Goal: Task Accomplishment & Management: Manage account settings

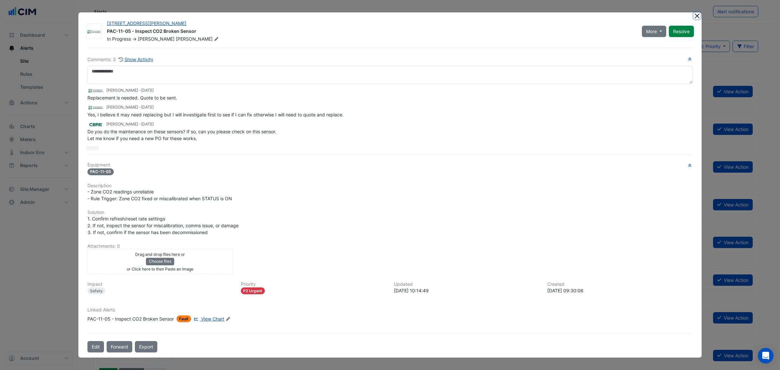
click at [697, 14] on button "Close" at bounding box center [697, 15] width 7 height 7
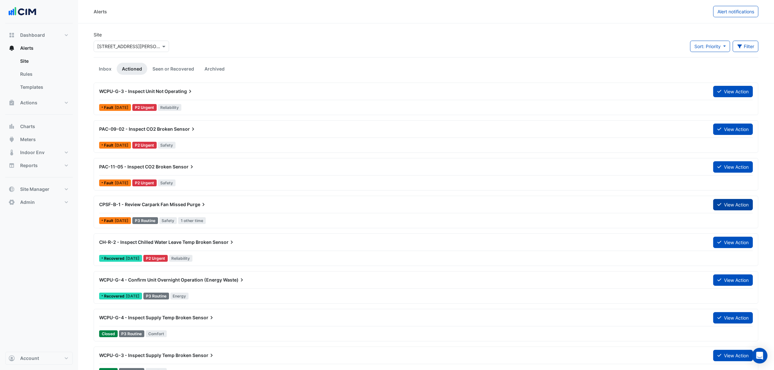
click at [731, 202] on button "View Action" at bounding box center [733, 204] width 40 height 11
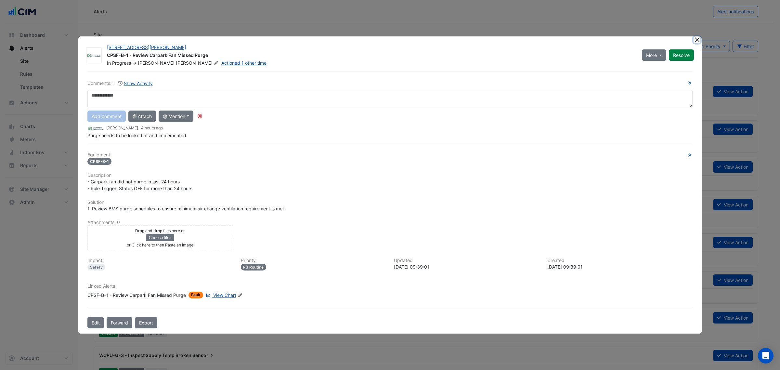
click at [698, 38] on button "Close" at bounding box center [697, 39] width 7 height 7
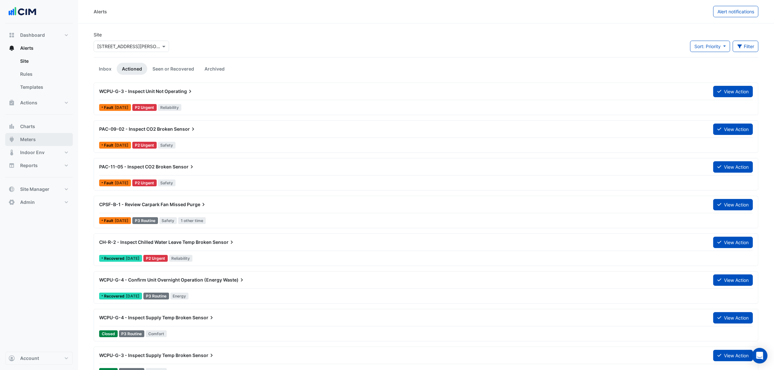
click at [46, 138] on button "Meters" at bounding box center [39, 139] width 68 height 13
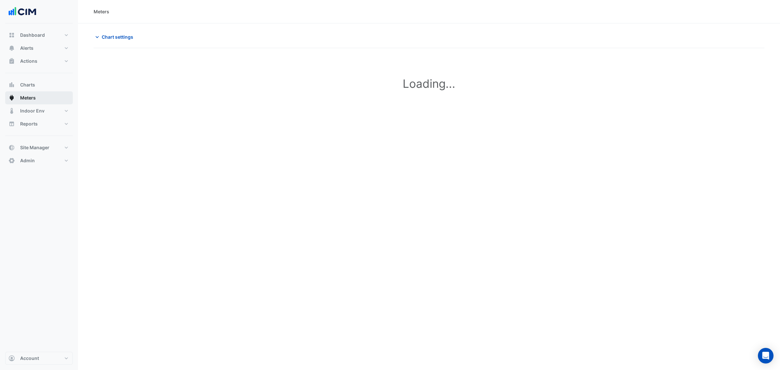
type input "**********"
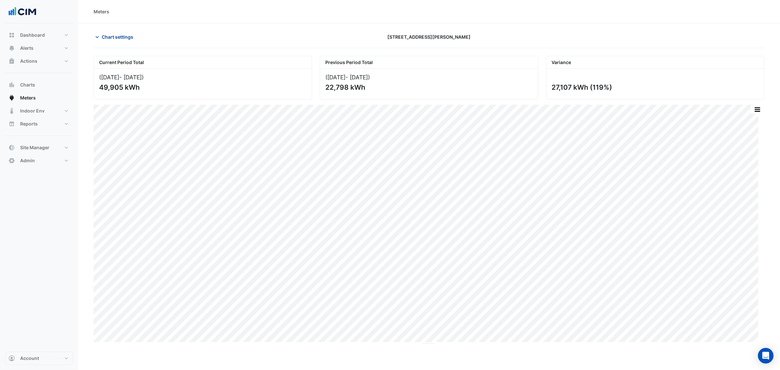
click at [116, 38] on span "Chart settings" at bounding box center [118, 36] width 32 height 7
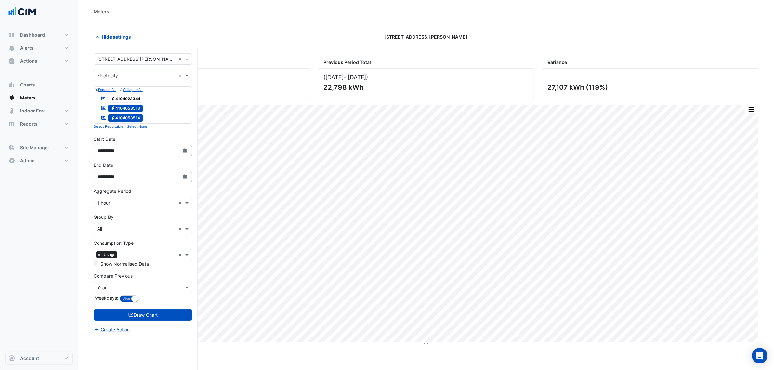
click at [135, 110] on span "Electricity 4104053513" at bounding box center [125, 109] width 35 height 8
click at [136, 115] on span "Electricity 4104053514" at bounding box center [125, 118] width 35 height 8
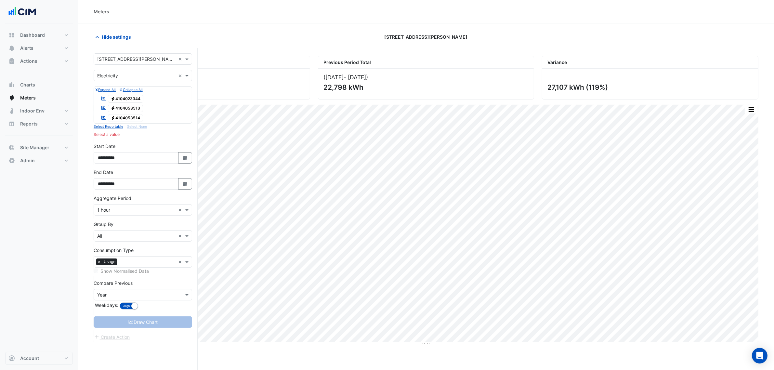
click at [138, 101] on span "Electricity 4104023344" at bounding box center [126, 99] width 36 height 8
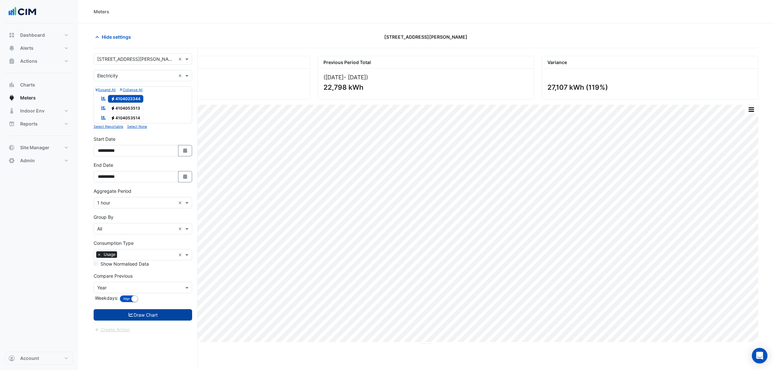
click at [176, 310] on button "Draw Chart" at bounding box center [143, 314] width 98 height 11
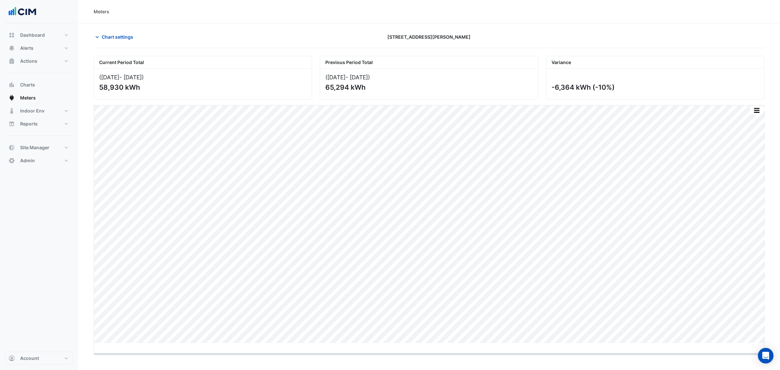
drag, startPoint x: 429, startPoint y: 344, endPoint x: 431, endPoint y: 360, distance: 15.7
click at [130, 46] on div "Chart settings 6 Stewart Avenue" at bounding box center [429, 39] width 671 height 17
click at [119, 37] on span "Chart settings" at bounding box center [118, 36] width 32 height 7
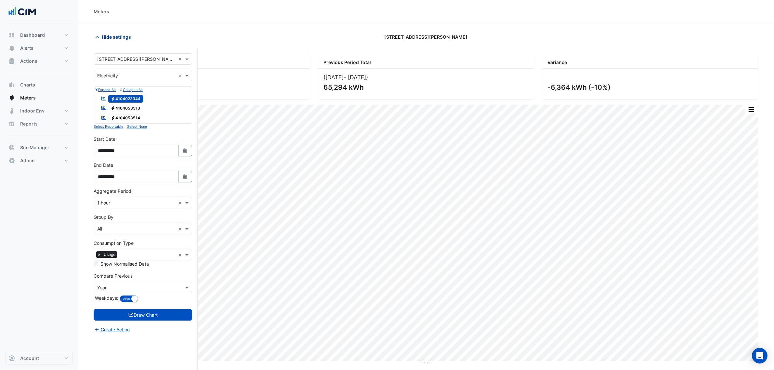
click at [114, 35] on span "Hide settings" at bounding box center [116, 36] width 29 height 7
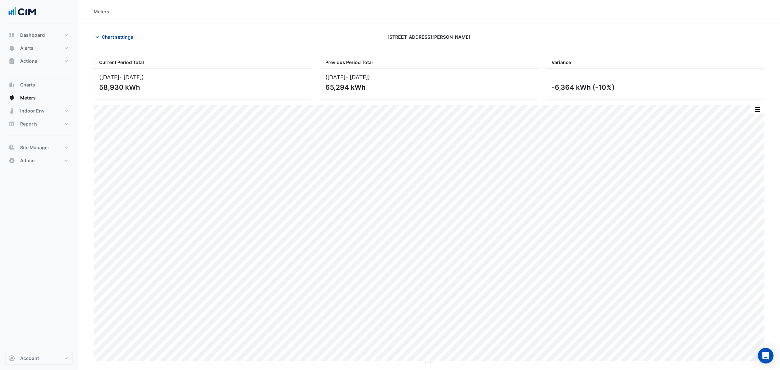
click at [126, 36] on span "Chart settings" at bounding box center [118, 36] width 32 height 7
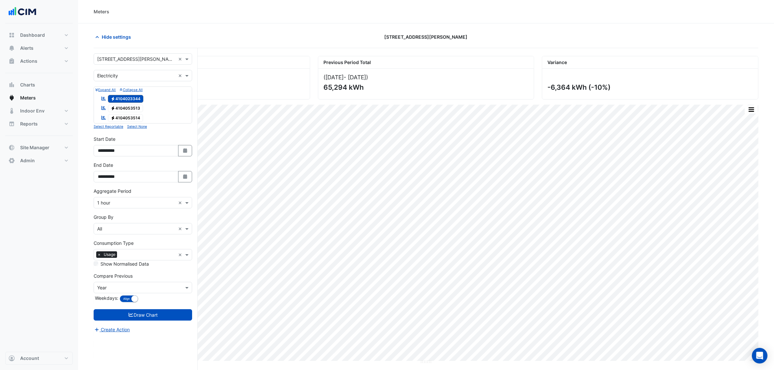
click at [135, 256] on input "text" at bounding box center [148, 255] width 56 height 7
click at [125, 297] on div "Demand" at bounding box center [143, 297] width 98 height 9
click at [99, 256] on span "×" at bounding box center [99, 254] width 6 height 7
click at [144, 315] on button "Draw Chart" at bounding box center [143, 314] width 98 height 11
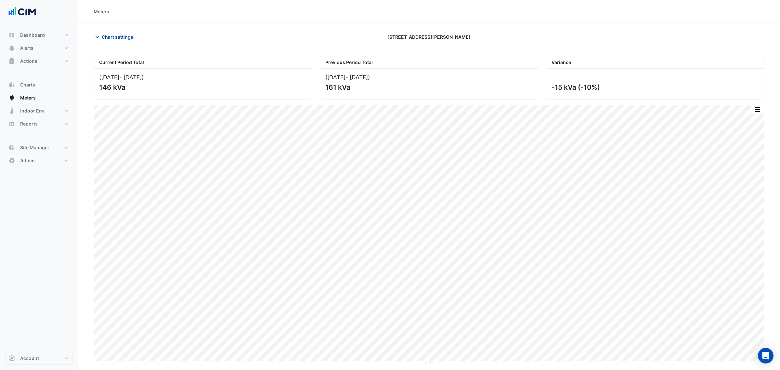
click at [119, 41] on button "Chart settings" at bounding box center [116, 36] width 44 height 11
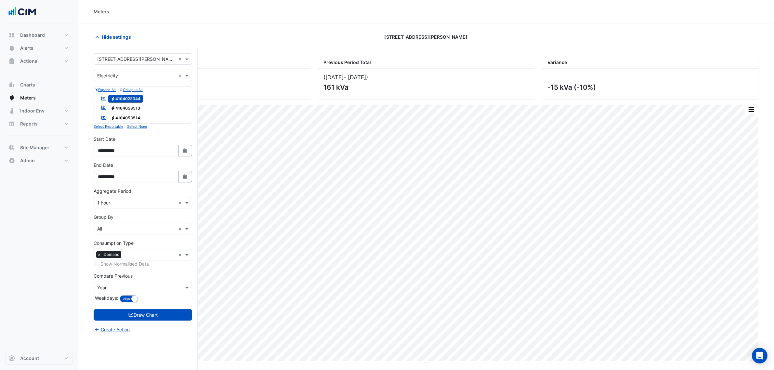
click at [119, 75] on input "text" at bounding box center [136, 75] width 78 height 7
click at [119, 105] on div "Water" at bounding box center [143, 108] width 98 height 9
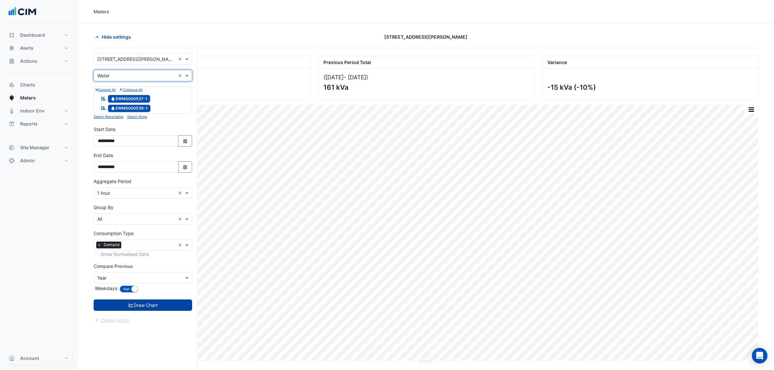
click at [150, 304] on button "Draw Chart" at bounding box center [143, 304] width 98 height 11
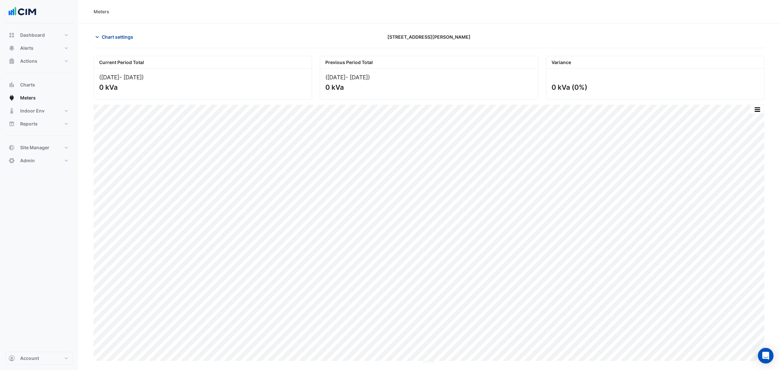
click at [116, 38] on span "Chart settings" at bounding box center [118, 36] width 32 height 7
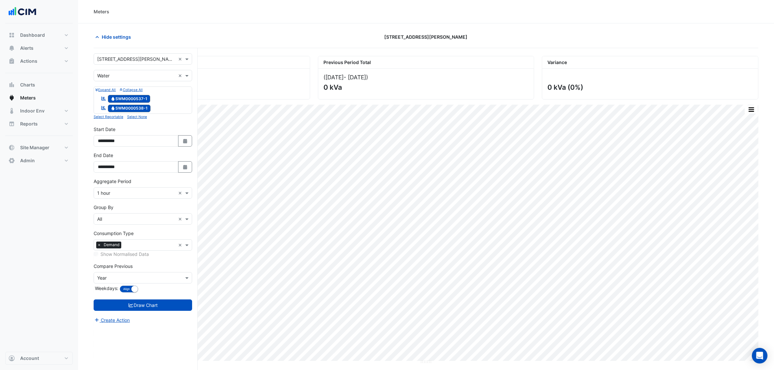
click at [99, 245] on span "×" at bounding box center [99, 245] width 6 height 7
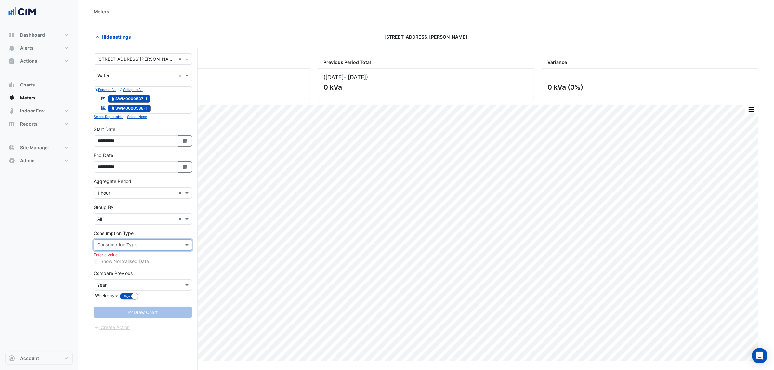
click at [110, 248] on input "text" at bounding box center [139, 245] width 84 height 7
click at [120, 261] on div "Usage" at bounding box center [143, 259] width 98 height 9
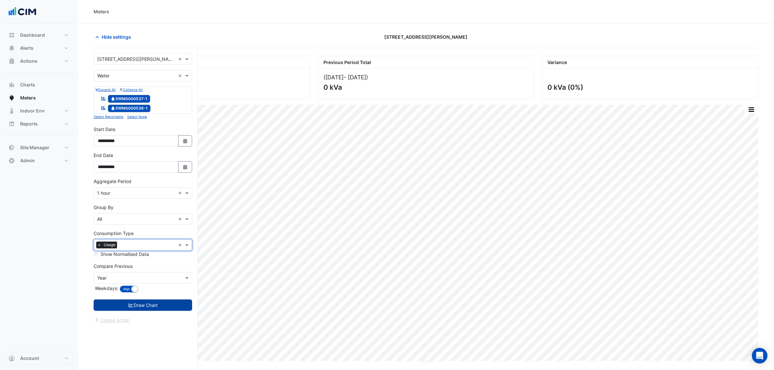
click at [144, 305] on button "Draw Chart" at bounding box center [143, 304] width 98 height 11
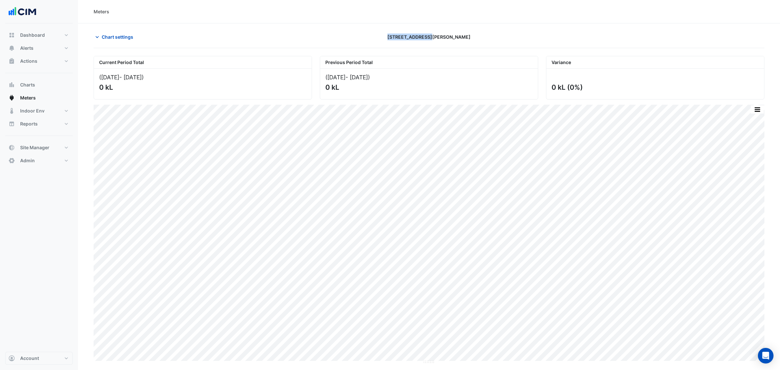
drag, startPoint x: 457, startPoint y: 37, endPoint x: 371, endPoint y: 36, distance: 86.2
click at [371, 36] on div "[STREET_ADDRESS][PERSON_NAME]" at bounding box center [429, 36] width 226 height 11
click at [379, 35] on div "[STREET_ADDRESS][PERSON_NAME]" at bounding box center [429, 36] width 226 height 11
click at [378, 34] on div "[STREET_ADDRESS][PERSON_NAME]" at bounding box center [429, 36] width 226 height 11
click at [393, 34] on div "[STREET_ADDRESS][PERSON_NAME]" at bounding box center [429, 36] width 226 height 11
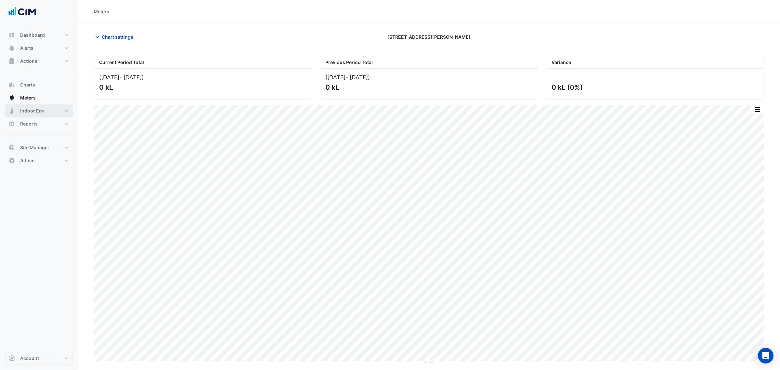
click at [53, 112] on button "Indoor Env" at bounding box center [39, 110] width 68 height 13
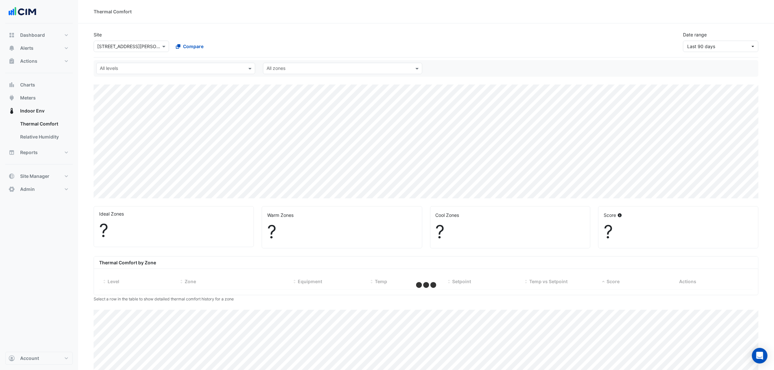
select select "***"
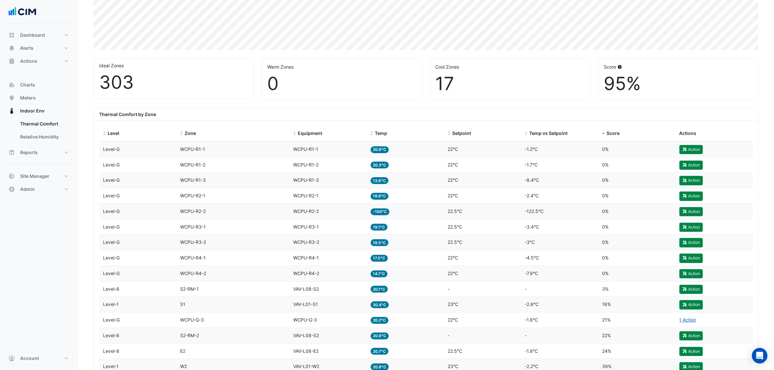
scroll to position [163, 0]
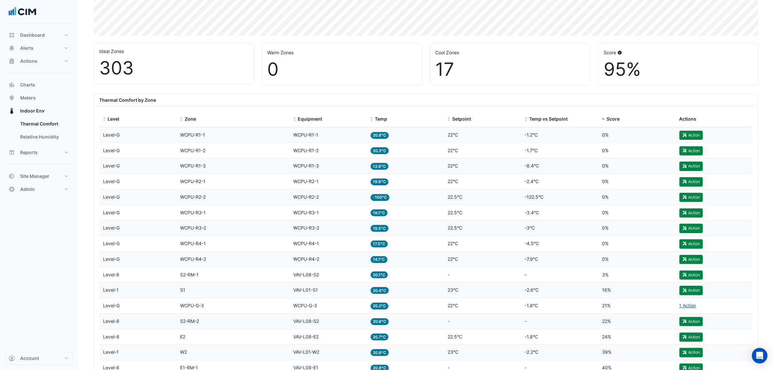
click at [389, 195] on div "Temp -100°C" at bounding box center [406, 196] width 70 height 7
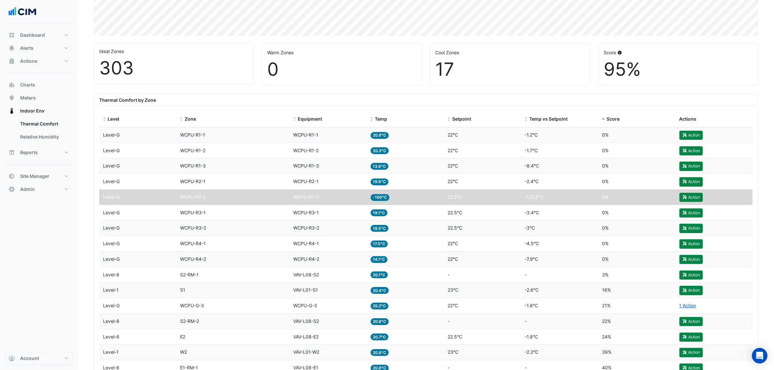
drag, startPoint x: 387, startPoint y: 198, endPoint x: 375, endPoint y: 199, distance: 12.0
click at [375, 199] on span "-100°C" at bounding box center [380, 197] width 19 height 7
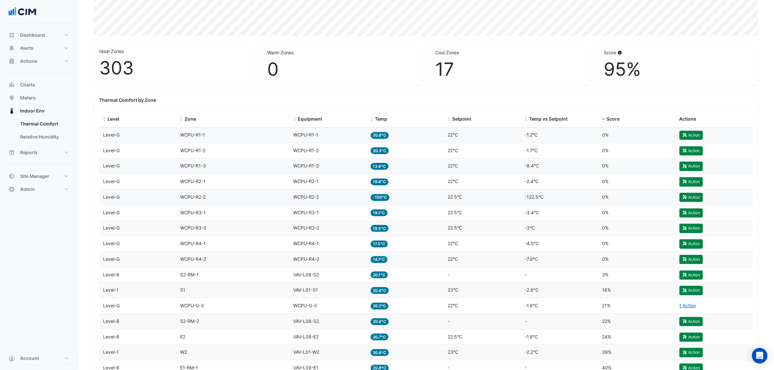
click at [358, 197] on div "Equipment WCPU-R2-2" at bounding box center [328, 196] width 70 height 7
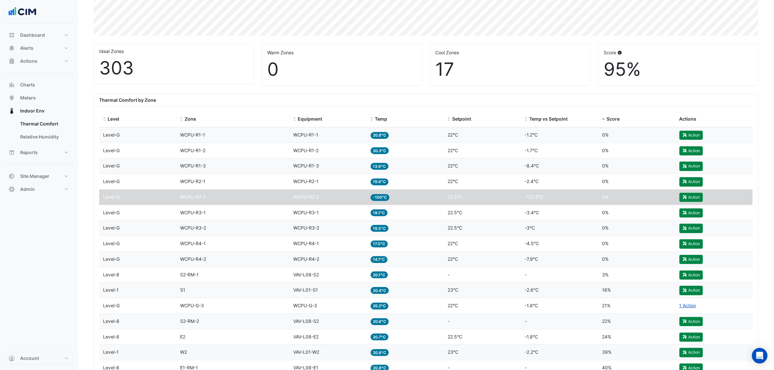
click at [139, 201] on div "Level Level-G" at bounding box center [138, 196] width 70 height 7
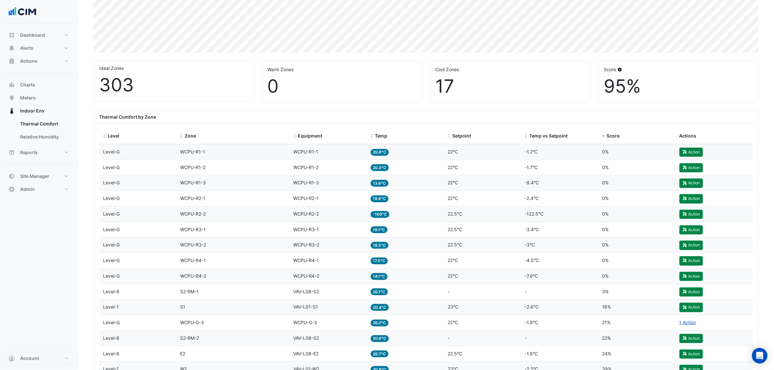
scroll to position [122, 0]
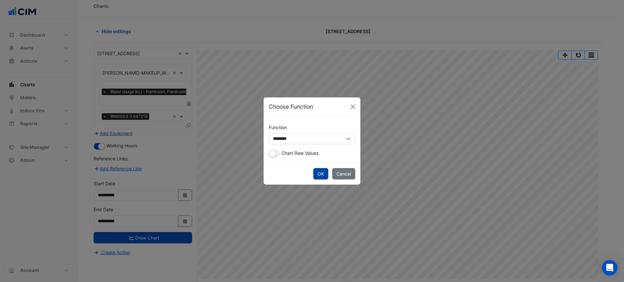
click at [322, 174] on button "OK" at bounding box center [320, 173] width 15 height 11
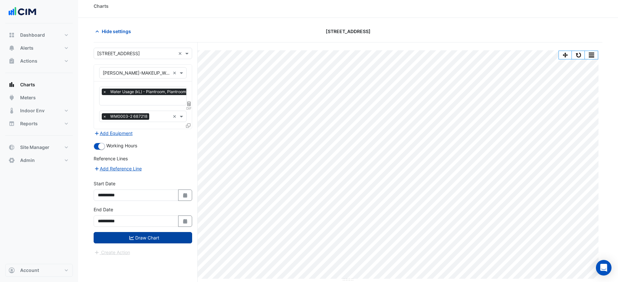
click at [144, 235] on button "Draw Chart" at bounding box center [143, 237] width 98 height 11
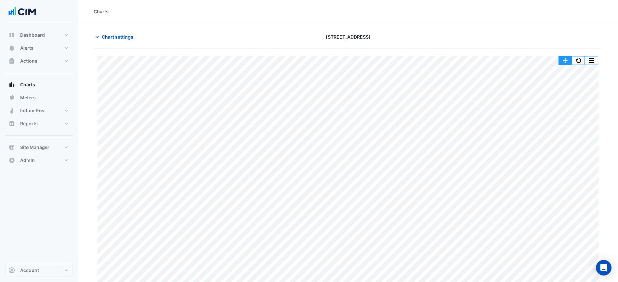
click at [574, 59] on button "button" at bounding box center [578, 61] width 13 height 8
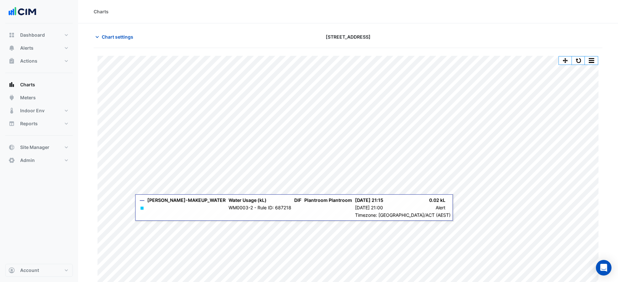
scroll to position [6, 0]
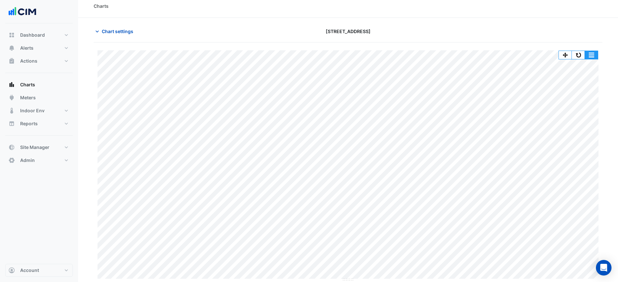
click at [579, 53] on button "button" at bounding box center [578, 55] width 13 height 8
click at [576, 55] on button "button" at bounding box center [578, 55] width 13 height 8
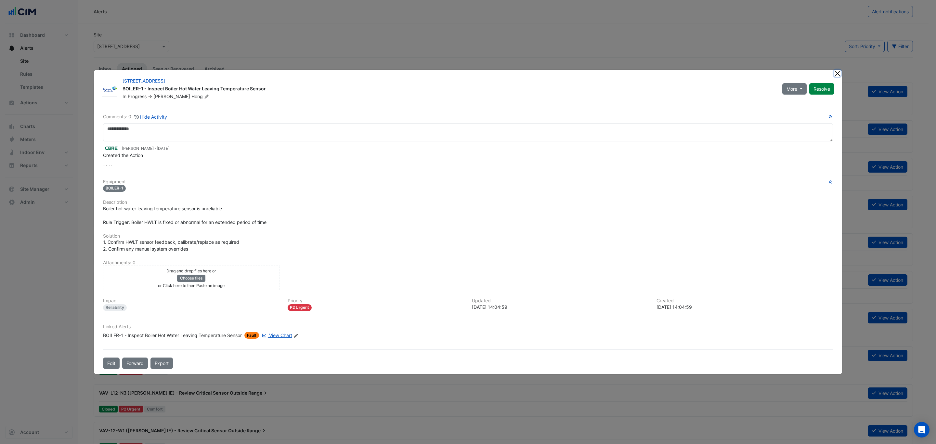
click at [780, 74] on button "Close" at bounding box center [837, 73] width 7 height 7
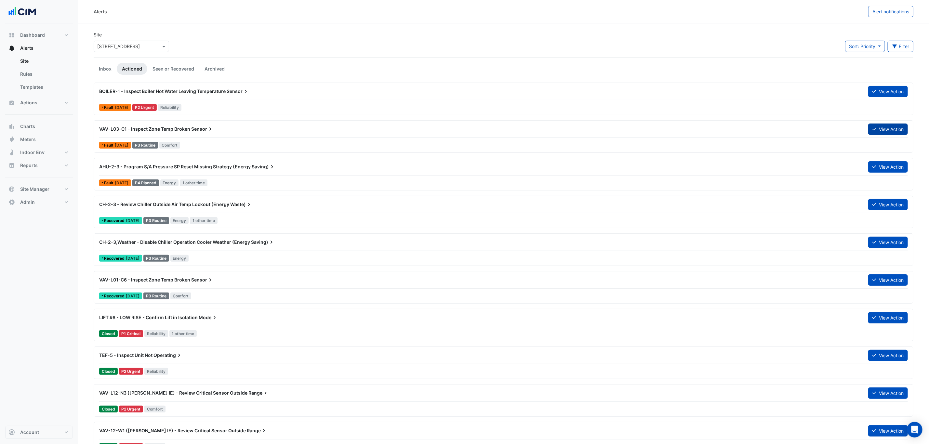
click at [780, 131] on button "View Action" at bounding box center [888, 129] width 40 height 11
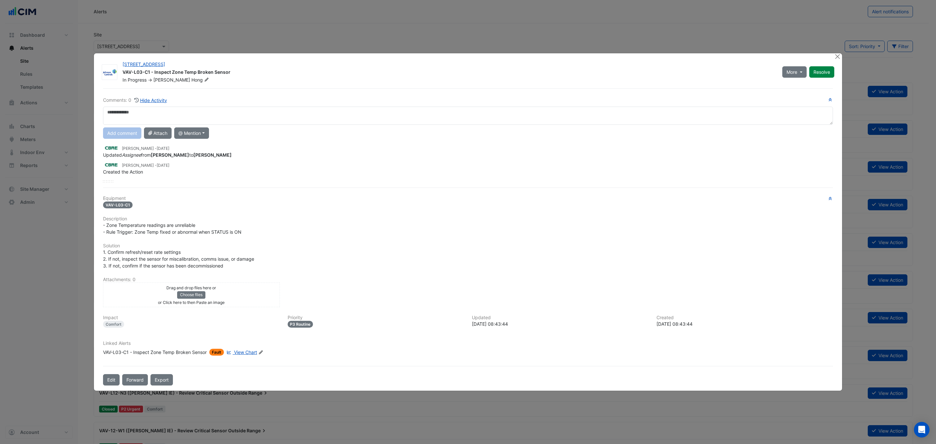
click at [780, 59] on div "2-12 Macquarie St VAV-L03-C1 - Inspect Zone Temp Broken Sensor In Progress -> T…" at bounding box center [479, 71] width 720 height 25
click at [780, 59] on ngb-modal-window "2-12 Macquarie St VAV-L03-C1 - Inspect Zone Temp Broken Sensor In Progress -> T…" at bounding box center [468, 222] width 936 height 444
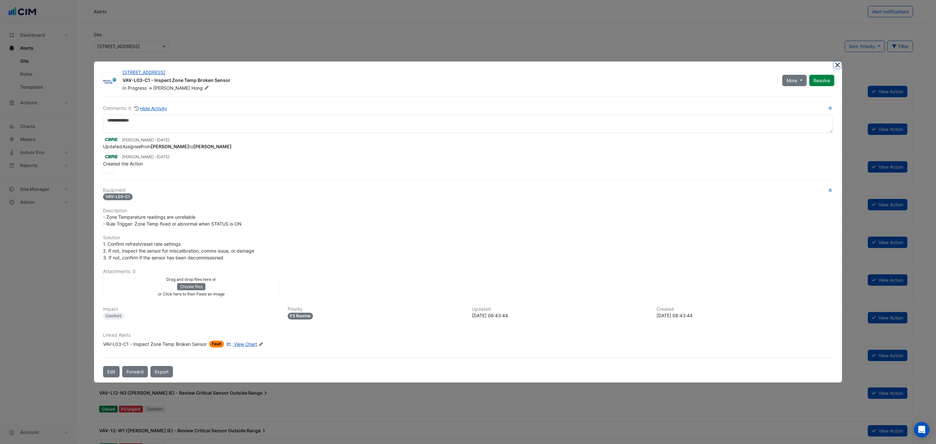
click at [780, 68] on button "Close" at bounding box center [837, 64] width 7 height 7
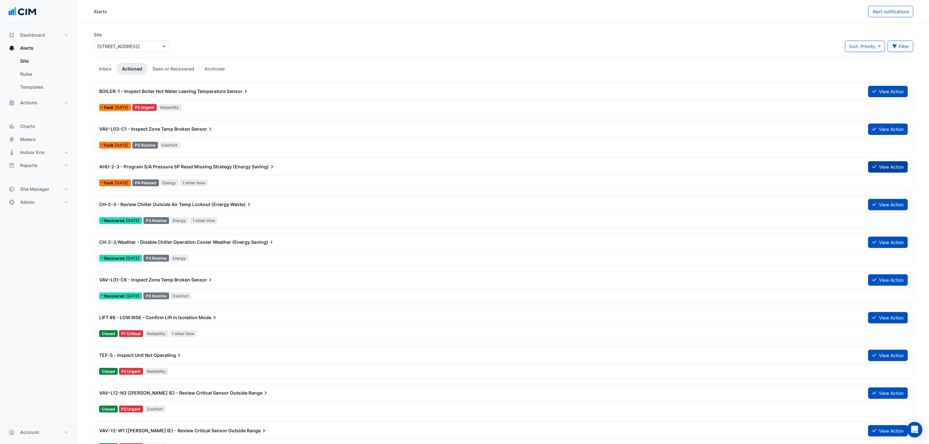
click at [780, 170] on button "View Action" at bounding box center [888, 166] width 40 height 11
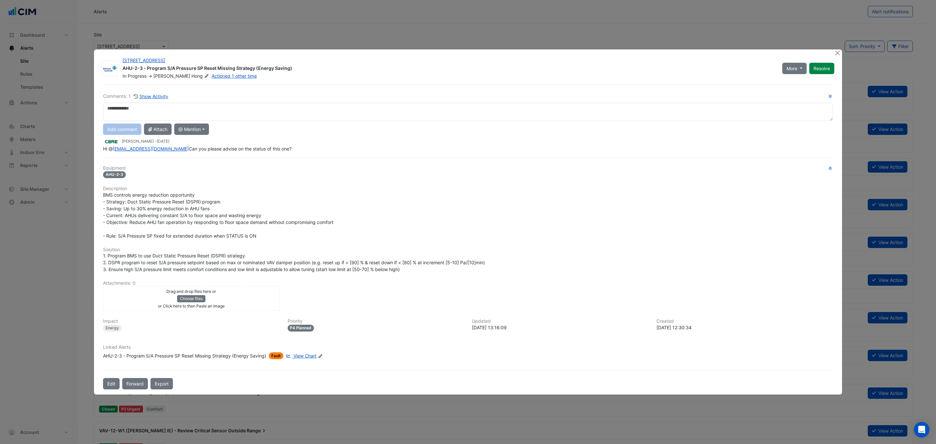
click at [780, 49] on div "2-12 Macquarie St AHU-2-3 - Program S/A Pressure SP Reset Missing Strategy (Ene…" at bounding box center [468, 221] width 748 height 345
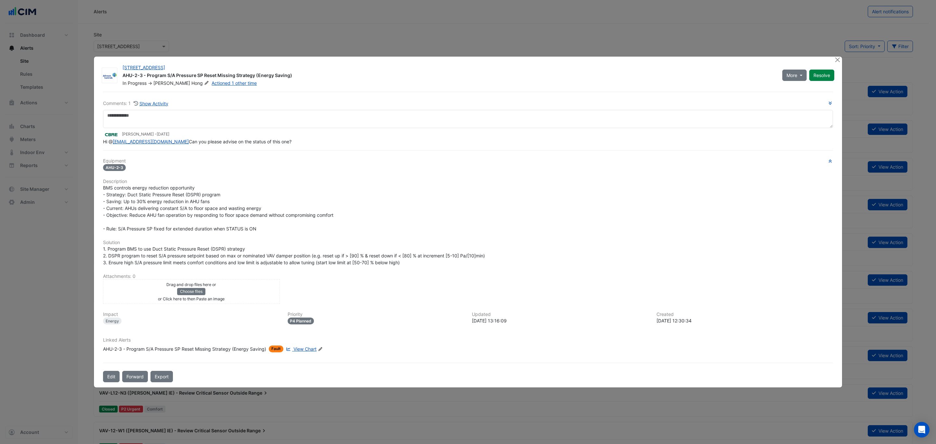
click at [780, 46] on ngb-modal-window "2-12 Macquarie St AHU-2-3 - Program S/A Pressure SP Reset Missing Strategy (Ene…" at bounding box center [468, 222] width 936 height 444
click at [780, 57] on button "Close" at bounding box center [837, 60] width 7 height 7
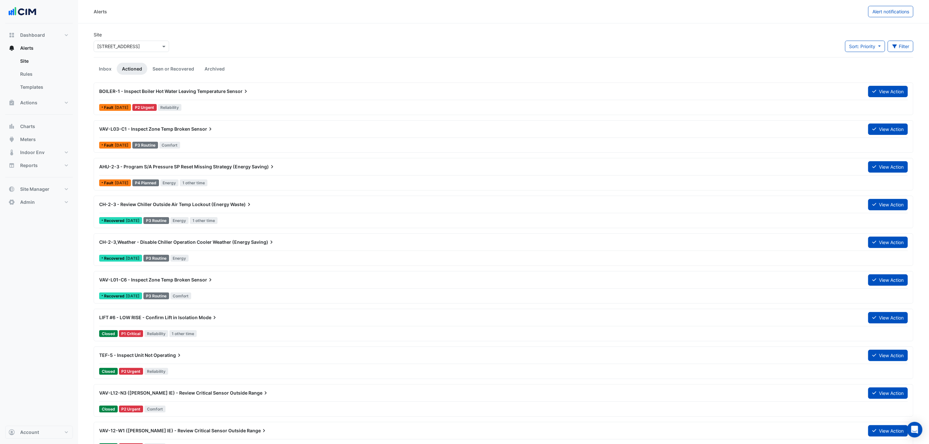
click at [325, 210] on div "CH-2-3 - Review Chiller Outside Air Temp Lockout (Energy Waste)" at bounding box center [479, 205] width 769 height 12
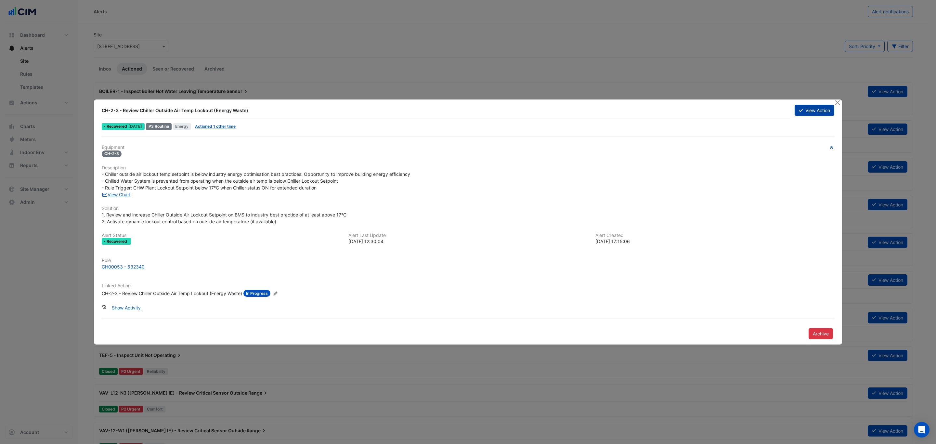
click at [780, 108] on icon at bounding box center [801, 110] width 4 height 5
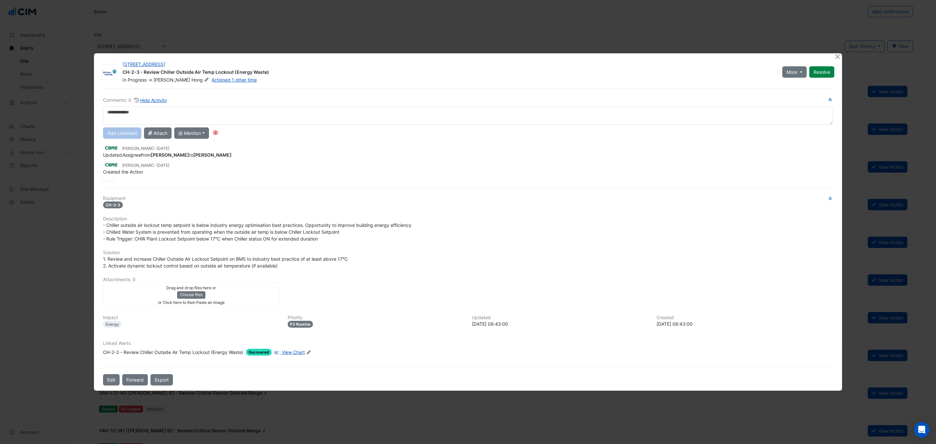
click at [276, 356] on div "Linked Alerts CH-2-3 - Review Chiller Outside Air Temp Lockout (Energy Waste) R…" at bounding box center [468, 351] width 738 height 20
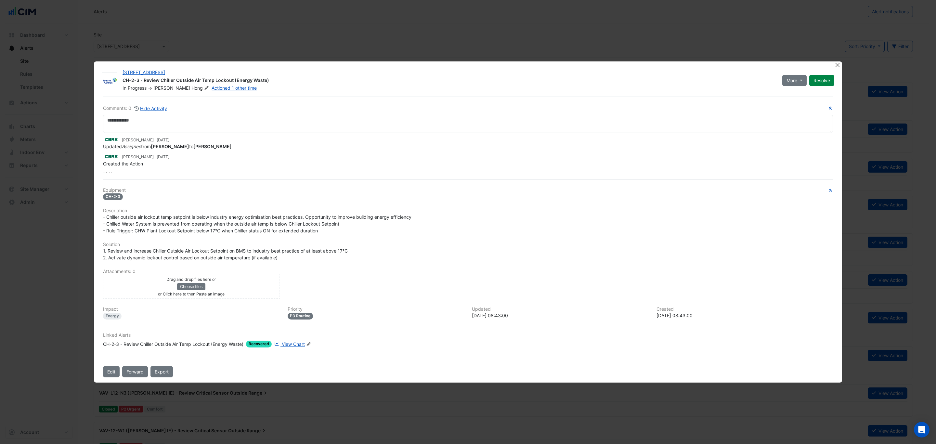
click at [295, 351] on div "Linked Alerts CH-2-3 - Review Chiller Outside Air Temp Lockout (Energy Waste) R…" at bounding box center [468, 343] width 738 height 20
click at [296, 344] on span "View Chart" at bounding box center [293, 344] width 23 height 6
click at [780, 65] on button "Close" at bounding box center [837, 64] width 7 height 7
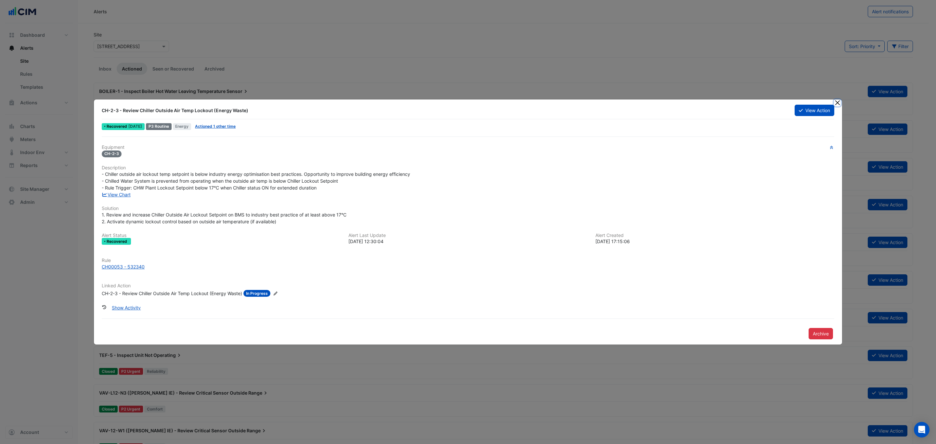
click at [780, 101] on button "Close" at bounding box center [837, 102] width 7 height 7
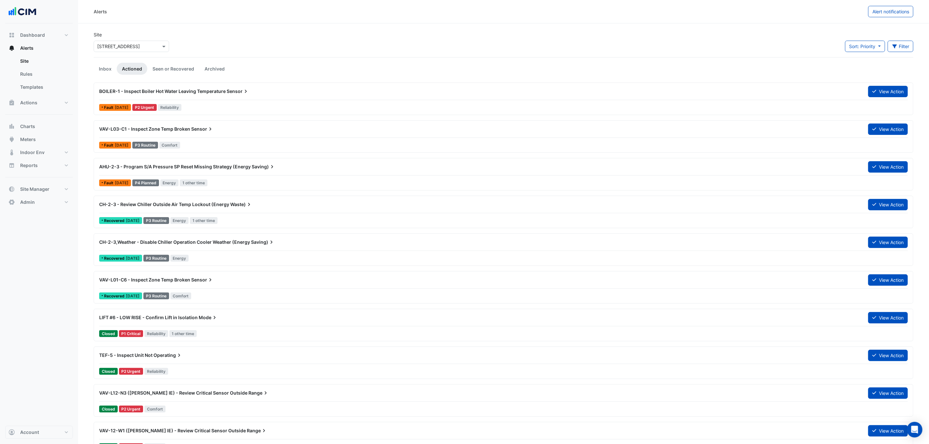
click at [110, 84] on div "BOILER-1 - Inspect Boiler Hot Water Leaving Temperature Sensor View Action Faul…" at bounding box center [504, 99] width 820 height 33
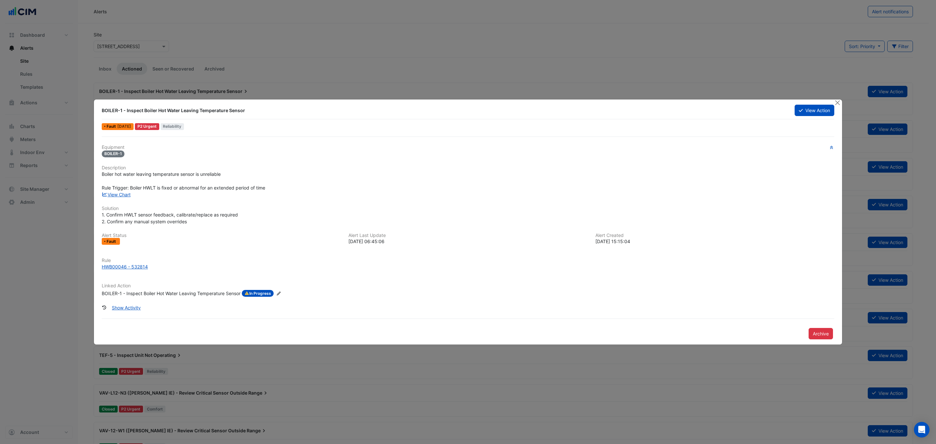
click at [108, 68] on ngb-modal-window "BOILER-1 - Inspect Boiler Hot Water Leaving Temperature Sensor View Action Faul…" at bounding box center [468, 222] width 936 height 444
click at [780, 99] on button "Close" at bounding box center [837, 102] width 7 height 7
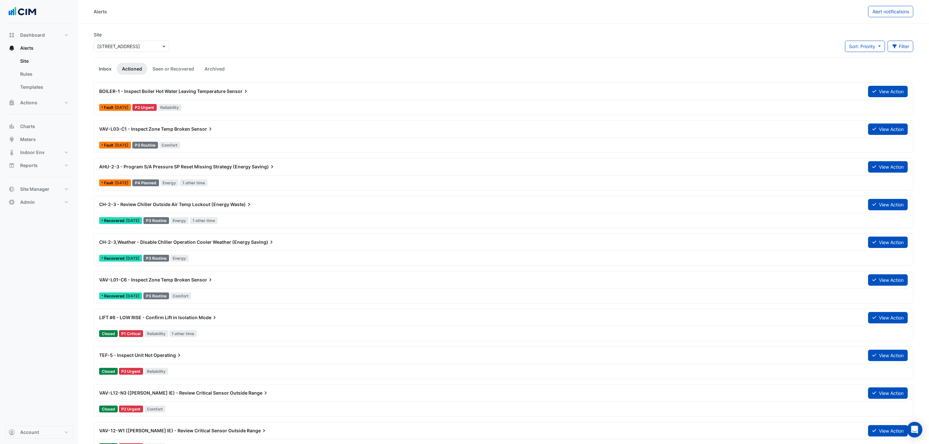
click at [106, 68] on link "Inbox" at bounding box center [105, 69] width 23 height 12
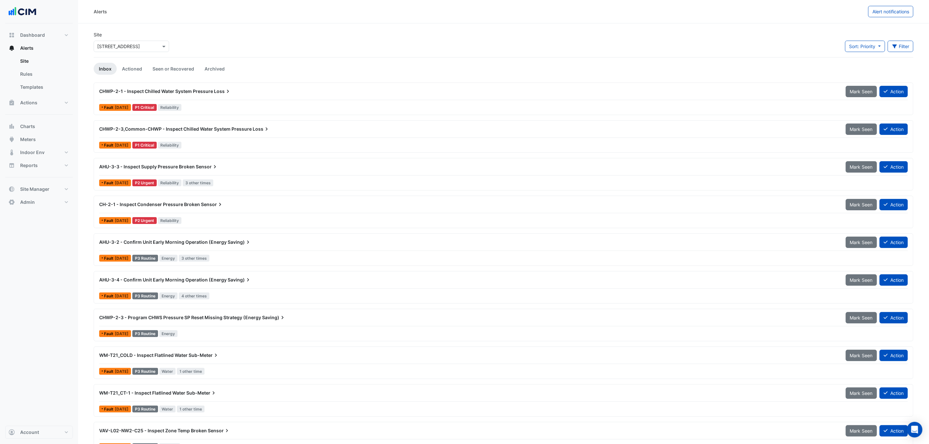
click at [229, 98] on div "CHWP-2-1 - Inspect Chilled Water System Pressure Loss Mark Seen Action" at bounding box center [503, 92] width 808 height 15
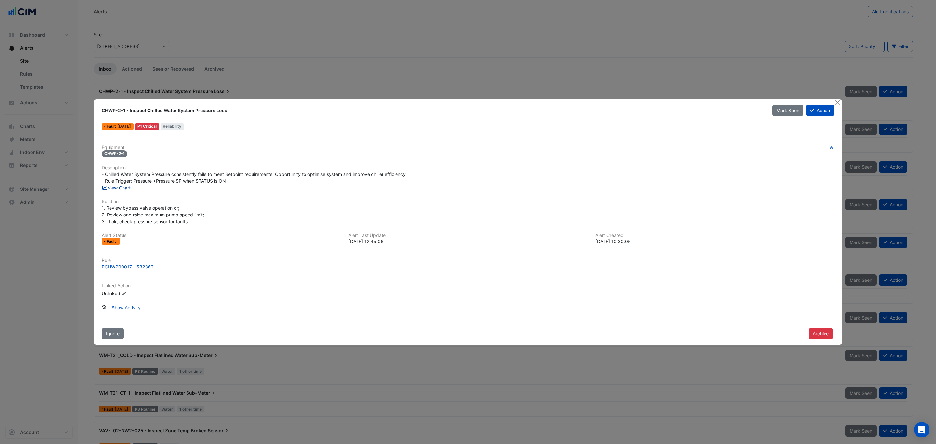
click at [120, 185] on link "View Chart" at bounding box center [116, 188] width 29 height 6
click at [780, 103] on button "Close" at bounding box center [837, 102] width 7 height 7
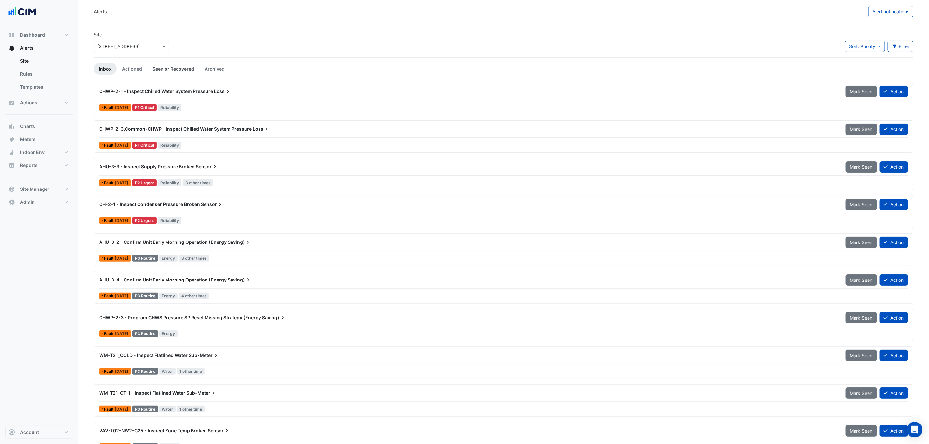
click at [164, 68] on link "Seen or Recovered" at bounding box center [173, 69] width 52 height 12
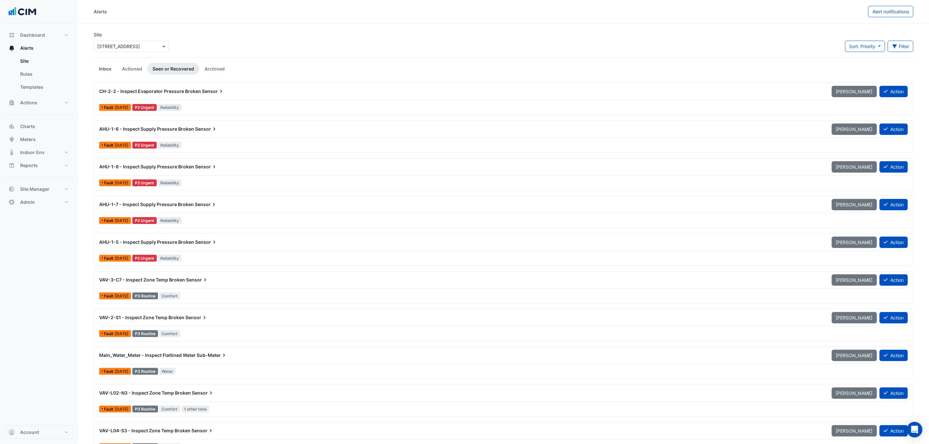
drag, startPoint x: 103, startPoint y: 68, endPoint x: 98, endPoint y: 72, distance: 7.2
click at [105, 68] on link "Inbox" at bounding box center [105, 69] width 23 height 12
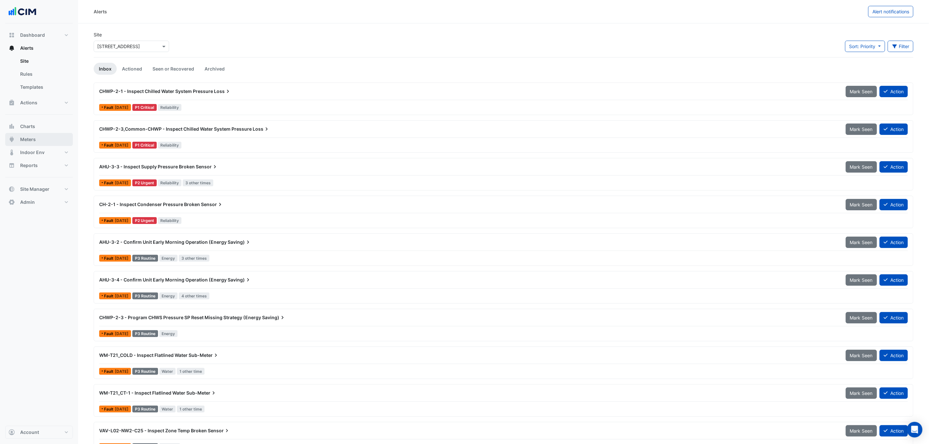
click at [29, 137] on span "Meters" at bounding box center [28, 139] width 16 height 7
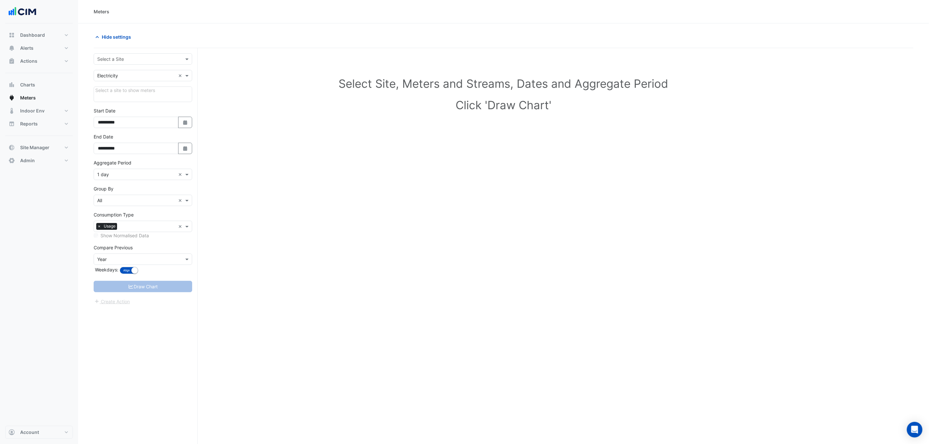
click at [121, 52] on div "**********" at bounding box center [146, 258] width 104 height 421
click at [111, 66] on form "**********" at bounding box center [143, 179] width 98 height 252
click at [110, 60] on input "text" at bounding box center [136, 59] width 78 height 7
type input "****"
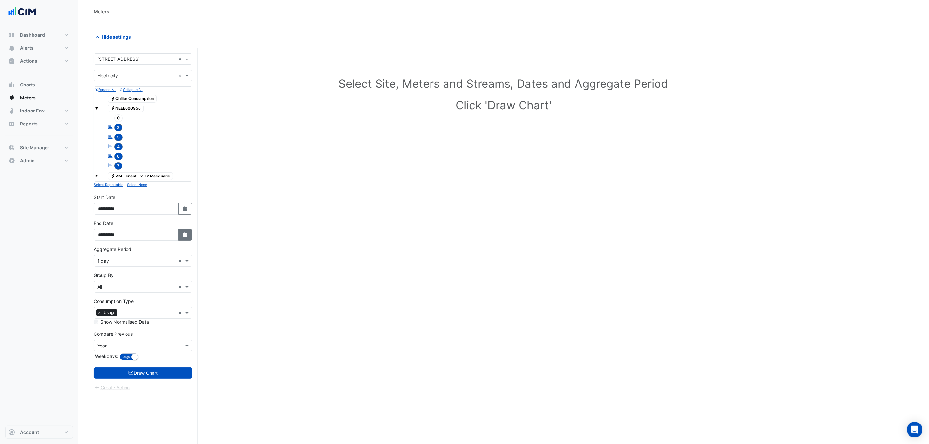
click at [183, 238] on fa-icon "Select Date" at bounding box center [185, 235] width 6 height 6
click at [167, 151] on span "Next month" at bounding box center [166, 151] width 5 height 5
select select "*"
click at [102, 203] on div "18" at bounding box center [104, 203] width 10 height 10
type input "**********"
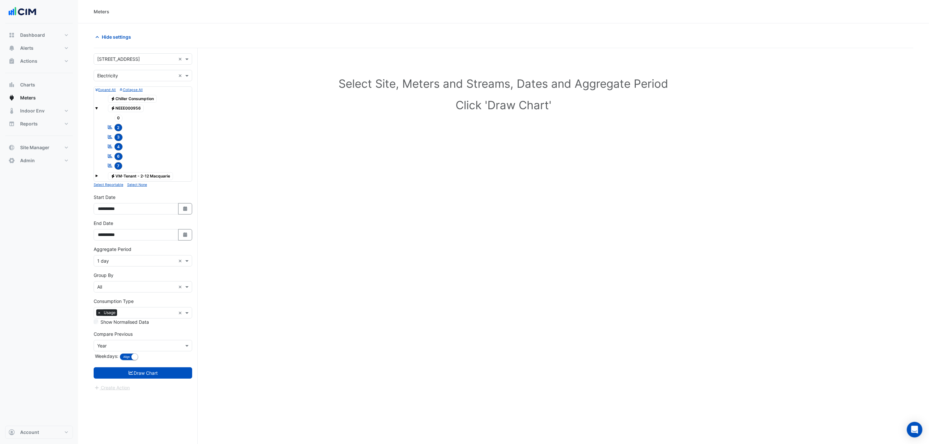
drag, startPoint x: 143, startPoint y: 260, endPoint x: 141, endPoint y: 266, distance: 6.0
click at [143, 262] on input "text" at bounding box center [136, 261] width 78 height 7
click at [128, 305] on div "1 hour" at bounding box center [143, 305] width 98 height 9
click at [164, 365] on form "Select a Site × 2-12 Macquarie St × Utility Type × Electricity × Expand All Col…" at bounding box center [143, 222] width 98 height 338
click at [165, 370] on button "Draw Chart" at bounding box center [143, 372] width 98 height 11
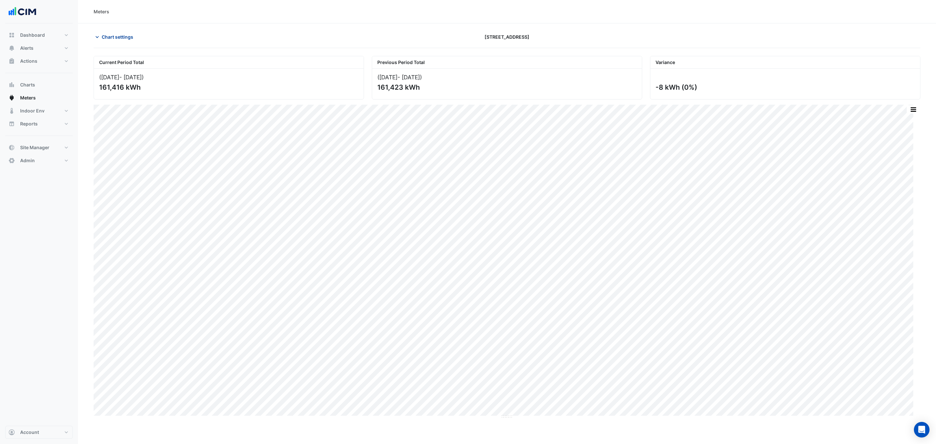
click at [126, 42] on button "Chart settings" at bounding box center [116, 36] width 44 height 11
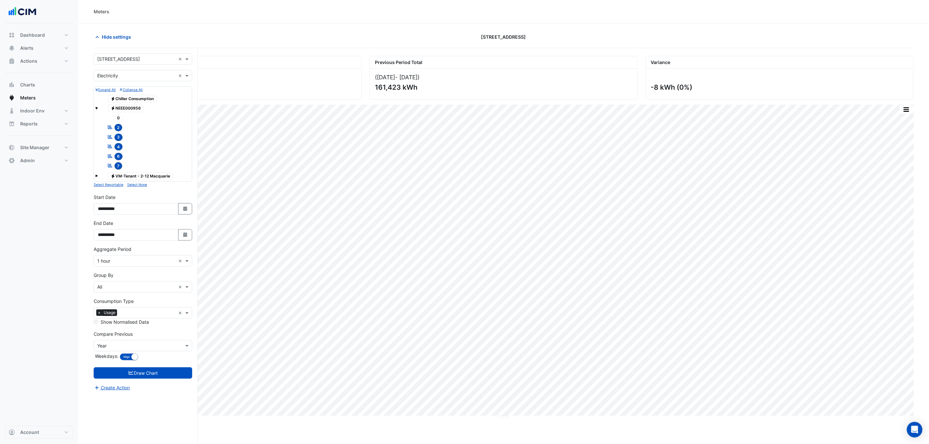
click at [125, 45] on div "Hide settings 2-12 Macquarie St" at bounding box center [504, 39] width 820 height 17
click at [128, 74] on input "text" at bounding box center [136, 75] width 78 height 7
click at [118, 98] on div "Gas" at bounding box center [143, 99] width 98 height 9
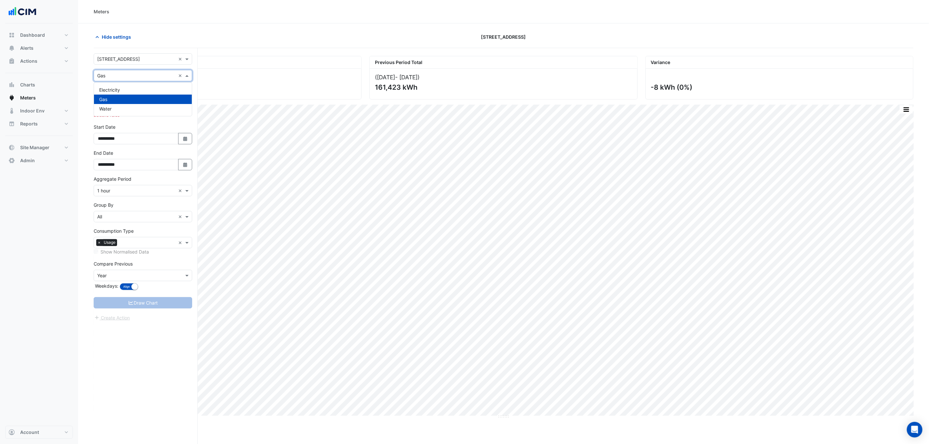
click at [124, 77] on input "text" at bounding box center [136, 75] width 78 height 7
click at [126, 114] on div "Electricity Gas Water" at bounding box center [143, 99] width 98 height 33
click at [130, 106] on div "Water" at bounding box center [143, 108] width 98 height 9
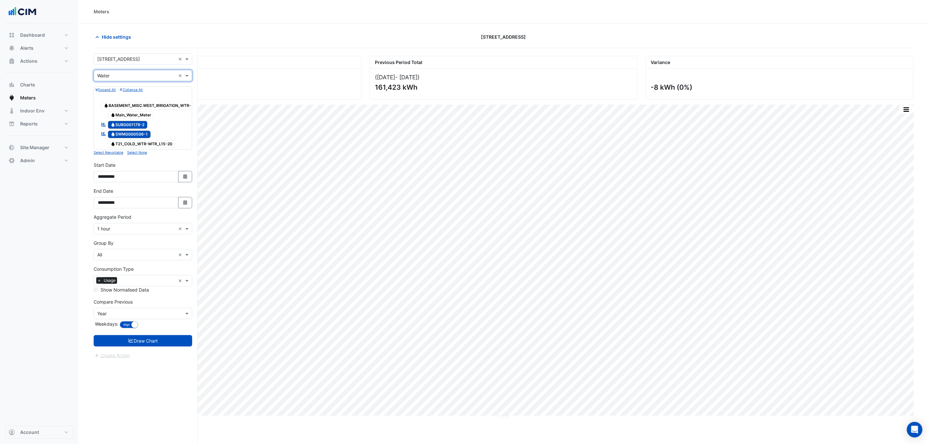
click at [134, 72] on input "text" at bounding box center [136, 75] width 78 height 7
click at [131, 96] on div "Gas" at bounding box center [143, 99] width 98 height 9
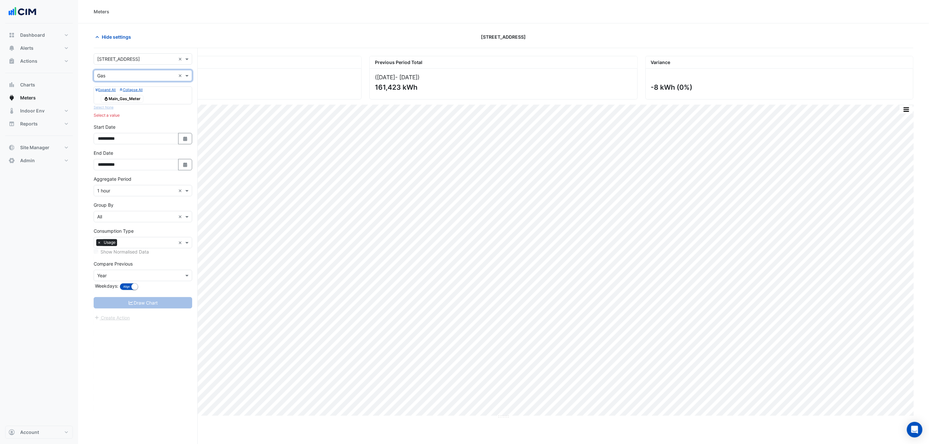
click at [134, 99] on span "Gas Main_Gas_Meter" at bounding box center [122, 99] width 43 height 8
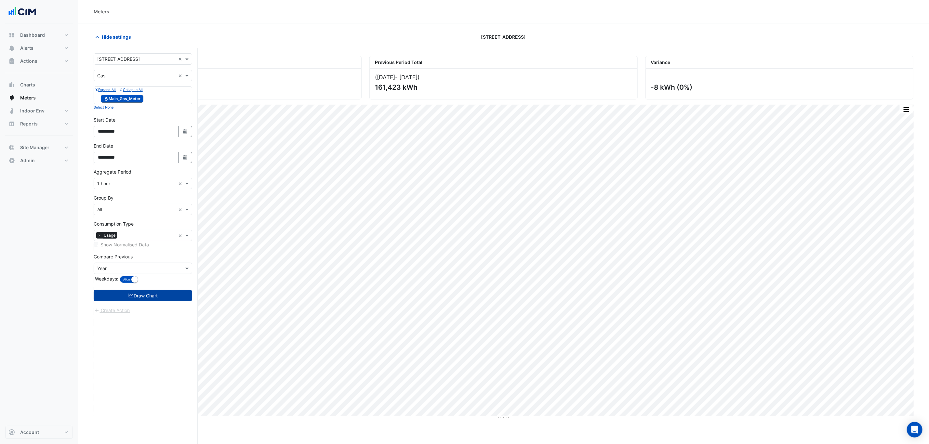
click at [168, 291] on button "Draw Chart" at bounding box center [143, 295] width 98 height 11
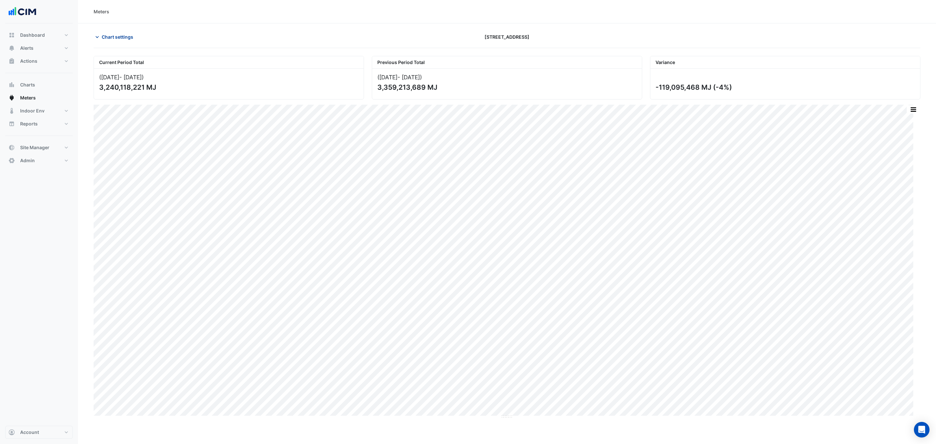
click at [121, 34] on span "Chart settings" at bounding box center [118, 36] width 32 height 7
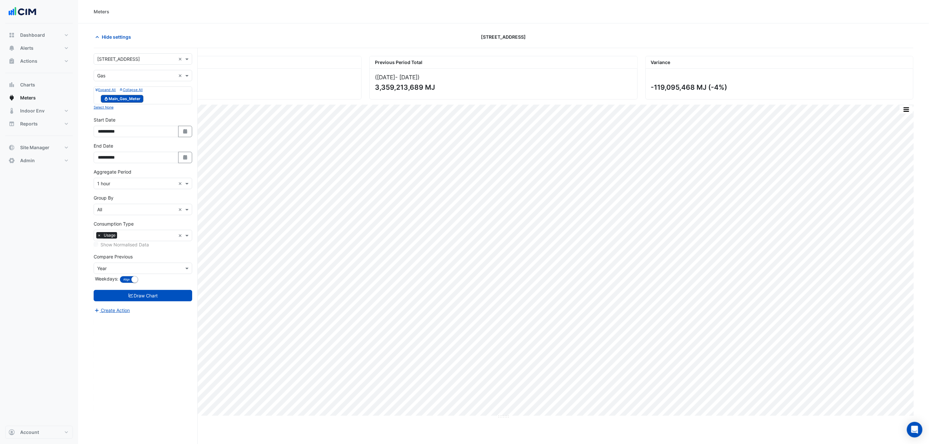
click at [125, 73] on input "text" at bounding box center [136, 75] width 78 height 7
click at [123, 109] on div "Water" at bounding box center [143, 108] width 98 height 9
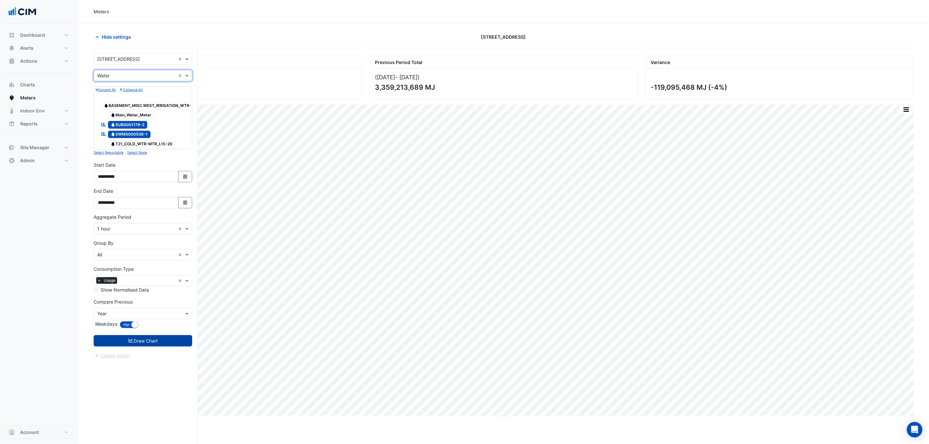
click at [176, 347] on button "Draw Chart" at bounding box center [143, 340] width 98 height 11
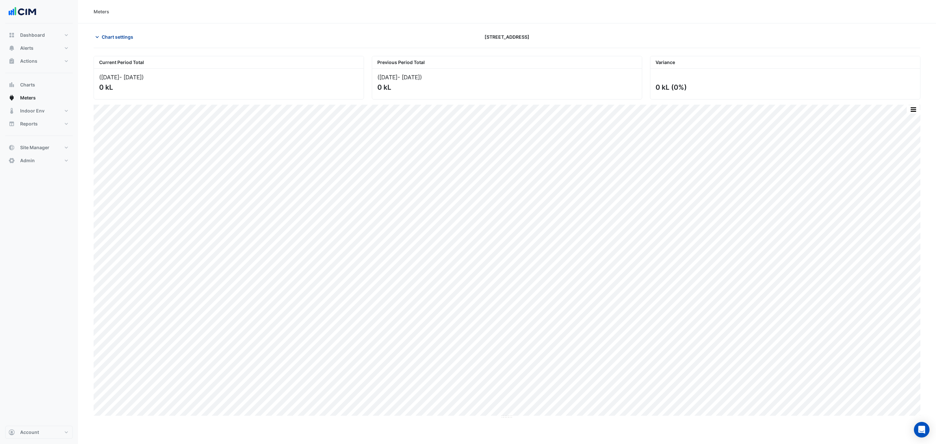
click at [112, 39] on span "Chart settings" at bounding box center [118, 36] width 32 height 7
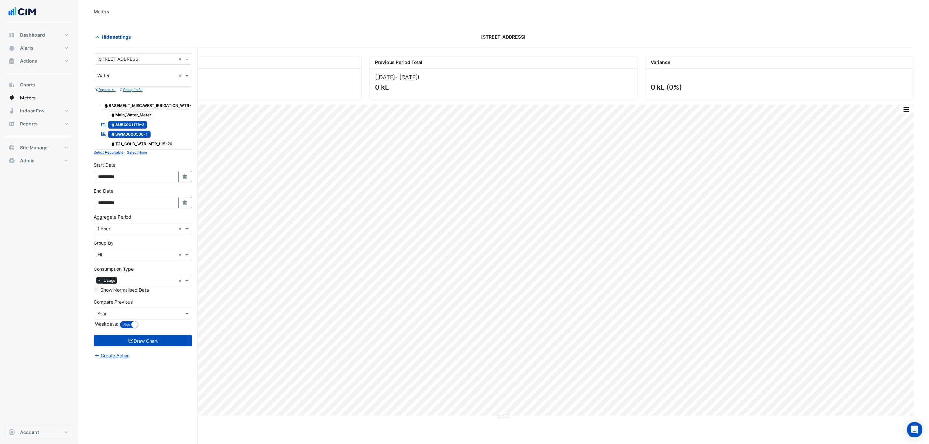
click at [128, 73] on input "text" at bounding box center [136, 75] width 78 height 7
click at [127, 84] on div "Electricity Gas Water" at bounding box center [143, 99] width 98 height 33
click at [127, 85] on div "Electricity Gas Water" at bounding box center [143, 99] width 98 height 33
click at [127, 87] on div "Electricity" at bounding box center [143, 89] width 98 height 9
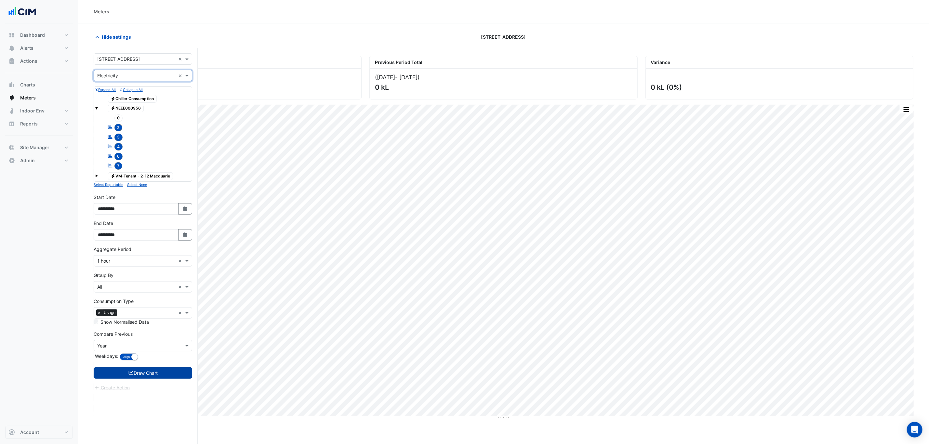
click at [180, 370] on button "Draw Chart" at bounding box center [143, 372] width 98 height 11
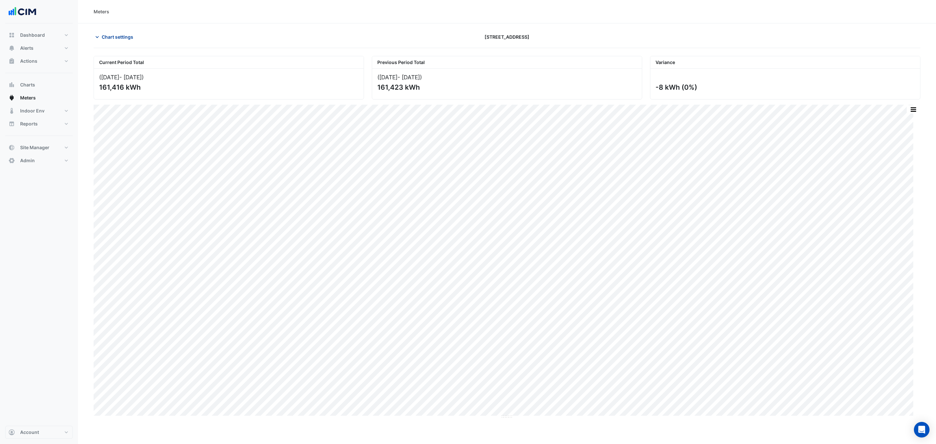
click at [121, 39] on span "Chart settings" at bounding box center [118, 36] width 32 height 7
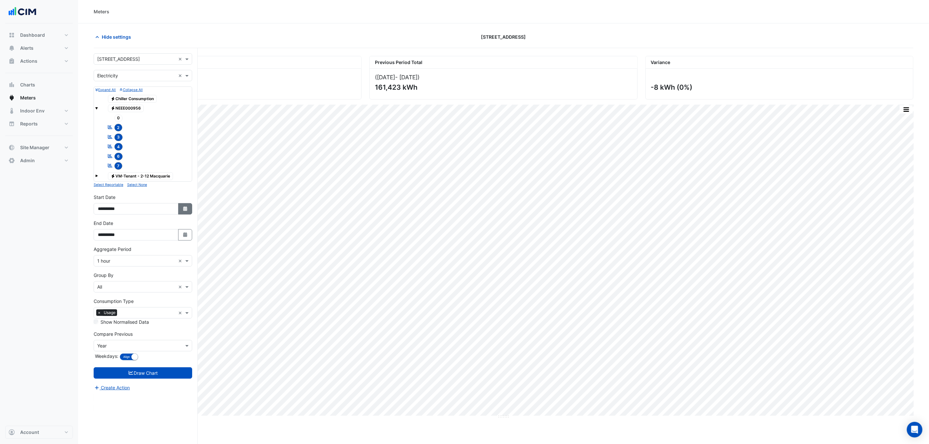
click at [186, 211] on icon "Select Date" at bounding box center [185, 208] width 6 height 5
select select "*"
select select "****"
click at [109, 127] on div at bounding box center [104, 125] width 13 height 10
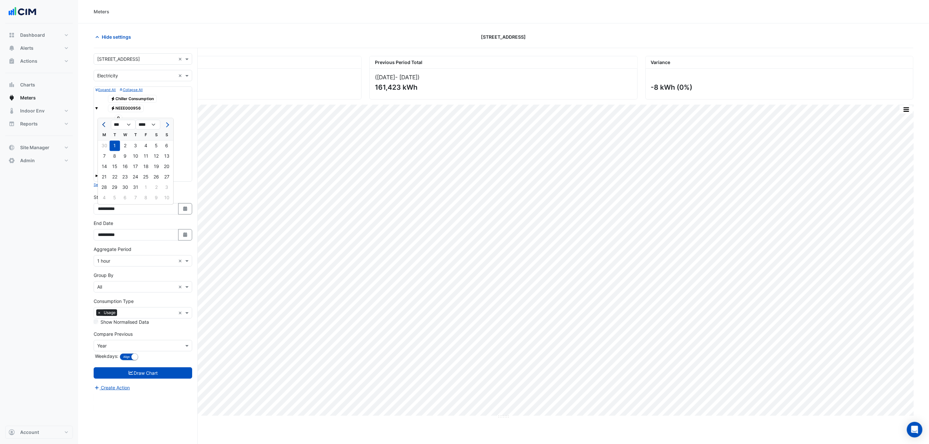
drag, startPoint x: 108, startPoint y: 127, endPoint x: 105, endPoint y: 130, distance: 3.9
click at [107, 128] on button "Previous month" at bounding box center [104, 125] width 8 height 10
click at [105, 130] on button "Previous month" at bounding box center [104, 125] width 8 height 10
select select "*"
click at [134, 144] on div "1" at bounding box center [135, 146] width 10 height 10
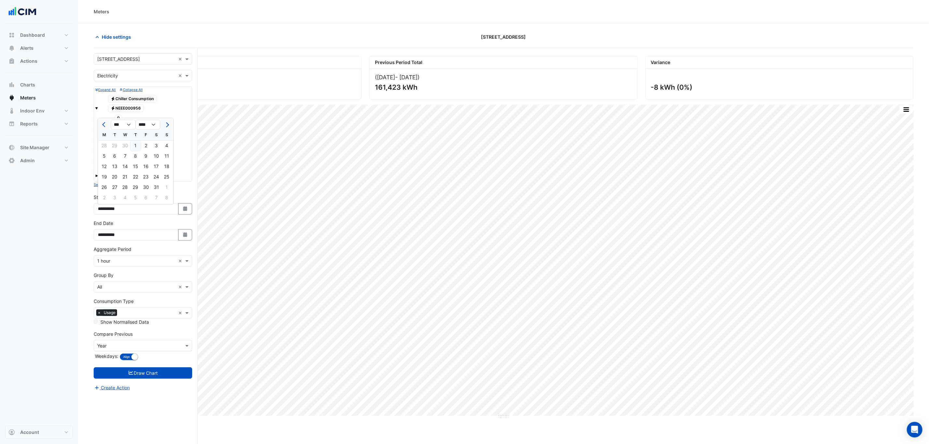
type input "**********"
click at [169, 370] on button "Draw Chart" at bounding box center [143, 372] width 98 height 11
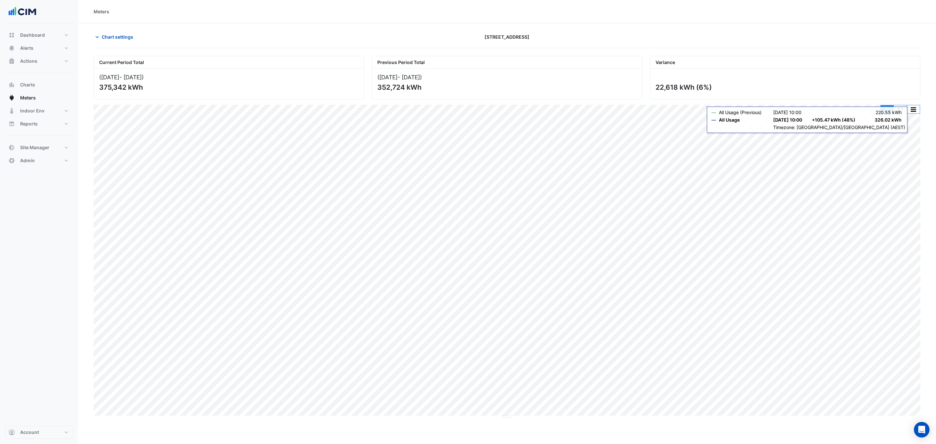
click at [780, 109] on button "button" at bounding box center [887, 109] width 13 height 8
click at [780, 113] on button "button" at bounding box center [900, 109] width 13 height 8
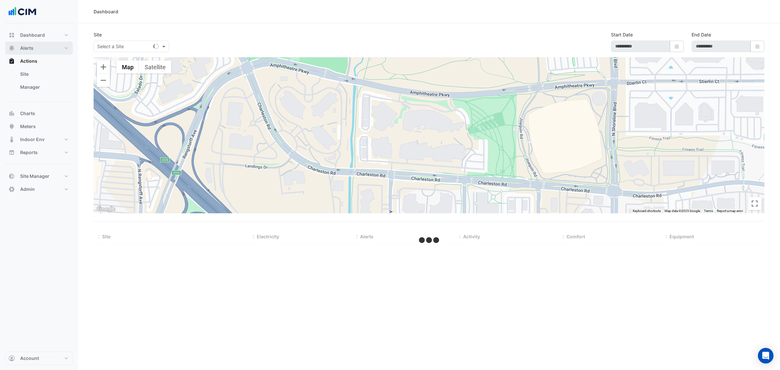
click at [47, 44] on button "Alerts" at bounding box center [39, 48] width 68 height 13
click at [46, 62] on link "Site" at bounding box center [44, 61] width 58 height 13
click at [112, 52] on div "Site Select a Site Start Date Select Date End Date Select Date" at bounding box center [429, 44] width 679 height 26
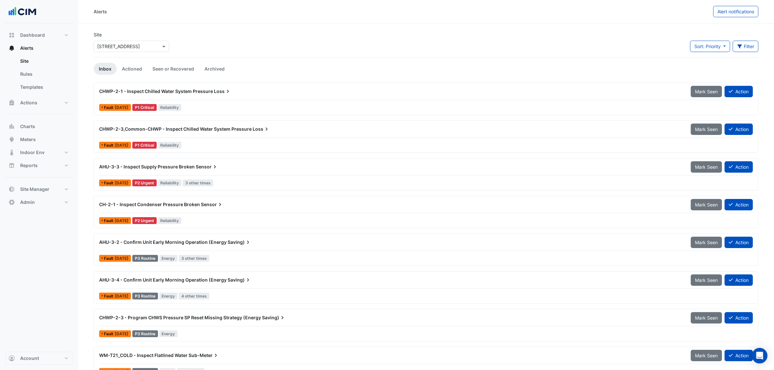
click at [112, 52] on div "Site Select a Site × [STREET_ADDRESS]" at bounding box center [131, 44] width 83 height 26
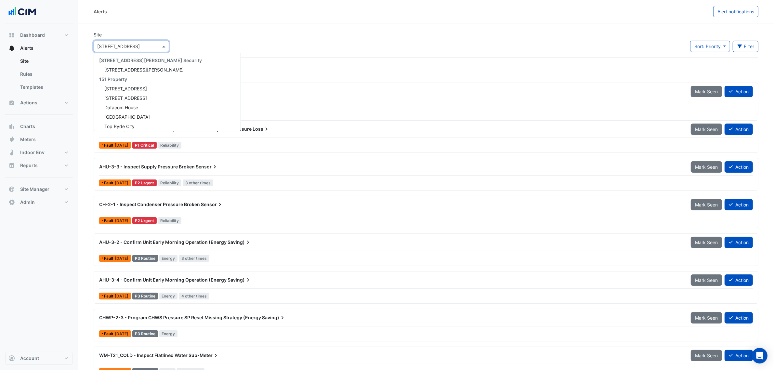
click at [110, 48] on input "text" at bounding box center [124, 46] width 55 height 7
type input "**"
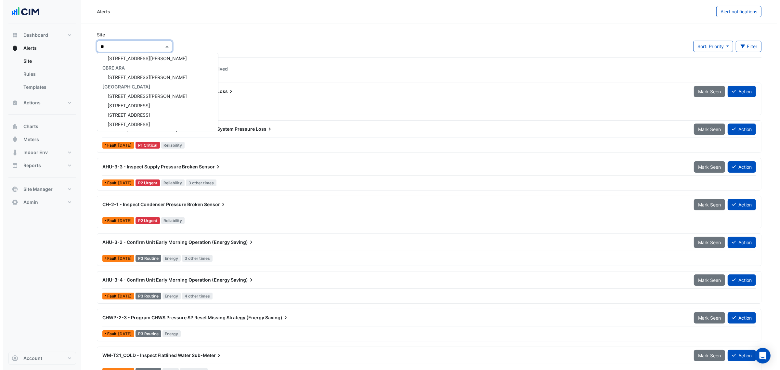
scroll to position [30, 0]
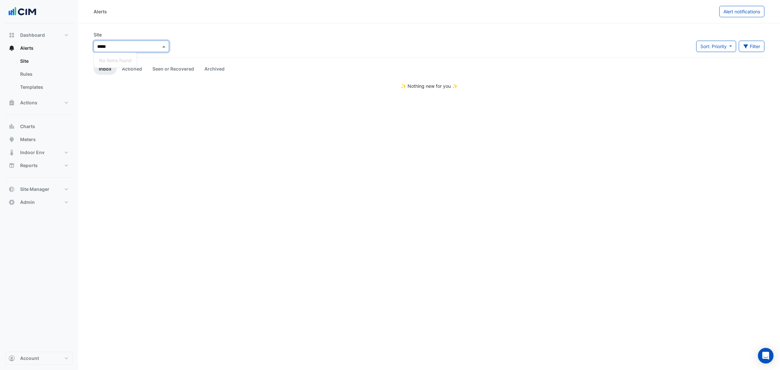
type input "****"
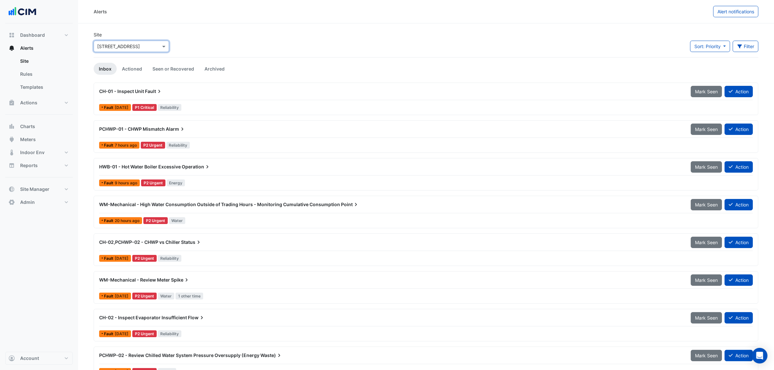
click at [311, 207] on span "WM-Mechanical - High Water Consumption Outside of Trading Hours - Monitoring Cu…" at bounding box center [219, 205] width 241 height 6
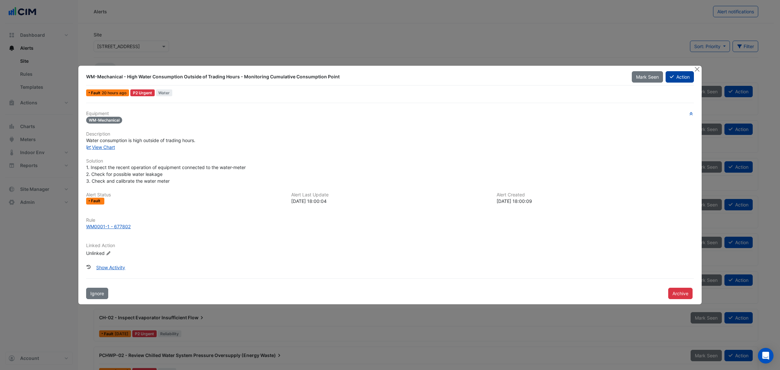
click at [681, 74] on button "Action" at bounding box center [680, 76] width 28 height 11
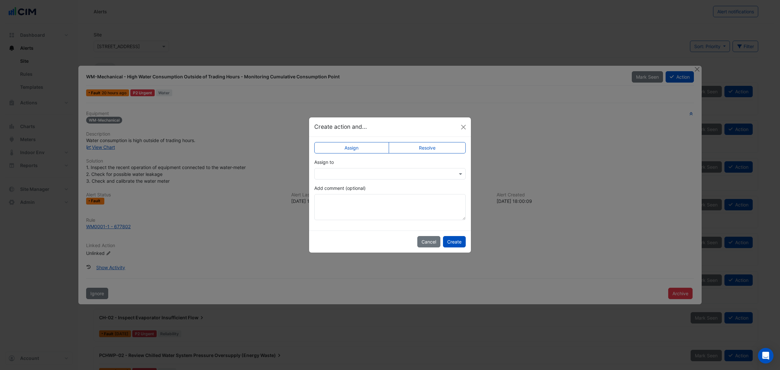
click at [333, 169] on div at bounding box center [389, 173] width 151 height 11
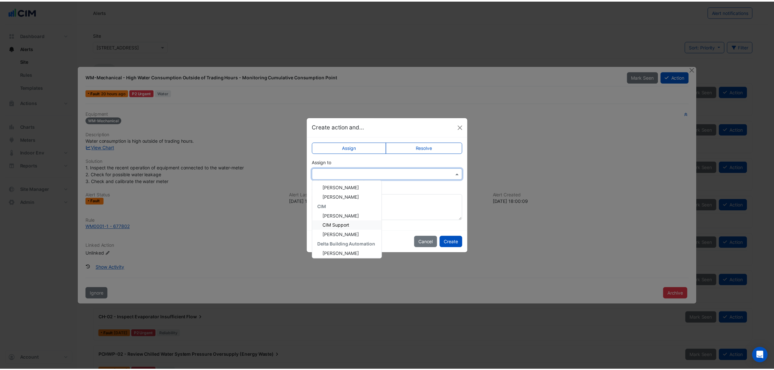
scroll to position [49, 0]
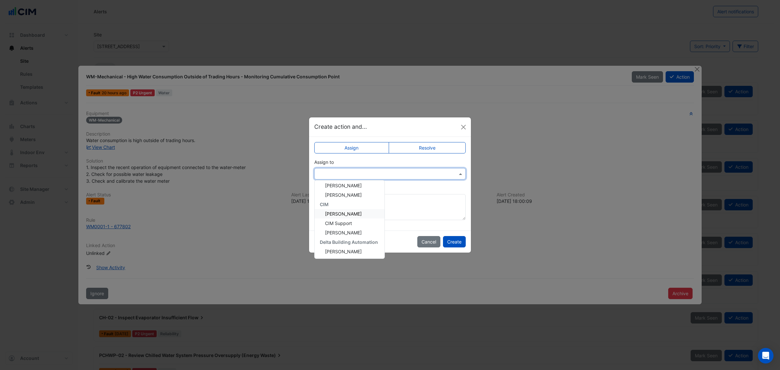
click at [361, 211] on div "Brian Nguyen" at bounding box center [350, 213] width 70 height 9
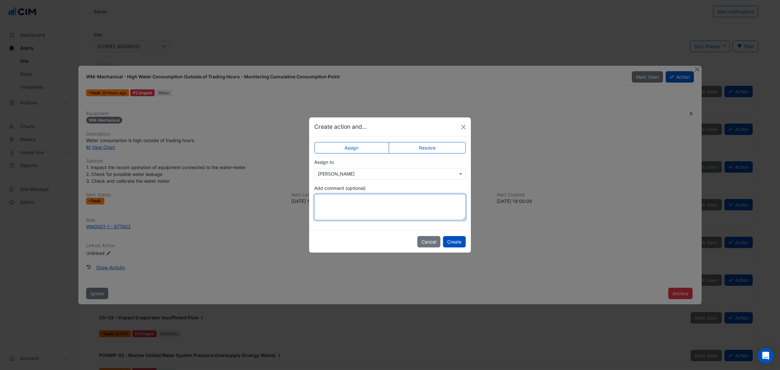
click at [361, 209] on textarea "Add comment (optional)" at bounding box center [389, 207] width 151 height 26
paste textarea "**********"
click at [319, 201] on textarea "**********" at bounding box center [389, 207] width 151 height 26
drag, startPoint x: 321, startPoint y: 199, endPoint x: 307, endPoint y: 199, distance: 14.6
click at [307, 199] on ngb-modal-window "**********" at bounding box center [390, 185] width 780 height 370
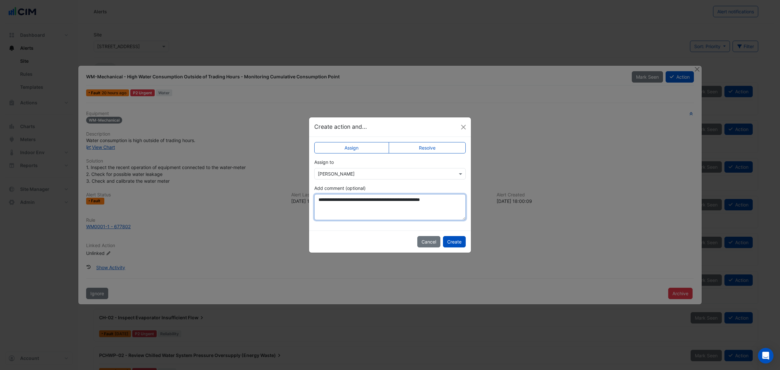
click at [428, 200] on textarea "**********" at bounding box center [389, 207] width 151 height 26
click at [480, 199] on ngb-modal-window "**********" at bounding box center [390, 185] width 780 height 370
click at [458, 199] on textarea "**********" at bounding box center [389, 207] width 151 height 26
type textarea "**********"
drag, startPoint x: 450, startPoint y: 240, endPoint x: 439, endPoint y: 188, distance: 53.1
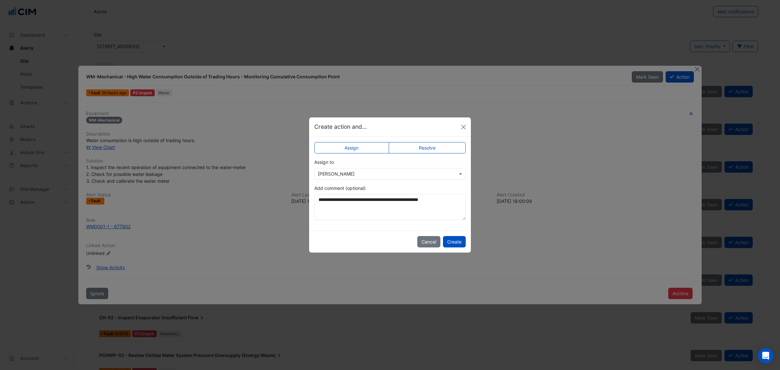
click at [443, 194] on app-escalated-ticket-upsert-modal "**********" at bounding box center [390, 184] width 162 height 135
click at [439, 188] on div "**********" at bounding box center [389, 202] width 151 height 35
click at [454, 239] on button "Create" at bounding box center [454, 241] width 23 height 11
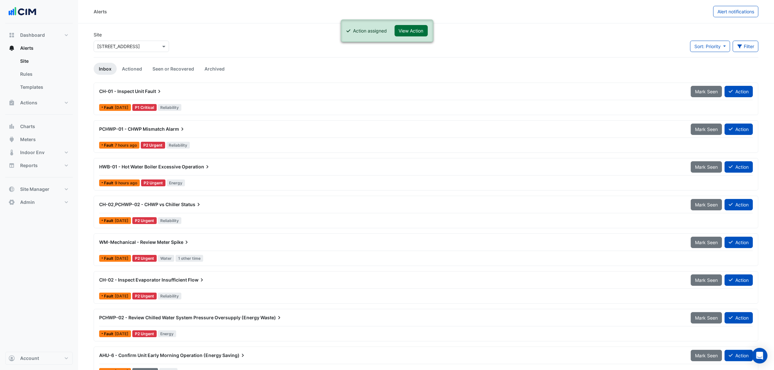
click at [402, 33] on button "View Action" at bounding box center [411, 30] width 33 height 11
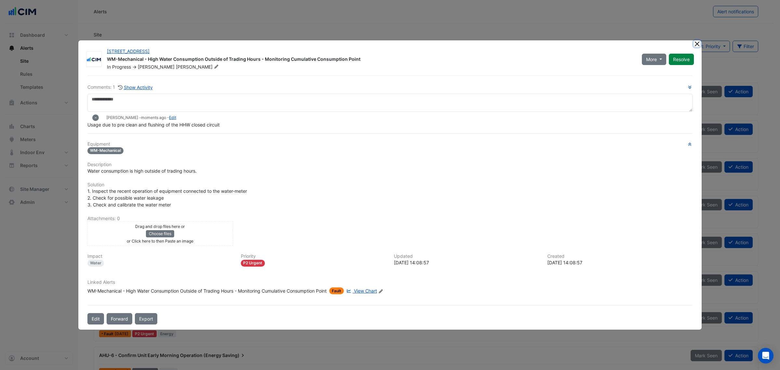
click at [695, 43] on button "Close" at bounding box center [697, 43] width 7 height 7
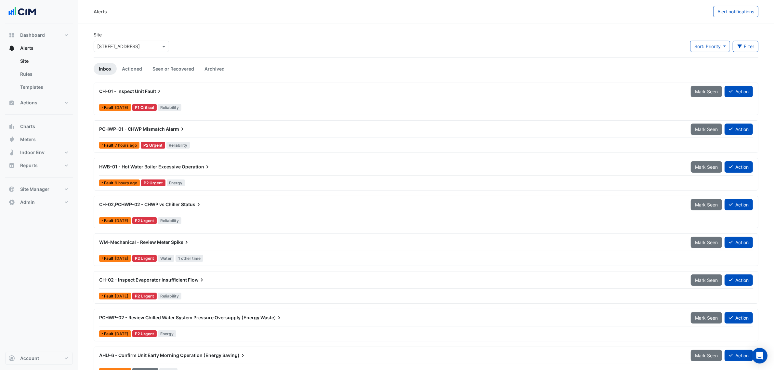
click at [105, 65] on link "Inbox" at bounding box center [105, 69] width 23 height 12
click at [132, 66] on link "Actioned" at bounding box center [132, 69] width 31 height 12
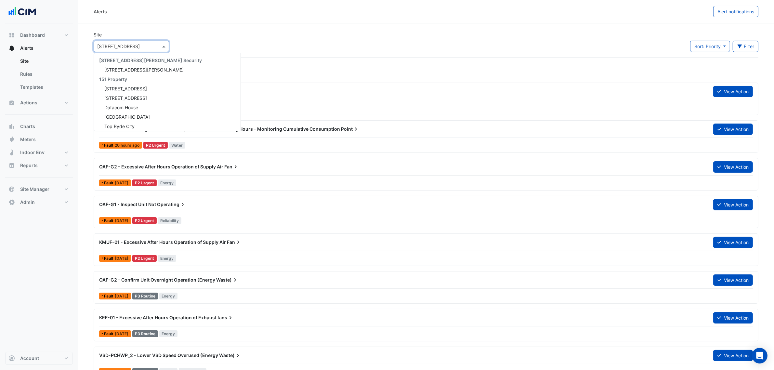
click at [127, 44] on input "text" at bounding box center [124, 46] width 55 height 7
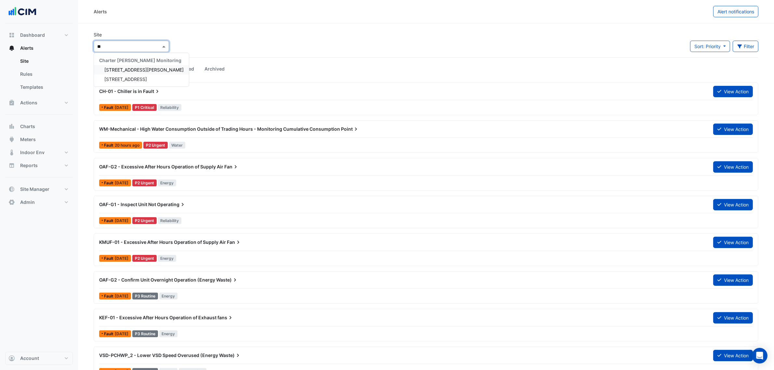
type input "*"
type input "*****"
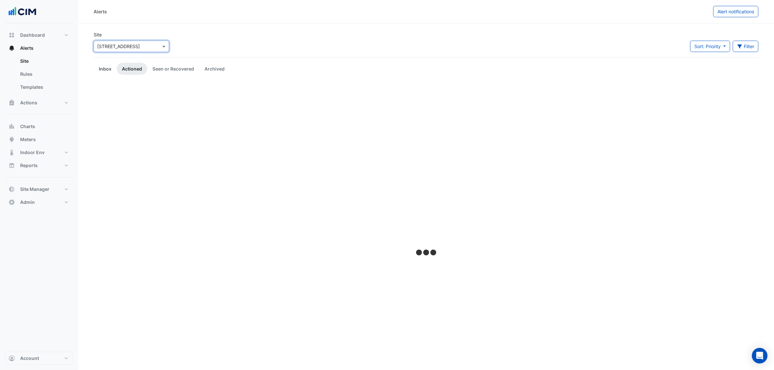
click at [109, 67] on link "Inbox" at bounding box center [105, 69] width 23 height 12
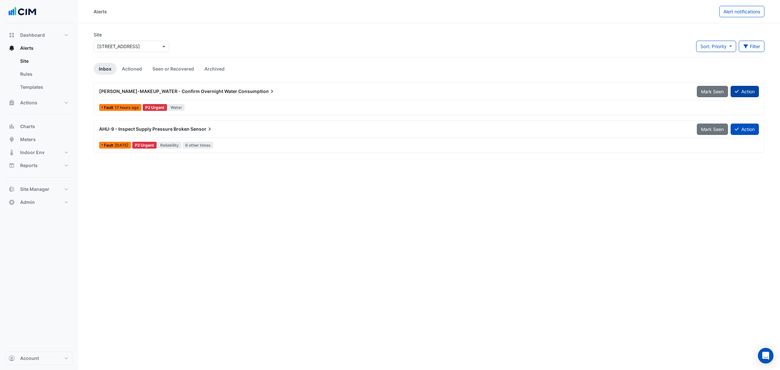
click at [739, 90] on button "Action" at bounding box center [745, 91] width 28 height 11
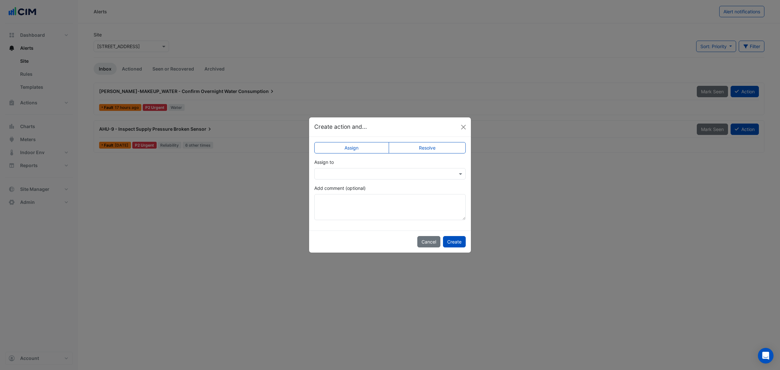
click at [389, 171] on input "text" at bounding box center [383, 174] width 131 height 7
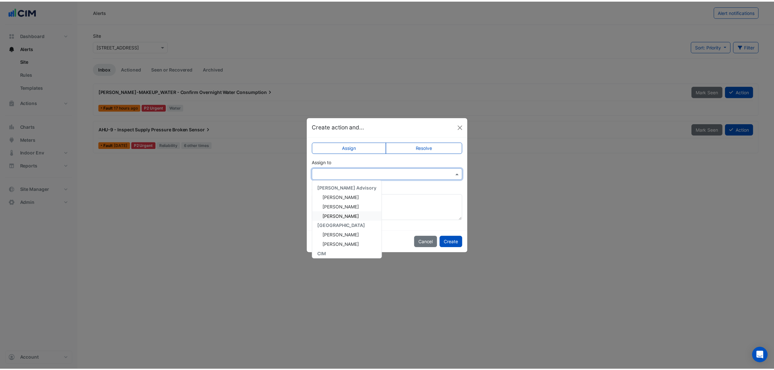
scroll to position [41, 0]
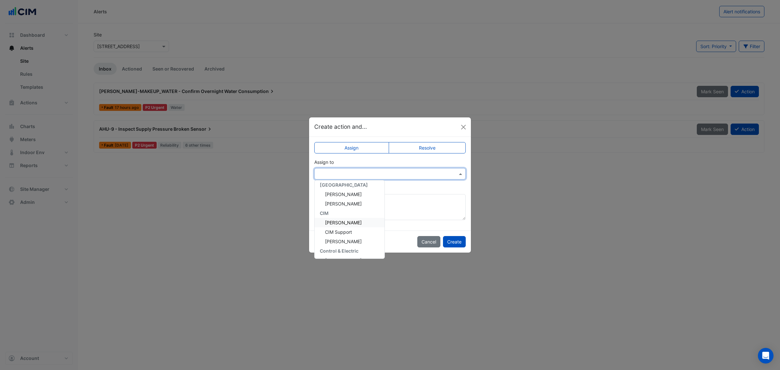
click at [349, 223] on span "Brian Nguyen" at bounding box center [343, 223] width 37 height 6
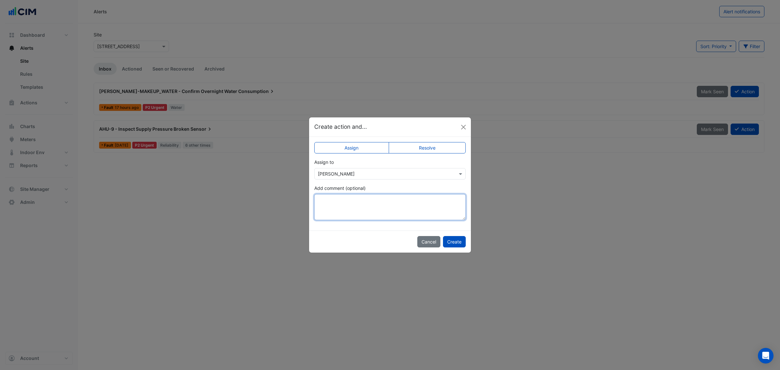
click at [358, 207] on textarea "Add comment (optional)" at bounding box center [389, 207] width 151 height 26
click at [373, 201] on textarea "**********" at bounding box center [389, 207] width 151 height 26
click at [381, 207] on textarea "**********" at bounding box center [389, 207] width 151 height 26
type textarea "**********"
click at [455, 242] on button "Create" at bounding box center [454, 241] width 23 height 11
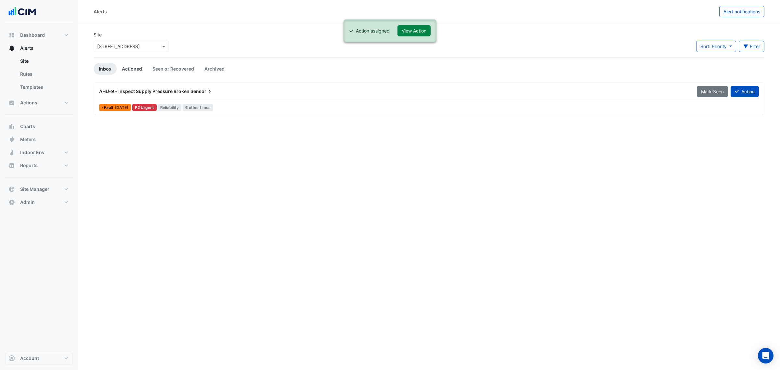
click at [132, 64] on link "Actioned" at bounding box center [132, 69] width 31 height 12
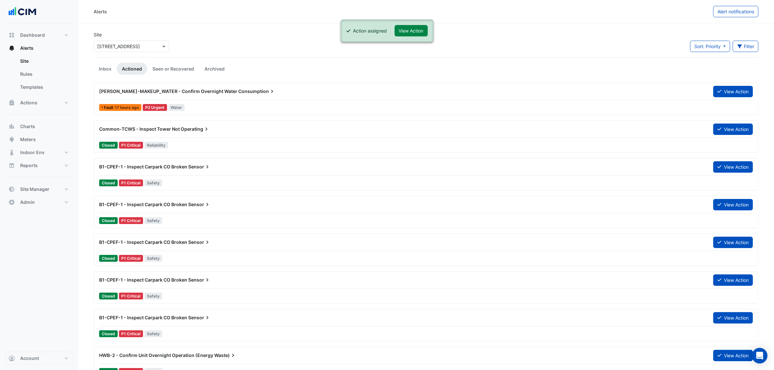
click at [244, 33] on div "Site Select a Site × 16-18 Mort Street Sort: Priority Priority Updated Filter T…" at bounding box center [426, 44] width 673 height 26
click at [102, 74] on link "Inbox" at bounding box center [105, 69] width 23 height 12
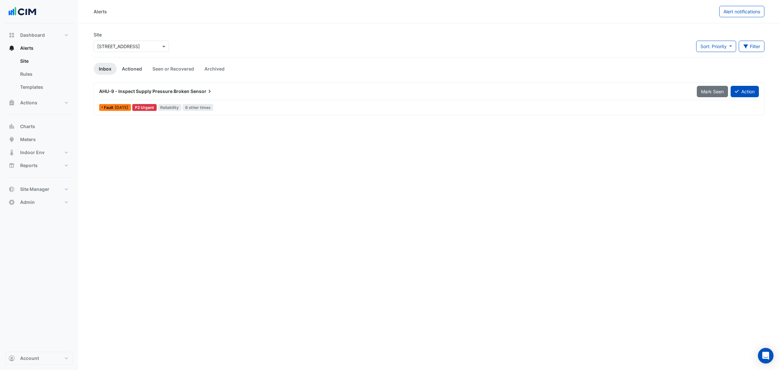
click at [122, 72] on link "Actioned" at bounding box center [132, 69] width 31 height 12
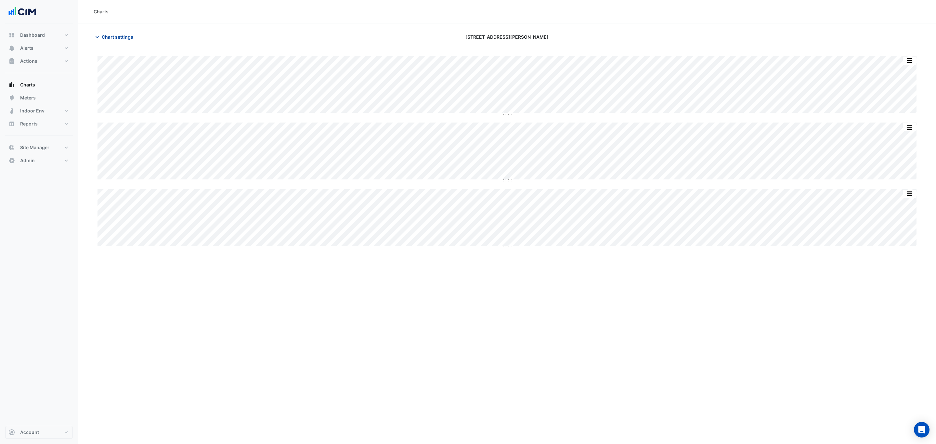
click at [109, 42] on button "Chart settings" at bounding box center [116, 36] width 44 height 11
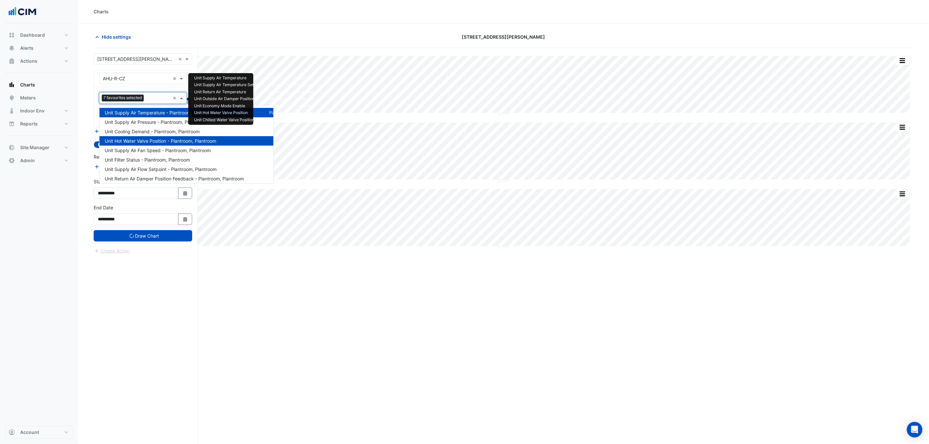
click at [138, 99] on span "7 favourites selected" at bounding box center [123, 98] width 42 height 7
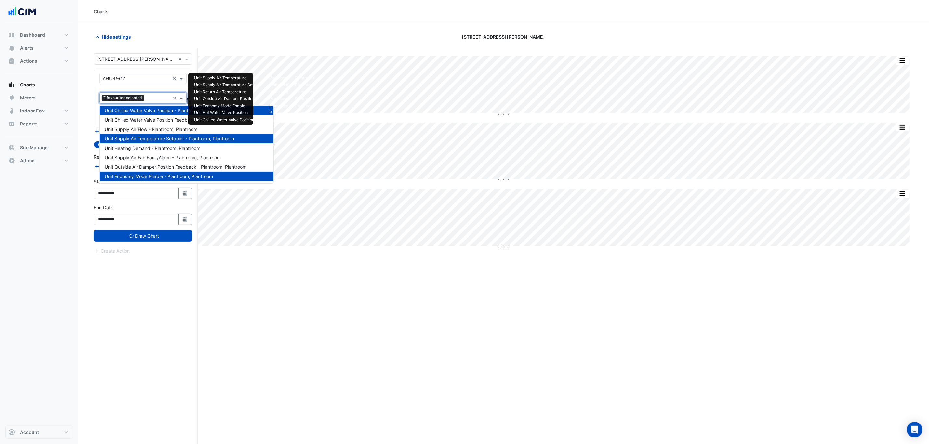
drag, startPoint x: 151, startPoint y: 177, endPoint x: 151, endPoint y: 169, distance: 8.5
click at [151, 177] on span "Unit Economy Mode Enable - Plantroom, Plantroom" at bounding box center [159, 177] width 108 height 6
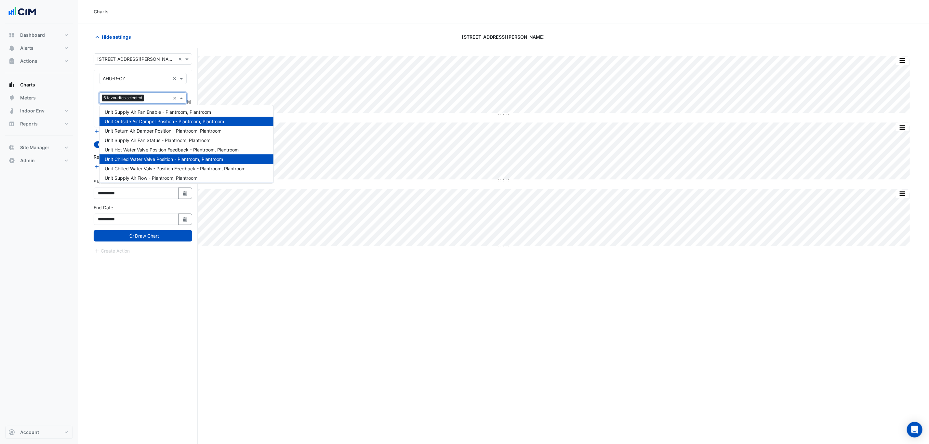
scroll to position [27, 0]
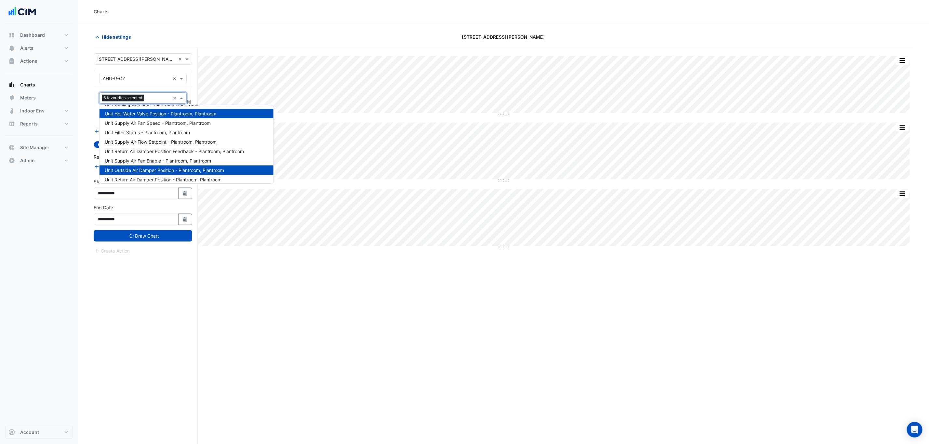
click at [154, 169] on span "Unit Outside Air Damper Position - Plantroom, Plantroom" at bounding box center [164, 170] width 119 height 6
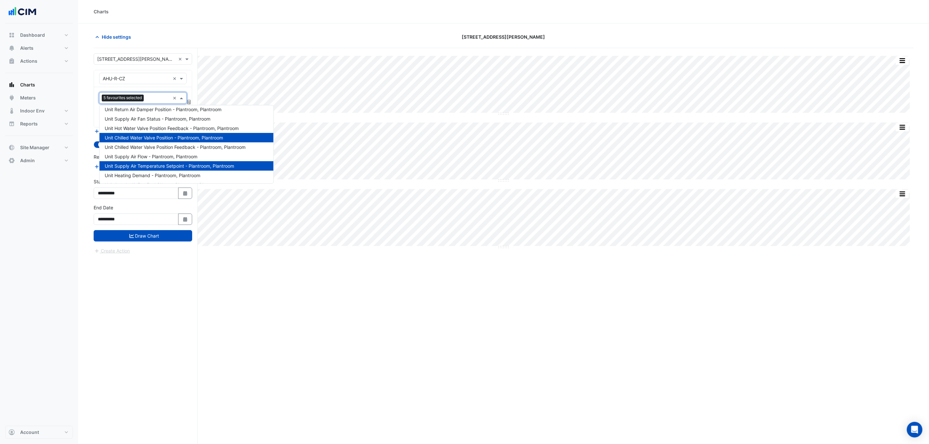
scroll to position [0, 0]
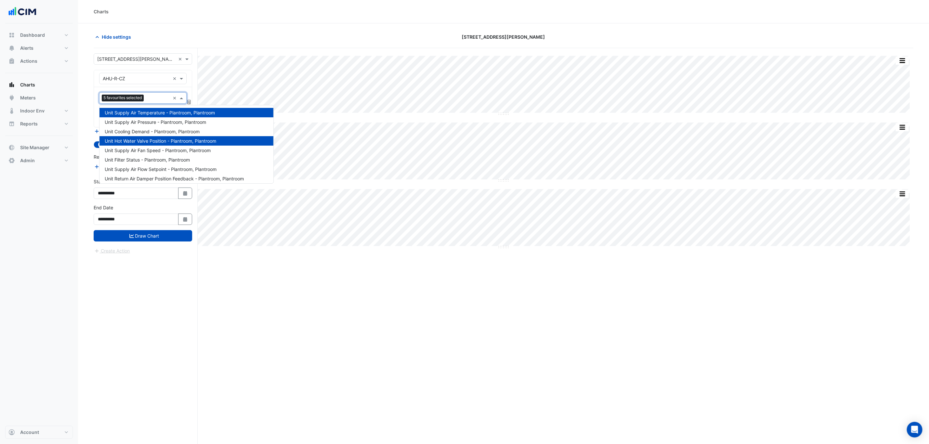
click at [165, 113] on span "Unit Supply Air Temperature - Plantroom, Plantroom" at bounding box center [160, 113] width 110 height 6
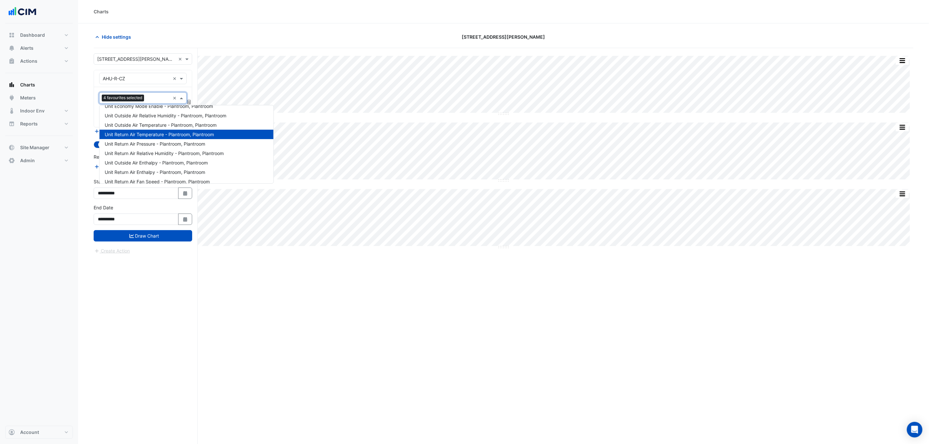
click at [164, 136] on span "Unit Return Air Temperature - Plantroom, Plantroom" at bounding box center [159, 135] width 109 height 6
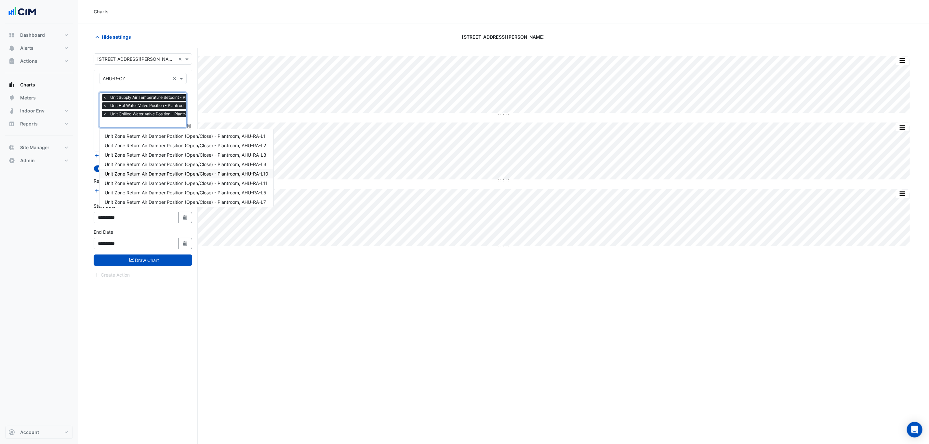
scroll to position [360, 0]
click at [147, 264] on button "Draw Chart" at bounding box center [143, 260] width 98 height 11
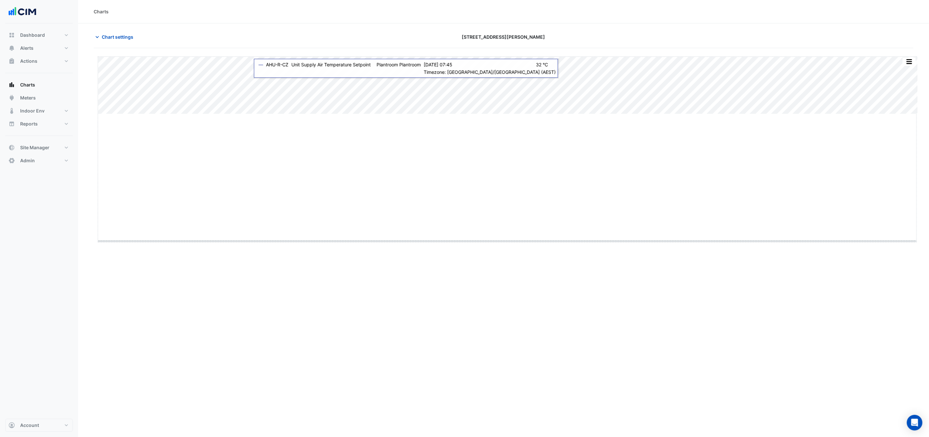
drag, startPoint x: 508, startPoint y: 114, endPoint x: 499, endPoint y: 241, distance: 127.4
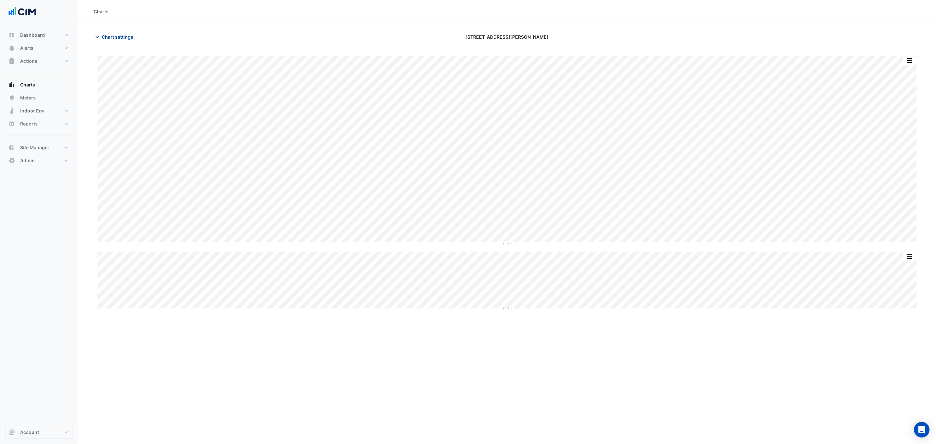
click at [118, 42] on button "Chart settings" at bounding box center [116, 36] width 44 height 11
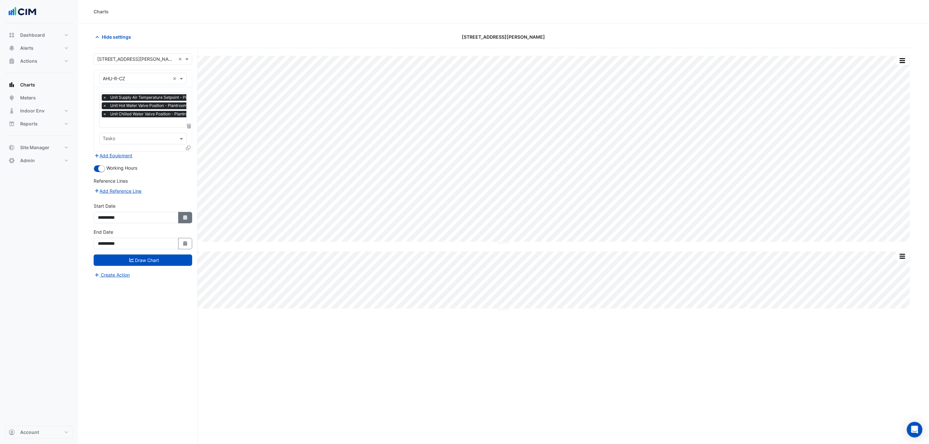
click at [191, 217] on button "Select Date" at bounding box center [185, 217] width 14 height 11
select select "*"
select select "****"
click at [161, 133] on div at bounding box center [166, 132] width 13 height 10
click at [167, 131] on span "Next month" at bounding box center [166, 132] width 5 height 5
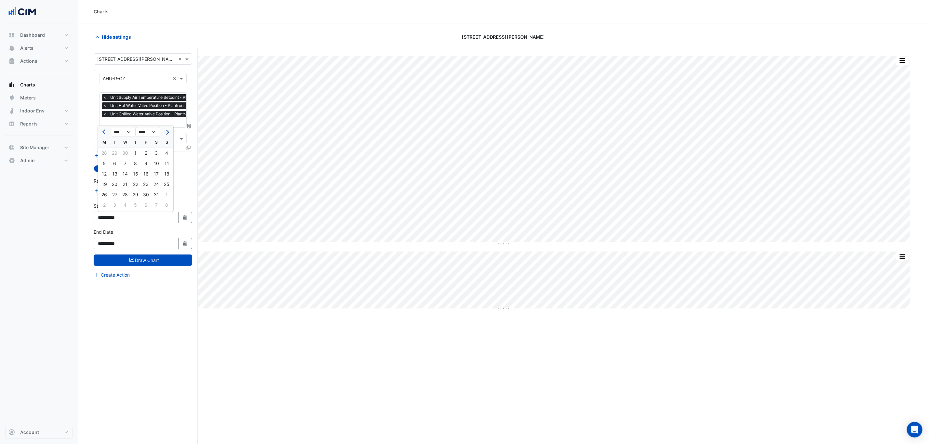
click at [167, 131] on span "Next month" at bounding box center [166, 132] width 5 height 5
select select "*"
click at [168, 152] on div "1" at bounding box center [167, 153] width 10 height 10
type input "**********"
click at [176, 264] on button "Draw Chart" at bounding box center [143, 260] width 98 height 11
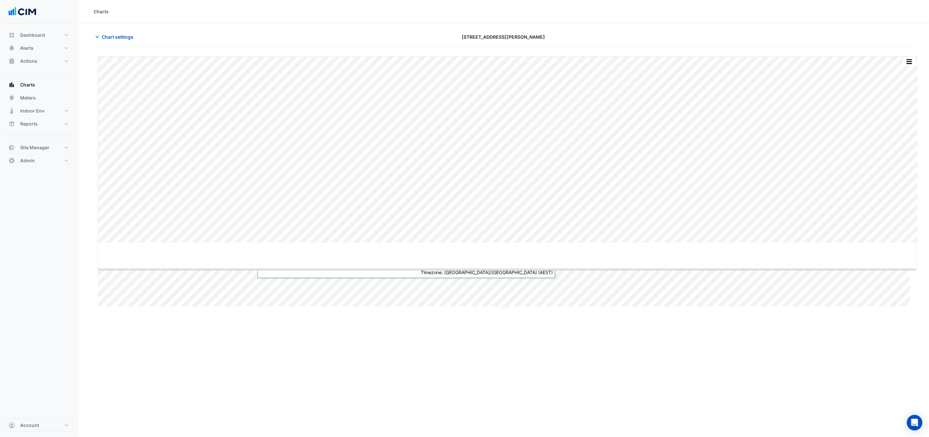
drag, startPoint x: 505, startPoint y: 242, endPoint x: 503, endPoint y: 269, distance: 26.4
drag, startPoint x: 508, startPoint y: 338, endPoint x: 505, endPoint y: 376, distance: 38.2
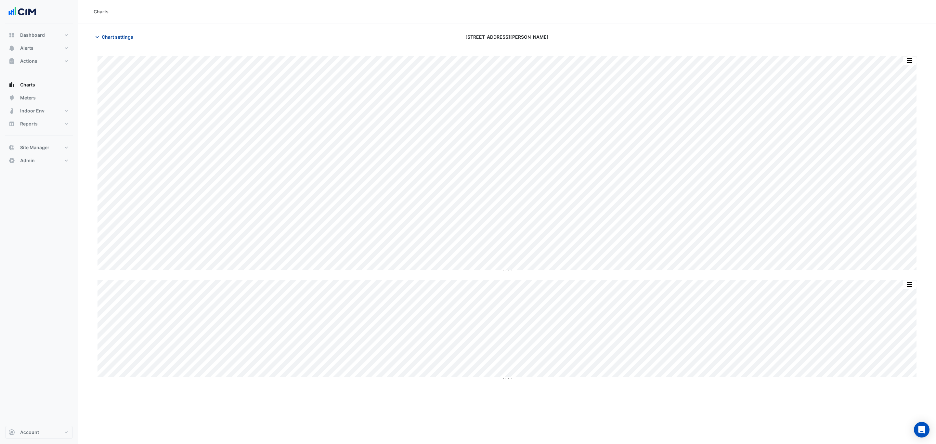
click at [109, 35] on span "Chart settings" at bounding box center [118, 36] width 32 height 7
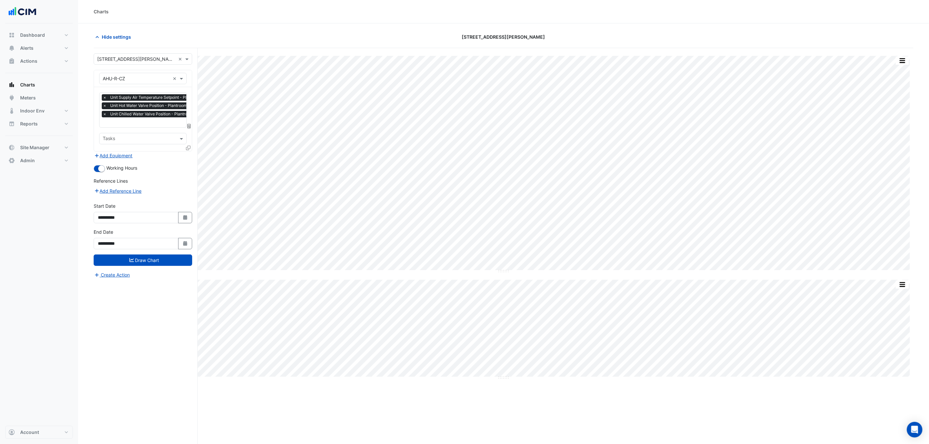
click at [187, 150] on icon at bounding box center [188, 148] width 5 height 5
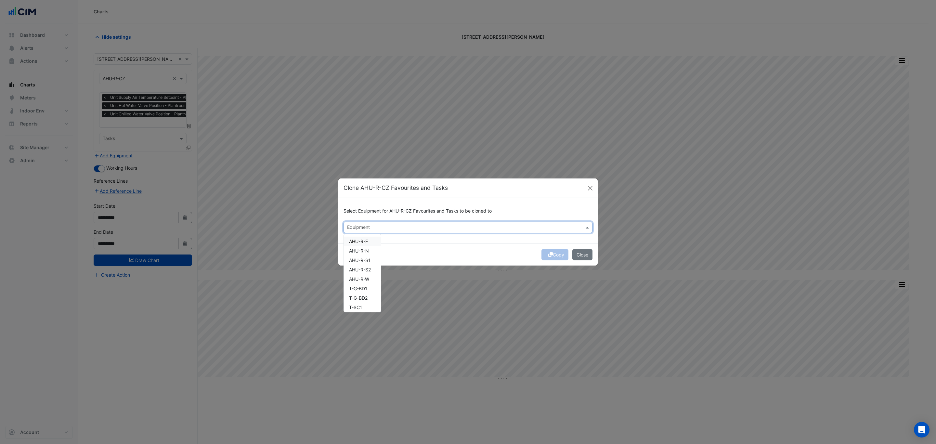
click at [384, 231] on div at bounding box center [463, 228] width 235 height 8
click at [584, 255] on button "Close" at bounding box center [582, 254] width 20 height 11
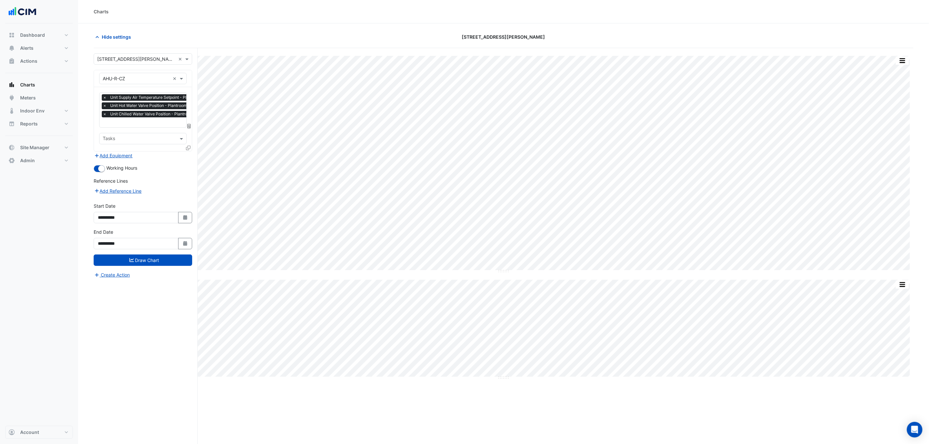
click at [102, 106] on span "×" at bounding box center [105, 105] width 6 height 7
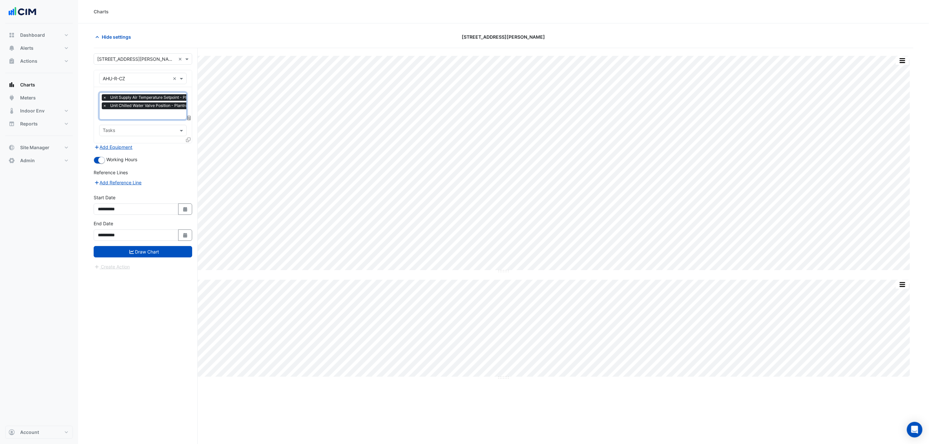
scroll to position [0, 3]
click at [102, 106] on span "×" at bounding box center [101, 105] width 6 height 7
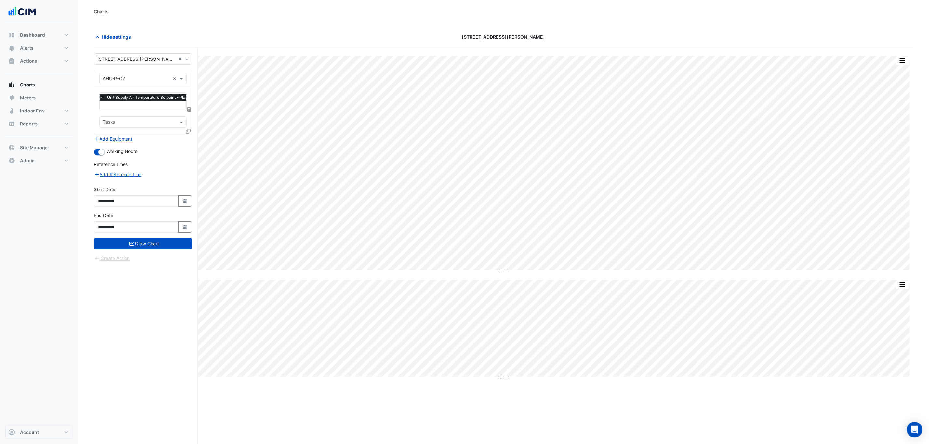
click at [186, 129] on icon at bounding box center [188, 131] width 5 height 5
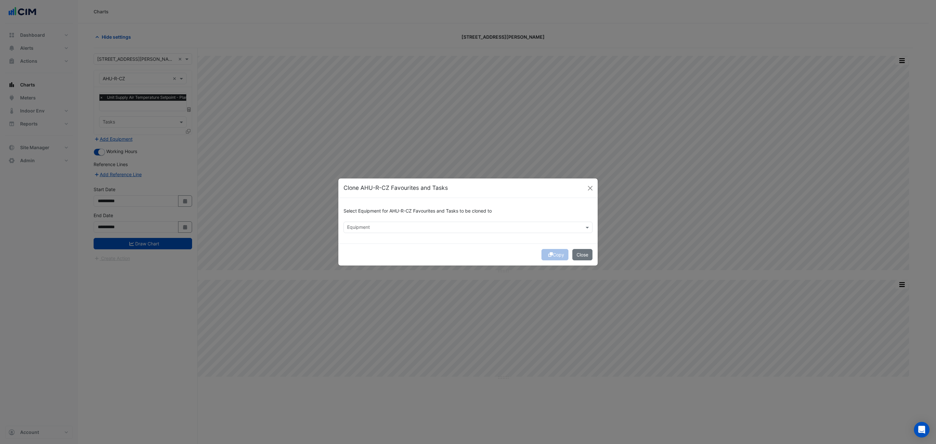
click at [400, 232] on div "Equipment" at bounding box center [468, 227] width 249 height 11
click at [367, 243] on span "AHU-R-E" at bounding box center [358, 242] width 19 height 6
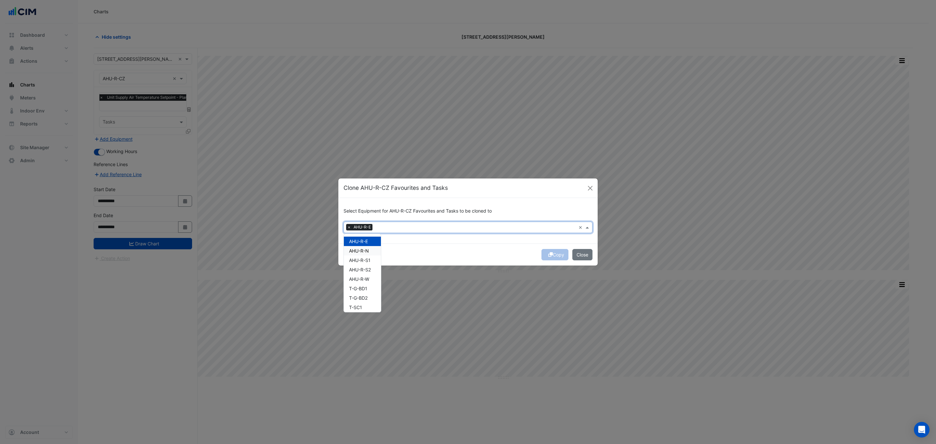
click at [368, 250] on span "AHU-R-N" at bounding box center [359, 251] width 20 height 6
click at [368, 259] on span "AHU-R-S1" at bounding box center [359, 260] width 21 height 6
click at [367, 271] on span "AHU-R-S2" at bounding box center [360, 270] width 22 height 6
drag, startPoint x: 369, startPoint y: 276, endPoint x: 372, endPoint y: 280, distance: 4.6
click at [369, 277] on span "AHU-R-W" at bounding box center [359, 279] width 20 height 6
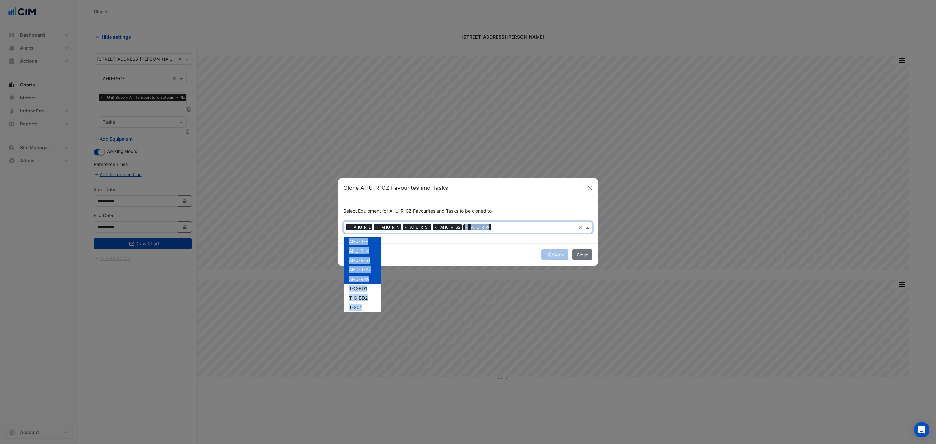
drag, startPoint x: 451, startPoint y: 243, endPoint x: 454, endPoint y: 242, distance: 3.8
click at [454, 242] on form "Select Equipment for AHU-R-CZ Favourites and Tasks to be cloned to Equipment × …" at bounding box center [467, 232] width 259 height 68
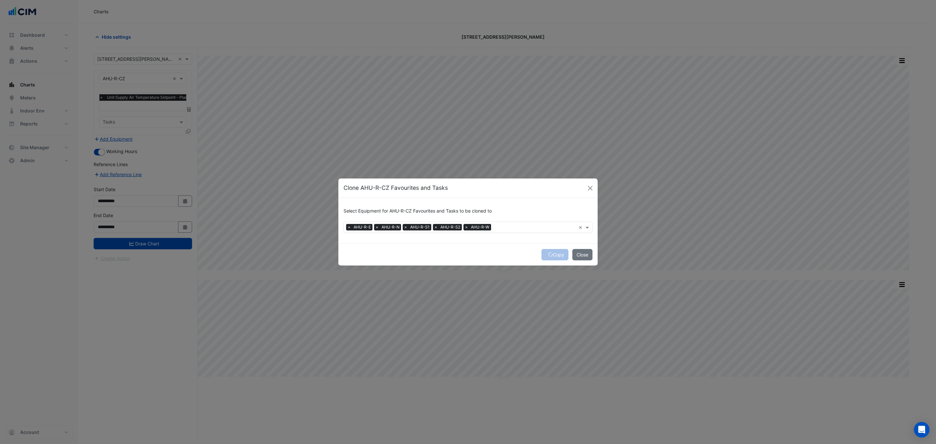
click at [520, 252] on div "Copy Close" at bounding box center [467, 254] width 259 height 22
click at [556, 254] on div "Copy Close" at bounding box center [467, 254] width 259 height 22
click at [556, 254] on button "Copy" at bounding box center [555, 254] width 27 height 11
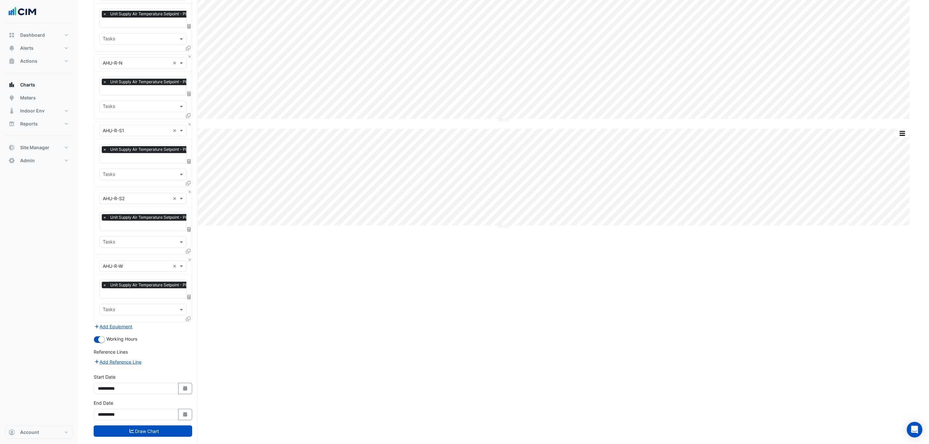
scroll to position [164, 0]
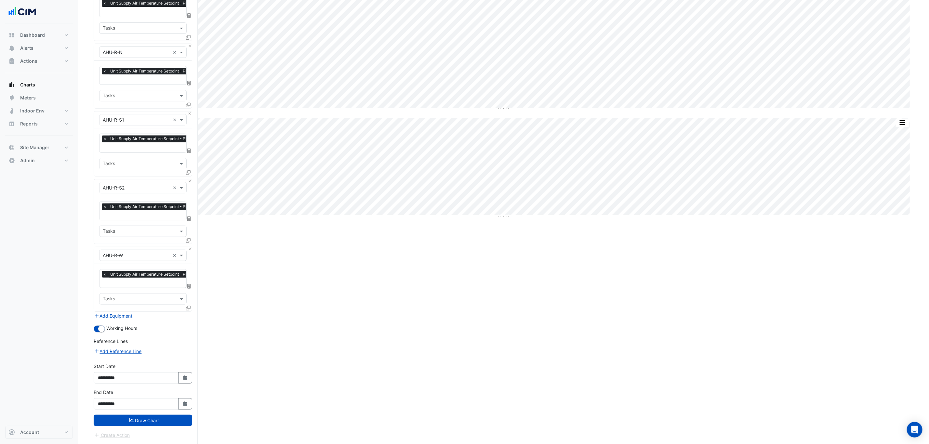
click at [166, 338] on button "Draw Chart" at bounding box center [143, 420] width 98 height 11
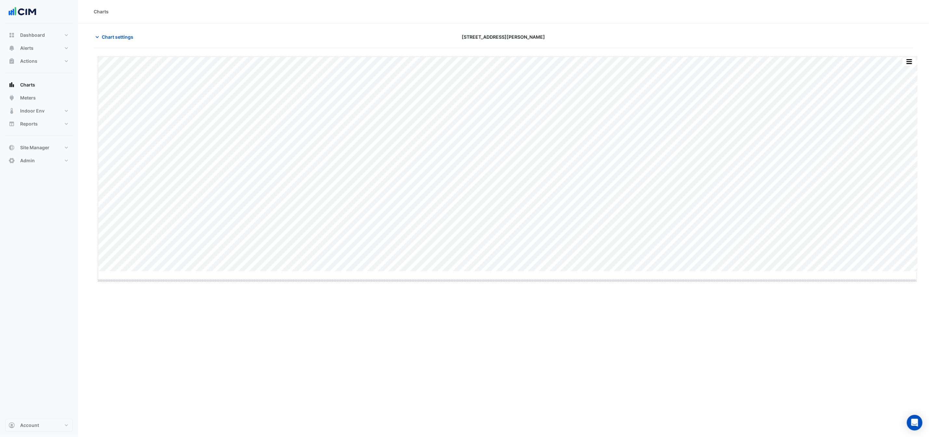
drag, startPoint x: 508, startPoint y: 271, endPoint x: 508, endPoint y: 280, distance: 9.1
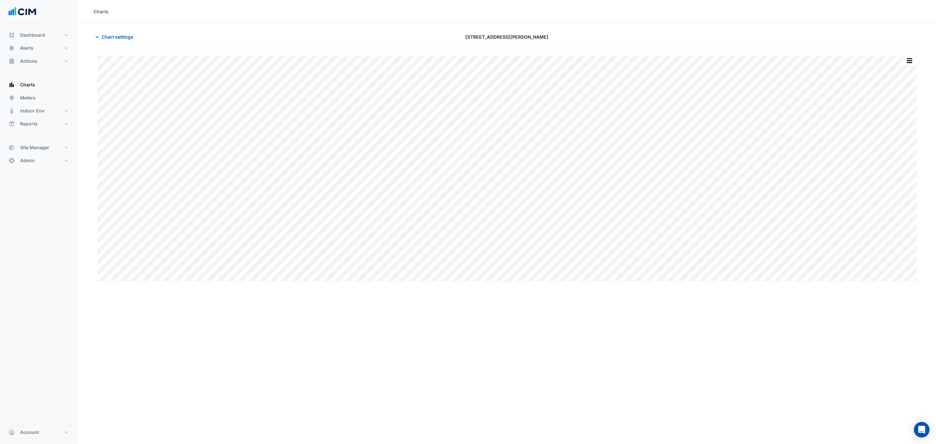
click at [749, 59] on button "button" at bounding box center [909, 61] width 13 height 8
click at [749, 67] on div "Split by Equip" at bounding box center [896, 72] width 39 height 12
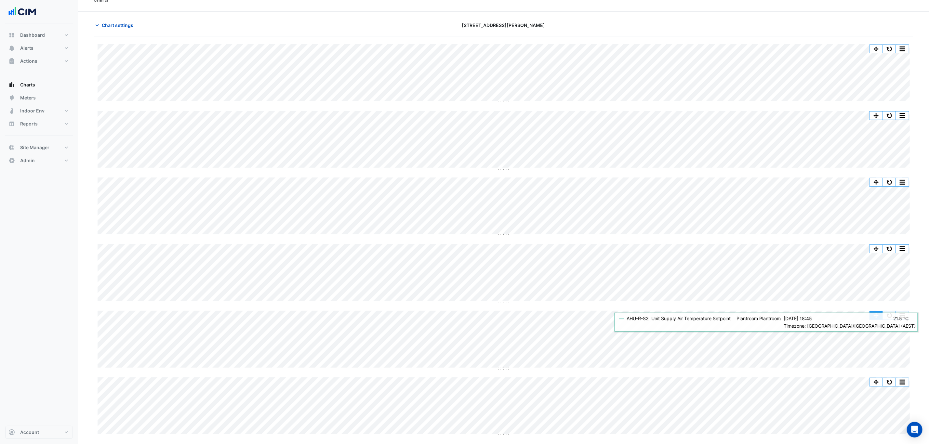
click at [749, 313] on button "button" at bounding box center [876, 315] width 13 height 8
click at [749, 317] on button "button" at bounding box center [889, 315] width 13 height 8
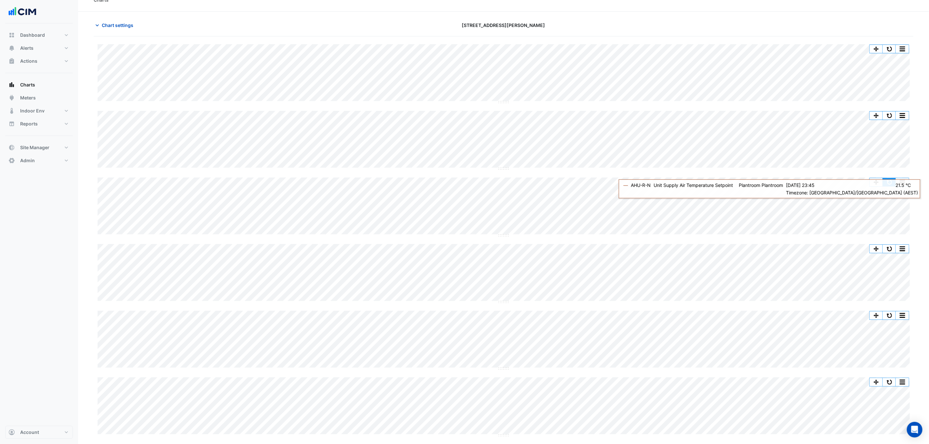
click at [749, 181] on button "button" at bounding box center [889, 182] width 13 height 8
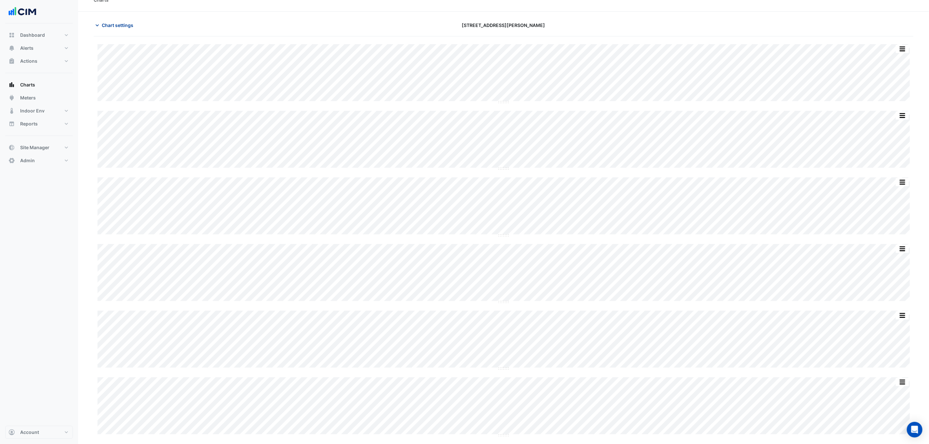
click at [111, 26] on span "Chart settings" at bounding box center [118, 25] width 32 height 7
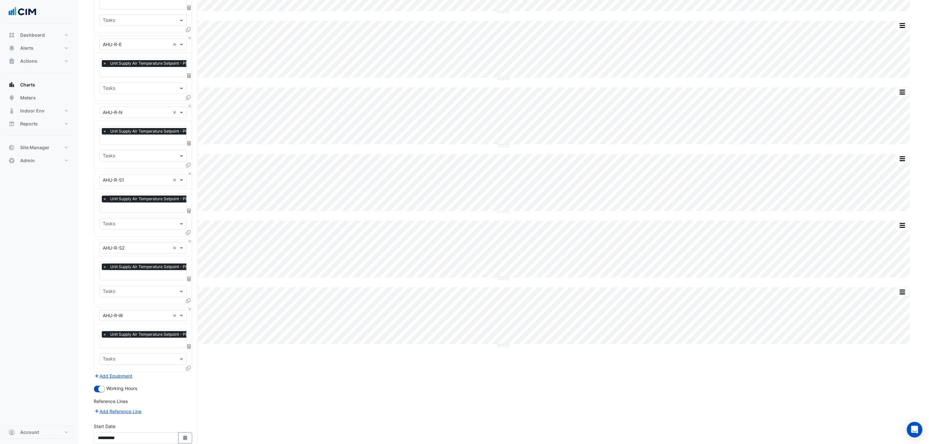
scroll to position [164, 0]
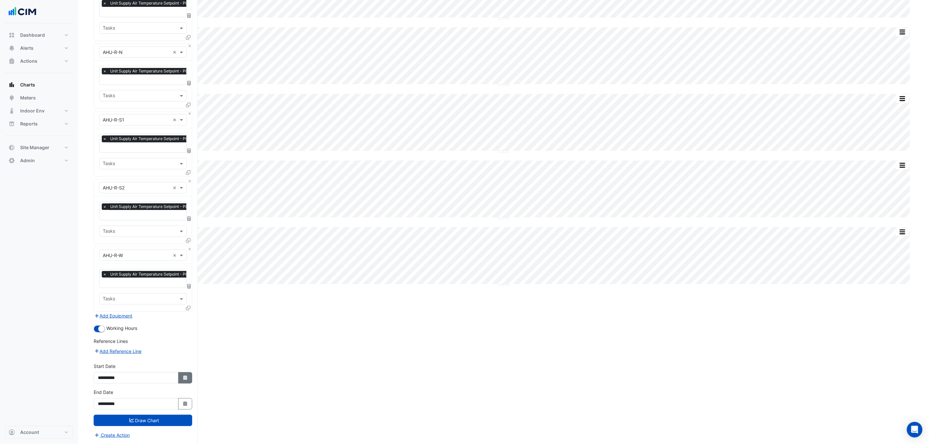
click at [183, 338] on button "Select Date" at bounding box center [185, 377] width 14 height 11
select select "*"
select select "****"
click at [170, 288] on button "Next month" at bounding box center [167, 293] width 8 height 10
select select "*"
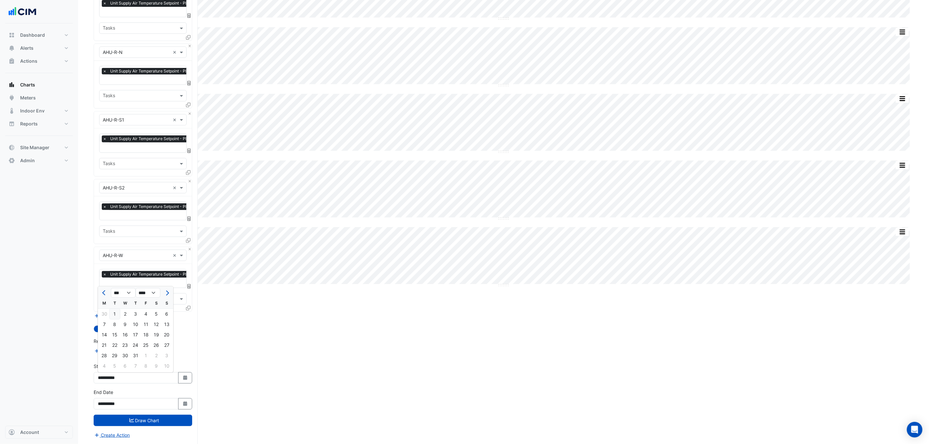
click at [118, 310] on div "1" at bounding box center [115, 314] width 10 height 10
type input "**********"
click at [172, 338] on button "Draw Chart" at bounding box center [143, 420] width 98 height 11
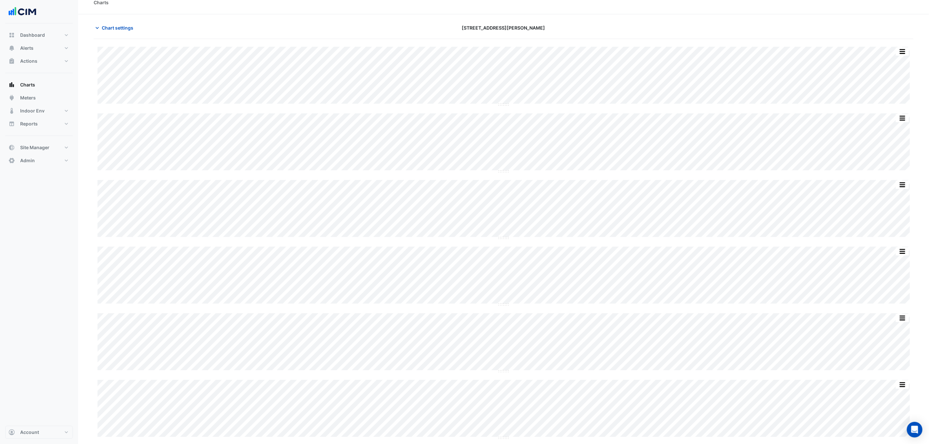
scroll to position [12, 0]
click at [102, 20] on button "Chart settings" at bounding box center [116, 25] width 44 height 11
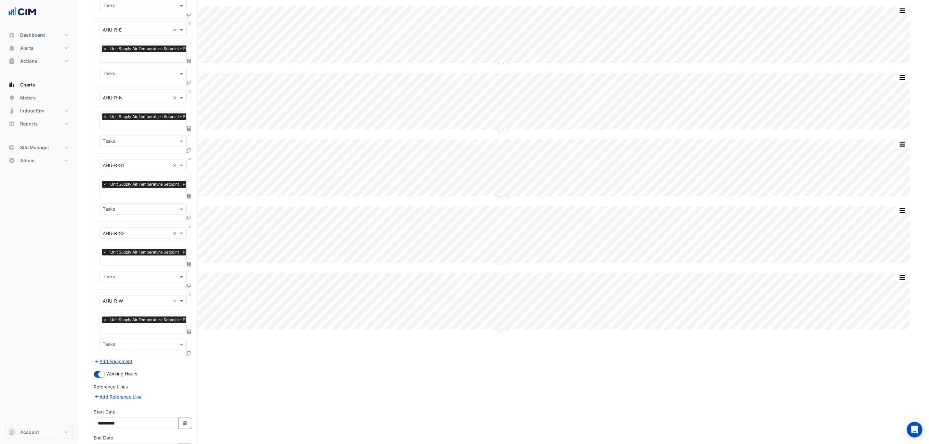
scroll to position [164, 0]
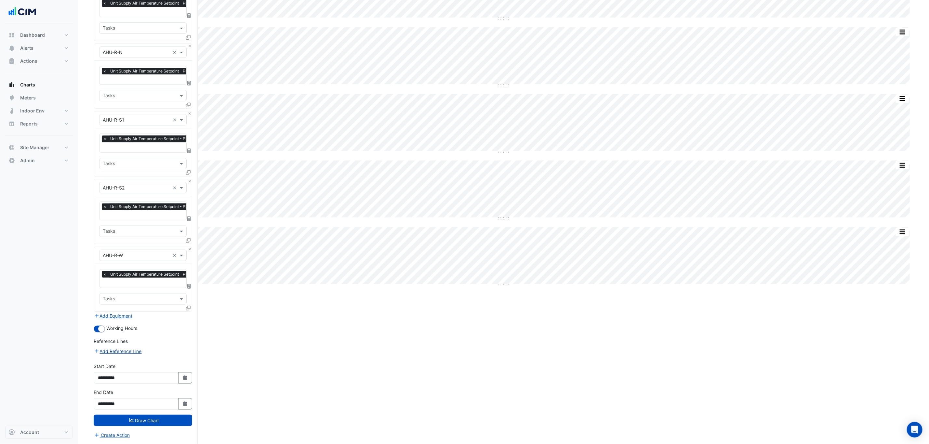
click at [119, 338] on button "Add Reference Line" at bounding box center [118, 351] width 48 height 7
select select "*"
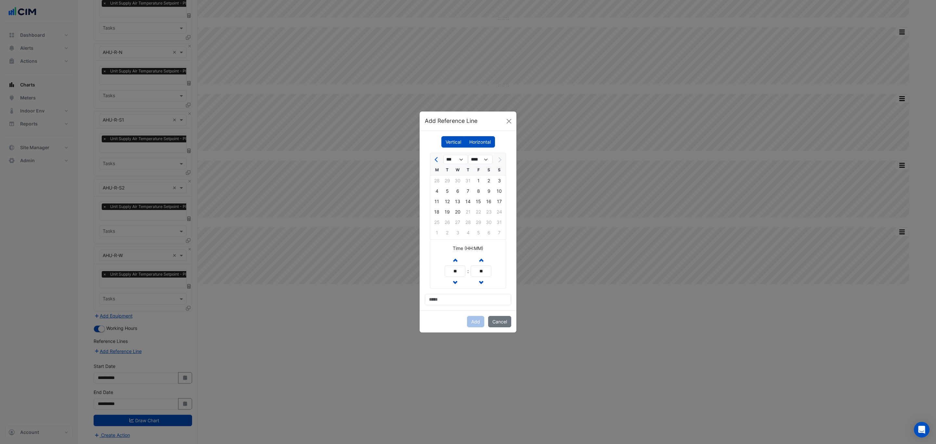
click at [490, 141] on label "Horizontal" at bounding box center [480, 141] width 30 height 11
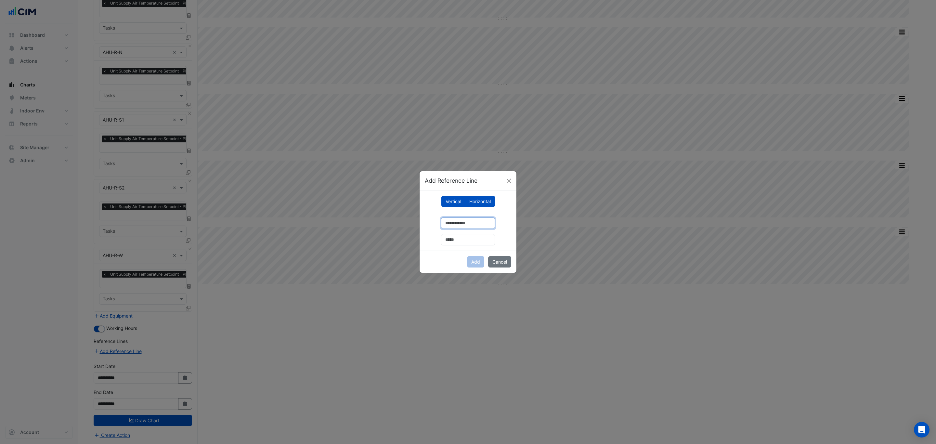
click at [466, 223] on input "number" at bounding box center [468, 222] width 54 height 11
click at [456, 203] on label "Vertical" at bounding box center [453, 201] width 24 height 11
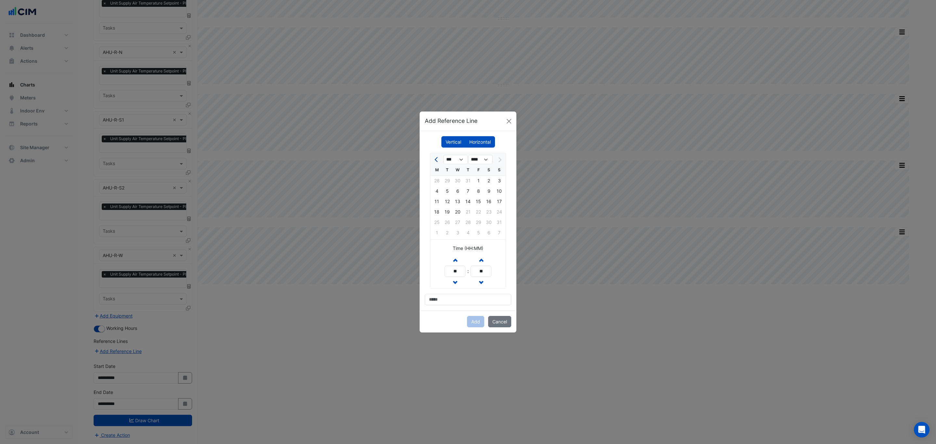
click at [439, 159] on span "Previous month" at bounding box center [437, 159] width 5 height 5
select select "*"
click at [443, 218] on div "29" at bounding box center [447, 222] width 10 height 10
click at [437, 221] on div "28" at bounding box center [437, 222] width 10 height 10
click at [458, 296] on input at bounding box center [468, 299] width 86 height 11
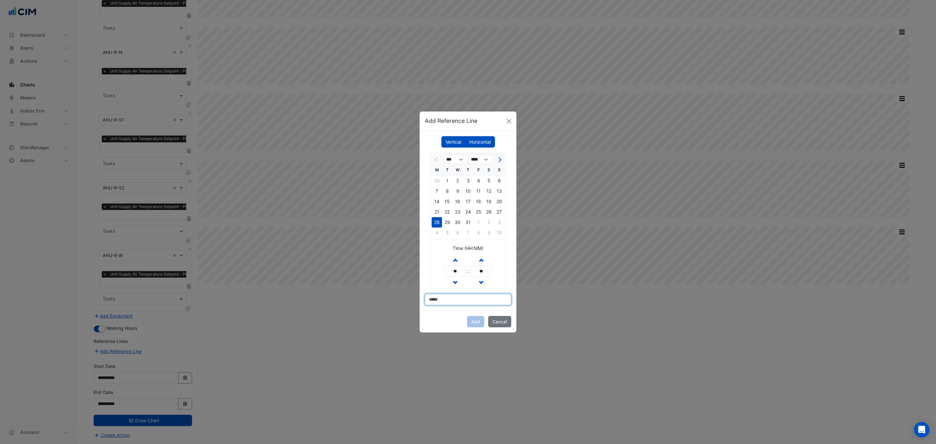
click at [458, 297] on input at bounding box center [468, 299] width 86 height 11
type input "**********"
click at [475, 329] on div "Add Cancel" at bounding box center [468, 321] width 97 height 22
click at [473, 323] on button "Add" at bounding box center [475, 321] width 17 height 11
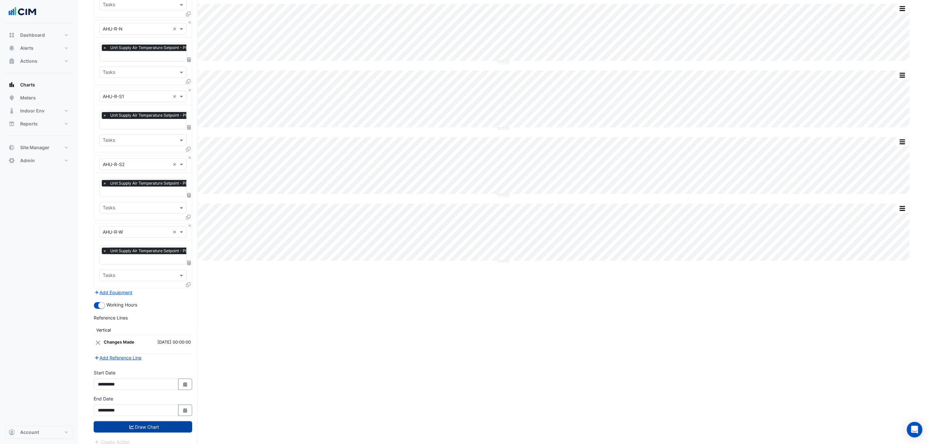
scroll to position [195, 0]
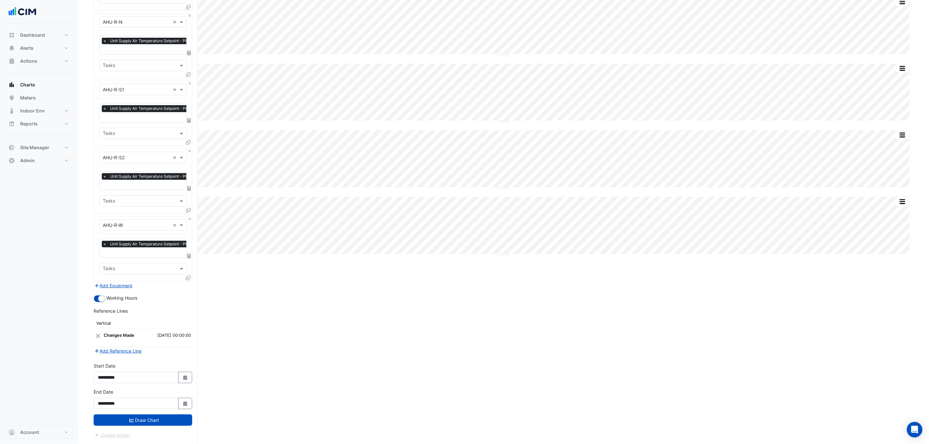
click at [159, 338] on button "Draw Chart" at bounding box center [143, 419] width 98 height 11
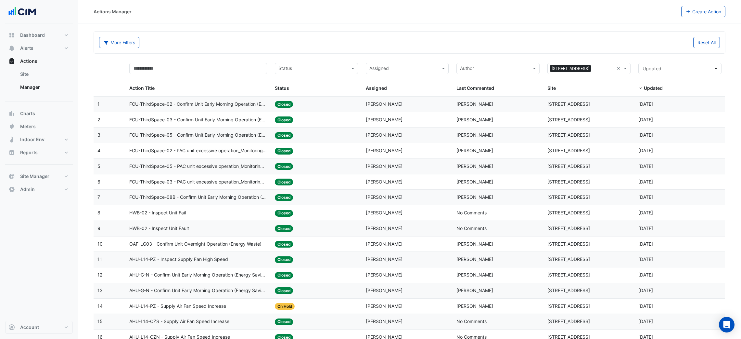
select select "***"
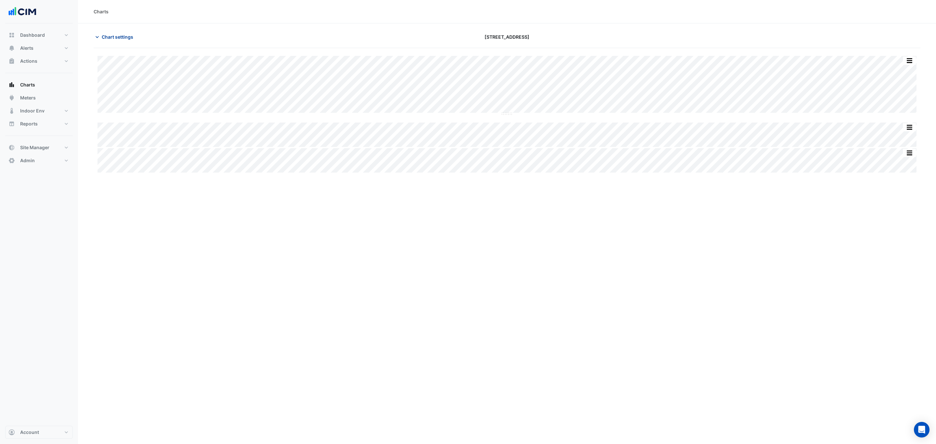
click at [112, 38] on span "Chart settings" at bounding box center [118, 36] width 32 height 7
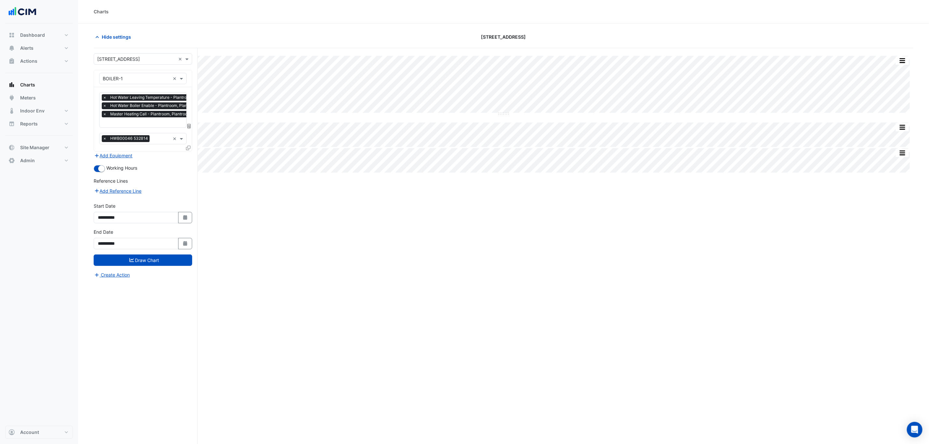
scroll to position [0, 3]
click at [141, 122] on input "text" at bounding box center [156, 123] width 114 height 7
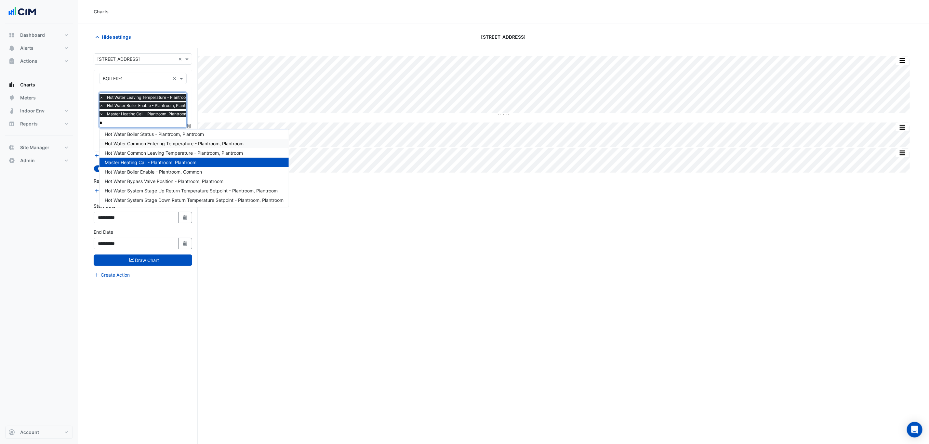
scroll to position [0, 0]
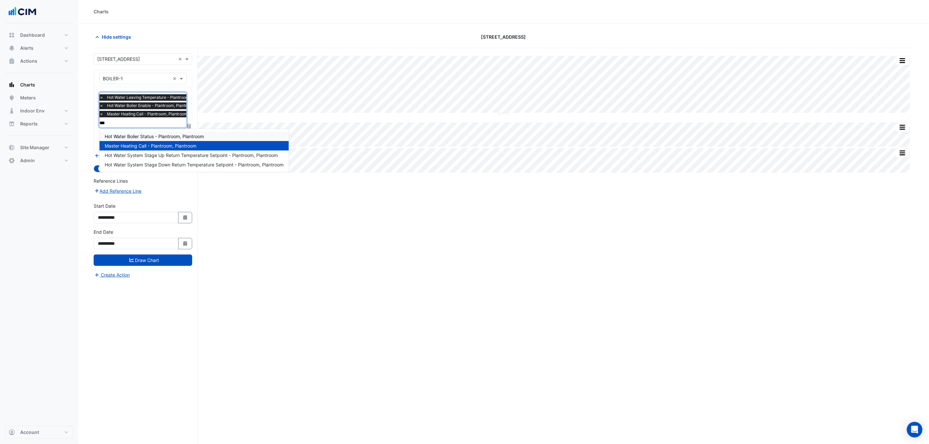
type input "****"
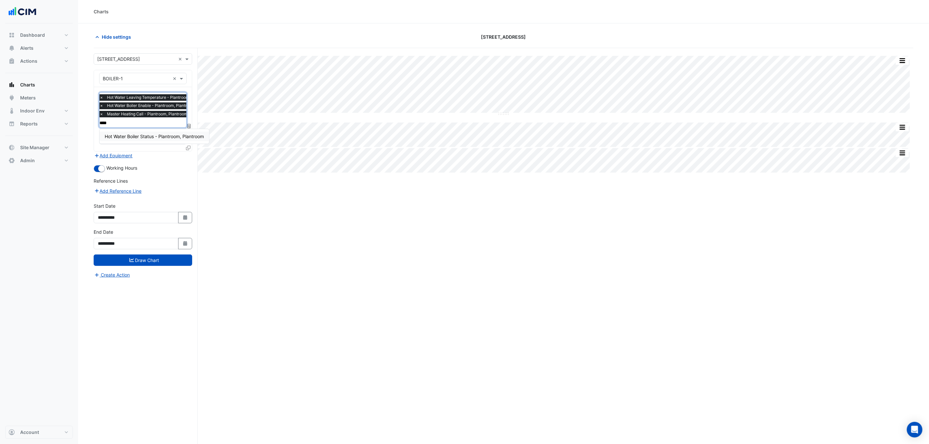
click at [175, 138] on span "Hot Water Boiler Status - Plantroom, Plantroom" at bounding box center [154, 137] width 99 height 6
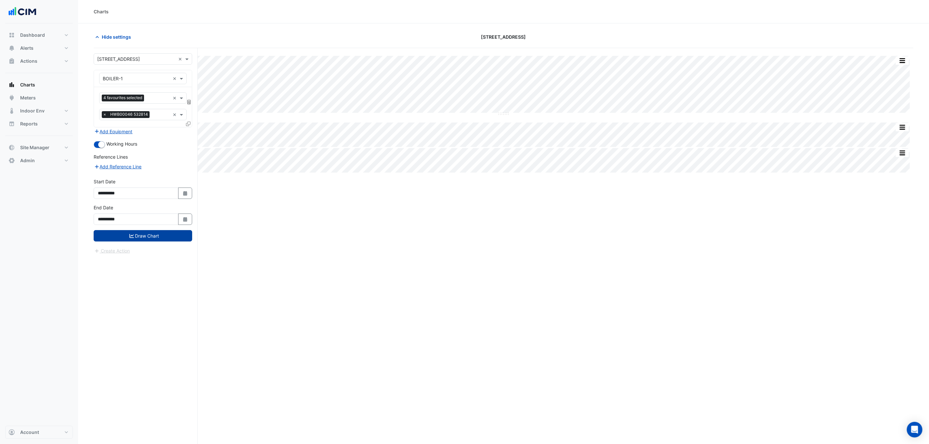
drag, startPoint x: 168, startPoint y: 235, endPoint x: 165, endPoint y: 240, distance: 5.7
click at [167, 238] on button "Draw Chart" at bounding box center [143, 235] width 98 height 11
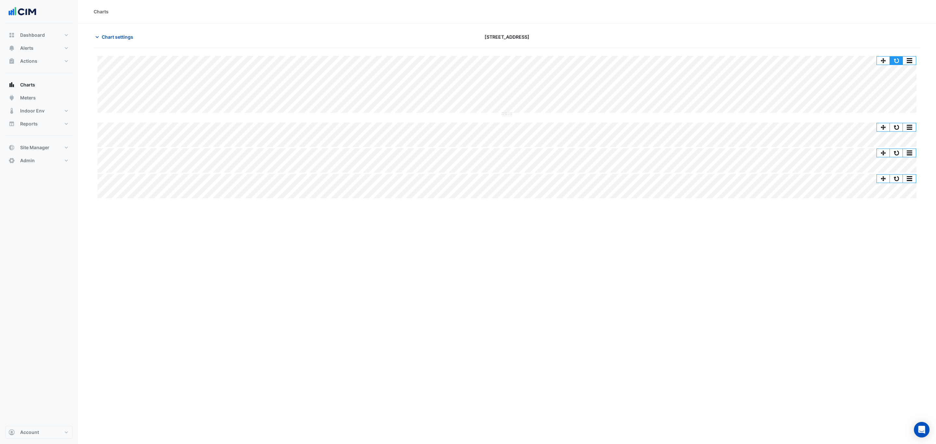
click at [892, 59] on button "button" at bounding box center [896, 61] width 13 height 8
click at [120, 38] on span "Chart settings" at bounding box center [118, 36] width 32 height 7
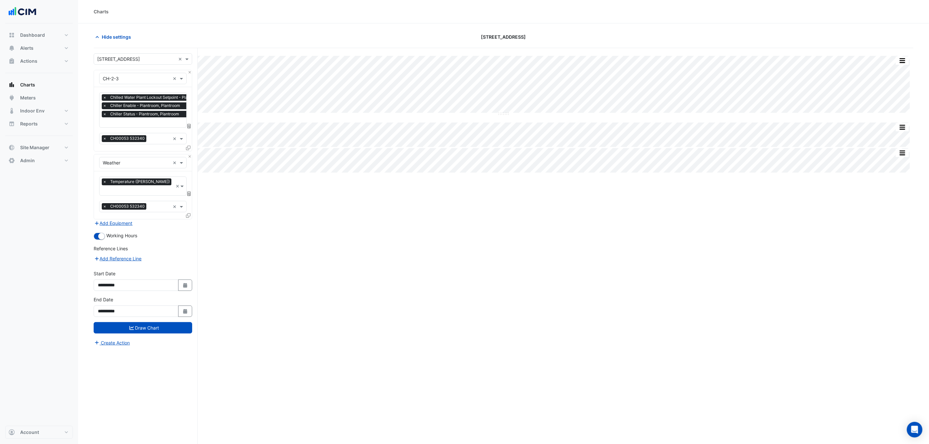
click at [184, 297] on div "**********" at bounding box center [143, 306] width 98 height 21
click at [183, 309] on icon "Select Date" at bounding box center [185, 311] width 6 height 5
click at [169, 219] on button "Next month" at bounding box center [167, 219] width 8 height 10
select select "*"
click at [139, 283] on div "31" at bounding box center [135, 281] width 10 height 10
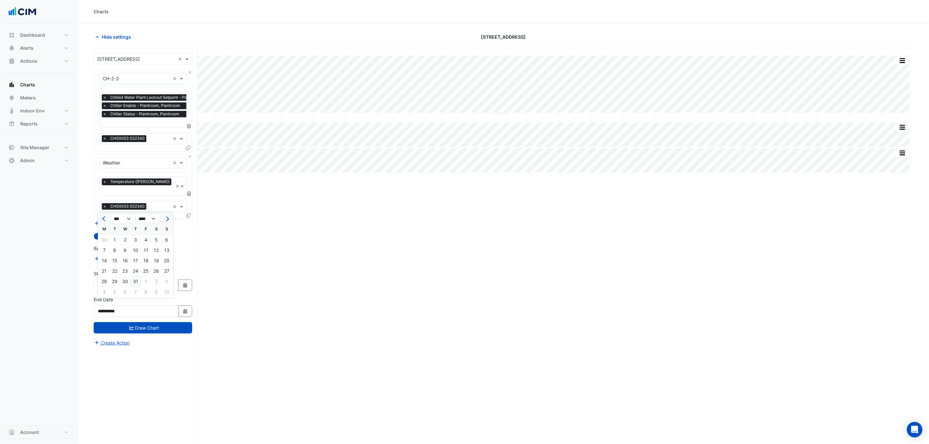
type input "**********"
click at [160, 322] on button "Draw Chart" at bounding box center [143, 327] width 98 height 11
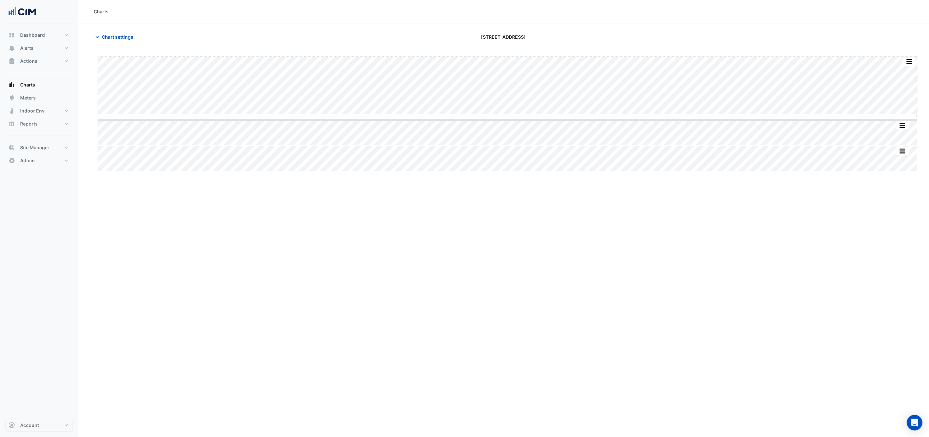
drag, startPoint x: 507, startPoint y: 114, endPoint x: 479, endPoint y: 285, distance: 173.3
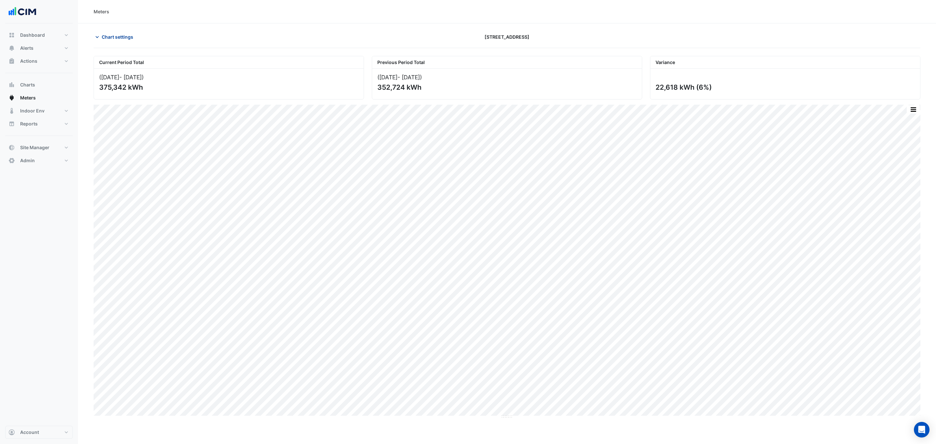
click at [128, 41] on button "Chart settings" at bounding box center [116, 36] width 44 height 11
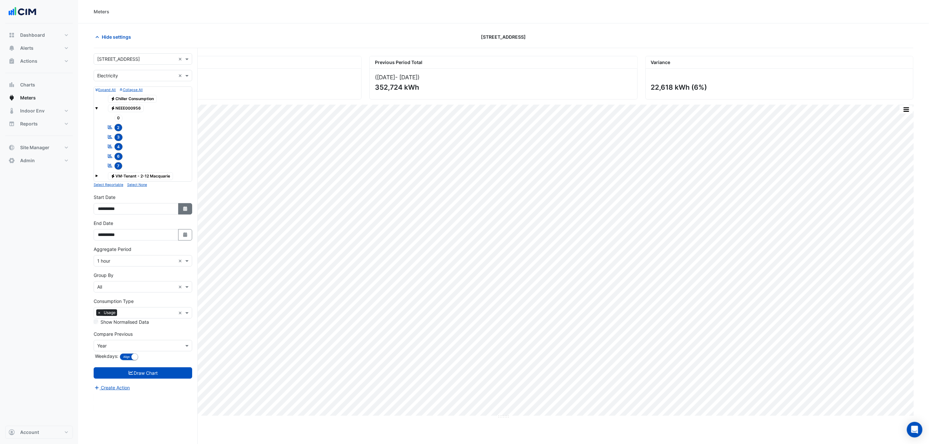
click at [179, 206] on button "Select Date" at bounding box center [185, 208] width 14 height 11
select select "*"
select select "****"
click at [165, 120] on button "Next month" at bounding box center [167, 125] width 8 height 10
click at [166, 120] on button "Next month" at bounding box center [167, 125] width 8 height 10
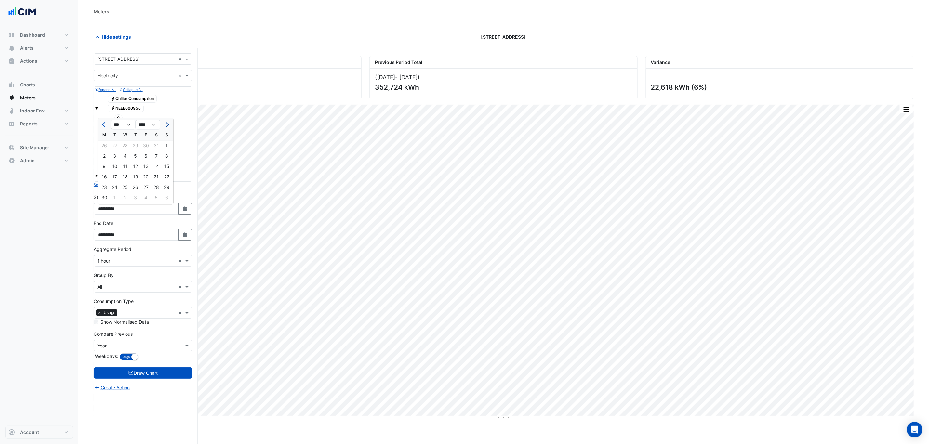
select select "*"
click at [118, 144] on div "1" at bounding box center [115, 146] width 10 height 10
type input "**********"
click at [164, 378] on button "Draw Chart" at bounding box center [143, 372] width 98 height 11
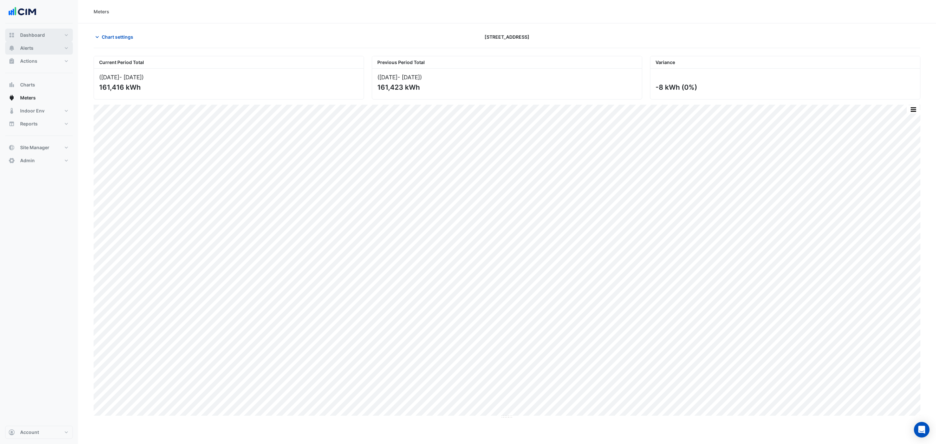
drag, startPoint x: 38, startPoint y: 44, endPoint x: 40, endPoint y: 31, distance: 13.5
click at [38, 44] on button "Alerts" at bounding box center [39, 48] width 68 height 13
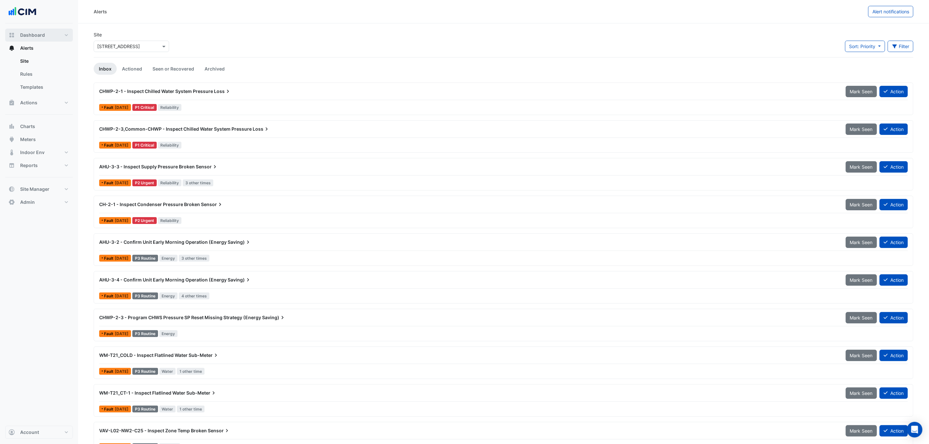
click at [41, 29] on button "Dashboard" at bounding box center [39, 35] width 68 height 13
select select "***"
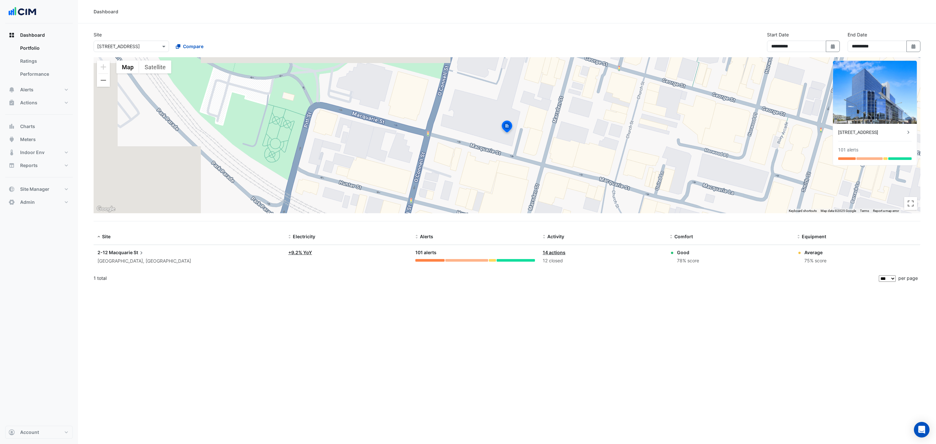
click at [388, 40] on div "**********" at bounding box center [507, 44] width 835 height 26
click at [52, 88] on button "Alerts" at bounding box center [39, 89] width 68 height 13
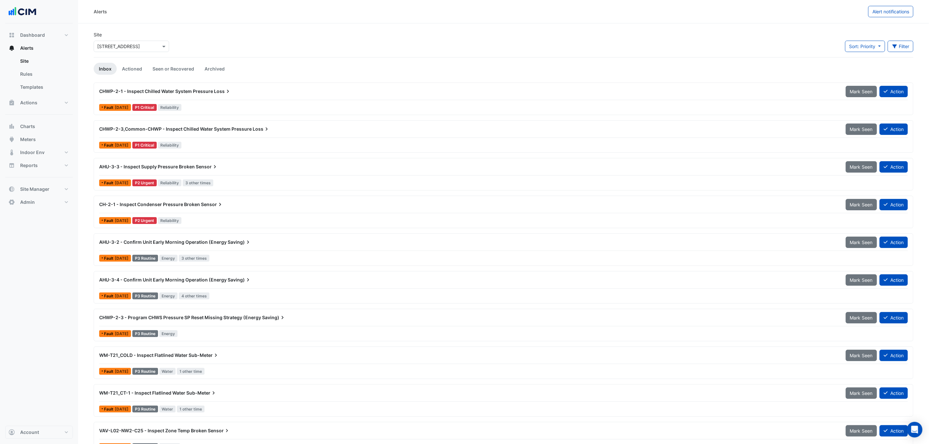
click at [222, 248] on div "AHU-3-2 - Confirm Unit Early Morning Operation (Energy Saving)" at bounding box center [468, 242] width 746 height 12
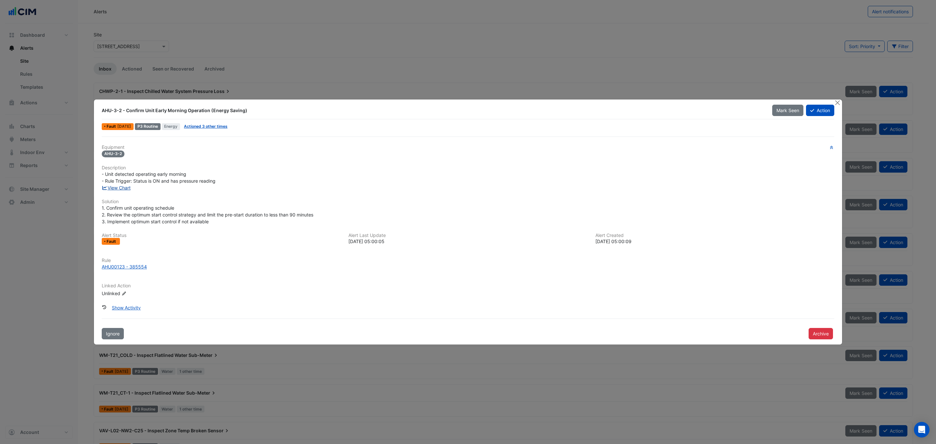
click at [127, 190] on link "View Chart" at bounding box center [116, 188] width 29 height 6
click at [836, 100] on button "Close" at bounding box center [837, 102] width 7 height 7
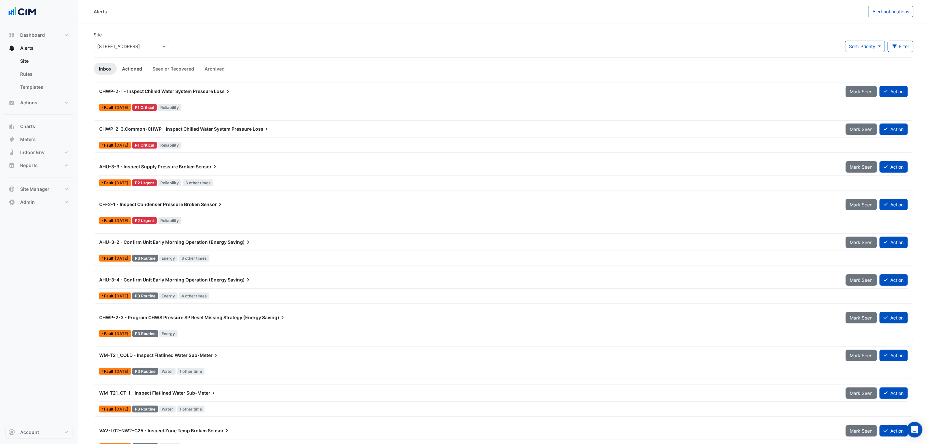
click at [127, 64] on link "Actioned" at bounding box center [132, 69] width 31 height 12
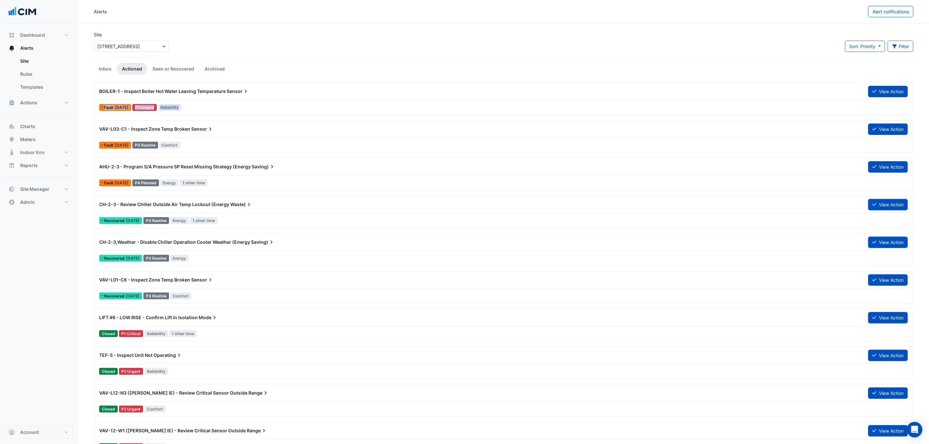
drag, startPoint x: 252, startPoint y: 99, endPoint x: 250, endPoint y: 112, distance: 12.1
click at [250, 110] on div "BOILER-1 - Inspect Boiler Hot Water Leaving Temperature Sensor View Action Faul…" at bounding box center [504, 98] width 814 height 27
click at [280, 70] on ul "Inbox Actioned Seen or Recovered Archived" at bounding box center [504, 69] width 820 height 12
click at [870, 89] on button "View Action" at bounding box center [888, 91] width 40 height 11
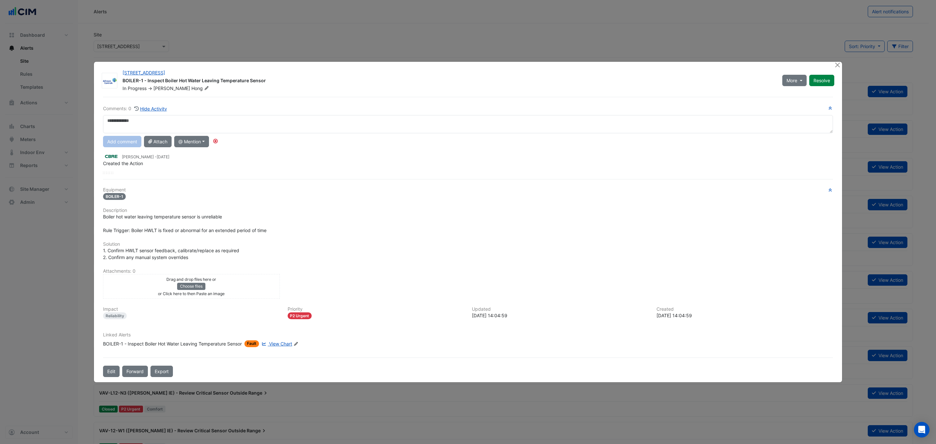
click at [278, 342] on span "View Chart" at bounding box center [280, 344] width 23 height 6
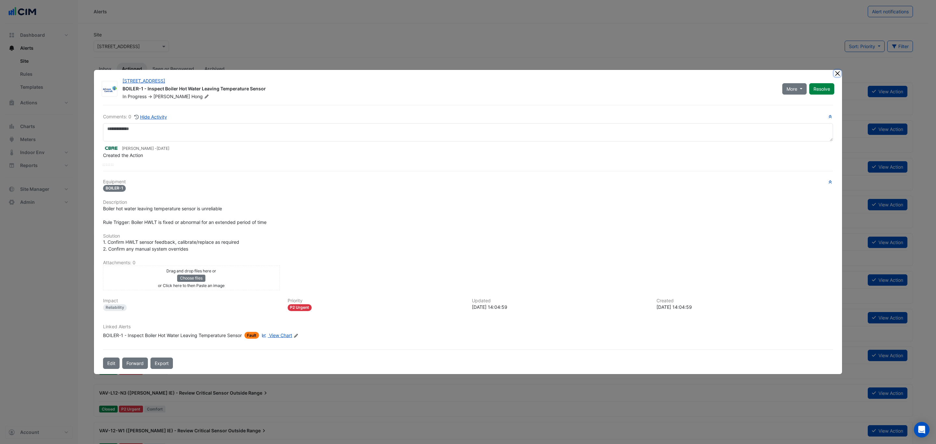
click at [837, 72] on button "Close" at bounding box center [837, 73] width 7 height 7
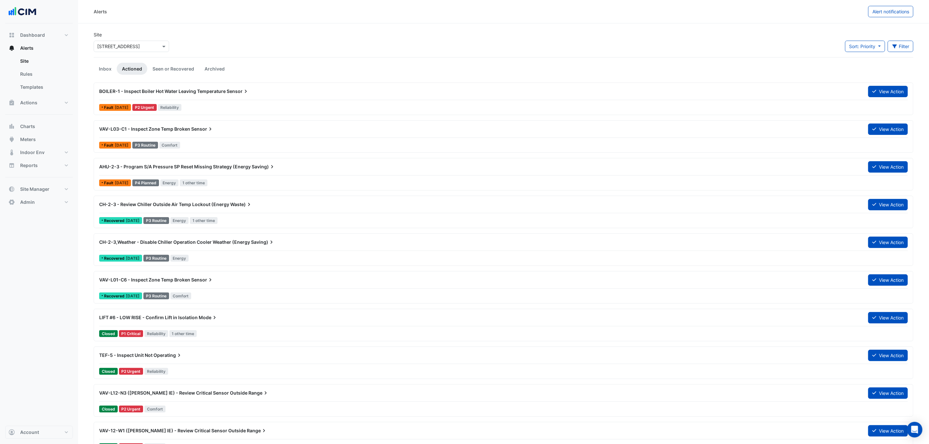
click at [185, 132] on div "VAV-L03-C1 - Inspect Zone Temp Broken Sensor" at bounding box center [479, 129] width 761 height 7
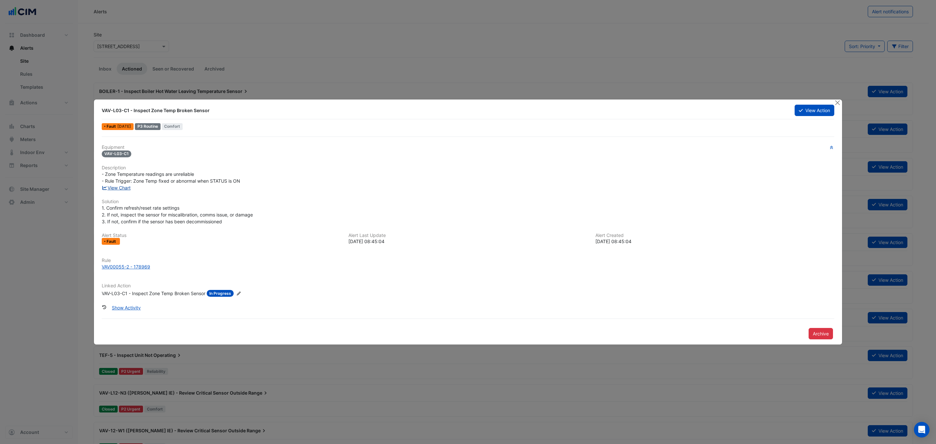
click at [124, 190] on link "View Chart" at bounding box center [116, 188] width 29 height 6
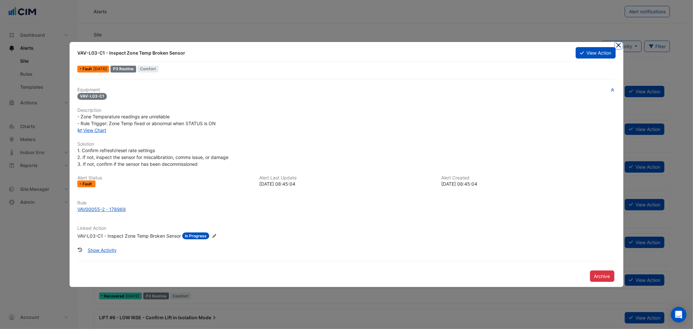
click at [620, 45] on button "Close" at bounding box center [619, 45] width 7 height 7
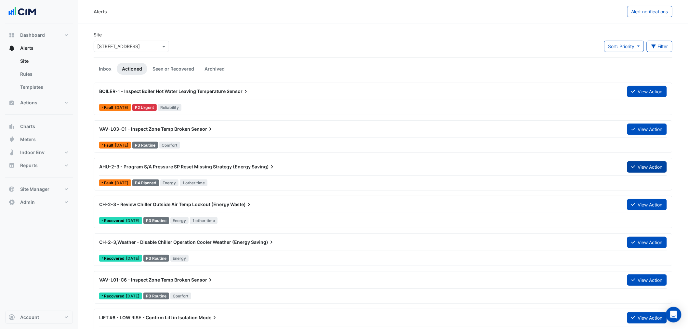
click at [645, 169] on button "View Action" at bounding box center [647, 166] width 40 height 11
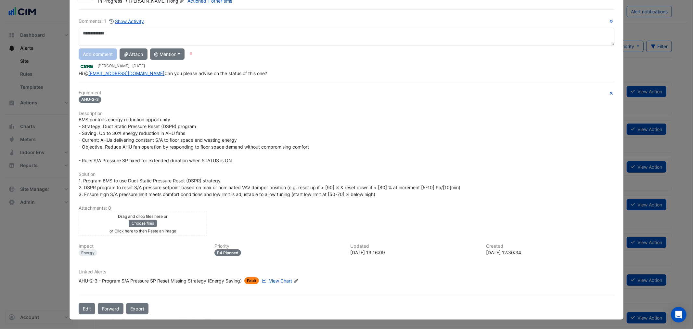
scroll to position [36, 0]
click at [283, 283] on span "View Chart" at bounding box center [280, 281] width 23 height 6
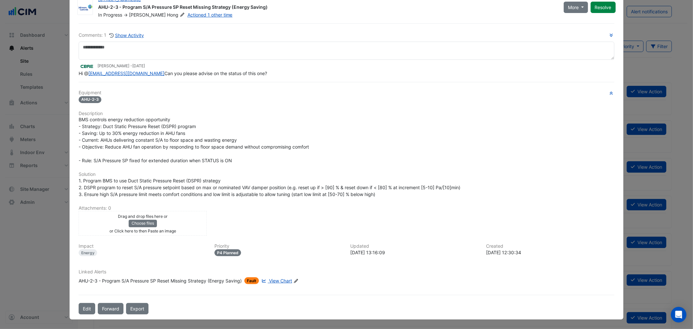
scroll to position [0, 0]
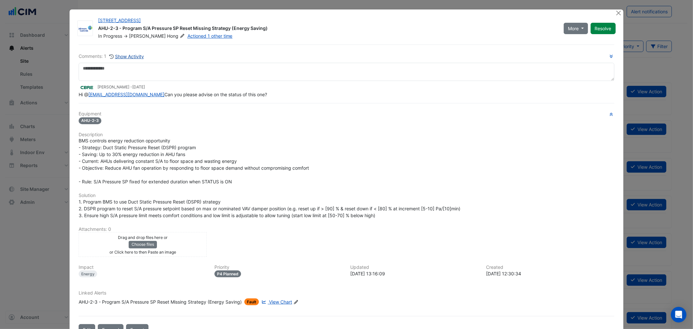
click at [129, 57] on button "Show Activity" at bounding box center [126, 56] width 35 height 7
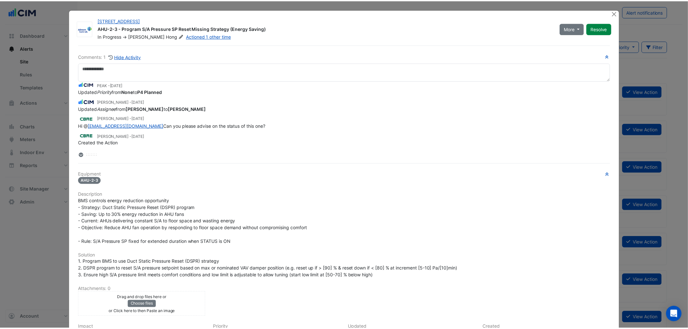
scroll to position [15, 0]
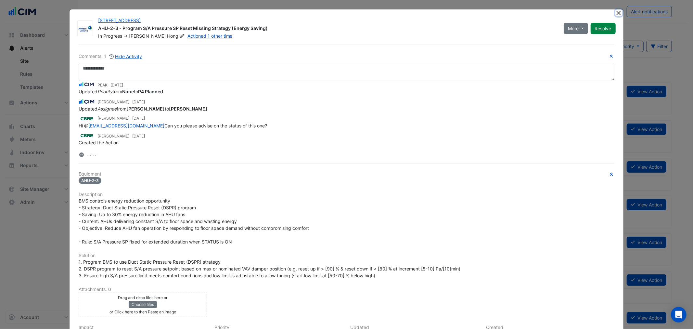
click at [616, 11] on button "Close" at bounding box center [619, 12] width 7 height 7
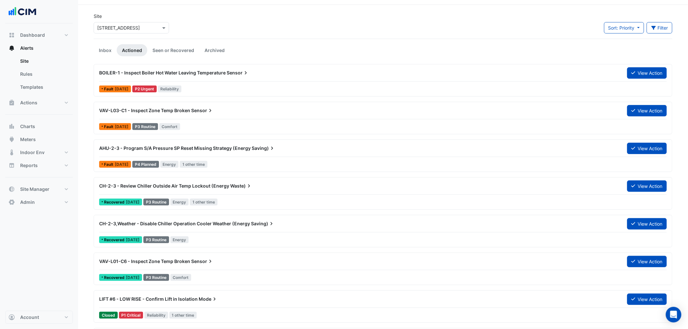
scroll to position [36, 0]
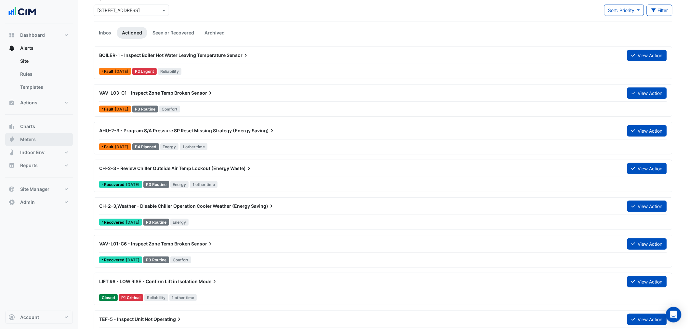
click at [50, 139] on button "Meters" at bounding box center [39, 139] width 68 height 13
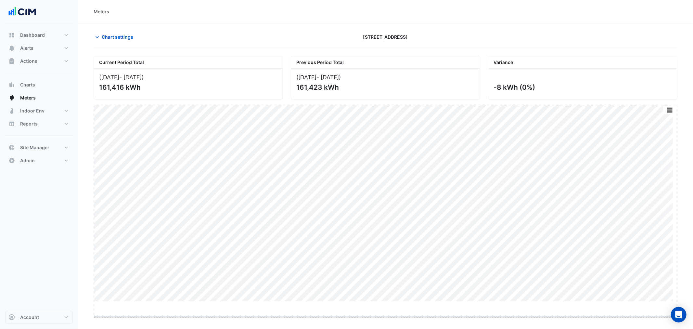
drag, startPoint x: 385, startPoint y: 303, endPoint x: 381, endPoint y: 321, distance: 19.0
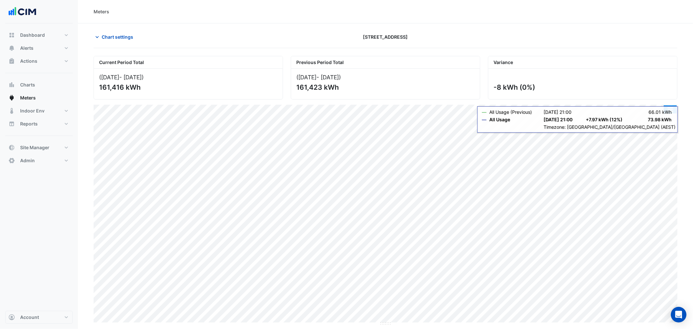
click at [674, 112] on button "button" at bounding box center [670, 109] width 13 height 8
click at [652, 211] on div "Select Chart Type" at bounding box center [657, 215] width 39 height 16
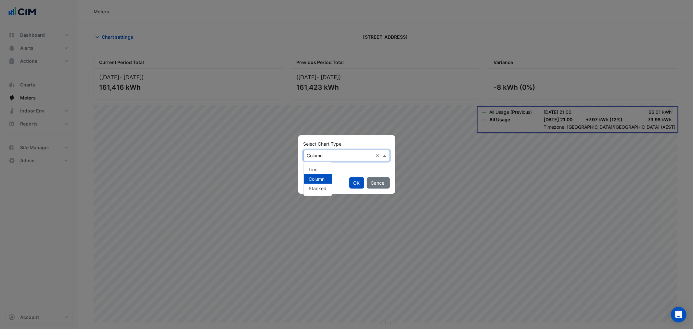
click at [317, 154] on input "text" at bounding box center [340, 155] width 66 height 7
click at [316, 165] on div "Line" at bounding box center [318, 169] width 28 height 9
click at [362, 181] on button "OK" at bounding box center [356, 182] width 15 height 11
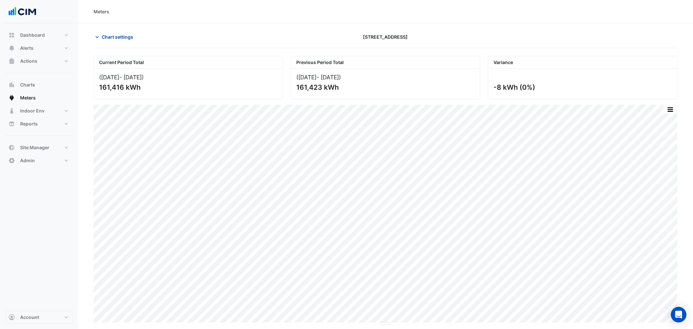
click at [123, 32] on button "Chart settings" at bounding box center [116, 36] width 44 height 11
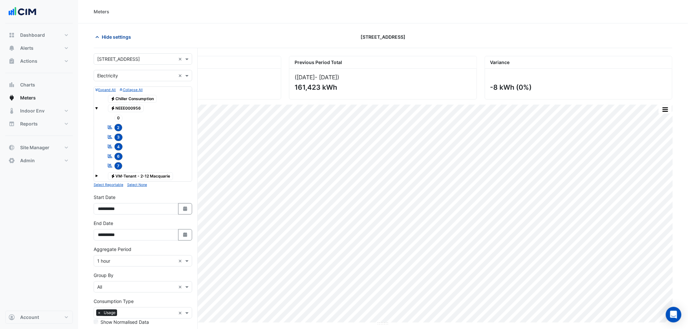
click at [119, 37] on span "Hide settings" at bounding box center [116, 36] width 29 height 7
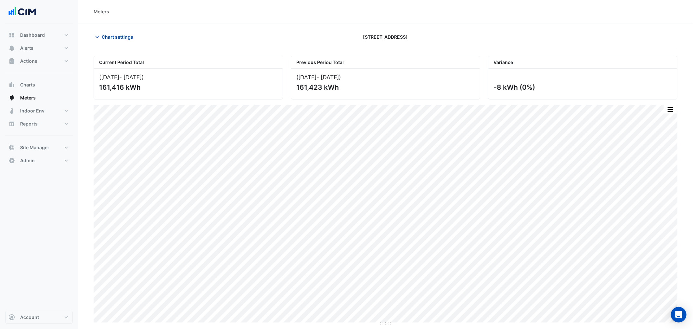
click at [116, 36] on span "Chart settings" at bounding box center [118, 36] width 32 height 7
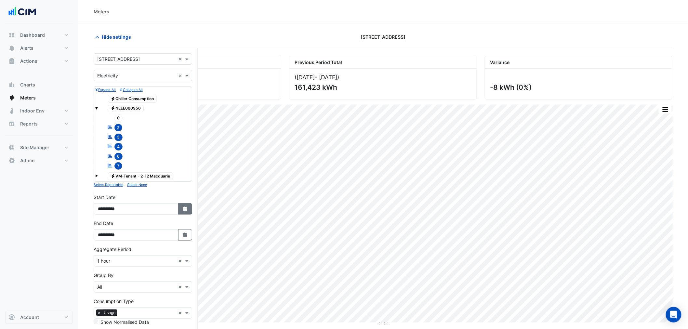
click at [181, 207] on button "Select Date" at bounding box center [185, 208] width 14 height 11
select select "*"
select select "****"
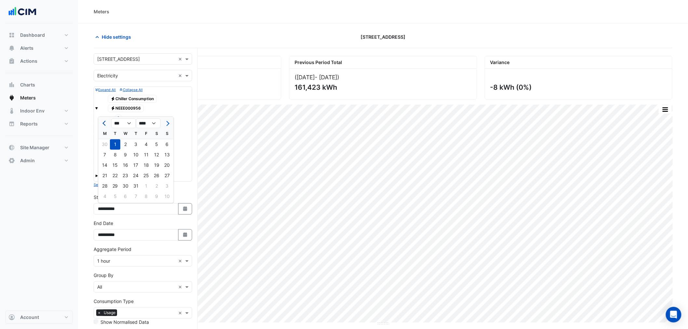
click at [102, 125] on button "Previous month" at bounding box center [105, 123] width 8 height 10
click at [103, 125] on button "Previous month" at bounding box center [105, 123] width 8 height 10
select select "*"
click at [137, 145] on div "1" at bounding box center [136, 144] width 10 height 10
type input "**********"
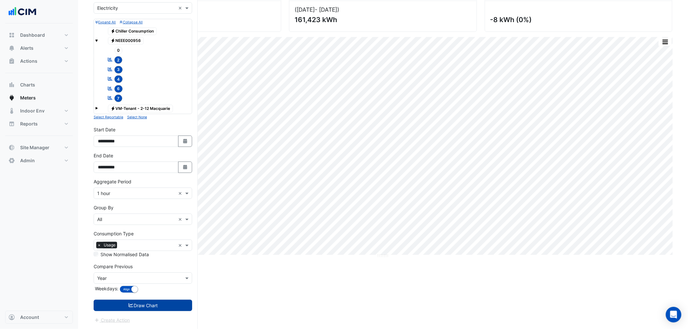
click at [164, 302] on button "Draw Chart" at bounding box center [143, 305] width 98 height 11
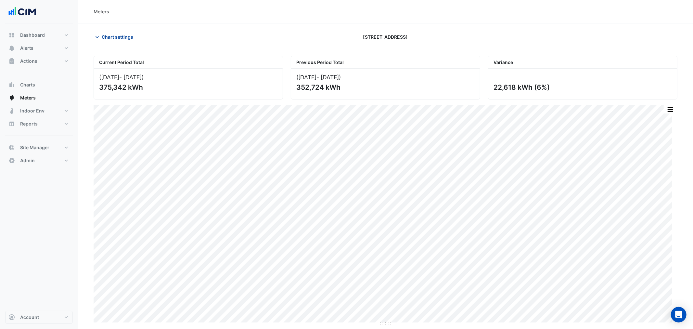
click at [128, 36] on span "Chart settings" at bounding box center [118, 36] width 32 height 7
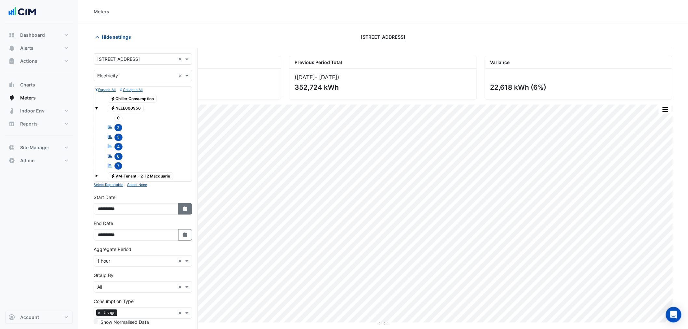
click at [187, 208] on icon "Select Date" at bounding box center [185, 208] width 6 height 5
select select "*"
select select "****"
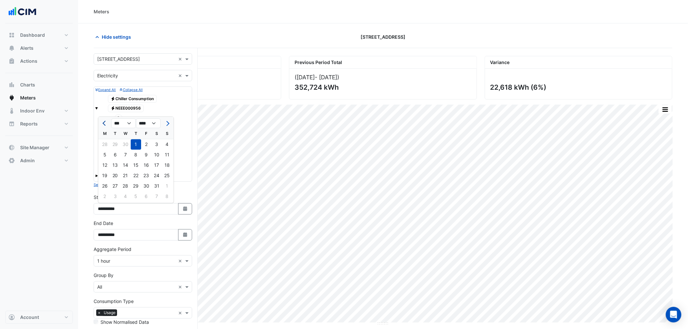
click at [102, 123] on span "Previous month" at bounding box center [104, 123] width 5 height 5
select select "*"
click at [114, 145] on div "1" at bounding box center [115, 144] width 10 height 10
type input "**********"
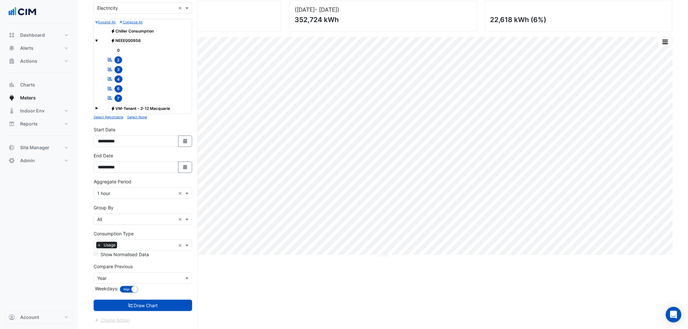
click at [161, 303] on button "Draw Chart" at bounding box center [143, 305] width 98 height 11
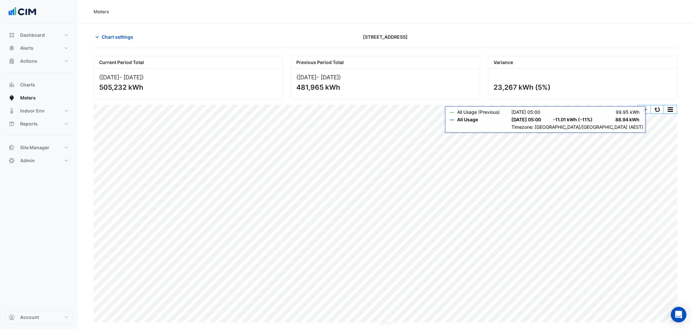
click at [659, 104] on div "Current Period Total (01 Apr 25 - 18 Aug 25 ) 505,232 kWh Previous Period Total…" at bounding box center [386, 188] width 584 height 275
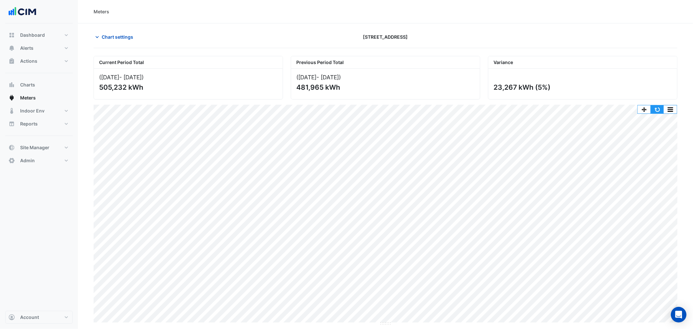
click at [657, 112] on button "button" at bounding box center [657, 109] width 13 height 8
click at [382, 85] on div "481,965 kWh" at bounding box center [384, 87] width 177 height 8
click at [58, 107] on button "Indoor Env" at bounding box center [39, 110] width 68 height 13
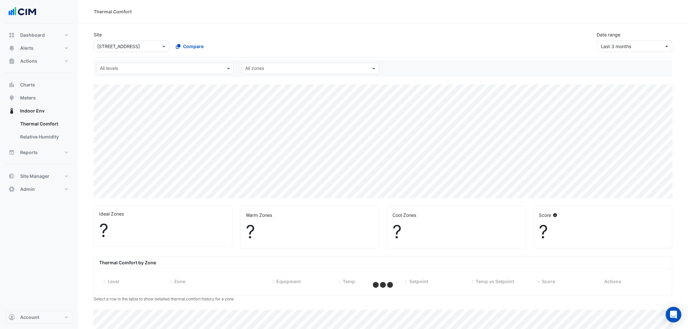
select select "***"
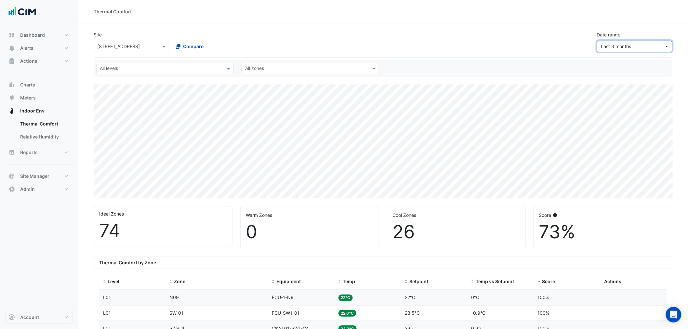
click at [625, 47] on span "Last 3 months" at bounding box center [616, 47] width 30 height 6
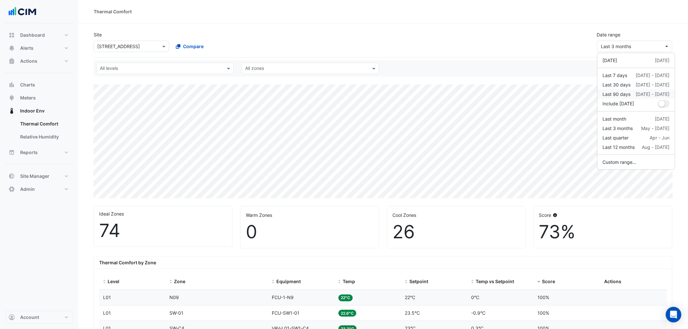
click at [628, 93] on div "Last 90 days" at bounding box center [617, 94] width 28 height 7
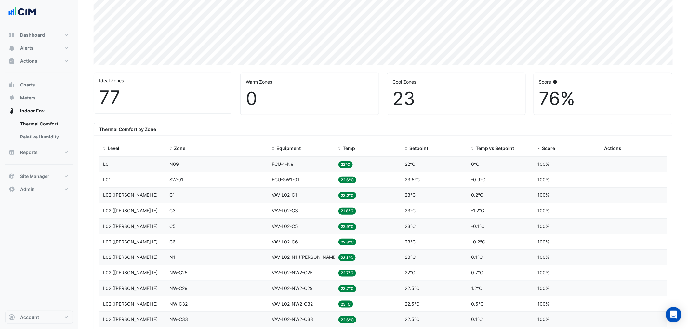
scroll to position [144, 0]
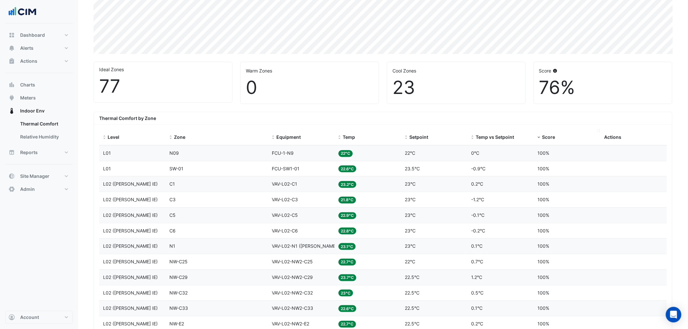
click at [547, 137] on span "Score" at bounding box center [548, 137] width 13 height 6
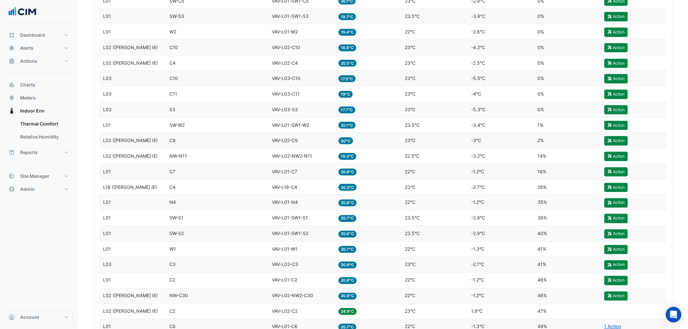
scroll to position [282, 0]
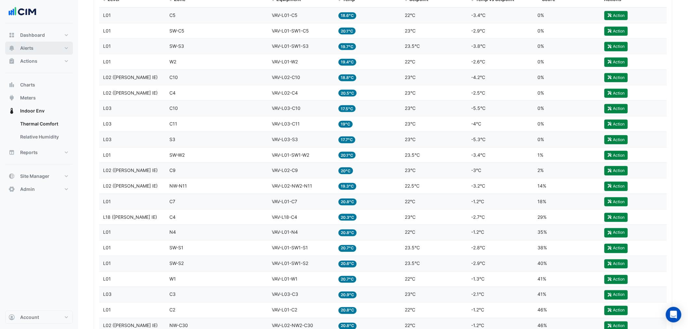
click at [53, 47] on button "Alerts" at bounding box center [39, 48] width 68 height 13
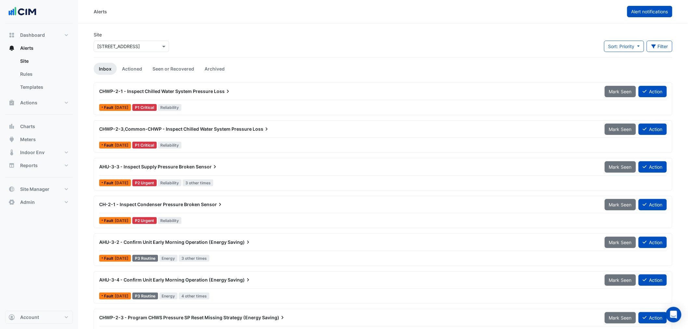
click at [662, 9] on span "Alert notifications" at bounding box center [649, 12] width 37 height 6
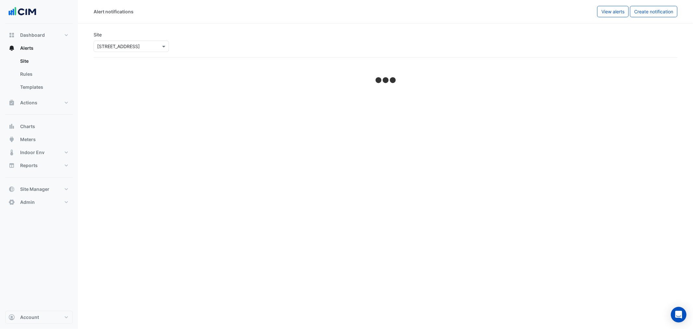
select select "******"
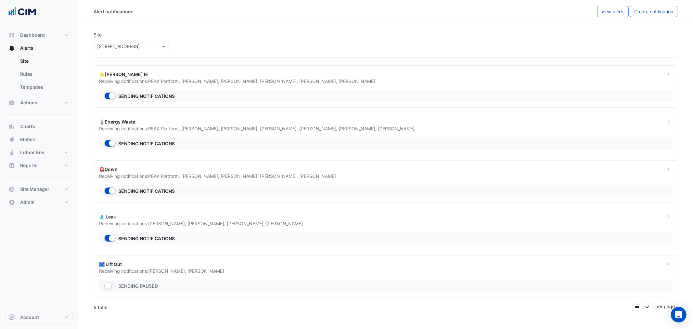
click at [209, 219] on div "💧 Leak" at bounding box center [378, 216] width 559 height 7
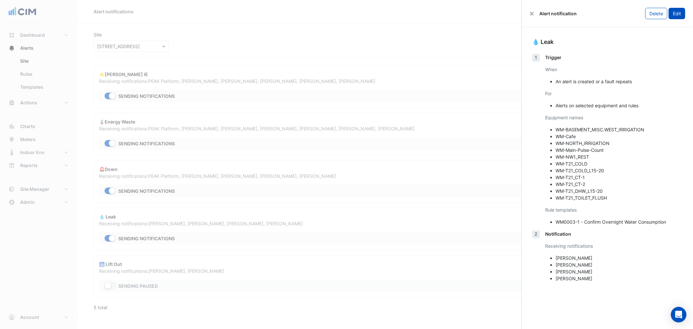
click at [678, 11] on button "Edit" at bounding box center [677, 13] width 17 height 11
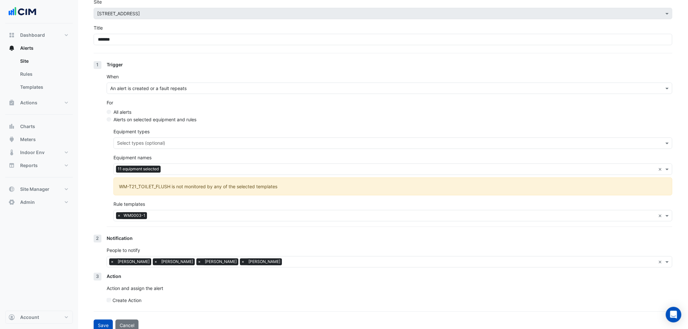
scroll to position [40, 0]
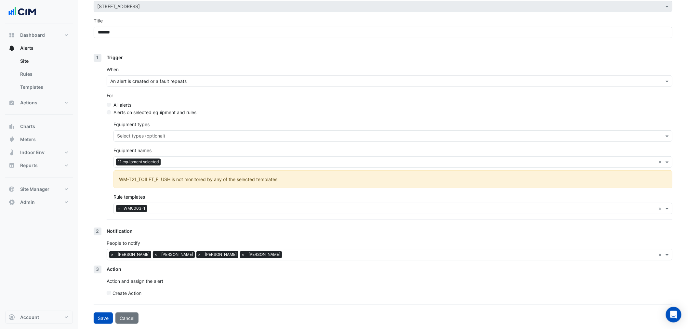
click at [118, 293] on label "Create Action" at bounding box center [126, 293] width 29 height 7
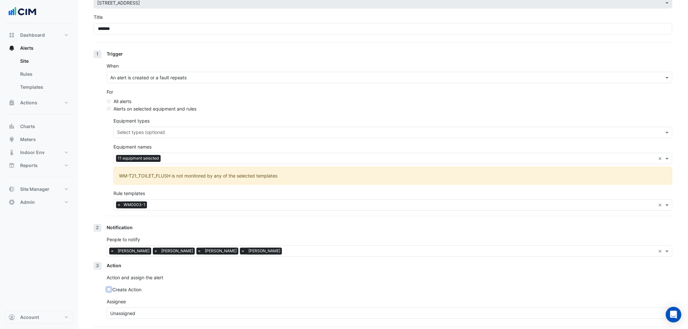
scroll to position [66, 0]
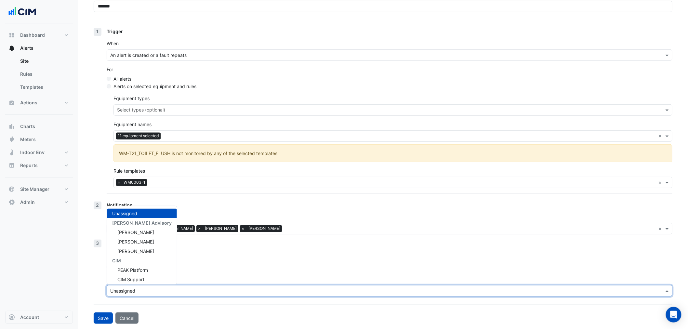
click at [140, 290] on input "text" at bounding box center [382, 291] width 545 height 7
type input "*"
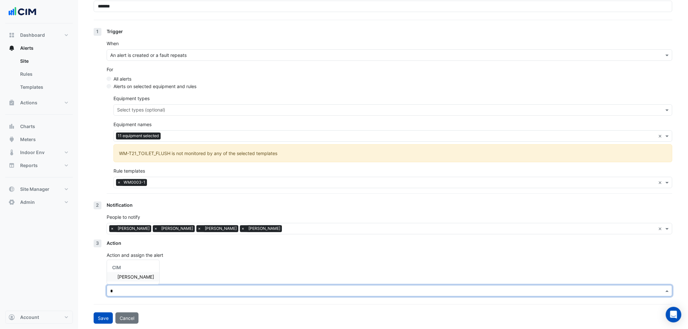
click at [137, 277] on span "Brian Nguyen" at bounding box center [135, 277] width 37 height 6
click at [181, 266] on div "Create Action" at bounding box center [390, 267] width 566 height 7
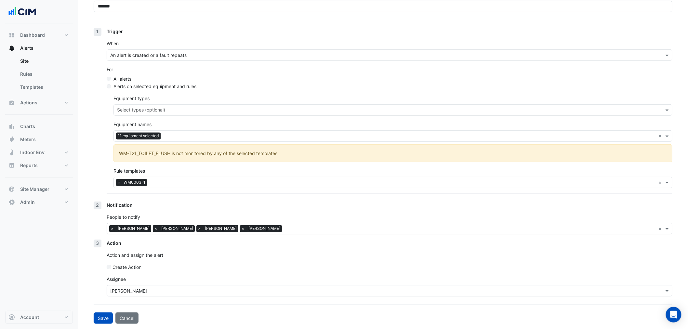
click at [146, 290] on input "text" at bounding box center [382, 291] width 545 height 7
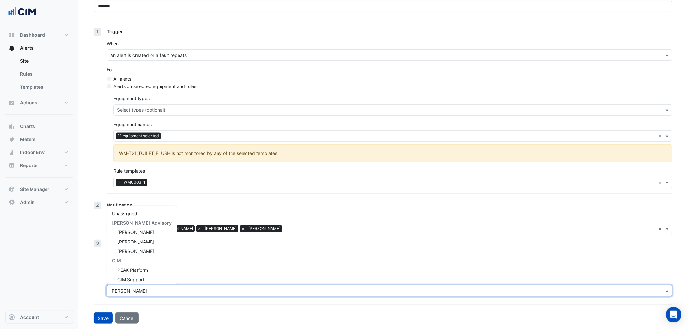
scroll to position [78, 0]
click at [208, 270] on div "Action Action and assign the alert Create Action Assignee Brian Nguyen Unassign…" at bounding box center [390, 271] width 566 height 62
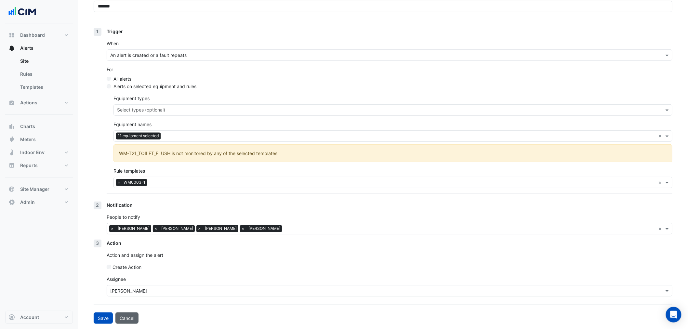
click at [127, 317] on button "Cancel" at bounding box center [126, 317] width 23 height 11
select select "******"
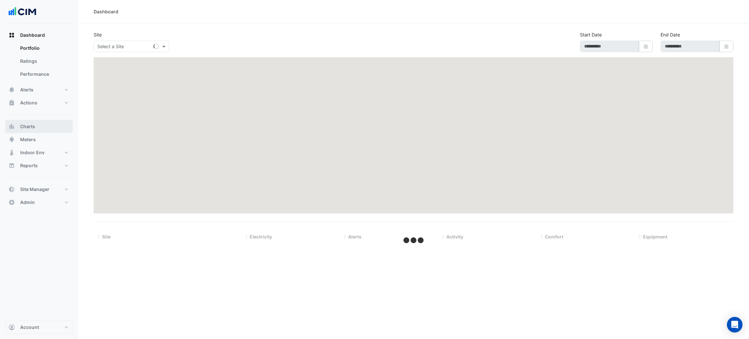
click at [63, 129] on button "Charts" at bounding box center [39, 126] width 68 height 13
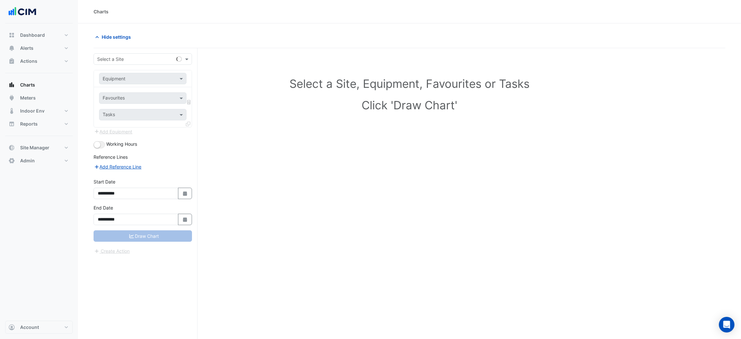
click at [142, 54] on div "Select a Site" at bounding box center [143, 58] width 98 height 11
type input "****"
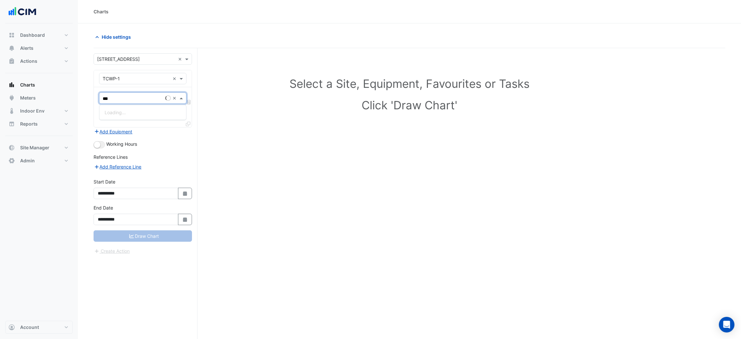
type input "****"
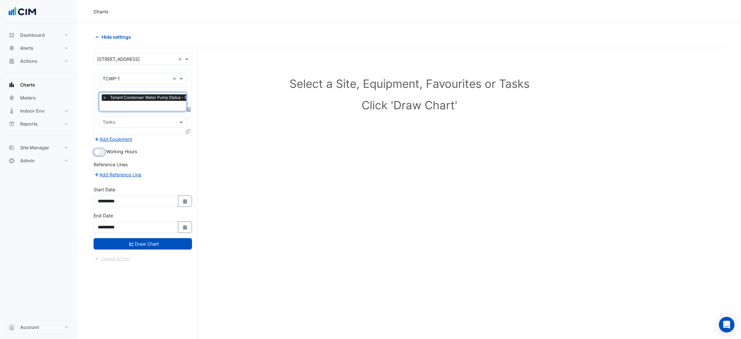
click at [94, 151] on small "button" at bounding box center [97, 152] width 7 height 7
click at [187, 130] on icon at bounding box center [188, 131] width 5 height 5
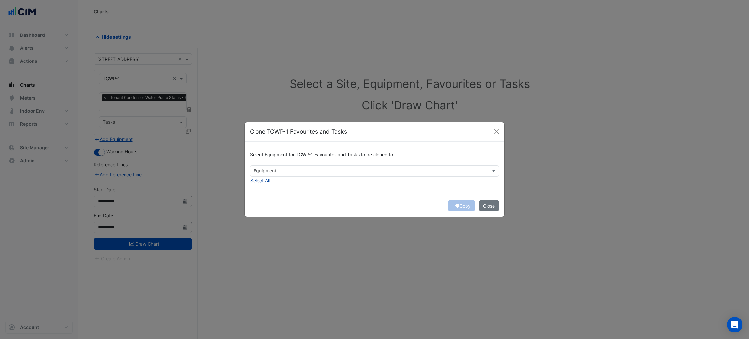
click at [260, 179] on button "Select All" at bounding box center [260, 180] width 20 height 7
click at [254, 171] on span "×" at bounding box center [256, 170] width 6 height 7
click at [463, 206] on div "Copy Close" at bounding box center [374, 205] width 259 height 22
drag, startPoint x: 458, startPoint y: 205, endPoint x: 454, endPoint y: 205, distance: 4.0
click at [458, 205] on button "Copy" at bounding box center [461, 205] width 27 height 11
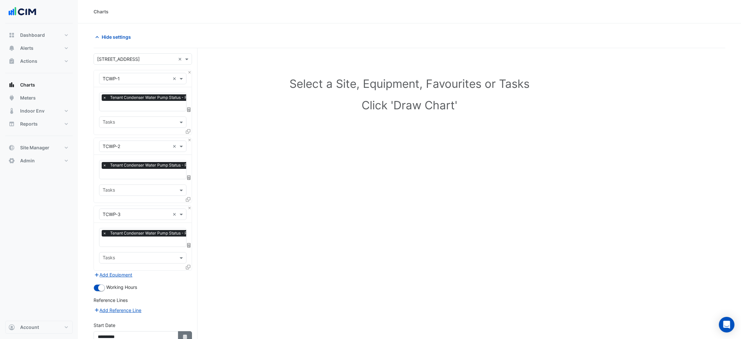
click at [188, 330] on div "**********" at bounding box center [143, 331] width 98 height 21
click at [189, 331] on button "Select Date" at bounding box center [185, 336] width 14 height 11
select select "*"
click at [149, 247] on select "**** **** **** **** **** **** **** **** **** **** ****" at bounding box center [148, 249] width 25 height 10
select select "****"
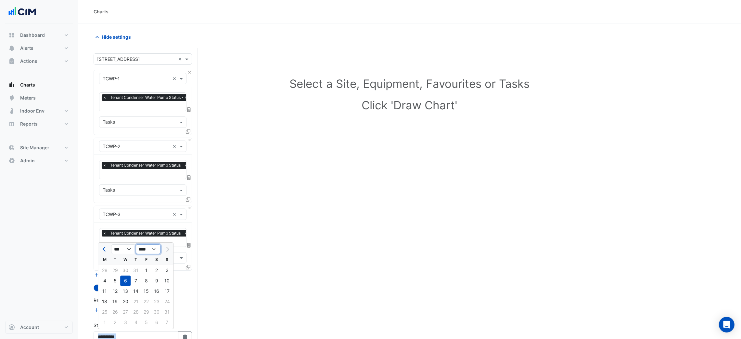
click at [136, 244] on select "**** **** **** **** **** **** **** **** **** **** ****" at bounding box center [148, 249] width 25 height 10
click at [137, 272] on div "1" at bounding box center [136, 270] width 10 height 10
type input "**********"
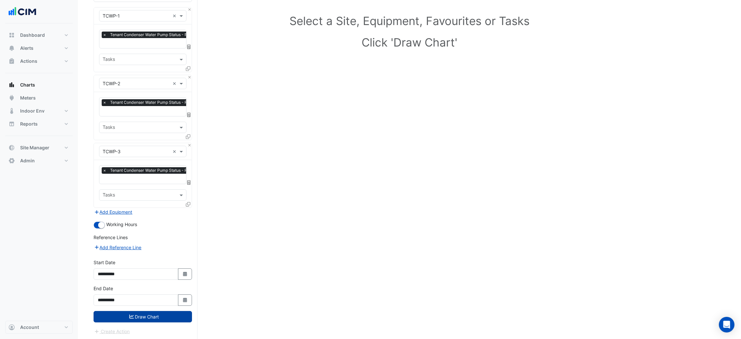
click at [161, 318] on button "Draw Chart" at bounding box center [143, 316] width 98 height 11
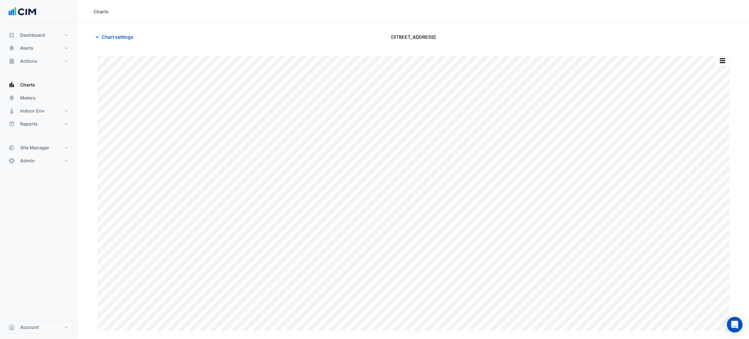
drag, startPoint x: 399, startPoint y: 35, endPoint x: 387, endPoint y: 36, distance: 12.4
click at [387, 36] on div "[STREET_ADDRESS]" at bounding box center [414, 36] width 216 height 11
click at [389, 35] on div "[STREET_ADDRESS]" at bounding box center [414, 36] width 216 height 11
click at [721, 57] on button "button" at bounding box center [722, 61] width 13 height 8
click at [691, 45] on div "Chart settings 2-12 Macquarie St" at bounding box center [414, 39] width 640 height 17
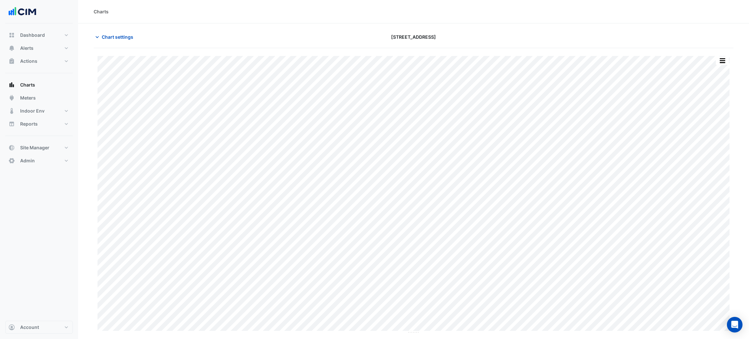
drag, startPoint x: 324, startPoint y: 34, endPoint x: 329, endPoint y: 34, distance: 4.6
click at [324, 34] on div "[STREET_ADDRESS]" at bounding box center [414, 36] width 216 height 11
click at [273, 26] on section "Chart settings 2-12 Macquarie St Print Save as JPEG Save as PNG — TCWP-1 Tenant…" at bounding box center [413, 178] width 671 height 310
click at [719, 61] on button "button" at bounding box center [722, 61] width 13 height 8
click at [723, 59] on button "button" at bounding box center [722, 61] width 13 height 8
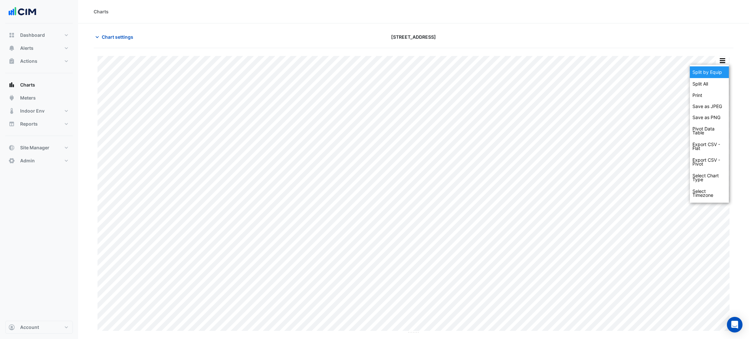
click at [715, 70] on div "Split by Equip" at bounding box center [709, 72] width 39 height 12
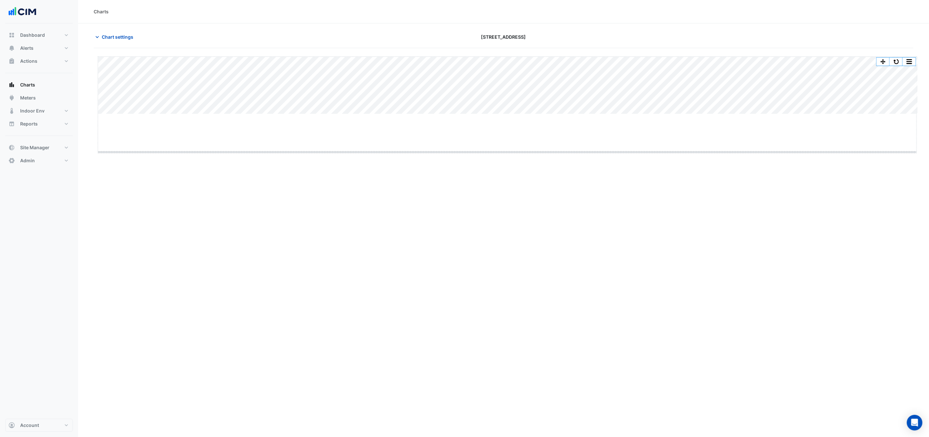
drag, startPoint x: 506, startPoint y: 115, endPoint x: 478, endPoint y: 230, distance: 117.9
click at [478, 229] on div "Charts Chart settings [STREET_ADDRESS] Split All Split None Print Save as JPEG …" at bounding box center [503, 218] width 851 height 437
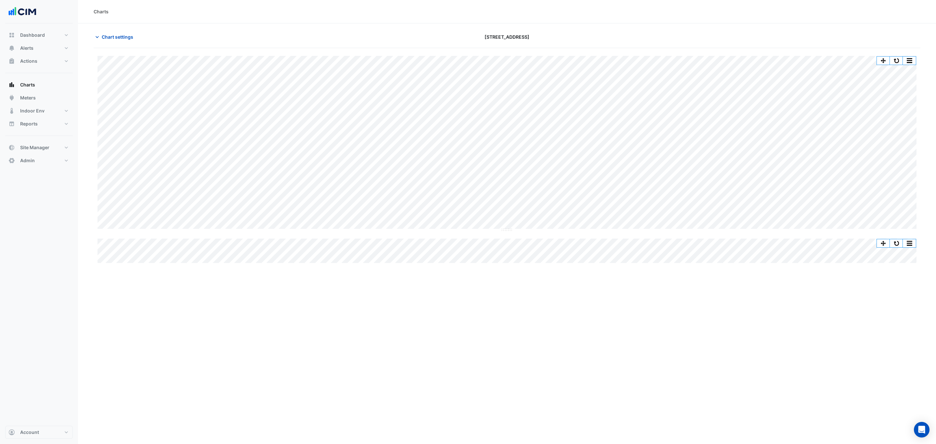
click at [114, 30] on section "Chart settings [STREET_ADDRESS] Split All Split None Print Save as JPEG Save as…" at bounding box center [507, 143] width 858 height 241
click at [115, 39] on span "Chart settings" at bounding box center [118, 36] width 32 height 7
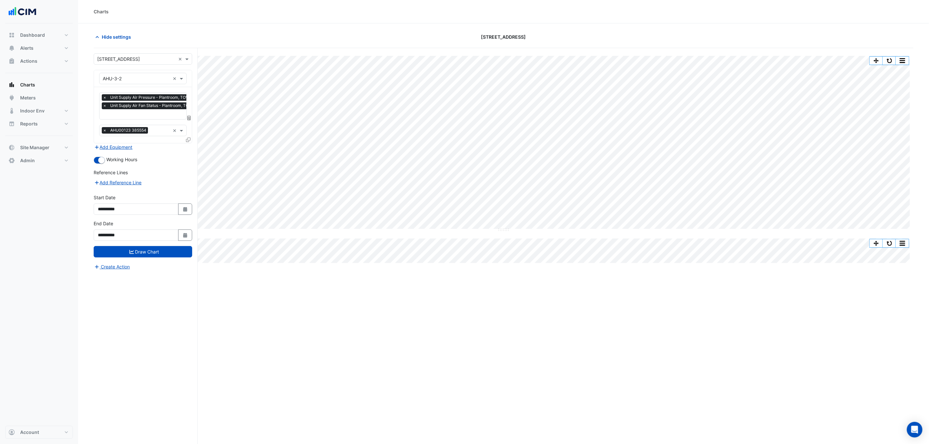
click at [153, 108] on span "Unit Supply Air Fan Status - Plantroom, TOWER-CENTRE" at bounding box center [163, 105] width 108 height 7
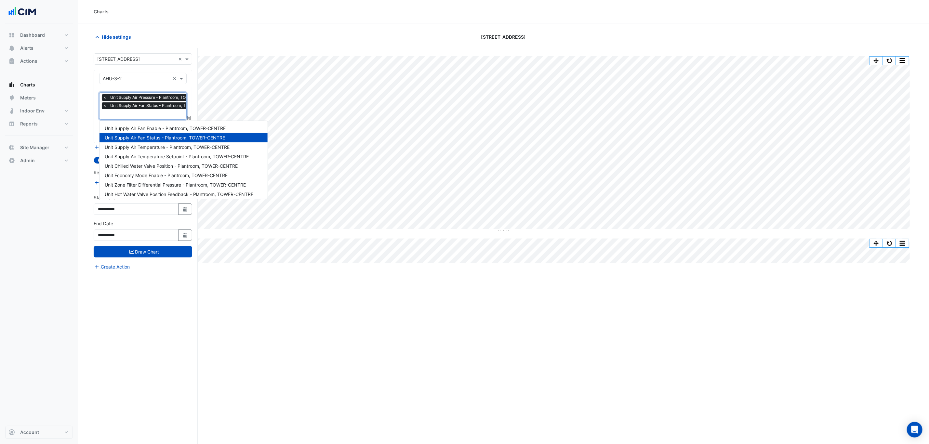
scroll to position [0, 3]
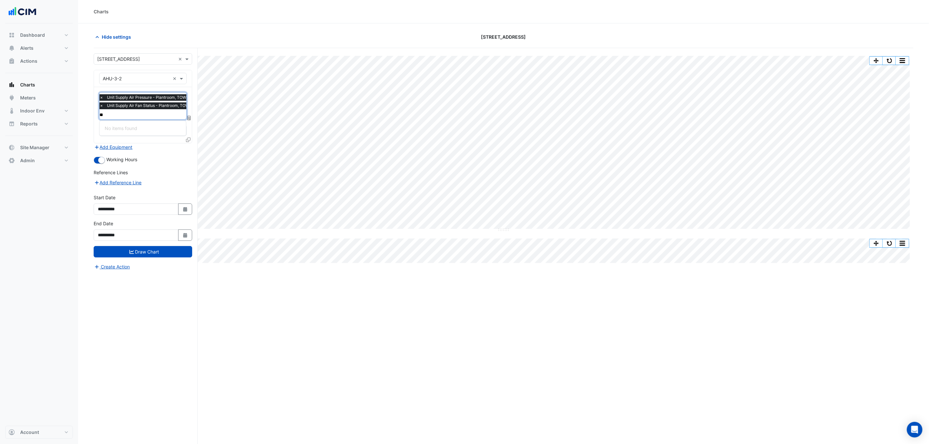
type input "*"
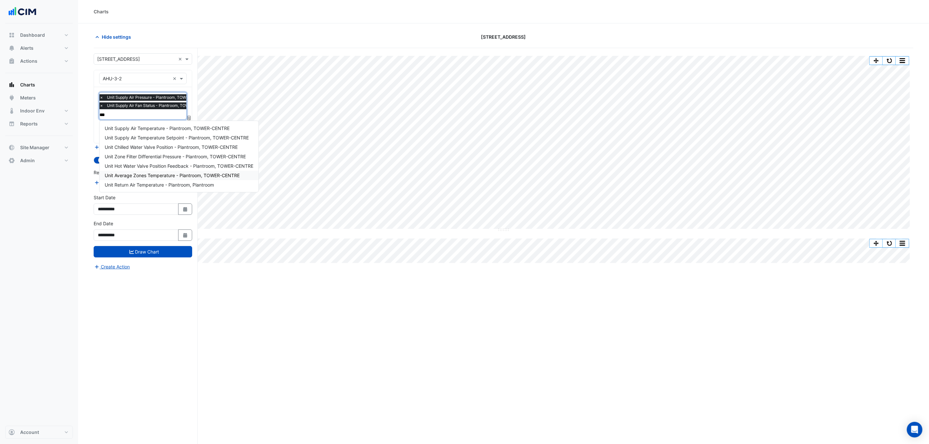
scroll to position [0, 0]
type input "******"
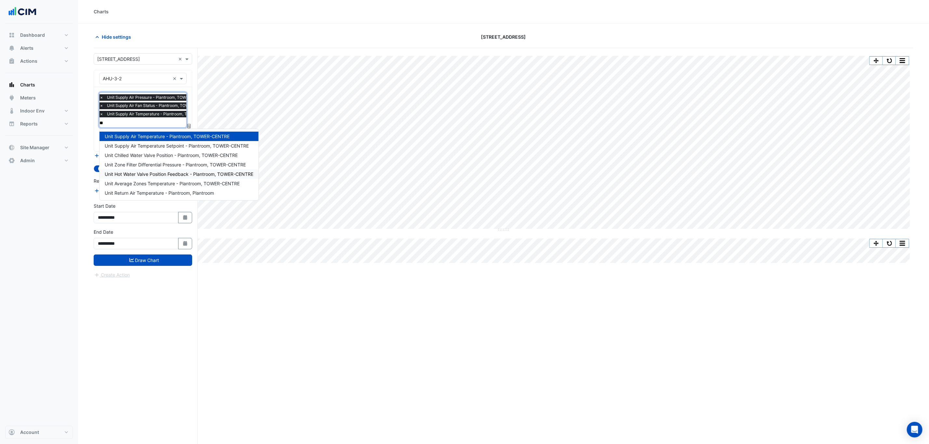
type input "***"
click at [186, 146] on span "Unit Supply Air Temperature Setpoint - Plantroom, TOWER-CENTRE" at bounding box center [177, 146] width 144 height 6
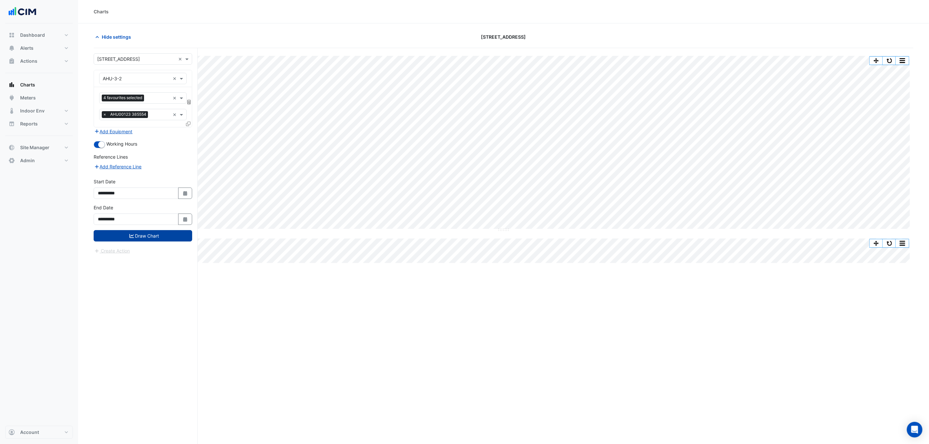
click at [151, 239] on button "Draw Chart" at bounding box center [143, 235] width 98 height 11
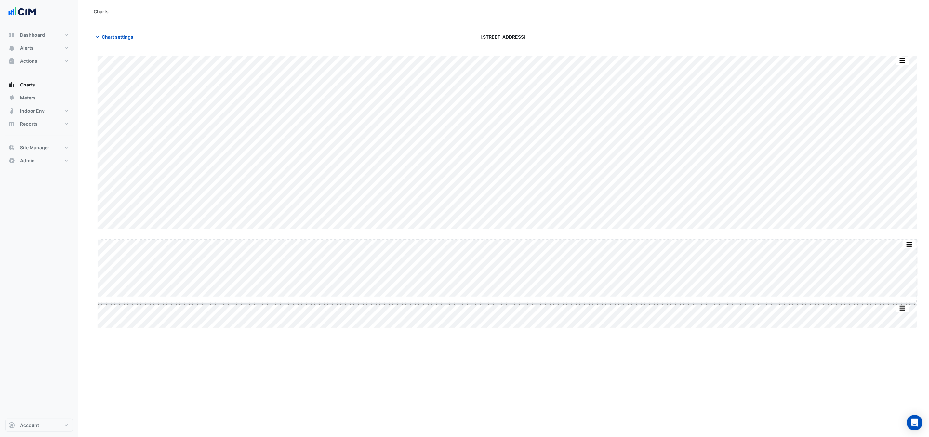
drag, startPoint x: 510, startPoint y: 300, endPoint x: 518, endPoint y: 356, distance: 56.8
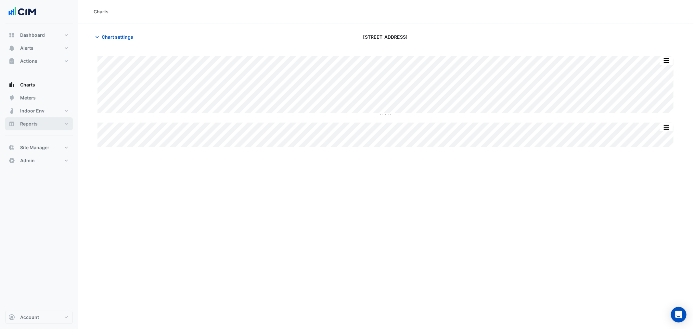
click at [45, 118] on button "Reports" at bounding box center [39, 123] width 68 height 13
select select "***"
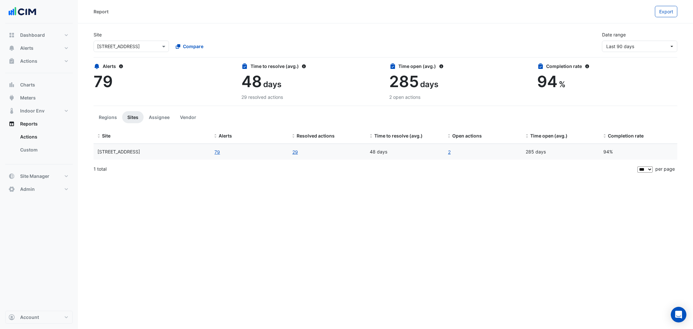
click at [125, 48] on input "text" at bounding box center [124, 46] width 55 height 7
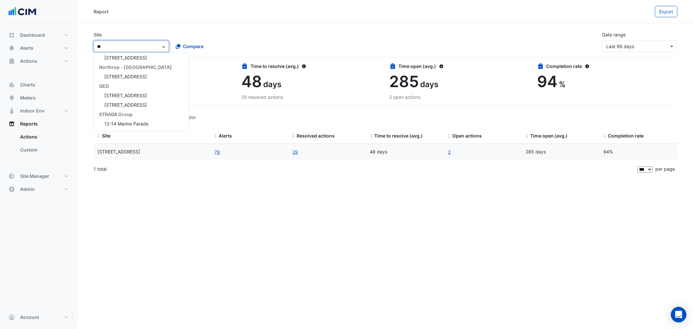
scroll to position [12, 0]
type input "****"
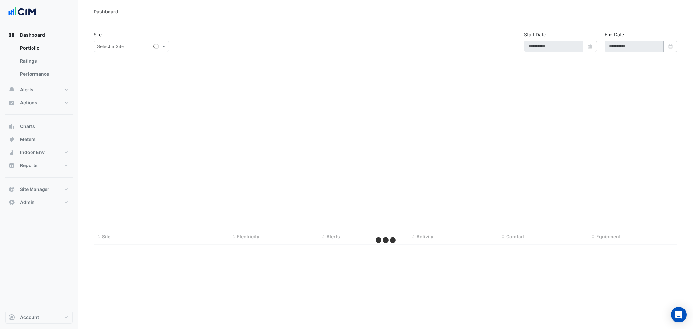
select select "***"
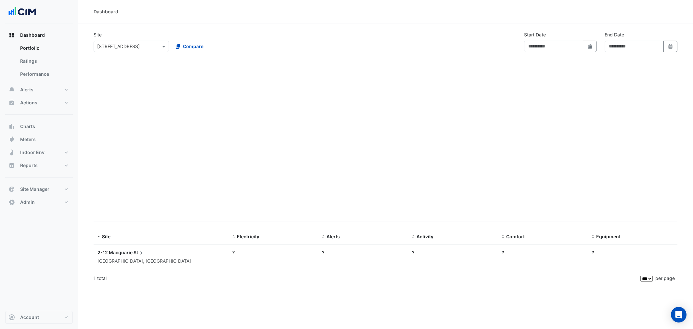
type input "**********"
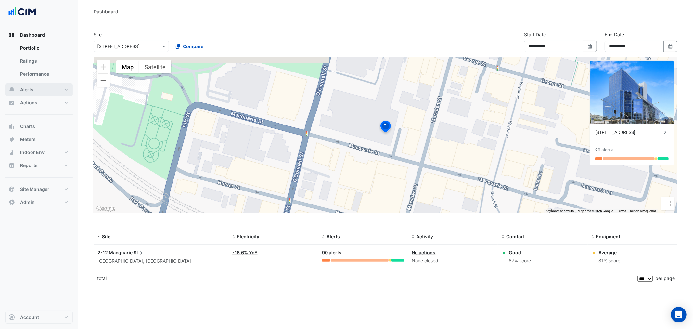
click at [52, 86] on button "Alerts" at bounding box center [39, 89] width 68 height 13
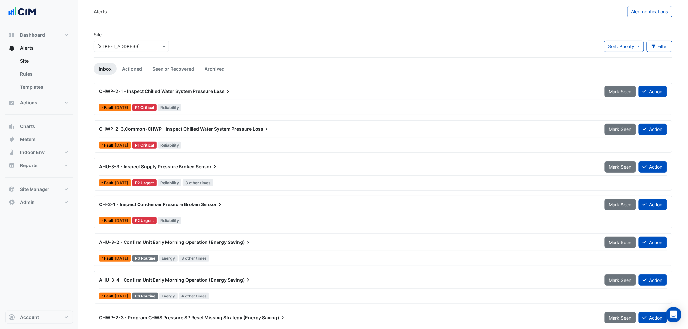
click at [117, 45] on input "text" at bounding box center [124, 46] width 55 height 7
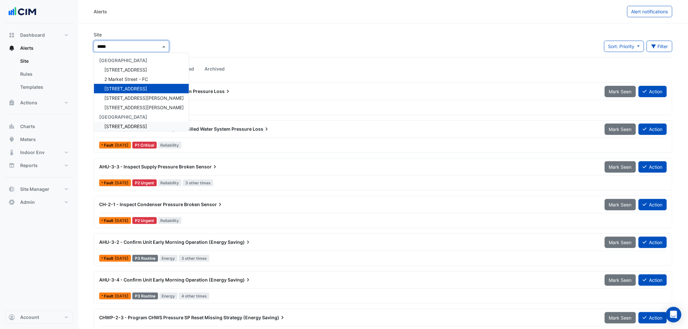
type input "******"
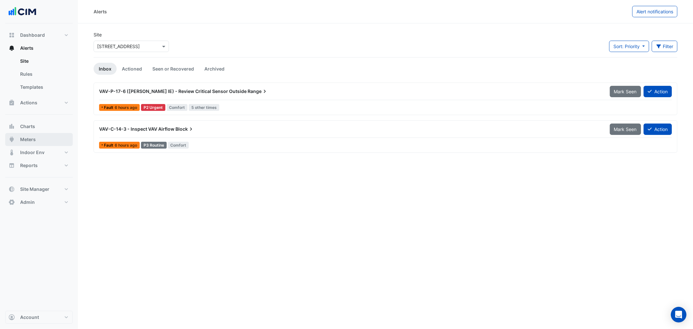
click at [37, 142] on button "Meters" at bounding box center [39, 139] width 68 height 13
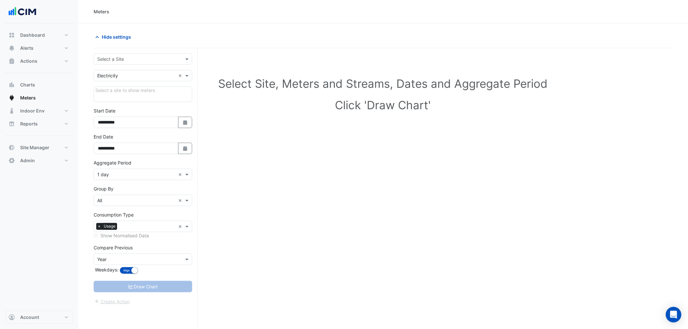
click at [113, 60] on input "text" at bounding box center [136, 59] width 78 height 7
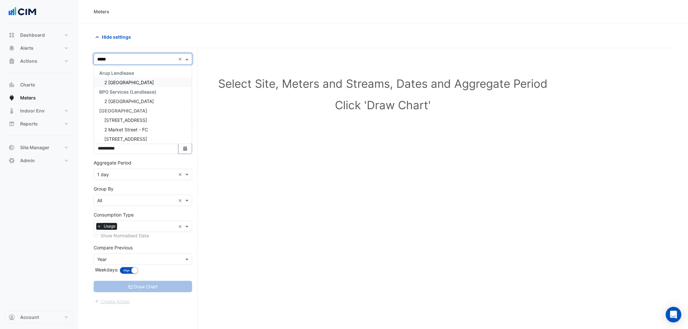
type input "******"
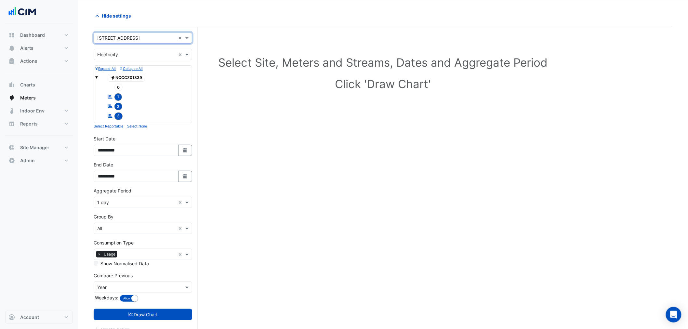
scroll to position [31, 0]
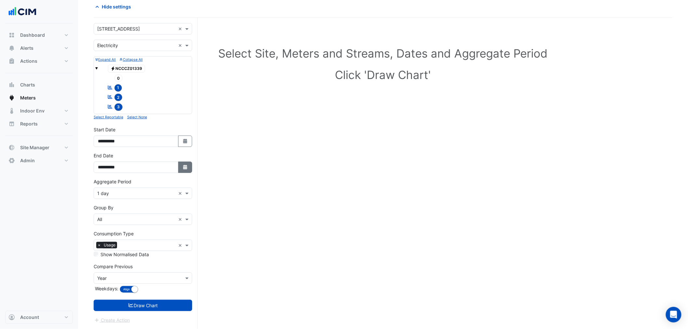
click at [182, 164] on button "Select Date" at bounding box center [185, 167] width 14 height 11
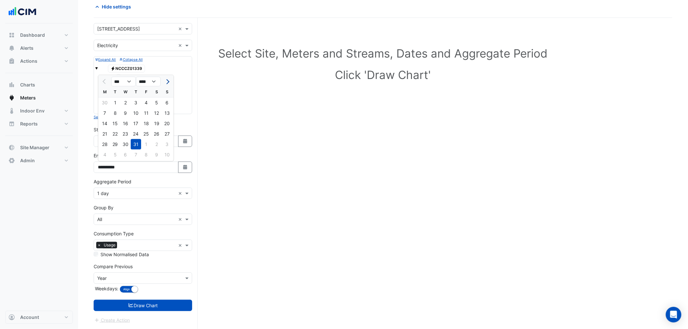
click at [164, 82] on button "Next month" at bounding box center [167, 81] width 8 height 10
select select "*"
click at [106, 132] on div "18" at bounding box center [104, 134] width 10 height 10
type input "**********"
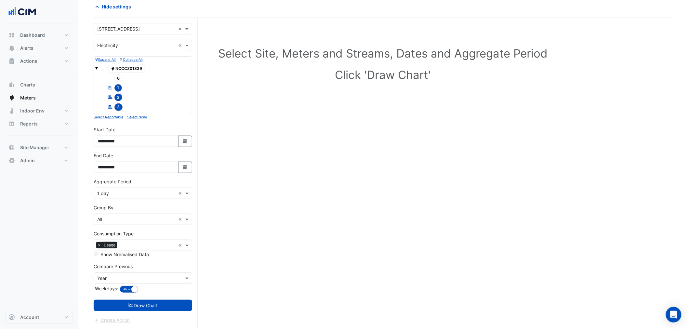
click at [122, 199] on div "Aggregate Period × 1 day ×" at bounding box center [143, 193] width 98 height 11
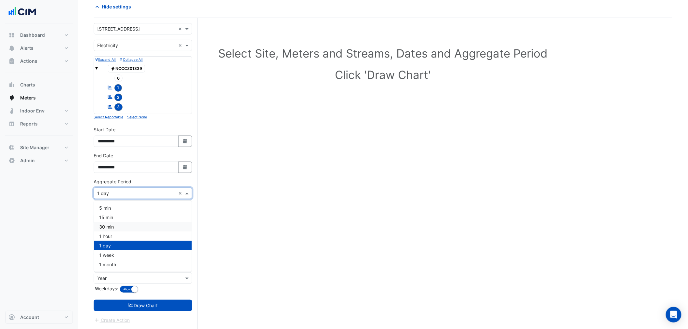
click at [110, 235] on span "1 hour" at bounding box center [105, 236] width 13 height 6
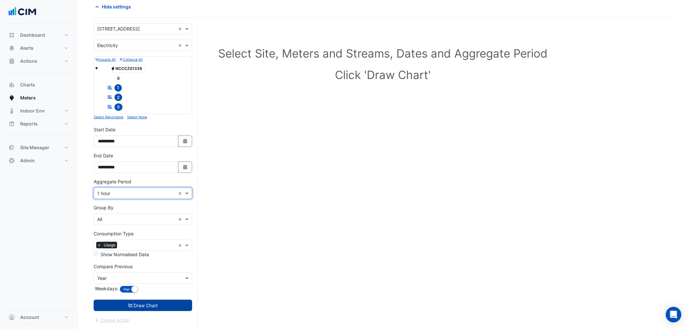
click at [154, 308] on button "Draw Chart" at bounding box center [143, 305] width 98 height 11
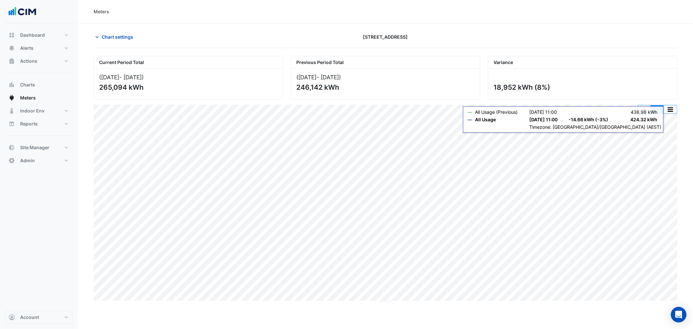
click at [658, 110] on button "button" at bounding box center [657, 109] width 13 height 8
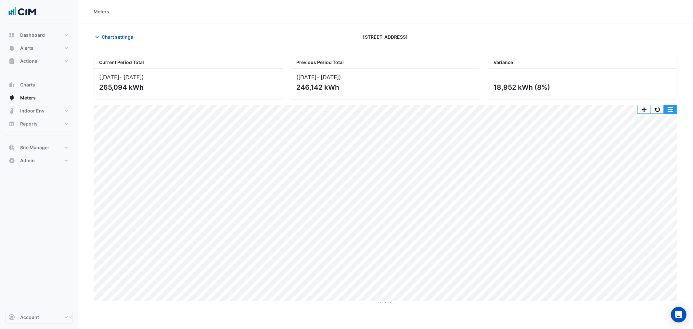
click at [666, 111] on button "button" at bounding box center [670, 109] width 13 height 8
click at [655, 111] on button "button" at bounding box center [657, 109] width 13 height 8
click at [115, 37] on span "Chart settings" at bounding box center [118, 36] width 32 height 7
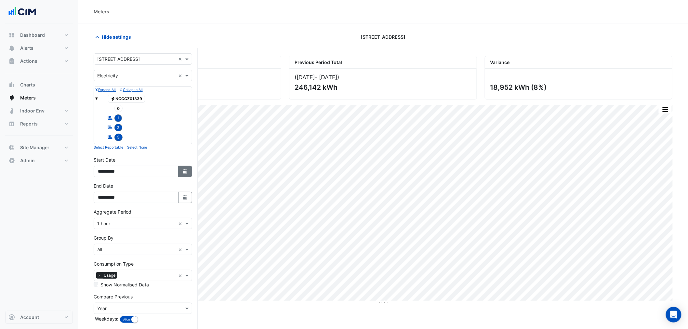
click at [187, 175] on button "Select Date" at bounding box center [185, 171] width 14 height 11
select select "*"
select select "****"
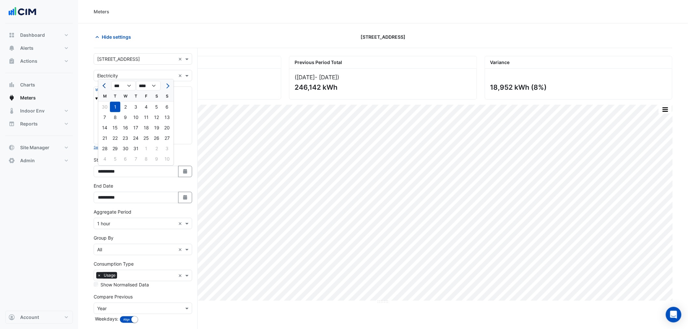
click at [106, 86] on span "Previous month" at bounding box center [104, 86] width 5 height 5
select select "*"
click at [168, 108] on div "1" at bounding box center [167, 107] width 10 height 10
type input "**********"
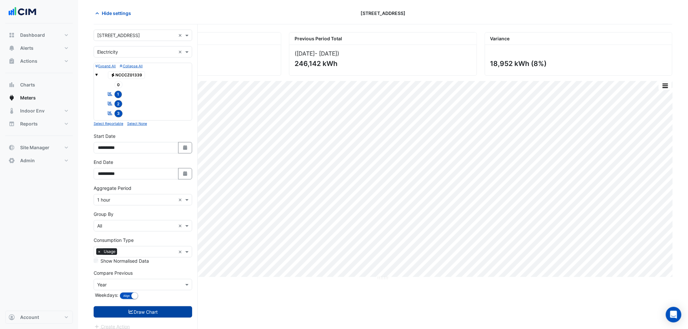
scroll to position [31, 0]
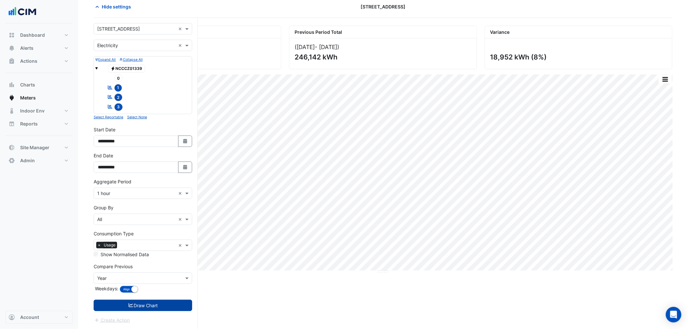
click at [164, 306] on button "Draw Chart" at bounding box center [143, 305] width 98 height 11
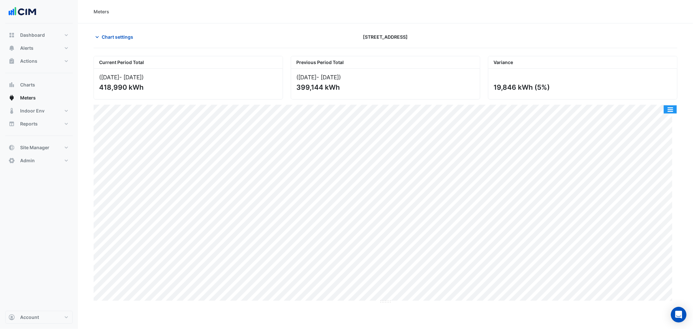
click at [672, 107] on button "button" at bounding box center [670, 109] width 13 height 8
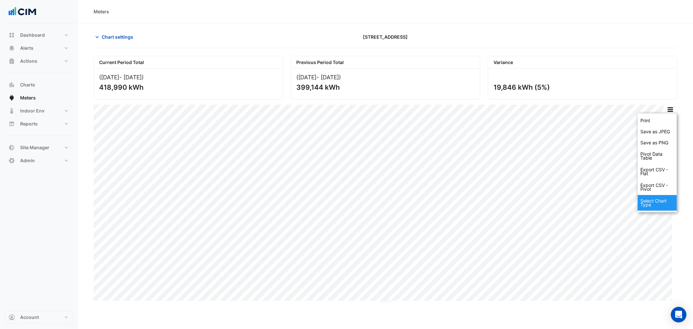
click at [657, 203] on div "Select Chart Type" at bounding box center [657, 203] width 39 height 16
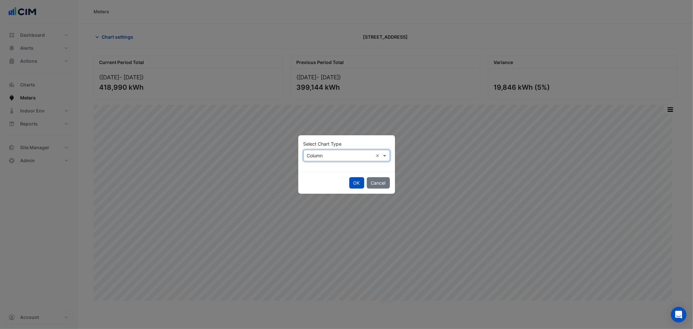
click at [328, 151] on div "Select Chart Type × Column ×" at bounding box center [347, 155] width 86 height 11
click at [321, 166] on div "Line" at bounding box center [318, 169] width 28 height 9
click at [355, 183] on button "OK" at bounding box center [356, 182] width 15 height 11
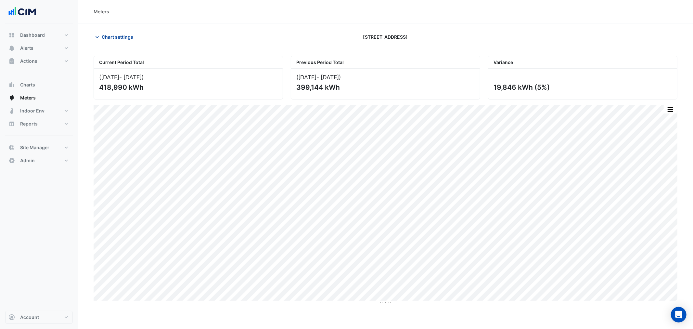
click at [131, 39] on span "Chart settings" at bounding box center [118, 36] width 32 height 7
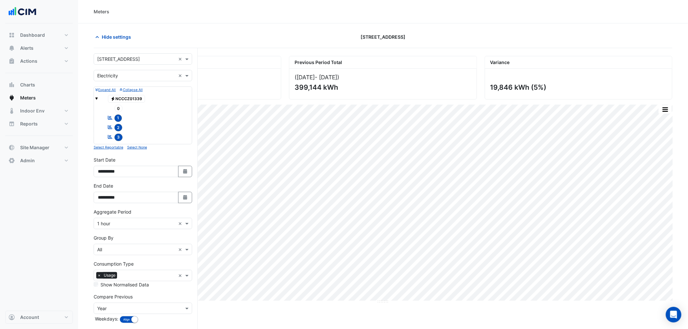
click at [188, 166] on div "**********" at bounding box center [143, 166] width 98 height 21
click at [185, 167] on button "Select Date" at bounding box center [185, 171] width 14 height 11
select select "*"
select select "****"
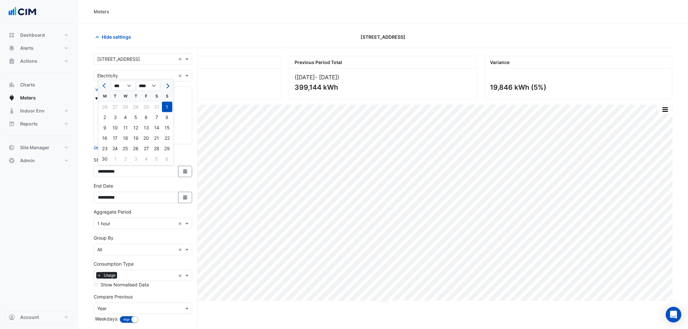
click at [164, 86] on span "Next month" at bounding box center [166, 86] width 5 height 5
select select "*"
click at [113, 103] on div "1" at bounding box center [115, 107] width 10 height 10
type input "**********"
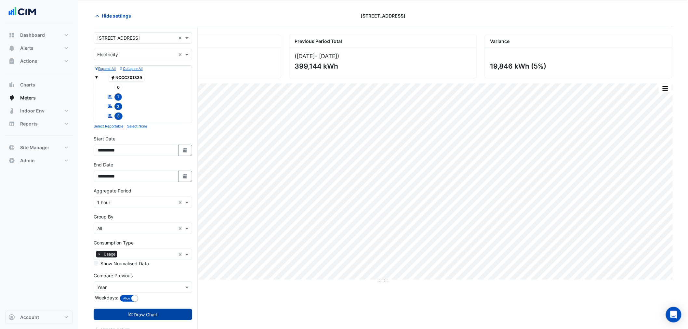
scroll to position [31, 0]
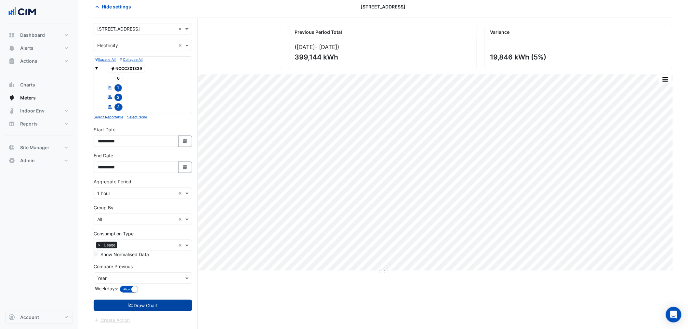
click at [158, 307] on button "Draw Chart" at bounding box center [143, 305] width 98 height 11
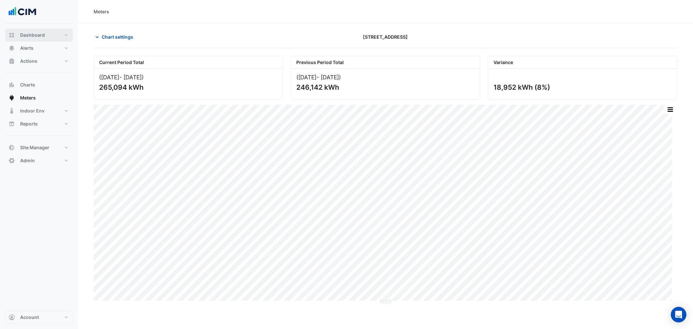
click at [39, 32] on span "Dashboard" at bounding box center [32, 35] width 25 height 7
select select "***"
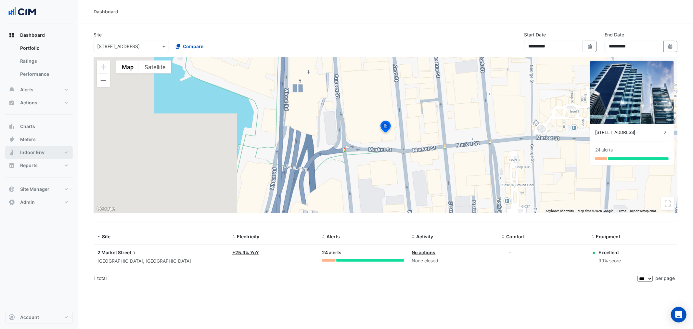
click at [51, 154] on button "Indoor Env" at bounding box center [39, 152] width 68 height 13
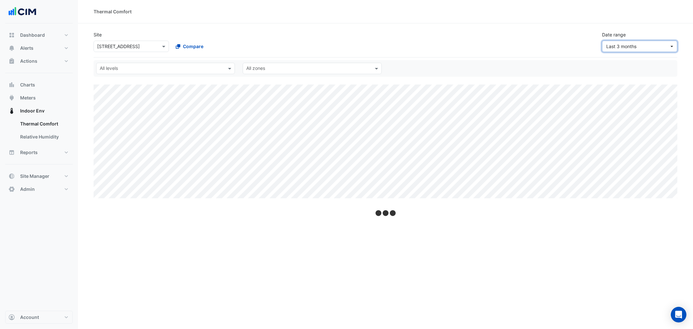
click at [625, 44] on span "Last 3 months" at bounding box center [622, 47] width 30 height 6
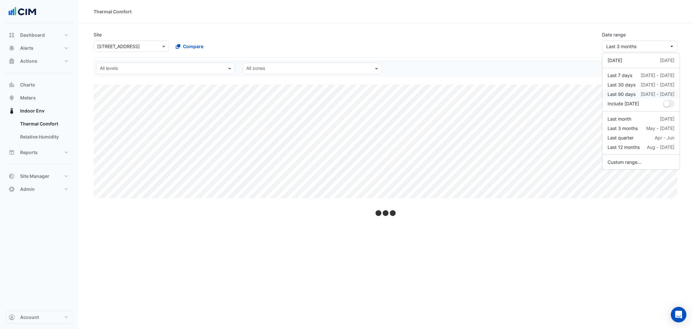
click at [630, 91] on div "Last 90 days" at bounding box center [622, 94] width 28 height 7
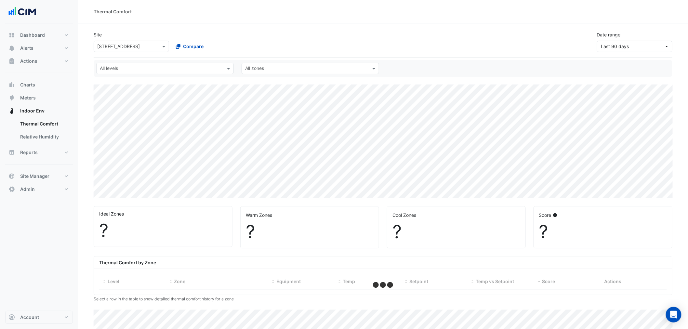
select select "***"
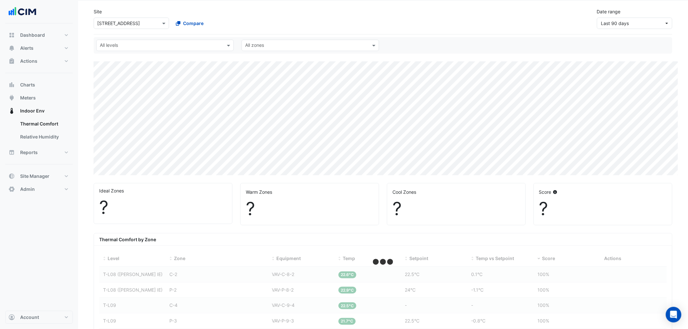
scroll to position [36, 0]
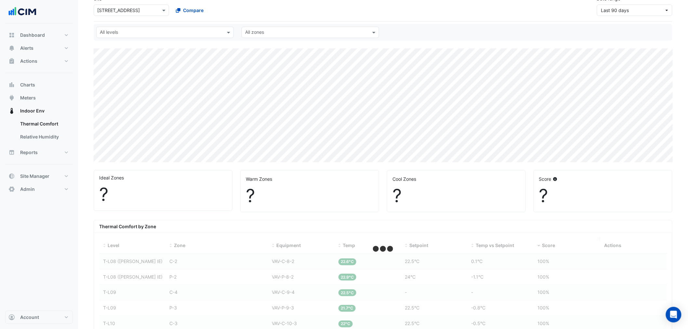
click at [545, 246] on span "Score" at bounding box center [548, 246] width 13 height 6
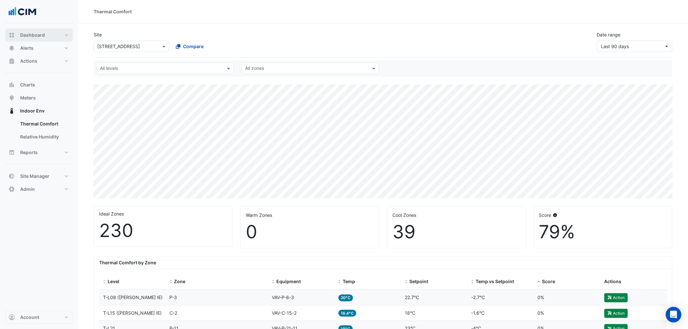
click at [37, 34] on span "Dashboard" at bounding box center [32, 35] width 25 height 7
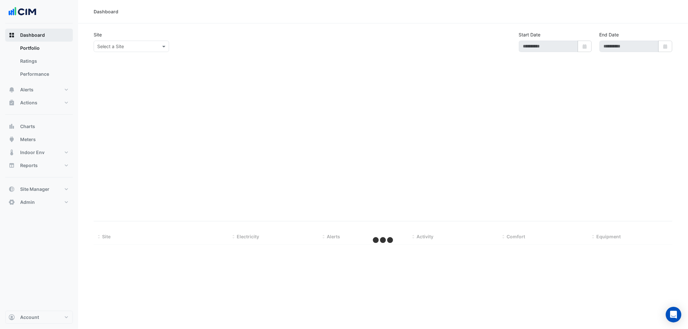
type input "**********"
select select "***"
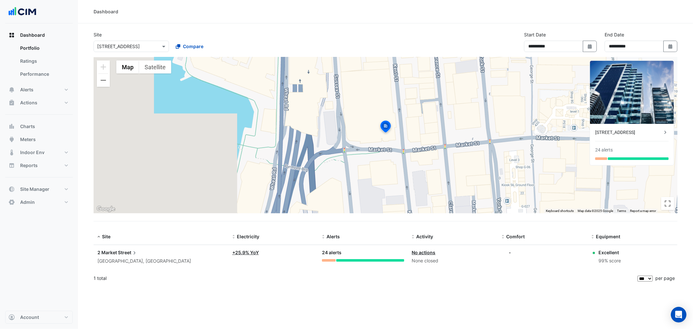
click at [121, 48] on input "text" at bounding box center [124, 46] width 55 height 7
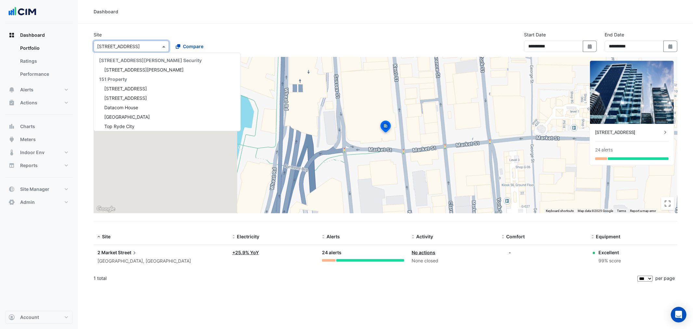
scroll to position [1425, 0]
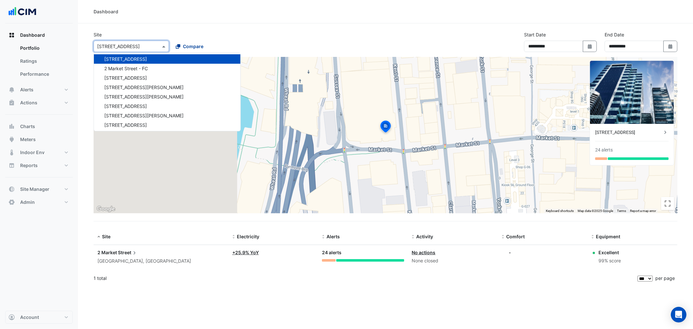
click at [210, 32] on div "Site Select a Site × 2 Market Street 141 Walker Street Security 141 Walker Stre…" at bounding box center [170, 41] width 161 height 21
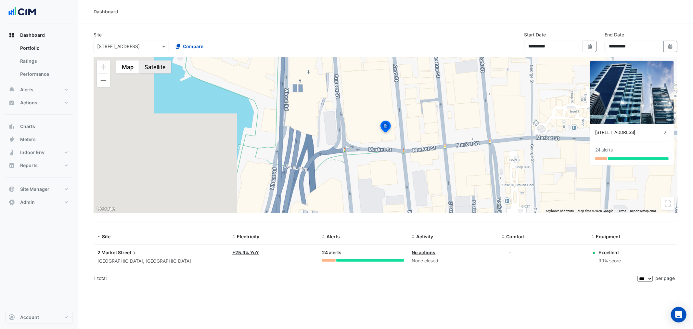
click at [163, 65] on button "Satellite" at bounding box center [155, 66] width 32 height 13
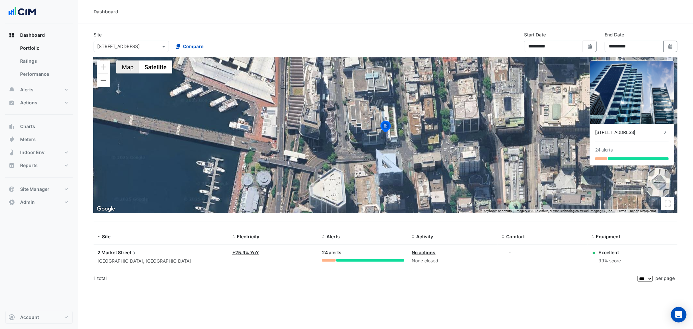
click at [133, 67] on button "Map" at bounding box center [127, 66] width 23 height 13
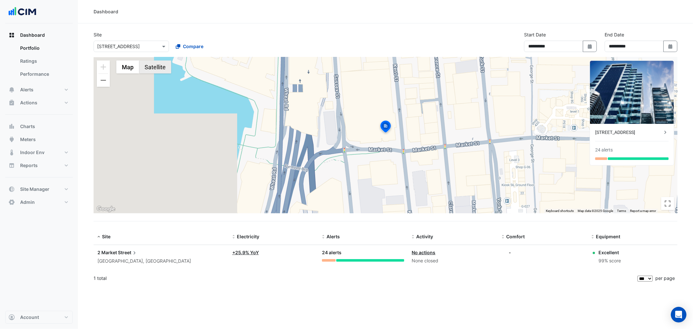
click at [159, 64] on button "Satellite" at bounding box center [155, 66] width 32 height 13
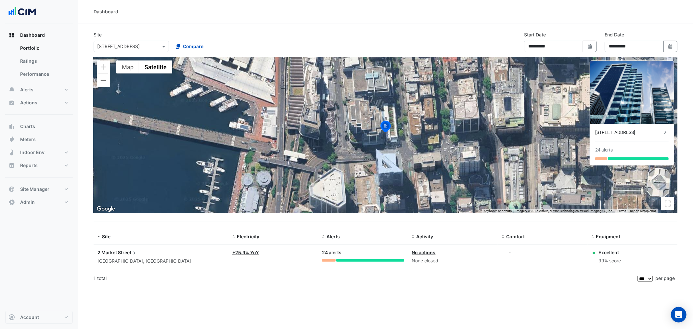
click at [633, 130] on div "[STREET_ADDRESS]" at bounding box center [629, 132] width 67 height 7
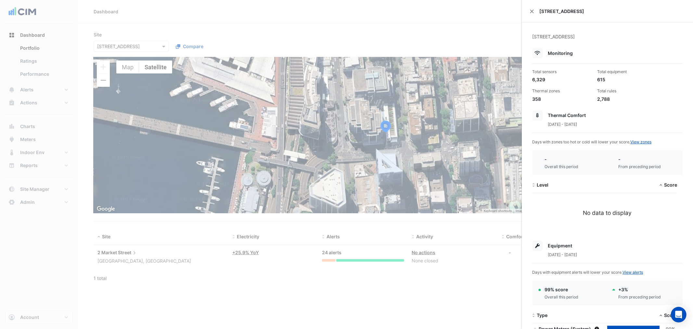
click at [451, 105] on ngb-offcanvas-backdrop at bounding box center [346, 164] width 693 height 329
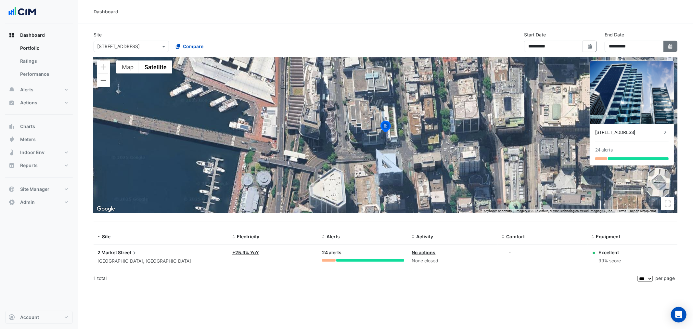
click at [668, 46] on icon "Select Date" at bounding box center [671, 46] width 6 height 5
select select "*"
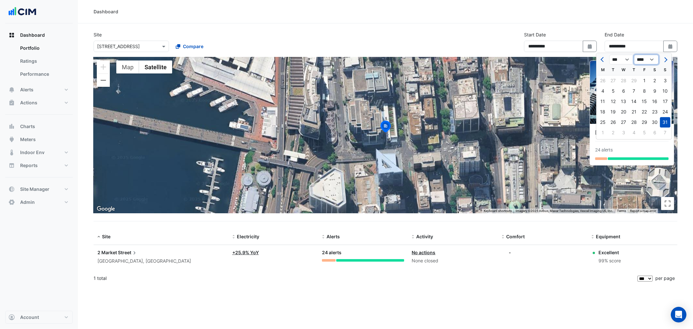
click at [654, 55] on select "**** **** **** **** **** **** **** **** **** **** ****" at bounding box center [646, 60] width 25 height 10
select select "****"
click at [634, 55] on select "**** **** **** **** **** **** **** **** **** **** ****" at bounding box center [646, 60] width 25 height 10
click at [664, 60] on span "Next month" at bounding box center [665, 59] width 5 height 5
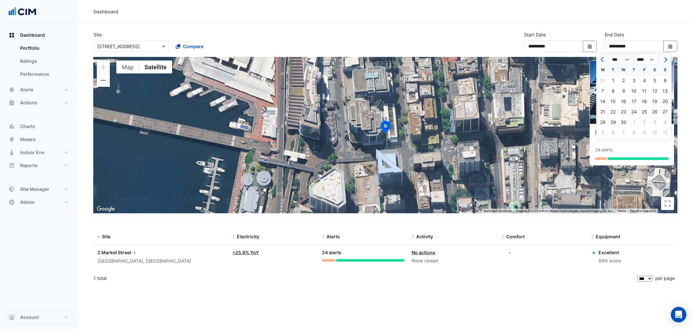
click at [664, 59] on span "Next month" at bounding box center [665, 59] width 5 height 5
click at [663, 58] on span "Next month" at bounding box center [665, 59] width 5 height 5
select select "*"
click at [622, 110] on div "20" at bounding box center [624, 112] width 10 height 10
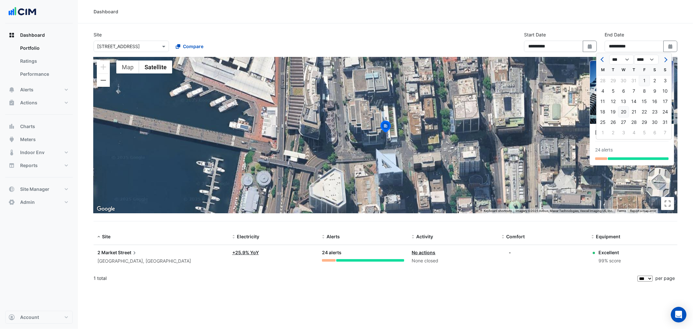
type input "**********"
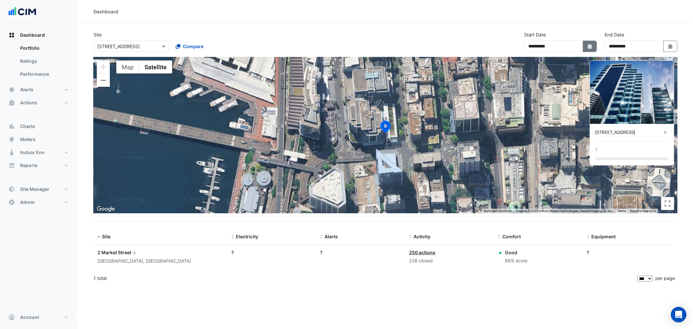
click at [586, 44] on button "Select Date" at bounding box center [590, 46] width 14 height 11
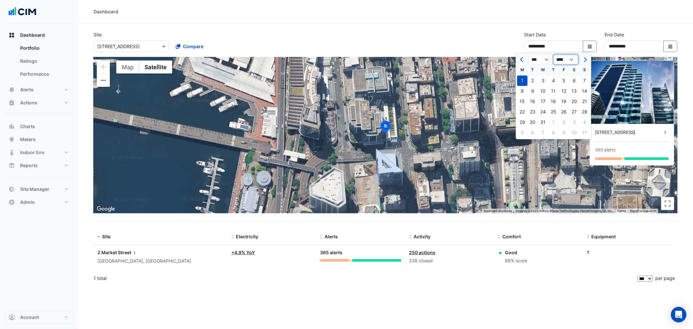
click at [573, 59] on select "**** **** **** **** **** **** **** **** **** **** **** ****" at bounding box center [566, 60] width 25 height 10
select select "****"
click at [554, 55] on select "**** **** **** **** **** **** **** **** **** **** **** ****" at bounding box center [566, 60] width 25 height 10
click at [582, 59] on span "Next month" at bounding box center [584, 59] width 5 height 5
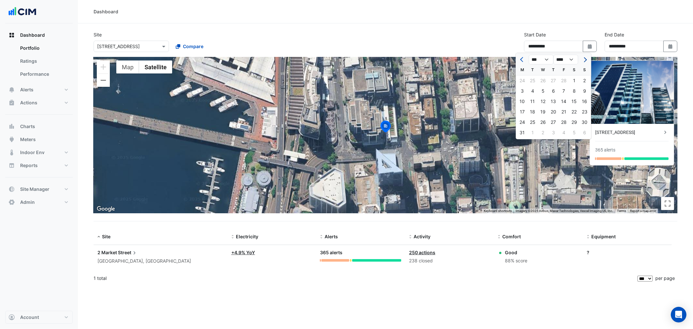
click at [583, 57] on button "Next month" at bounding box center [585, 59] width 8 height 10
click at [581, 59] on button "Next month" at bounding box center [585, 59] width 8 height 10
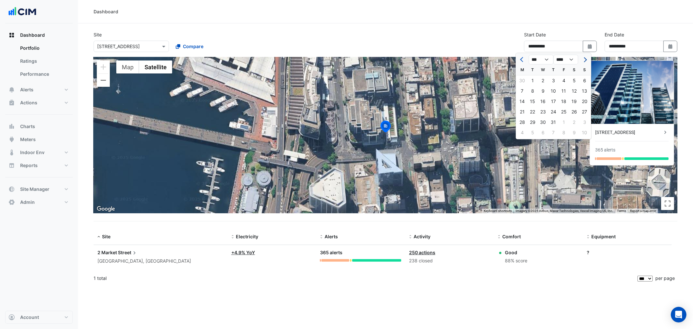
select select "*"
click at [584, 58] on div at bounding box center [585, 59] width 13 height 10
click at [564, 79] on div "1" at bounding box center [564, 80] width 10 height 10
type input "**********"
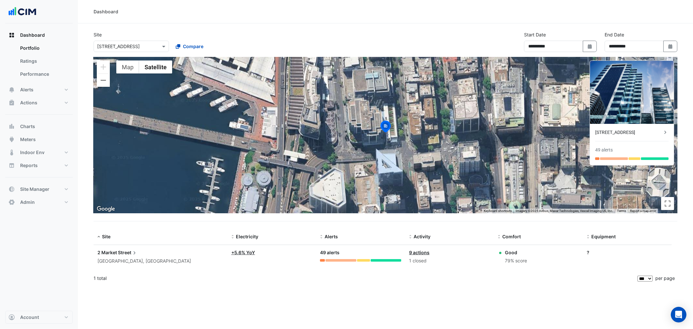
click at [449, 39] on div "**********" at bounding box center [386, 44] width 592 height 26
click at [276, 257] on datatable-body-cell "Electricity: + 5.6% YoY" at bounding box center [272, 257] width 89 height 24
click at [138, 261] on div "Sydney, New South Wales" at bounding box center [161, 260] width 126 height 7
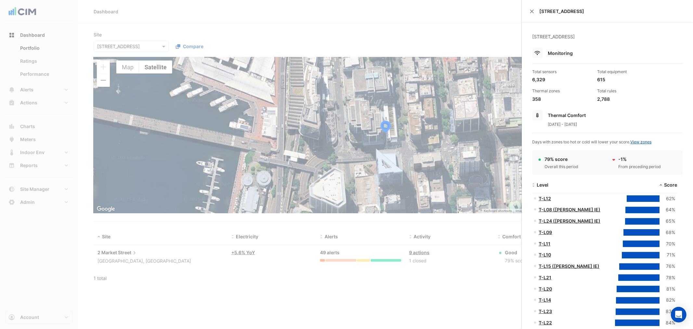
scroll to position [72, 0]
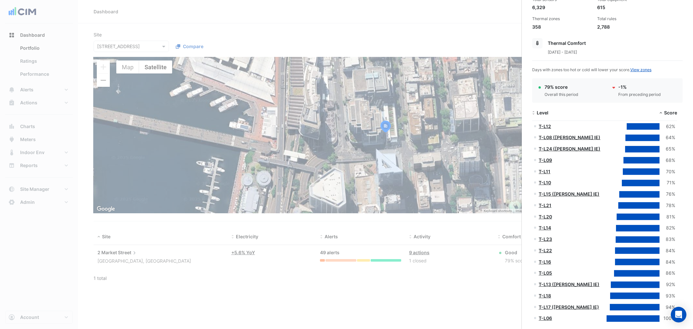
click at [415, 288] on ngb-offcanvas-backdrop at bounding box center [346, 164] width 693 height 329
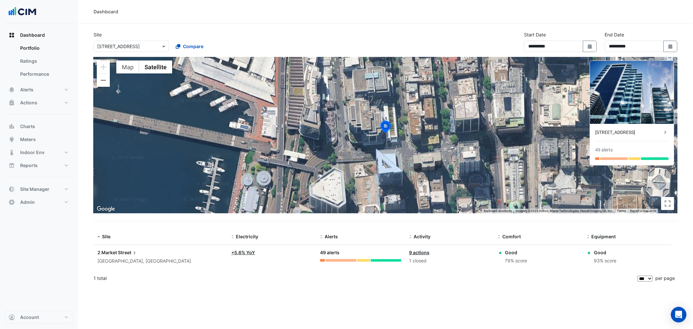
click at [84, 76] on section "**********" at bounding box center [385, 154] width 615 height 263
click at [44, 90] on button "Alerts" at bounding box center [39, 89] width 68 height 13
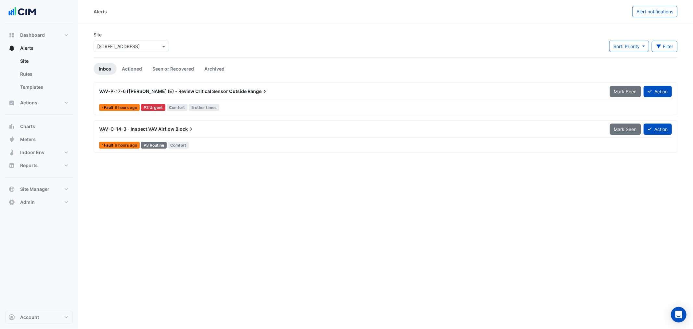
click at [311, 95] on div "VAV-P-17-6 (NABERS IE) - Review Critical Sensor Outside Range" at bounding box center [350, 91] width 511 height 12
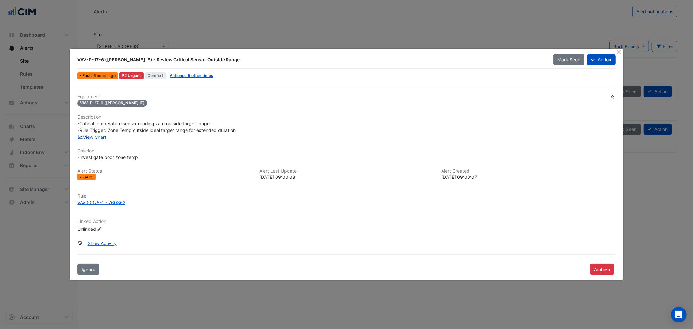
click at [105, 137] on link "View Chart" at bounding box center [91, 137] width 29 height 6
drag, startPoint x: 619, startPoint y: 51, endPoint x: 448, endPoint y: 36, distance: 171.3
click at [620, 53] on button "Close" at bounding box center [619, 52] width 7 height 7
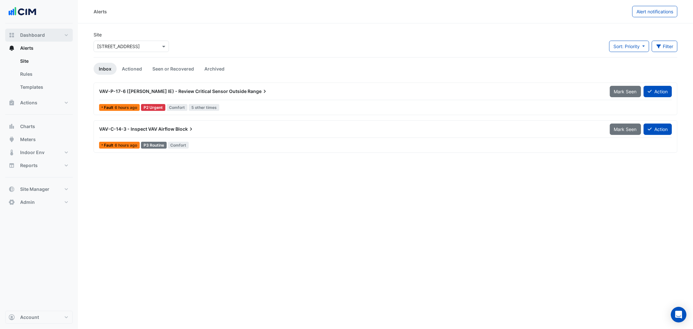
click at [50, 34] on button "Dashboard" at bounding box center [39, 35] width 68 height 13
select select "***"
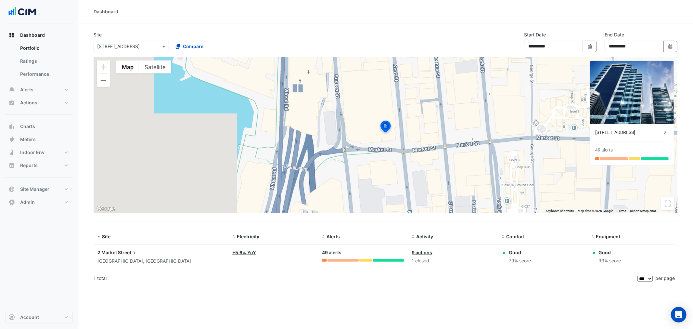
click at [462, 259] on div "1 closed" at bounding box center [453, 260] width 82 height 7
click at [142, 252] on div "2 Market Street" at bounding box center [161, 252] width 127 height 7
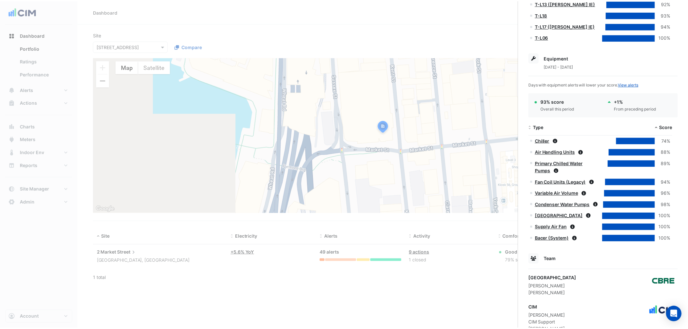
scroll to position [421, 0]
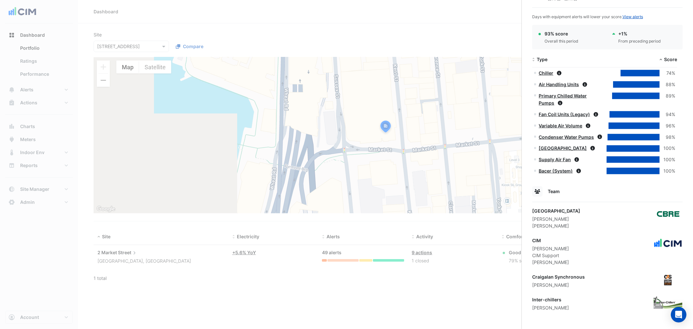
click at [436, 37] on ngb-offcanvas-backdrop at bounding box center [346, 164] width 693 height 329
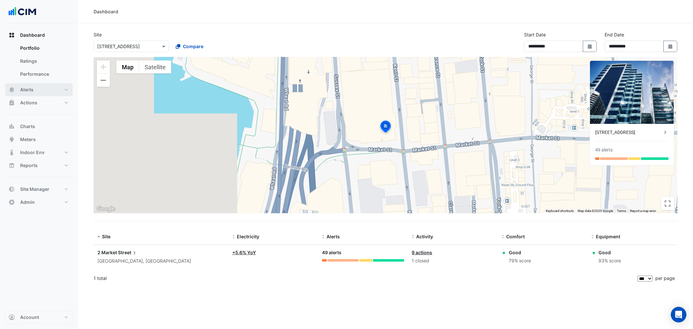
click at [50, 90] on button "Alerts" at bounding box center [39, 89] width 68 height 13
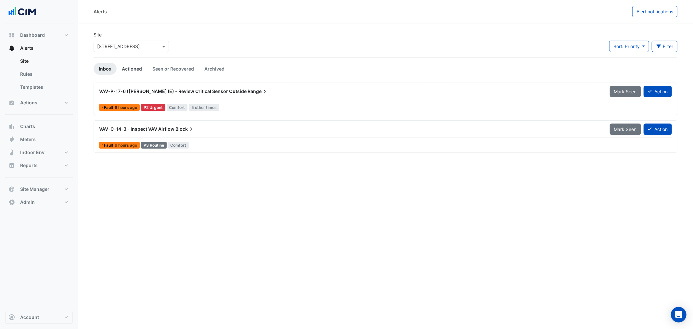
click at [131, 72] on link "Actioned" at bounding box center [132, 69] width 31 height 12
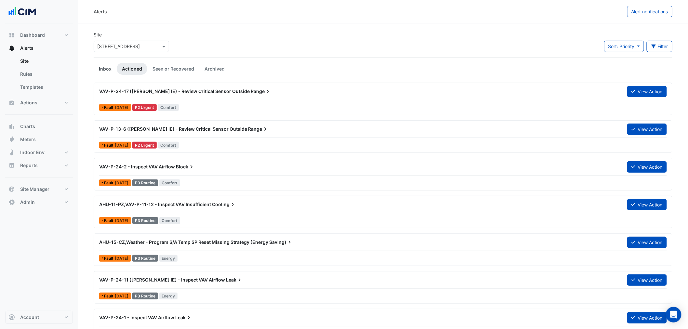
click at [109, 67] on link "Inbox" at bounding box center [105, 69] width 23 height 12
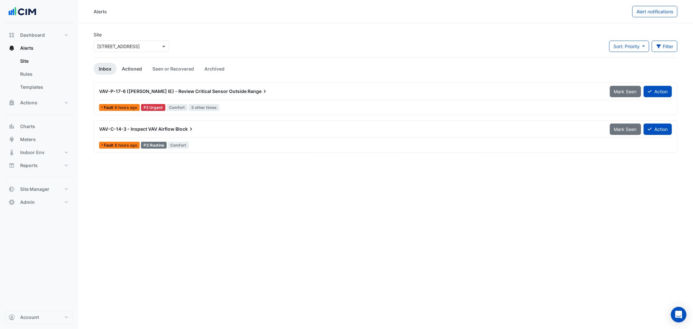
click at [135, 70] on link "Actioned" at bounding box center [132, 69] width 31 height 12
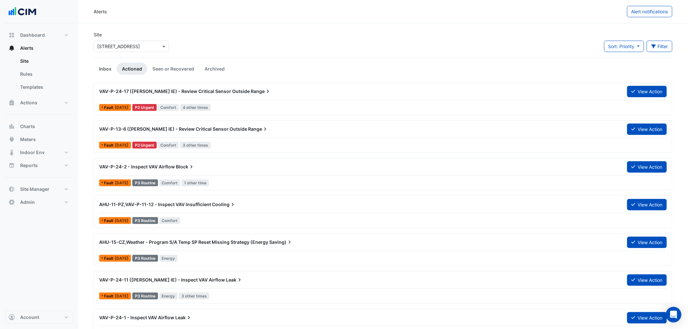
click at [106, 68] on link "Inbox" at bounding box center [105, 69] width 23 height 12
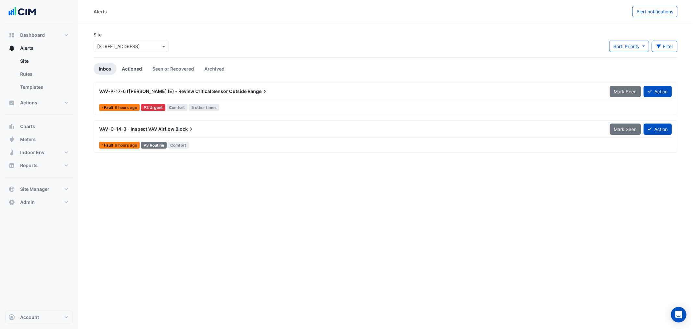
click at [124, 67] on link "Actioned" at bounding box center [132, 69] width 31 height 12
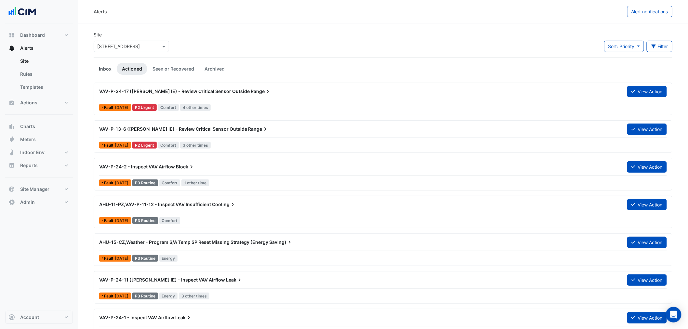
click at [107, 69] on link "Inbox" at bounding box center [105, 69] width 23 height 12
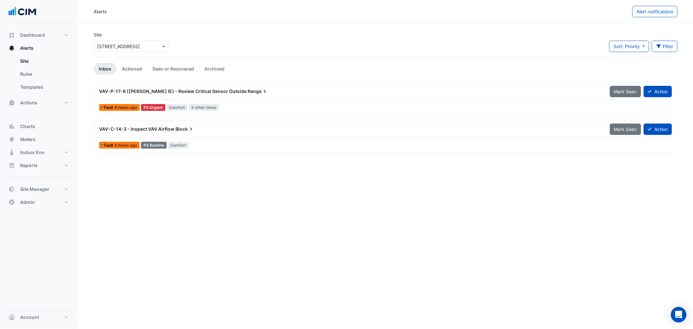
click at [285, 88] on div "VAV-P-17-6 (NABERS IE) - Review Critical Sensor Outside Range" at bounding box center [350, 91] width 503 height 7
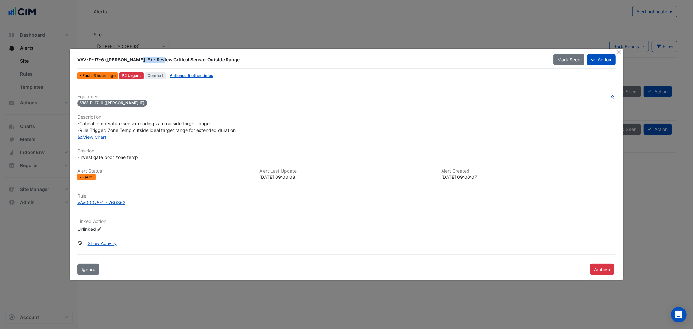
drag, startPoint x: 104, startPoint y: 60, endPoint x: 132, endPoint y: 60, distance: 28.0
click at [132, 60] on div "VAV-P-17-6 (NABERS IE) - Review Critical Sensor Outside Range" at bounding box center [311, 60] width 468 height 7
click at [150, 65] on div "VAV-P-17-6 (NABERS IE) - Review Critical Sensor Outside Range" at bounding box center [311, 60] width 476 height 12
click at [99, 136] on link "View Chart" at bounding box center [91, 137] width 29 height 6
click at [602, 59] on button "Action" at bounding box center [601, 59] width 28 height 11
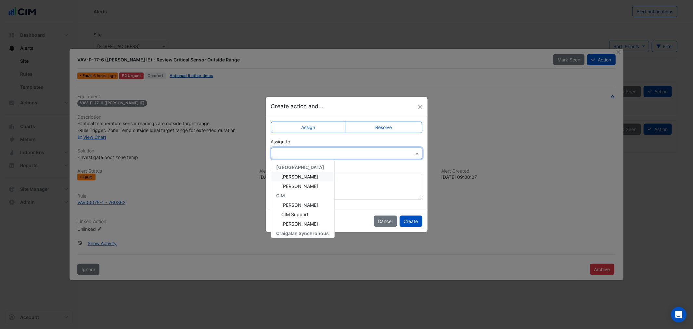
click at [325, 154] on input "text" at bounding box center [340, 153] width 131 height 7
click at [317, 175] on span "George Argyropoulos" at bounding box center [300, 177] width 37 height 6
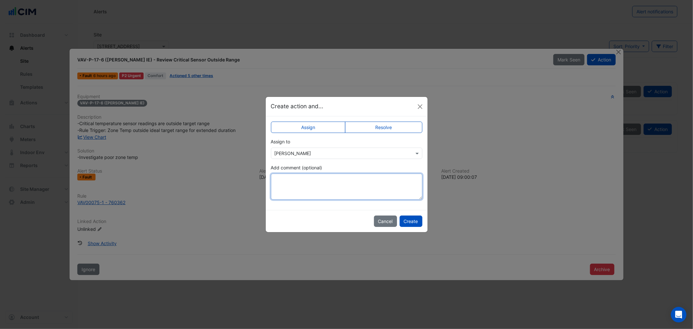
click at [313, 178] on textarea "Add comment (optional)" at bounding box center [346, 187] width 151 height 26
click at [317, 179] on textarea "Add comment (optional)" at bounding box center [346, 187] width 151 height 26
type textarea "**********"
drag, startPoint x: 243, startPoint y: 178, endPoint x: 208, endPoint y: 179, distance: 35.1
click at [208, 179] on ngb-modal-window "**********" at bounding box center [346, 164] width 693 height 329
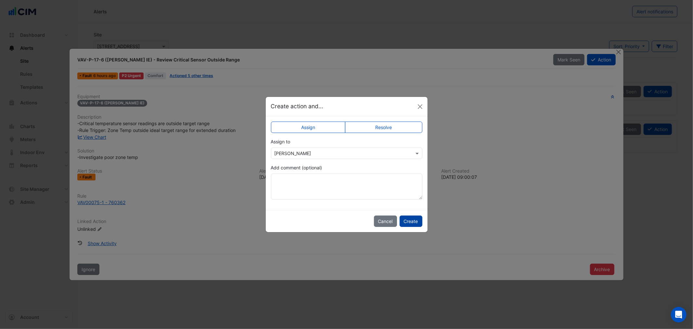
click at [407, 220] on button "Create" at bounding box center [411, 221] width 23 height 11
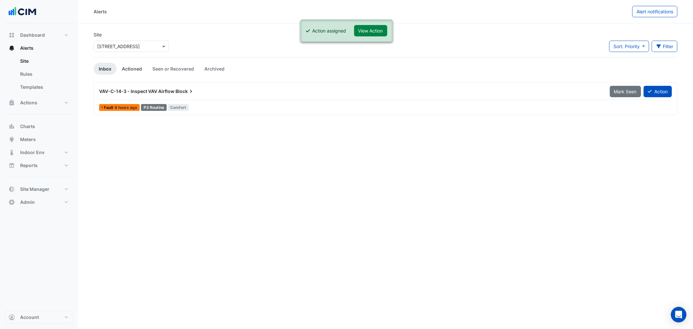
click at [130, 67] on link "Actioned" at bounding box center [132, 69] width 31 height 12
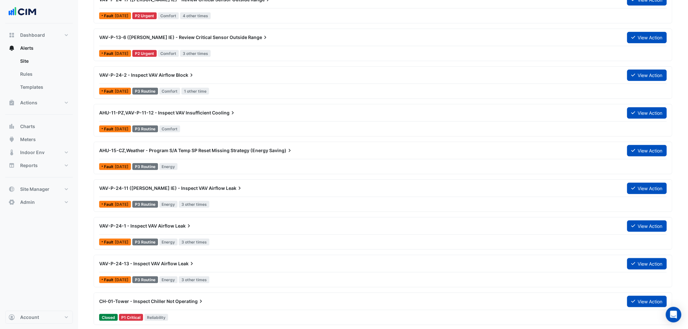
scroll to position [108, 0]
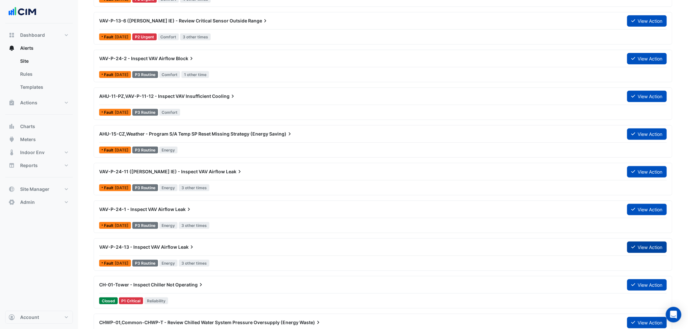
click at [645, 247] on button "View Action" at bounding box center [647, 247] width 40 height 11
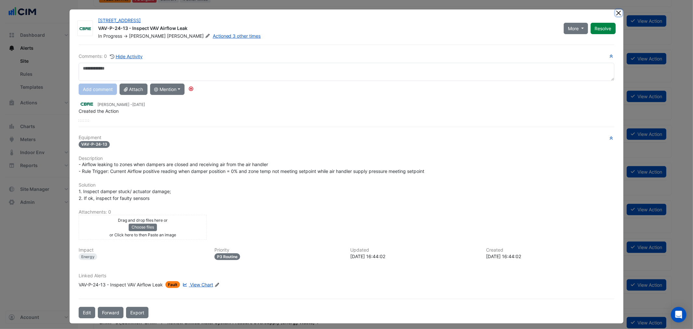
click at [616, 14] on button "Close" at bounding box center [619, 12] width 7 height 7
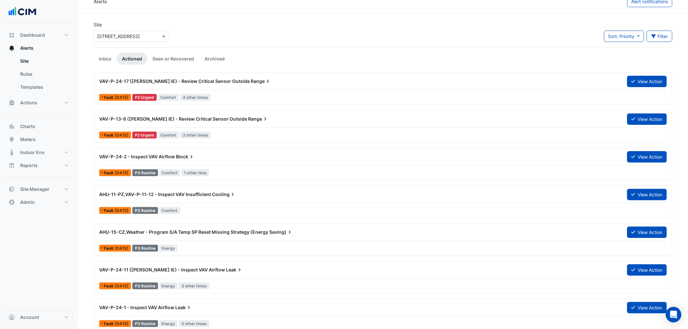
scroll to position [0, 0]
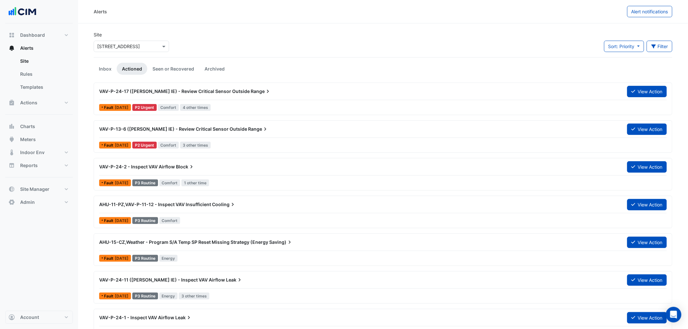
click at [509, 92] on div "VAV-P-24-17 (NABERS IE) - Review Critical Sensor Outside Range" at bounding box center [359, 91] width 520 height 7
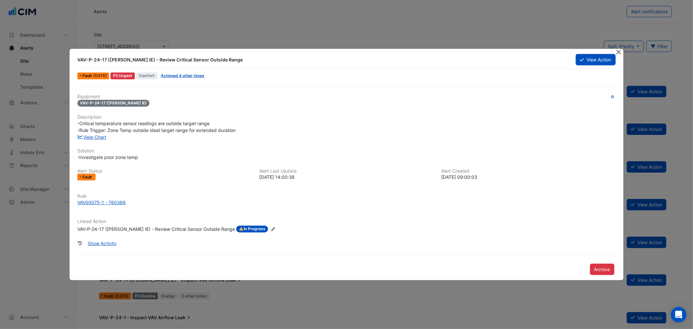
click at [616, 50] on button "Close" at bounding box center [619, 52] width 7 height 7
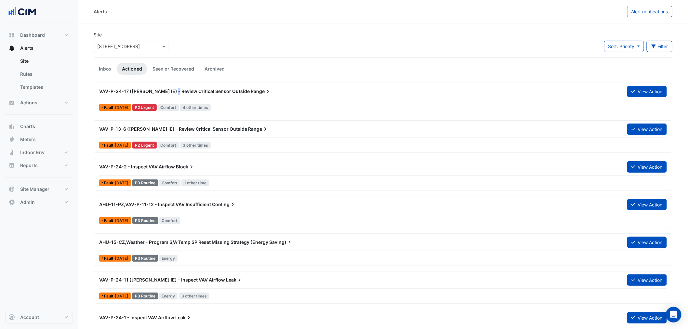
click at [173, 91] on span "VAV-P-24-17 (NABERS IE) - Review Critical Sensor Outside" at bounding box center [174, 91] width 151 height 6
click at [265, 94] on icon at bounding box center [268, 91] width 7 height 7
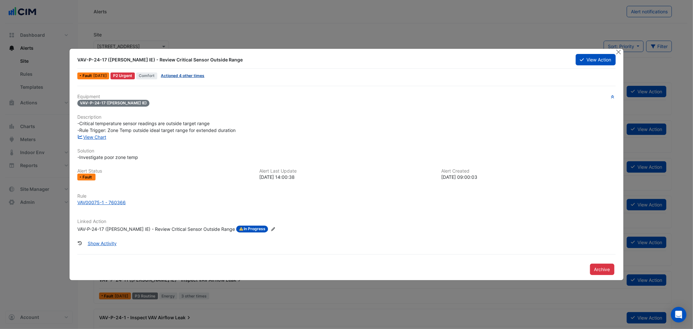
click at [190, 74] on link "Actioned 4 other times" at bounding box center [183, 75] width 44 height 5
click at [622, 51] on button "Close" at bounding box center [619, 52] width 7 height 7
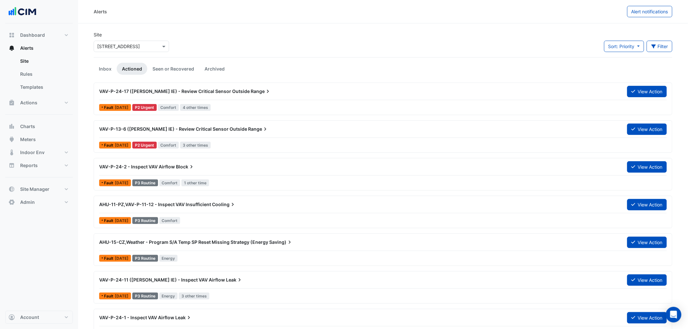
click at [102, 68] on link "Inbox" at bounding box center [105, 69] width 23 height 12
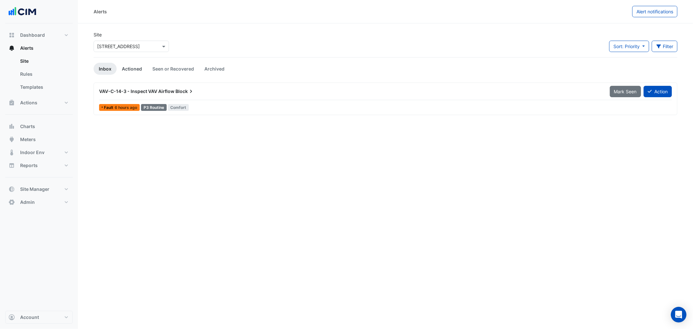
click at [129, 69] on link "Actioned" at bounding box center [132, 69] width 31 height 12
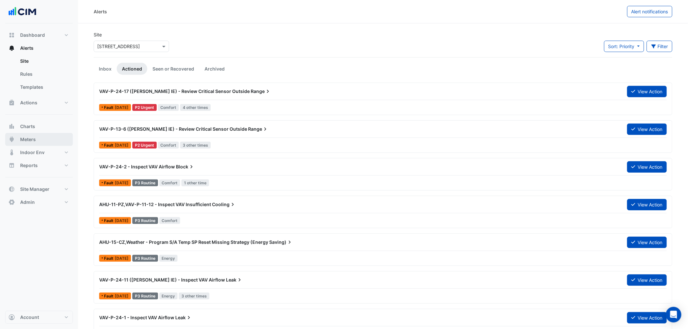
click at [36, 137] on button "Meters" at bounding box center [39, 139] width 68 height 13
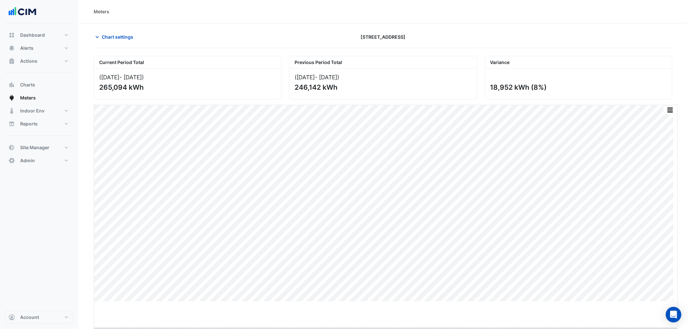
drag, startPoint x: 386, startPoint y: 302, endPoint x: 388, endPoint y: 337, distance: 35.6
click at [388, 329] on html "Meters Chart settings 2 Market Street Current Period Total (01 Jul 25 - 18 Aug …" at bounding box center [344, 164] width 688 height 329
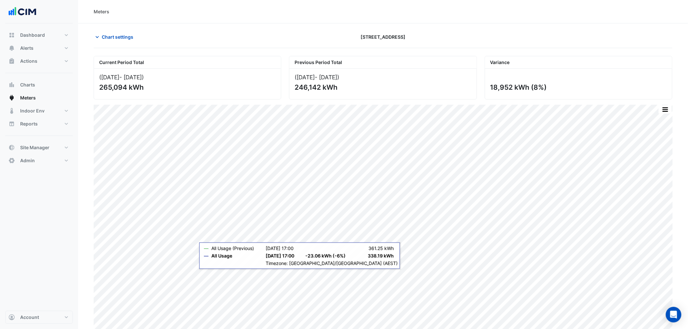
scroll to position [14, 0]
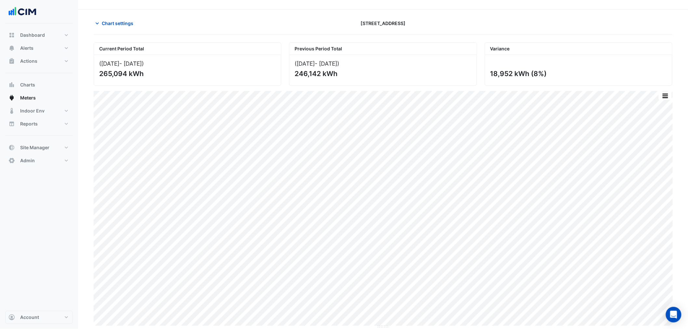
click at [117, 30] on div "Chart settings 2 Market Street" at bounding box center [383, 26] width 579 height 17
click at [116, 18] on button "Chart settings" at bounding box center [116, 23] width 44 height 11
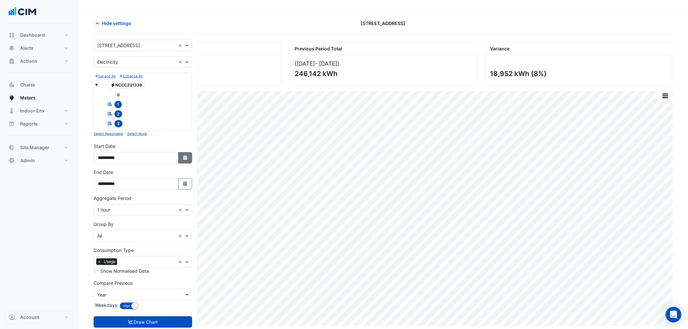
click at [183, 158] on icon "button" at bounding box center [185, 157] width 4 height 5
select select "*"
select select "****"
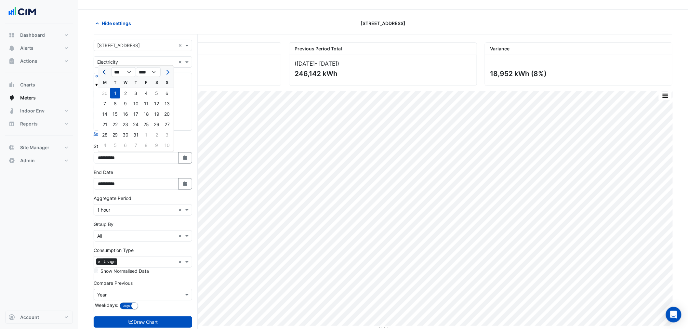
click at [103, 69] on button "Previous month" at bounding box center [105, 72] width 8 height 10
click at [105, 75] on button "Previous month" at bounding box center [105, 72] width 8 height 10
select select "*"
click at [137, 92] on div "1" at bounding box center [136, 93] width 10 height 10
type input "**********"
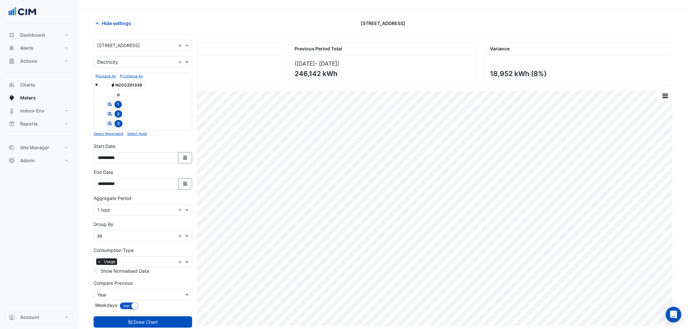
click at [157, 316] on form "Select a Site × 2 Market Street × Utility Type × Electricity × Expand All Colla…" at bounding box center [143, 190] width 98 height 301
click at [187, 155] on button "Select Date" at bounding box center [185, 157] width 14 height 11
select select "*"
select select "****"
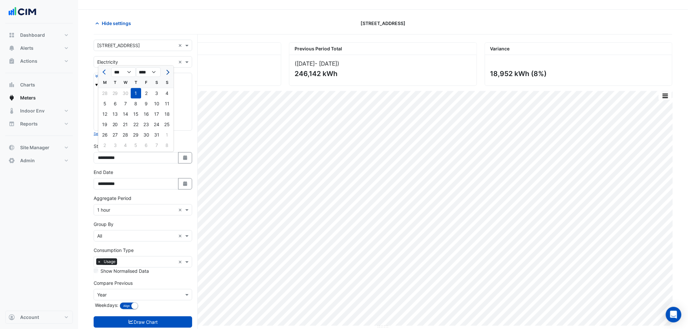
click at [168, 70] on button "Next month" at bounding box center [167, 72] width 8 height 10
select select "*"
click at [170, 92] on div "1" at bounding box center [167, 93] width 10 height 10
type input "**********"
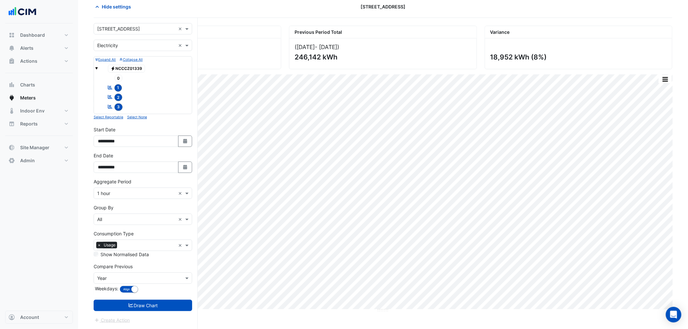
click at [151, 305] on button "Draw Chart" at bounding box center [143, 305] width 98 height 11
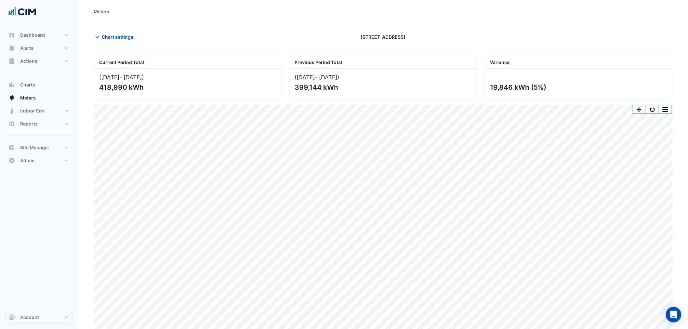
click at [123, 36] on span "Chart settings" at bounding box center [118, 36] width 32 height 7
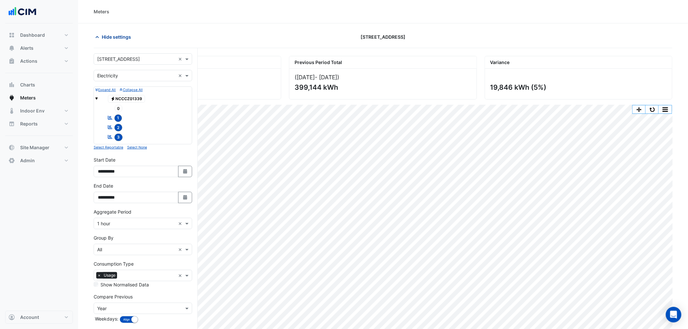
click at [123, 34] on span "Hide settings" at bounding box center [116, 36] width 29 height 7
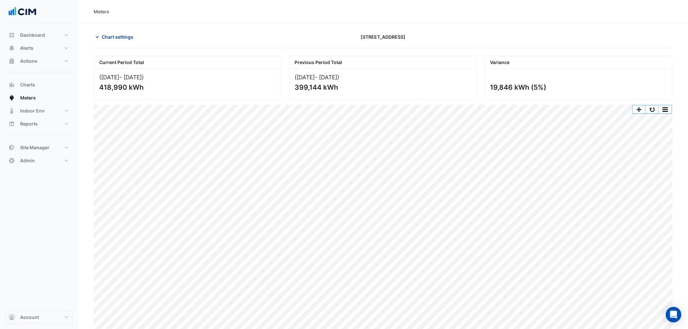
click at [121, 34] on span "Chart settings" at bounding box center [118, 36] width 32 height 7
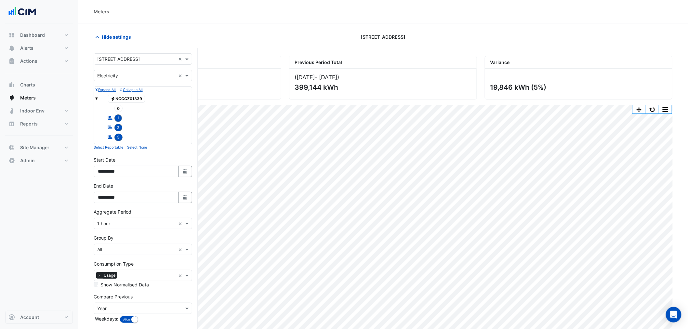
click at [126, 74] on input "text" at bounding box center [136, 75] width 78 height 7
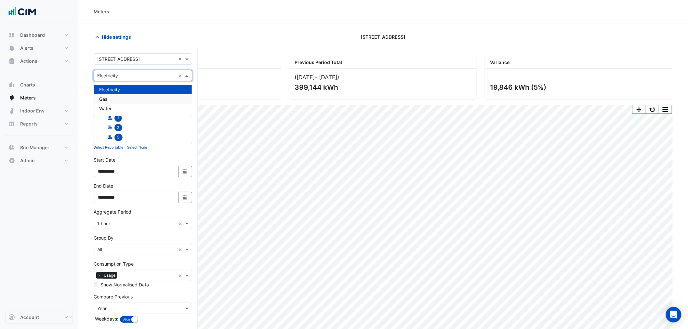
click at [115, 101] on div "Gas" at bounding box center [143, 98] width 98 height 9
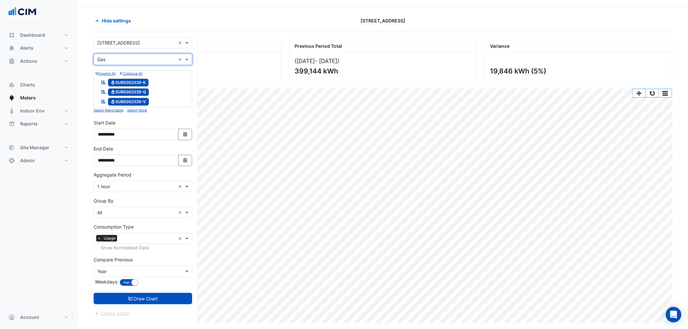
scroll to position [25, 0]
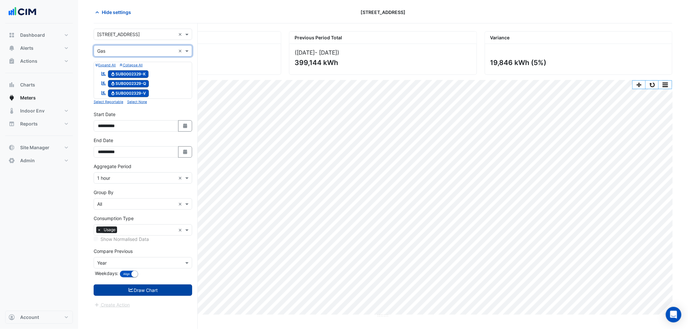
click at [165, 293] on button "Draw Chart" at bounding box center [143, 289] width 98 height 11
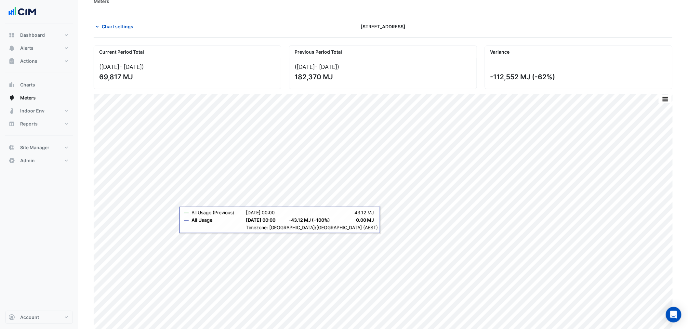
scroll to position [14, 0]
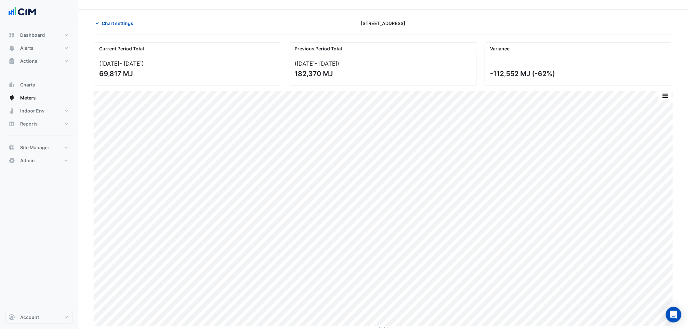
drag, startPoint x: 129, startPoint y: 25, endPoint x: 133, endPoint y: 29, distance: 5.5
click at [132, 28] on button "Chart settings" at bounding box center [116, 23] width 44 height 11
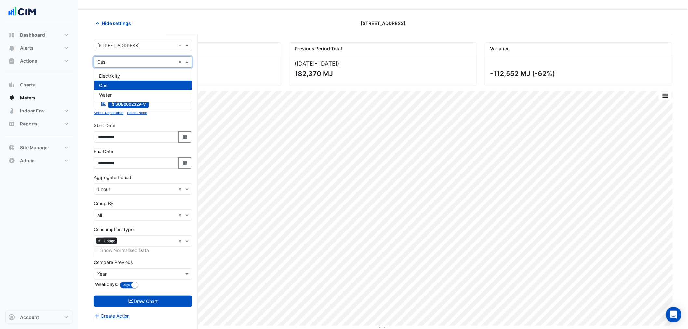
click at [122, 61] on input "text" at bounding box center [136, 62] width 78 height 7
click at [115, 91] on div "Water" at bounding box center [143, 94] width 98 height 9
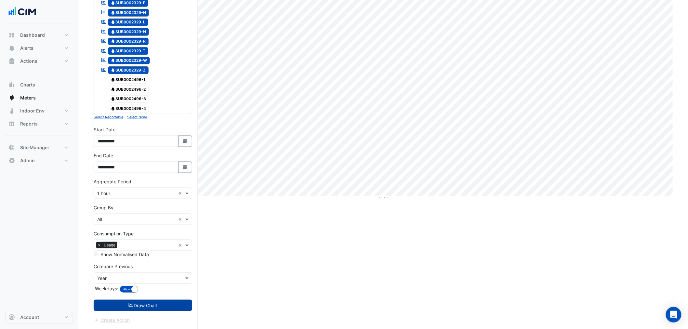
click at [170, 304] on button "Draw Chart" at bounding box center [143, 305] width 98 height 11
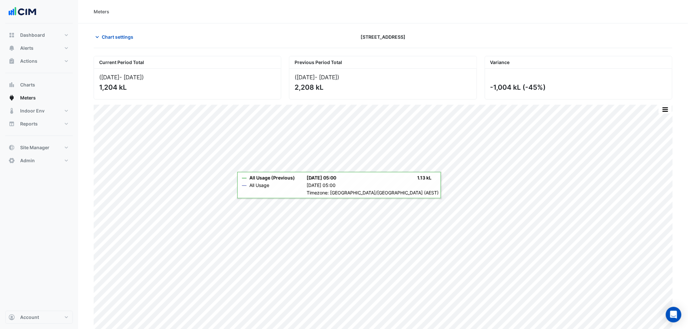
scroll to position [10, 0]
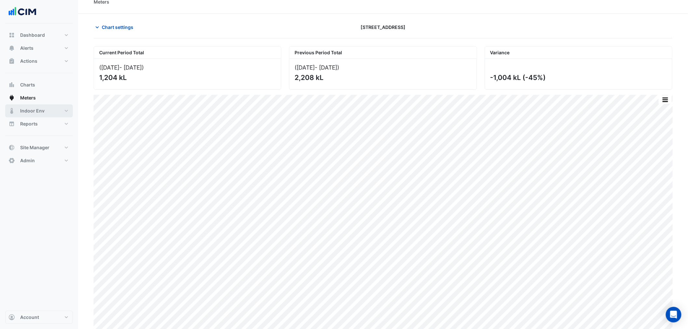
click at [54, 111] on button "Indoor Env" at bounding box center [39, 110] width 68 height 13
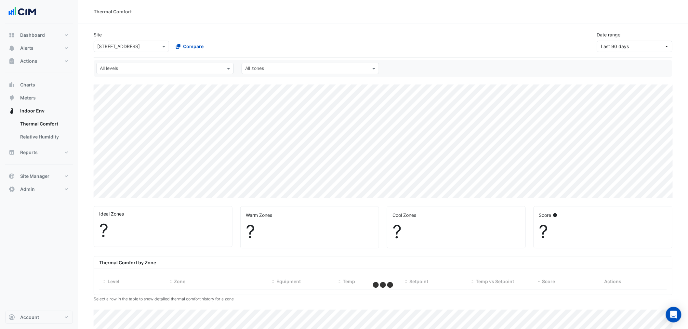
select select "***"
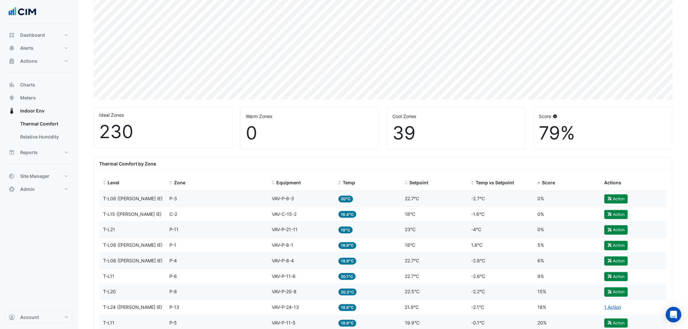
scroll to position [108, 0]
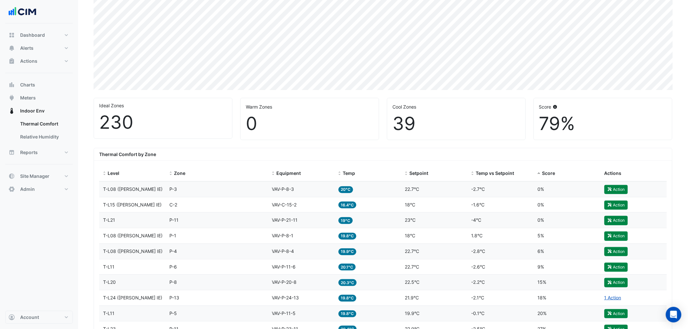
drag, startPoint x: 534, startPoint y: 120, endPoint x: 579, endPoint y: 125, distance: 45.8
click at [579, 125] on div "Score 79%" at bounding box center [603, 119] width 138 height 42
click at [579, 125] on div "79%" at bounding box center [603, 124] width 128 height 22
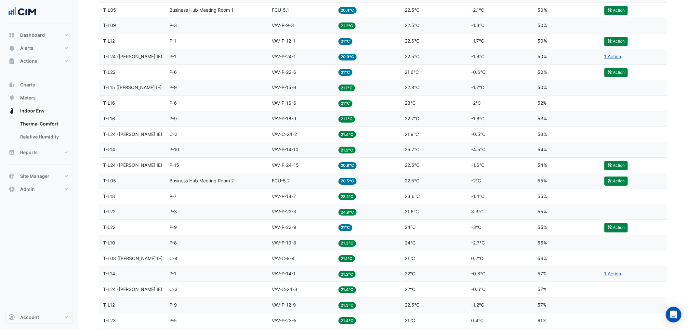
scroll to position [867, 0]
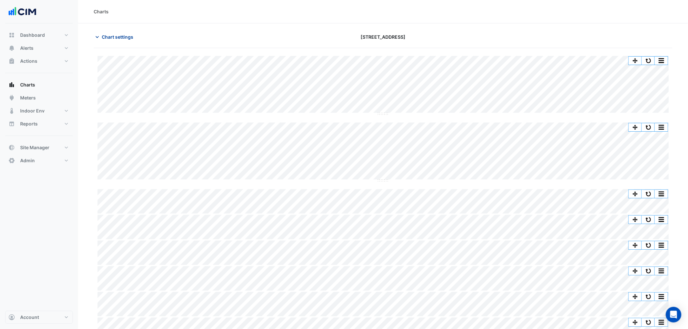
click at [99, 36] on icon "button" at bounding box center [97, 37] width 7 height 7
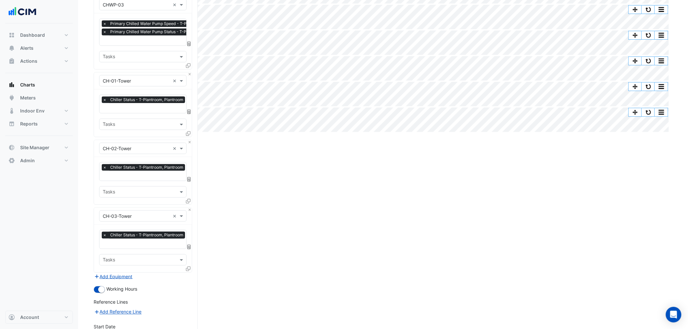
scroll to position [283, 0]
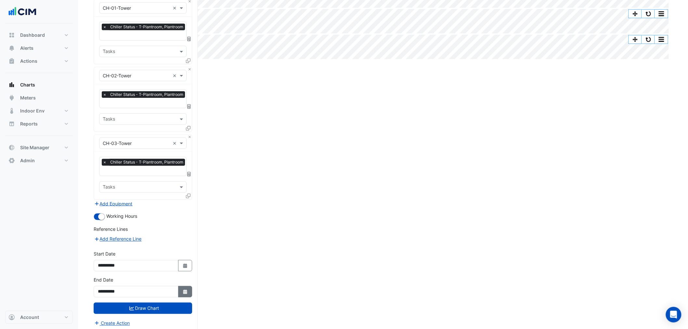
click at [181, 251] on button "Select Date" at bounding box center [185, 291] width 14 height 11
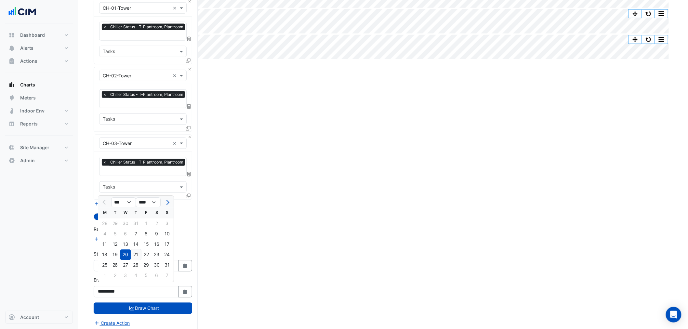
click at [137, 251] on div "21" at bounding box center [136, 255] width 10 height 10
type input "**********"
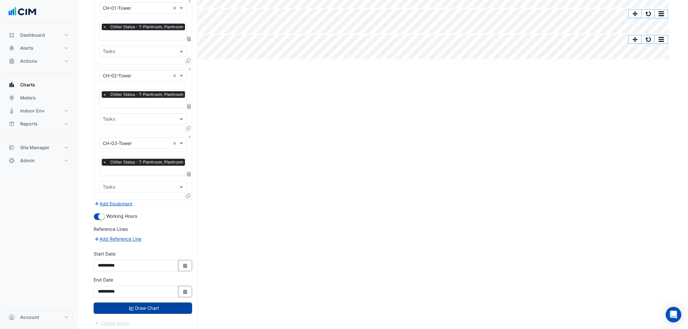
click at [151, 251] on button "Draw Chart" at bounding box center [143, 308] width 98 height 11
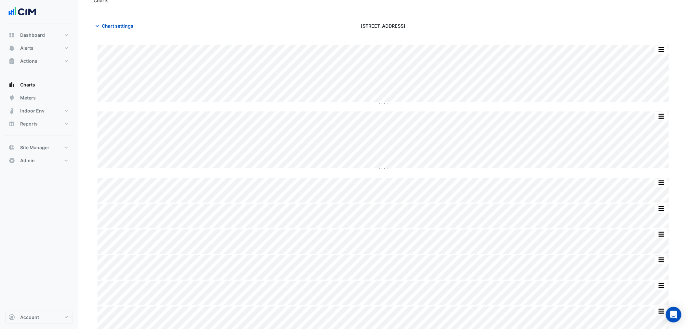
scroll to position [14, 0]
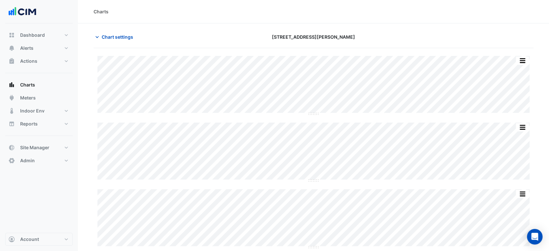
click at [445, 35] on div at bounding box center [462, 36] width 149 height 11
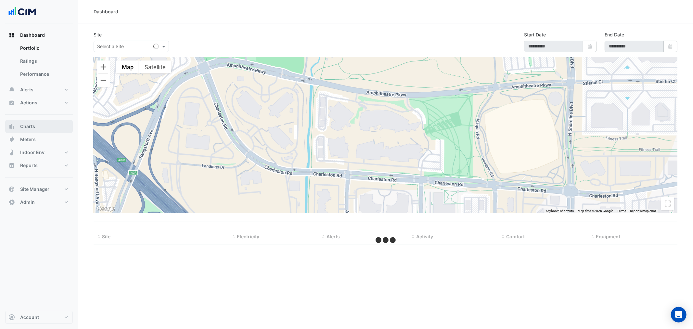
click at [52, 126] on button "Charts" at bounding box center [39, 126] width 68 height 13
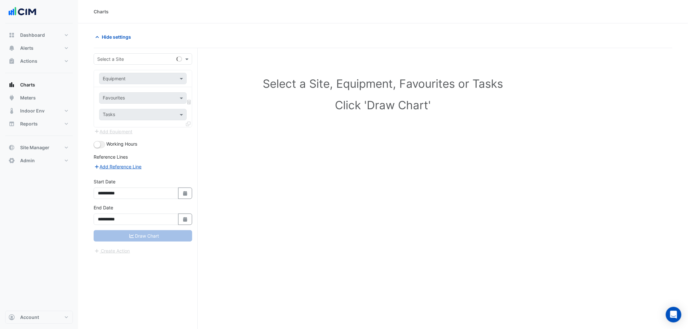
click at [132, 57] on input "text" at bounding box center [136, 59] width 78 height 7
type input "********"
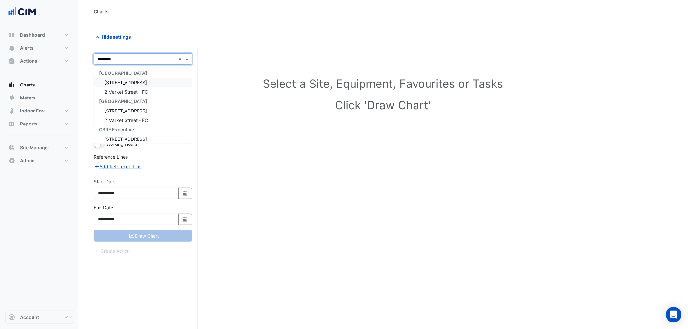
click at [125, 85] on div "[STREET_ADDRESS]" at bounding box center [143, 82] width 98 height 9
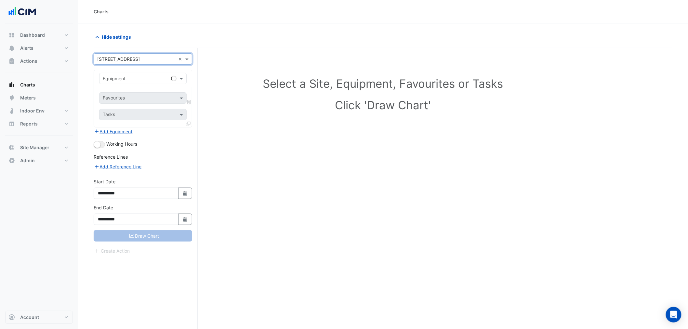
click at [125, 79] on input "text" at bounding box center [136, 78] width 67 height 7
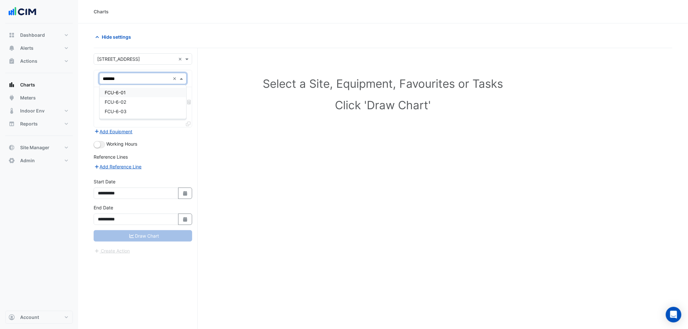
type input "********"
type input "****"
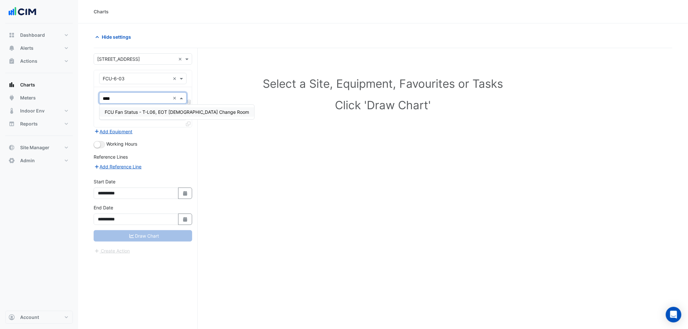
drag, startPoint x: 135, startPoint y: 116, endPoint x: 139, endPoint y: 116, distance: 3.9
click at [139, 116] on div "FCU Fan Status - T-L06, EOT Male Change Room" at bounding box center [176, 111] width 155 height 9
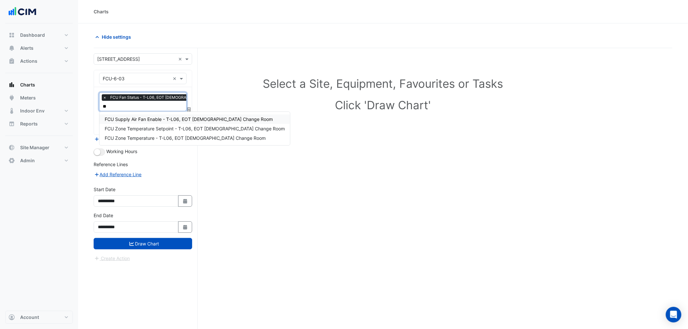
type input "***"
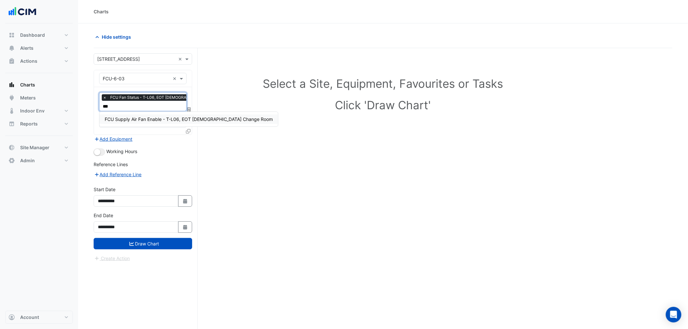
click at [146, 116] on span "FCU Supply Air Fan Enable - T-L06, EOT Male Change Room" at bounding box center [189, 119] width 168 height 6
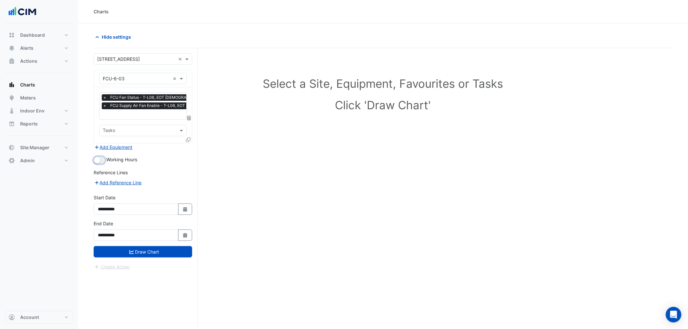
click at [97, 158] on small "button" at bounding box center [97, 160] width 7 height 7
click at [185, 207] on icon "button" at bounding box center [185, 209] width 4 height 5
select select "*"
select select "****"
click at [129, 123] on select "*** *** *** *** *** *** *** ***" at bounding box center [123, 122] width 25 height 10
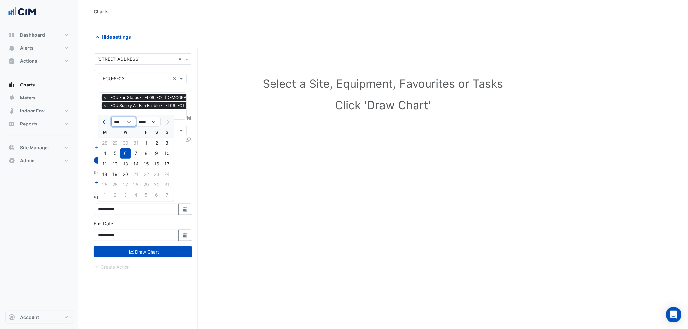
select select "*"
click at [111, 117] on select "*** *** *** *** *** *** *** ***" at bounding box center [123, 122] width 25 height 10
click at [176, 251] on button "Draw Chart" at bounding box center [143, 251] width 98 height 11
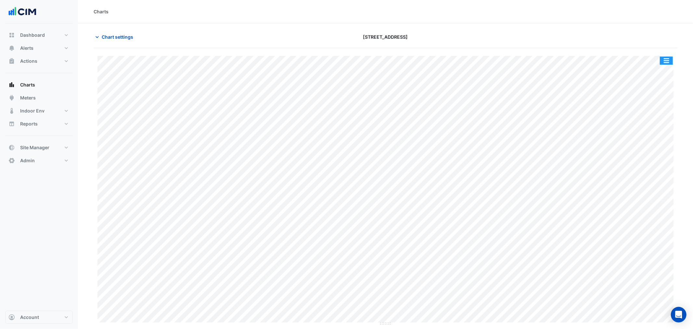
click at [667, 59] on button "button" at bounding box center [666, 61] width 13 height 8
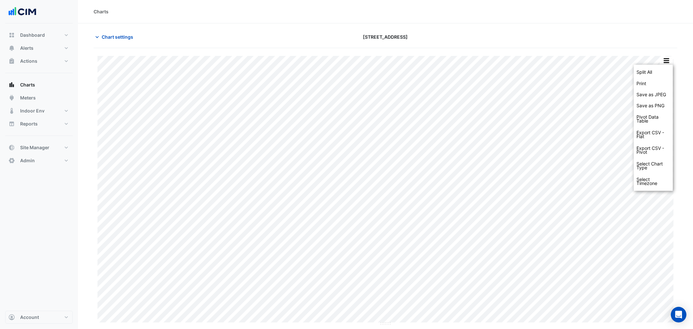
click at [665, 65] on div "Split All Print Save as JPEG Save as PNG Pivot Data Table Export CSV - Flat Exp…" at bounding box center [653, 128] width 39 height 126
click at [663, 69] on div "Split All" at bounding box center [653, 72] width 39 height 12
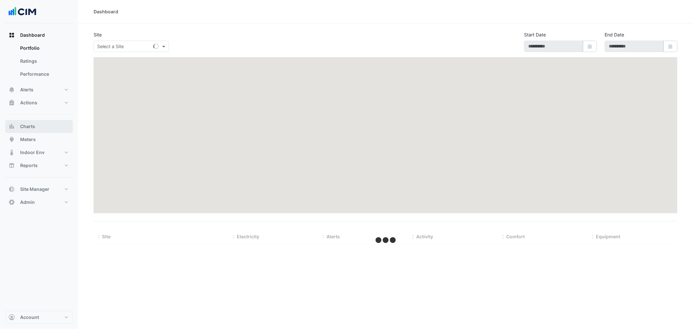
click at [29, 123] on span "Charts" at bounding box center [27, 126] width 15 height 7
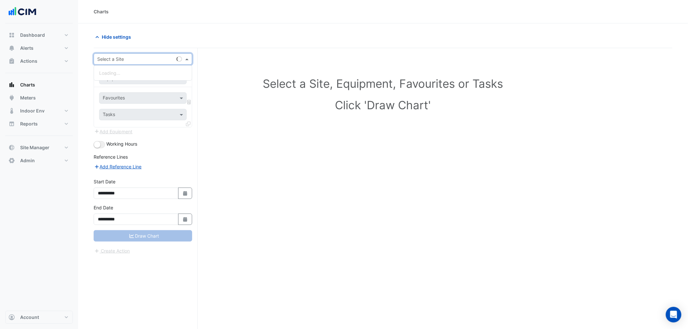
click at [105, 61] on input "text" at bounding box center [136, 59] width 78 height 7
type input "********"
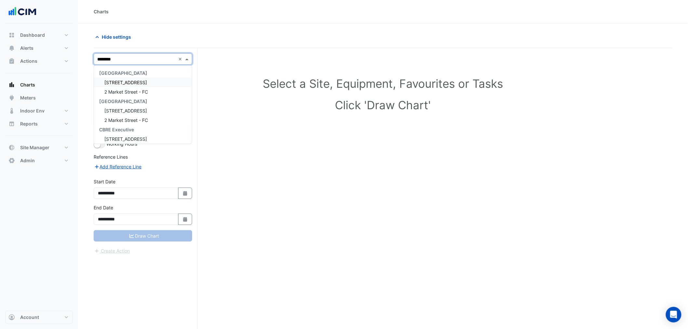
click at [141, 85] on div "[STREET_ADDRESS]" at bounding box center [143, 82] width 98 height 9
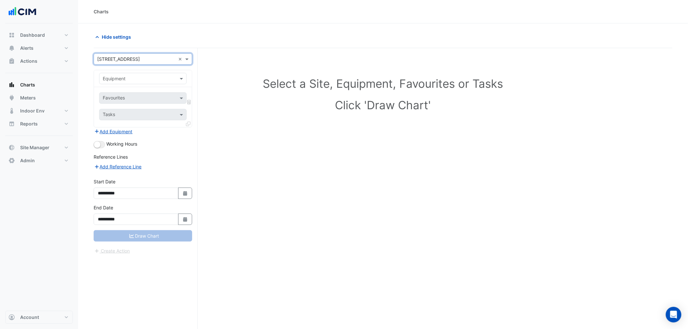
drag, startPoint x: 115, startPoint y: 86, endPoint x: 118, endPoint y: 80, distance: 7.0
click at [115, 85] on div "Equipment" at bounding box center [143, 78] width 98 height 17
click at [118, 79] on input "text" at bounding box center [136, 78] width 67 height 7
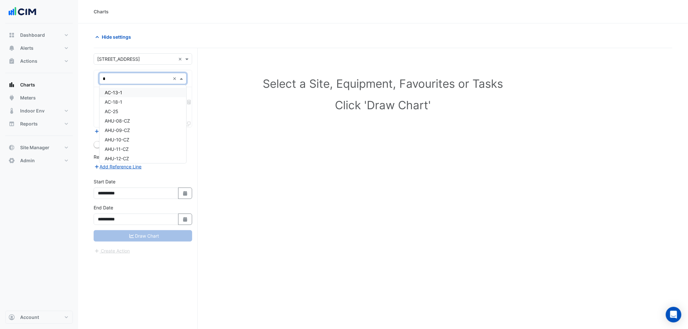
type input "**"
click at [133, 99] on span "CH-01-Tower" at bounding box center [119, 102] width 28 height 6
click at [132, 95] on div "Favourites" at bounding box center [133, 98] width 69 height 10
type input "****"
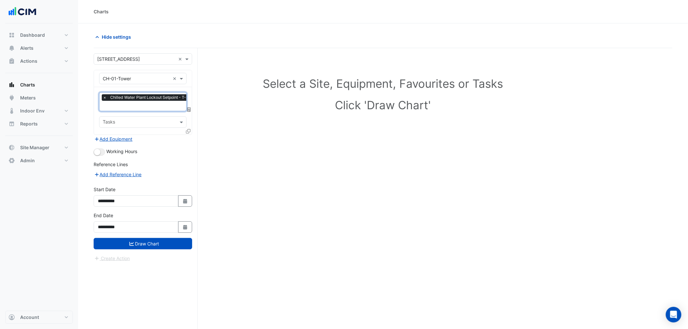
click at [103, 157] on form "**********" at bounding box center [143, 157] width 98 height 209
click at [100, 154] on button "button" at bounding box center [99, 152] width 11 height 7
click at [188, 129] on icon at bounding box center [188, 131] width 5 height 5
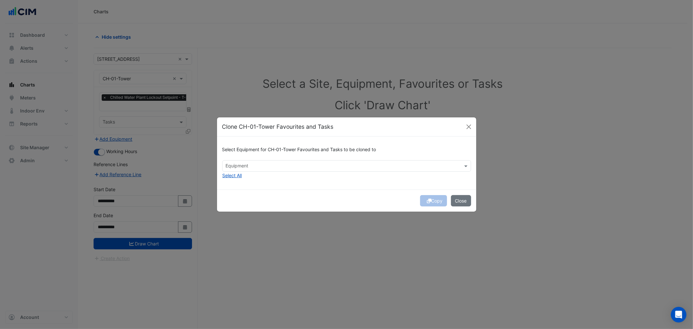
click at [252, 164] on input "text" at bounding box center [343, 166] width 234 height 7
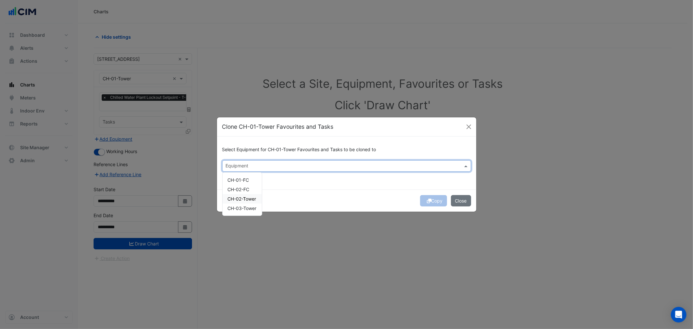
click at [237, 196] on span "CH-02-Tower" at bounding box center [242, 199] width 29 height 6
click at [239, 206] on span "CH-03-Tower" at bounding box center [242, 208] width 29 height 6
click at [285, 186] on div "Select Equipment for CH-01-Tower Favourites and Tasks to be cloned to Equipment…" at bounding box center [346, 163] width 259 height 53
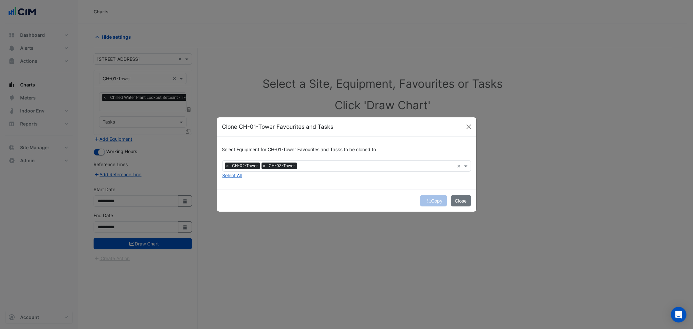
click at [427, 200] on div "Copy Close" at bounding box center [346, 201] width 259 height 22
click at [427, 200] on icon "submit" at bounding box center [429, 201] width 5 height 5
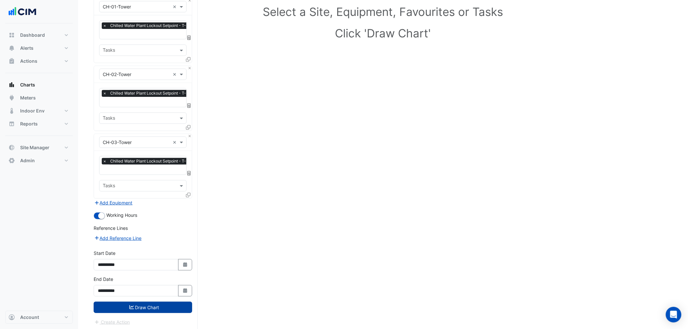
click at [160, 306] on button "Draw Chart" at bounding box center [143, 307] width 98 height 11
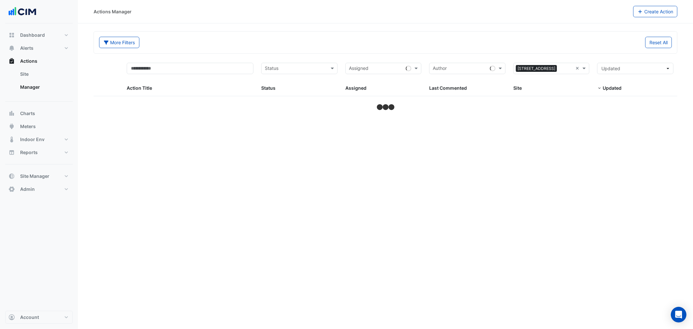
select select "***"
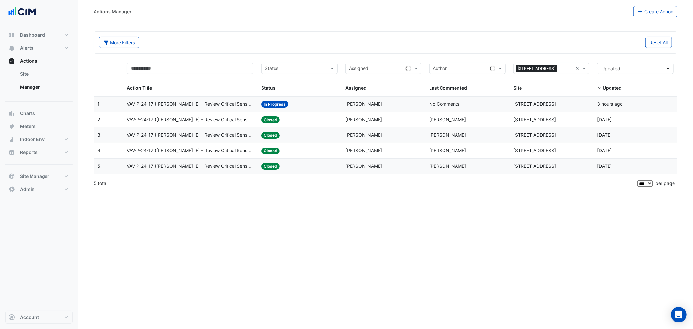
click at [389, 116] on div "Assigned: Helena Bonham" at bounding box center [384, 119] width 76 height 7
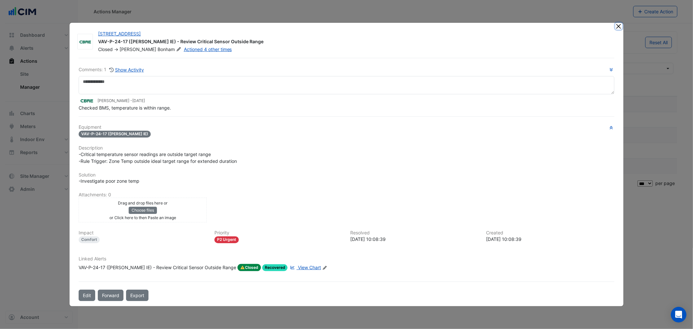
drag, startPoint x: 620, startPoint y: 18, endPoint x: 618, endPoint y: 23, distance: 6.2
click at [620, 18] on ngb-modal-window "2 Market Street VAV-P-24-17 (NABERS IE) - Review Critical Sensor Outside Range …" at bounding box center [346, 164] width 693 height 329
click at [618, 25] on button "Close" at bounding box center [619, 26] width 7 height 7
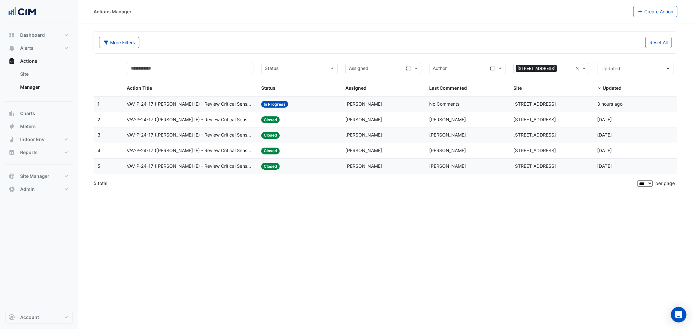
click at [455, 136] on span "[PERSON_NAME]" at bounding box center [447, 135] width 37 height 6
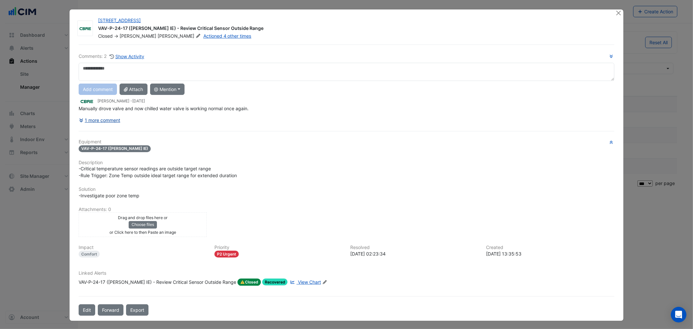
click at [111, 122] on button "1 more comment" at bounding box center [100, 119] width 42 height 11
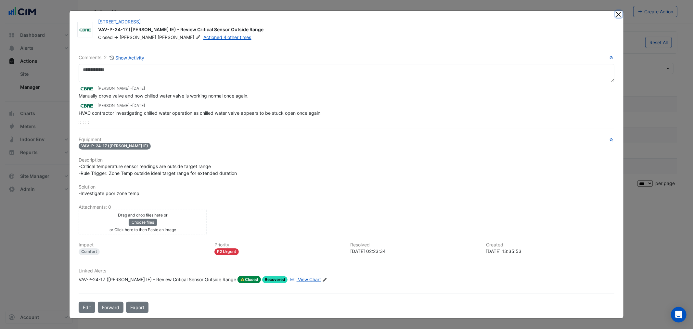
click at [620, 12] on button "Close" at bounding box center [619, 14] width 7 height 7
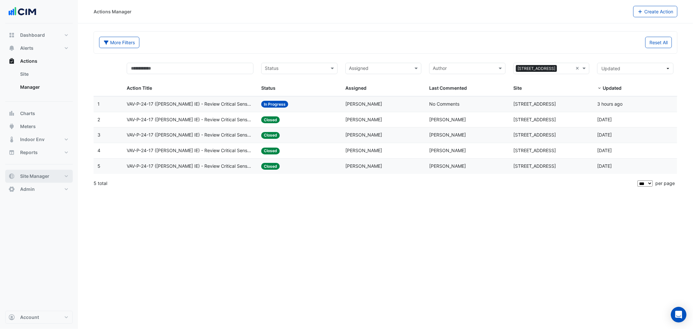
click at [66, 176] on button "Site Manager" at bounding box center [39, 176] width 68 height 13
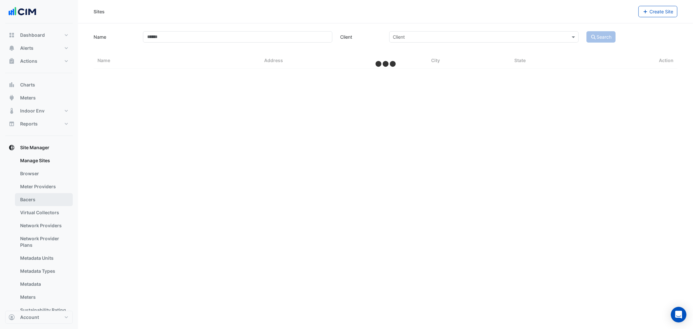
click at [49, 195] on link "Bacers" at bounding box center [44, 199] width 58 height 13
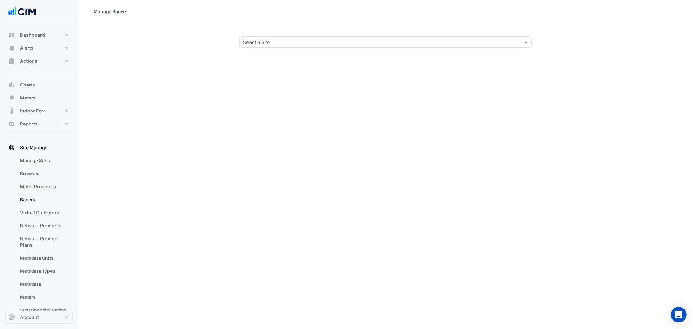
click at [257, 43] on input "text" at bounding box center [379, 42] width 272 height 7
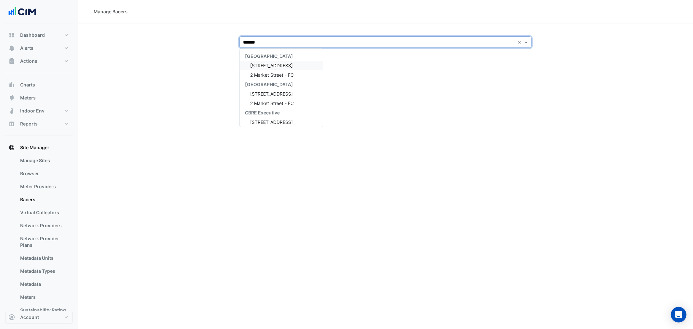
type input "********"
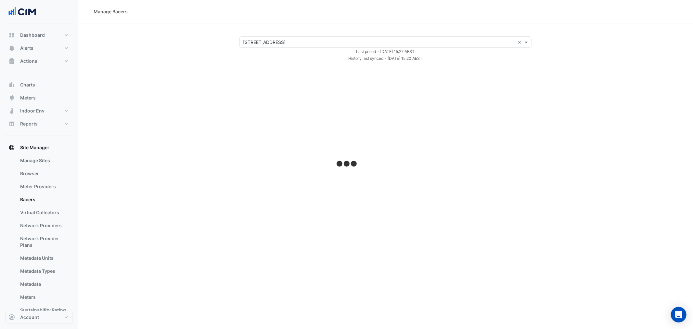
select select "***"
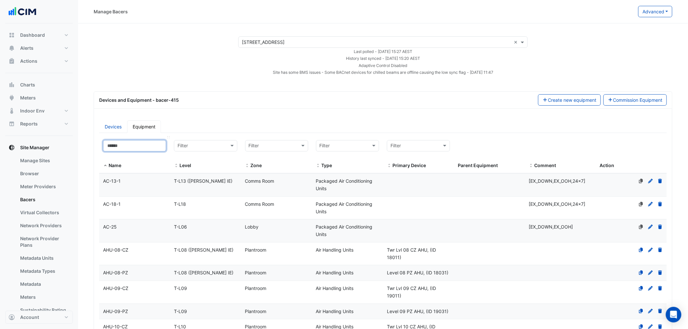
click at [130, 147] on input at bounding box center [134, 145] width 63 height 11
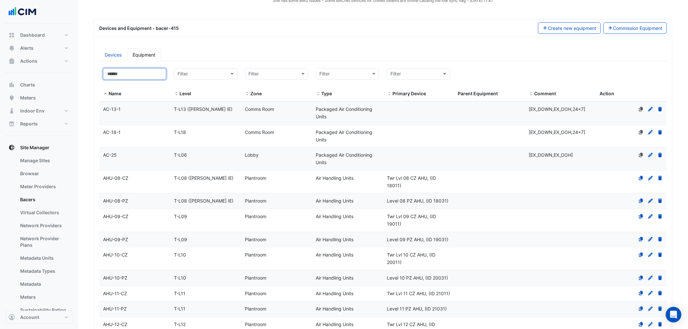
scroll to position [72, 0]
click at [231, 114] on datatable-body-cell "Level T-L13 (NABERS IE)" at bounding box center [205, 112] width 71 height 23
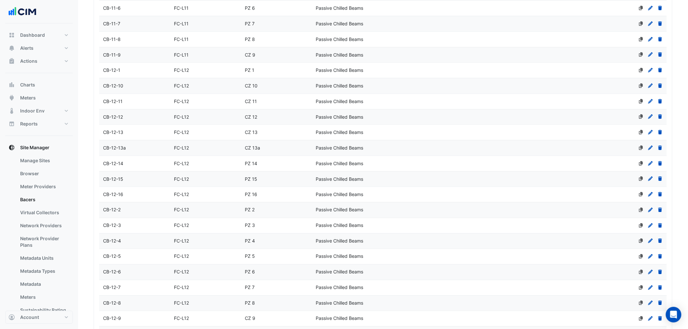
click at [219, 156] on datatable-body-cell "Level FC-L12" at bounding box center [205, 147] width 71 height 15
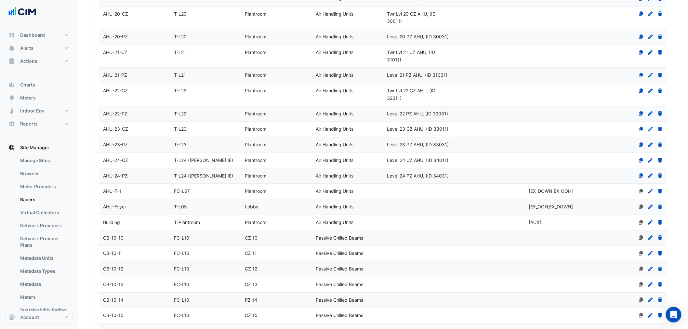
scroll to position [649, 0]
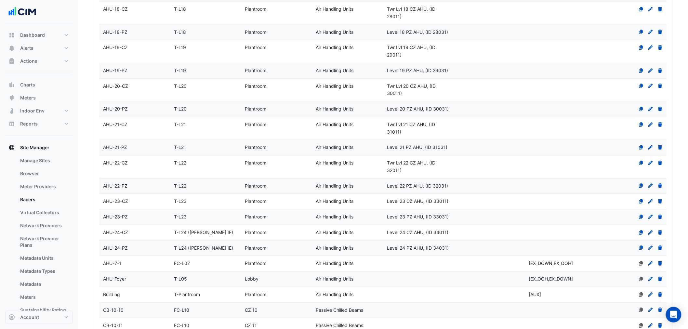
click at [150, 128] on div "AHU-21-CZ" at bounding box center [134, 124] width 71 height 7
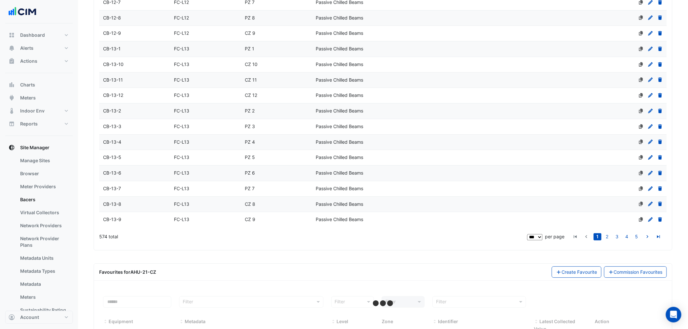
scroll to position [1660, 0]
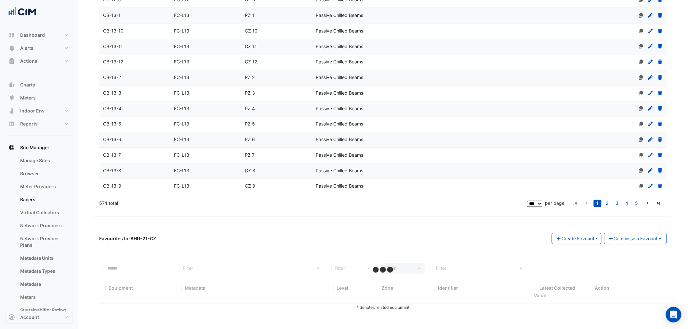
select select "***"
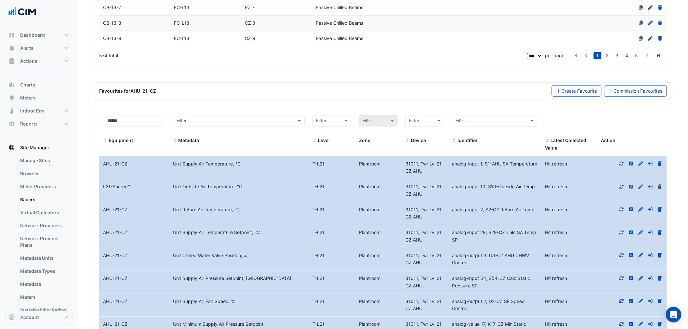
scroll to position [1841, 0]
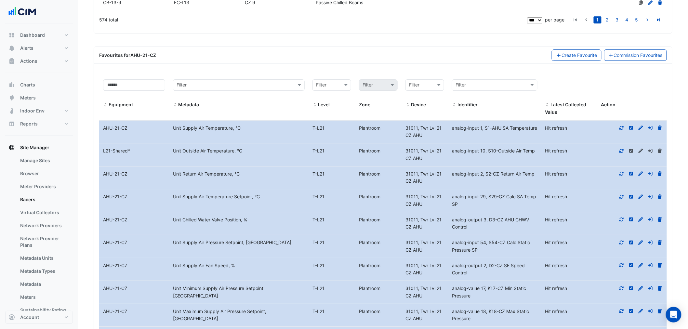
drag, startPoint x: 486, startPoint y: 138, endPoint x: 455, endPoint y: 130, distance: 31.8
click at [455, 130] on div "analog-input 1, S1-AHU SA Temperature" at bounding box center [494, 128] width 93 height 7
click at [478, 131] on span "analog-input 1, S1-AHU SA Temperature" at bounding box center [494, 128] width 85 height 6
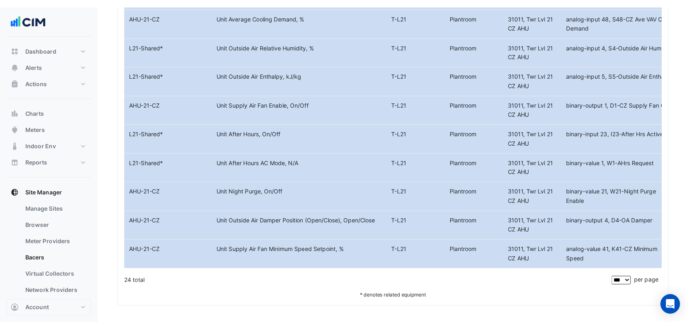
scroll to position [1914, 0]
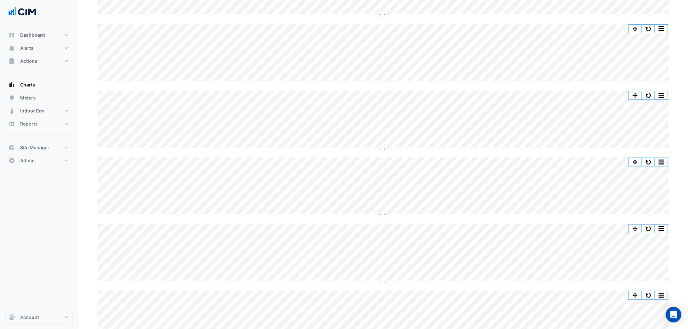
scroll to position [108, 0]
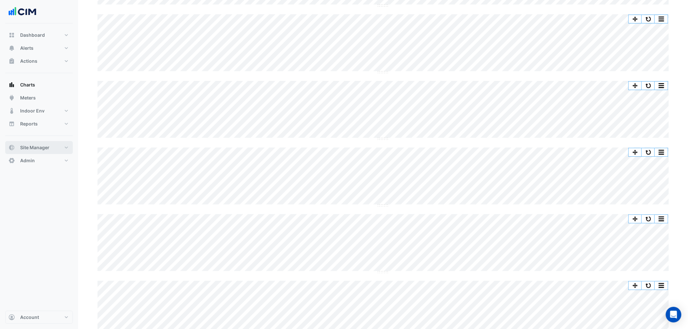
click at [29, 146] on span "Site Manager" at bounding box center [34, 147] width 29 height 7
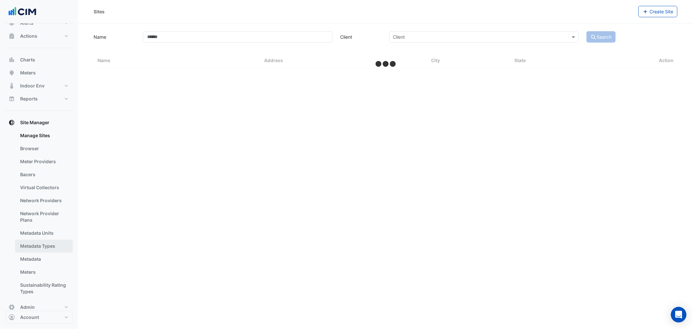
scroll to position [36, 0]
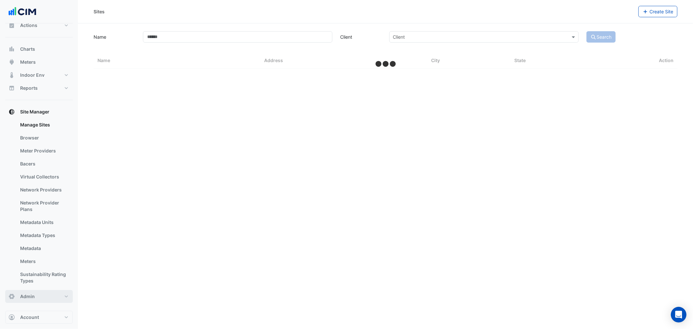
click at [38, 251] on button "Admin" at bounding box center [39, 296] width 68 height 13
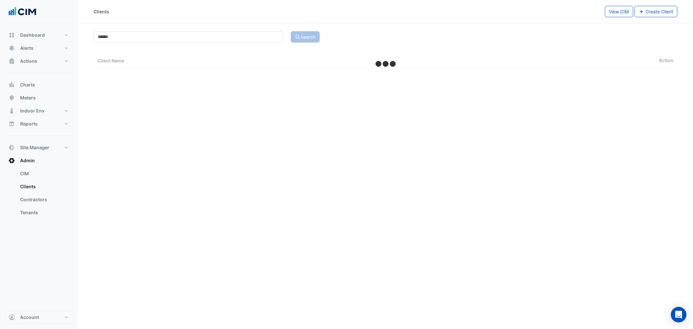
select select "***"
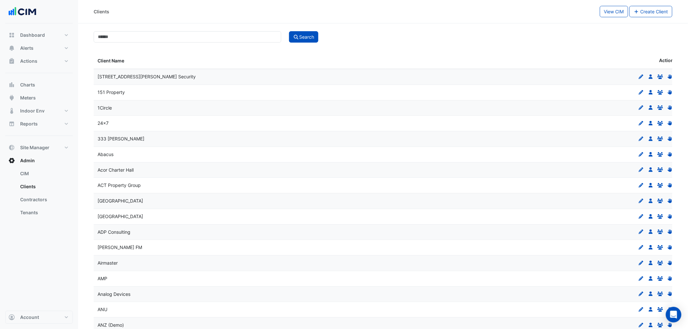
click at [168, 38] on input at bounding box center [188, 36] width 188 height 11
type input "**********"
click at [289, 31] on button "Search" at bounding box center [303, 36] width 29 height 11
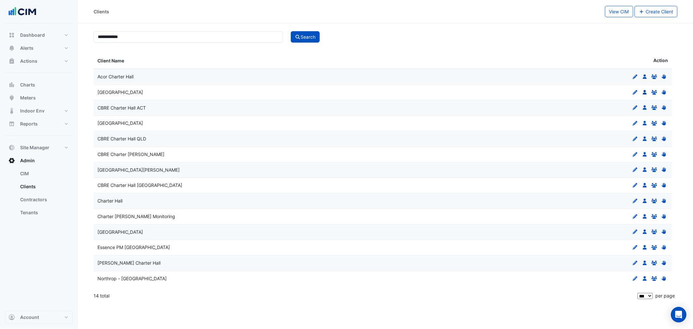
click at [549, 93] on icon at bounding box center [645, 92] width 4 height 5
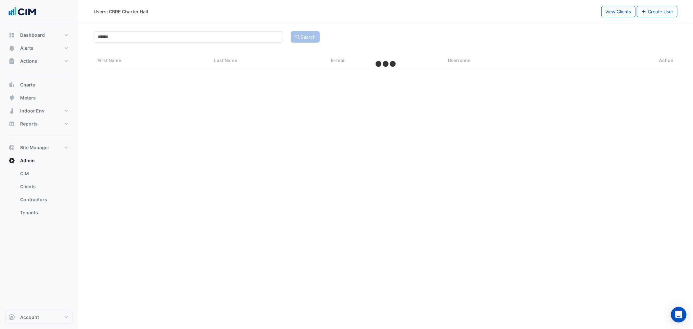
select select "***"
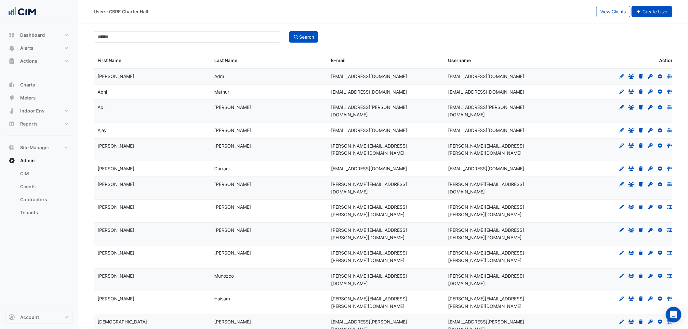
click at [549, 14] on button "Create User" at bounding box center [652, 11] width 41 height 11
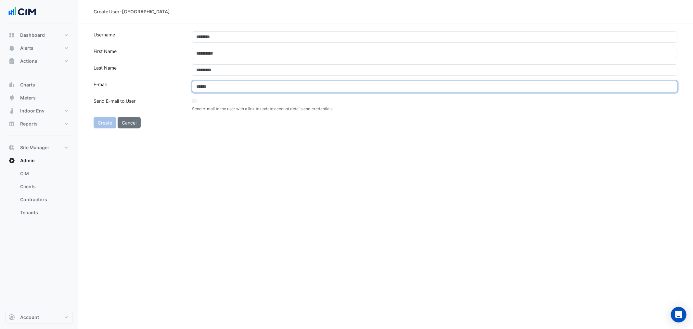
click at [210, 87] on input "email" at bounding box center [435, 86] width 486 height 11
paste input "**********"
type input "**********"
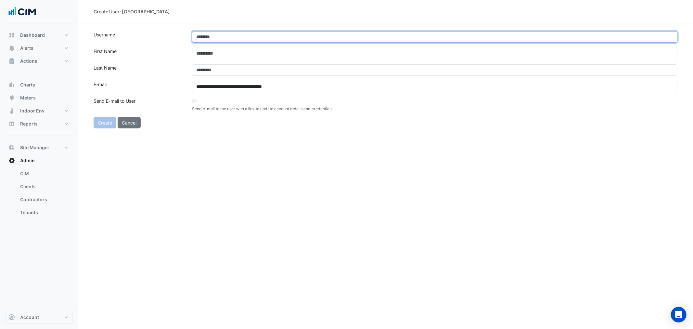
click at [209, 43] on input "text" at bounding box center [435, 36] width 486 height 11
paste input "**********"
type input "**********"
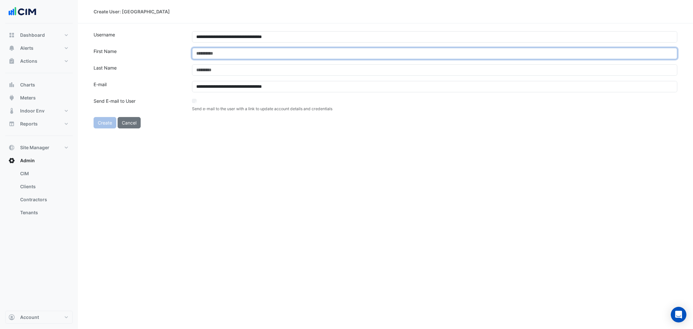
click at [335, 52] on input "text" at bounding box center [435, 53] width 486 height 11
paste input "********"
type input "********"
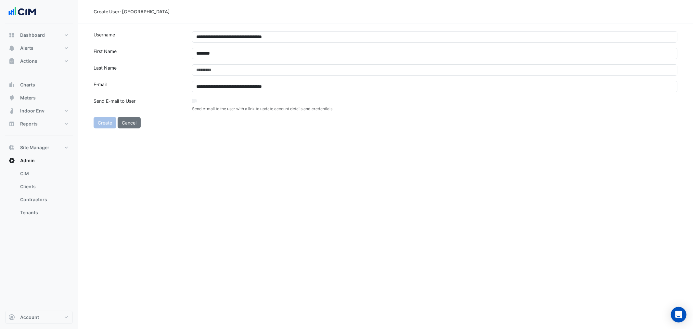
click at [323, 79] on form "**********" at bounding box center [386, 79] width 584 height 97
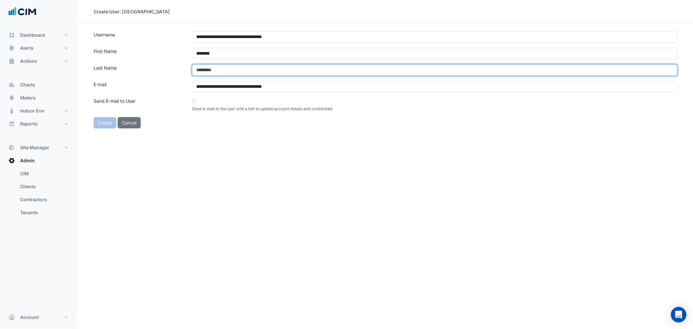
click at [323, 72] on input "text" at bounding box center [435, 69] width 486 height 11
paste input "******"
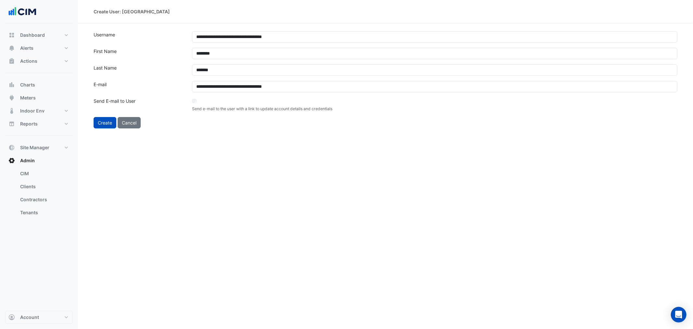
click at [227, 157] on div "**********" at bounding box center [385, 164] width 615 height 329
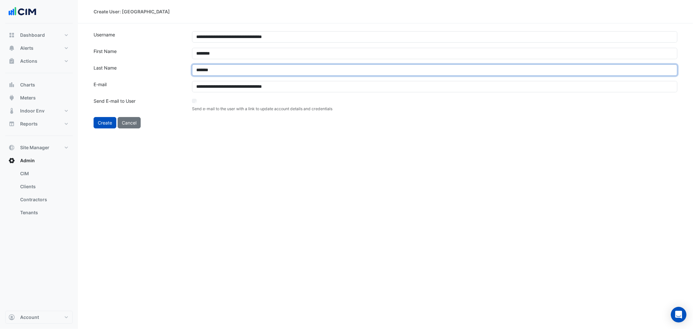
click at [196, 72] on input "******" at bounding box center [435, 69] width 486 height 11
type input "******"
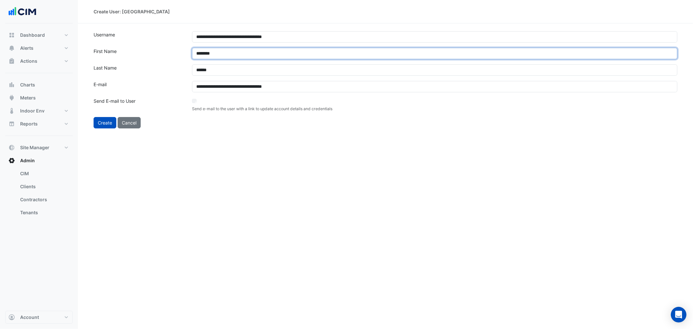
click at [199, 52] on input "********" at bounding box center [435, 53] width 486 height 11
click at [198, 52] on input "********" at bounding box center [435, 53] width 486 height 11
click at [194, 53] on input "*******" at bounding box center [435, 53] width 486 height 11
type input "********"
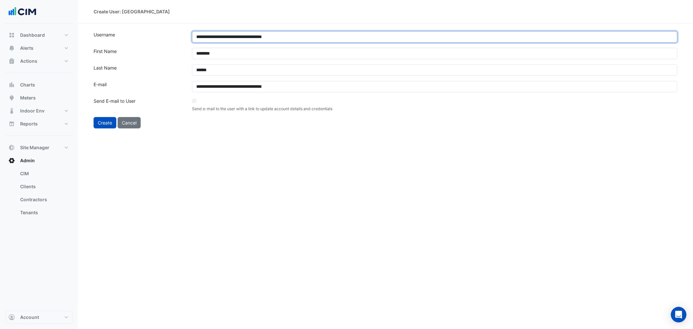
click at [196, 33] on input "**********" at bounding box center [435, 36] width 486 height 11
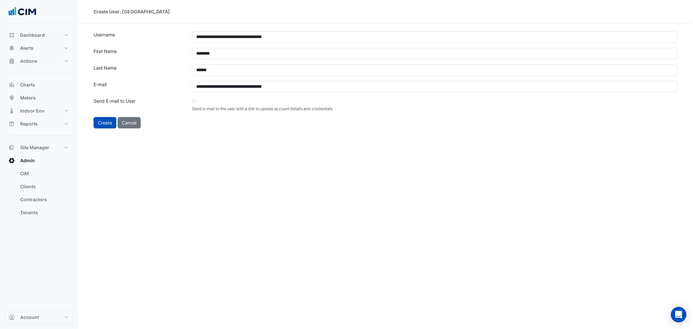
click at [192, 177] on div "**********" at bounding box center [385, 164] width 615 height 329
click at [101, 125] on button "Create" at bounding box center [105, 122] width 23 height 11
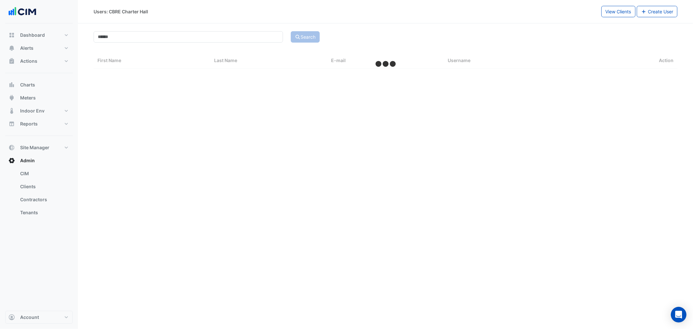
select select "***"
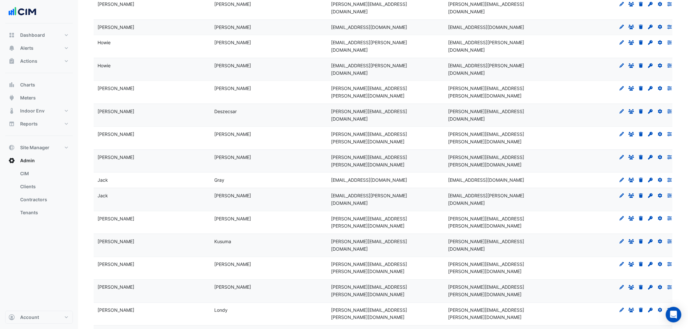
scroll to position [1312, 0]
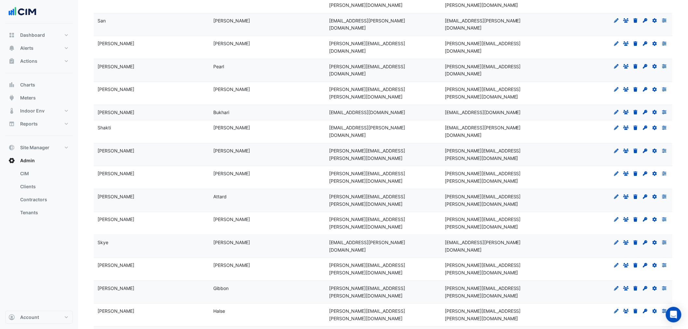
scroll to position [930, 0]
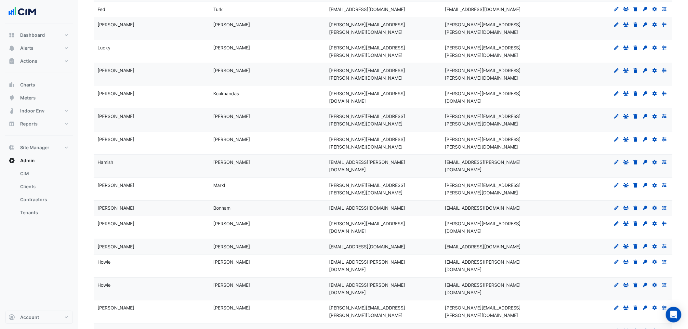
scroll to position [1024, 0]
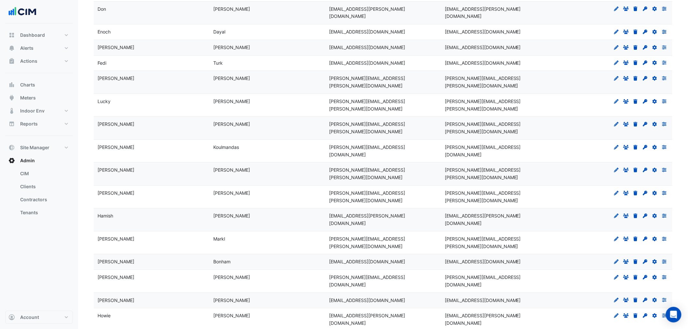
drag, startPoint x: 326, startPoint y: 188, endPoint x: 424, endPoint y: 183, distance: 98.6
copy span "[PERSON_NAME][EMAIL_ADDRESS][PERSON_NAME][DOMAIN_NAME]"
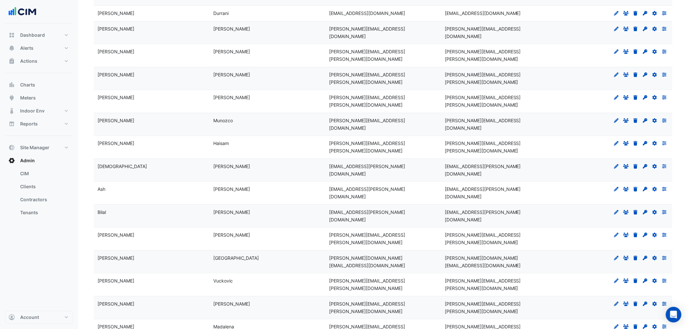
scroll to position [0, 0]
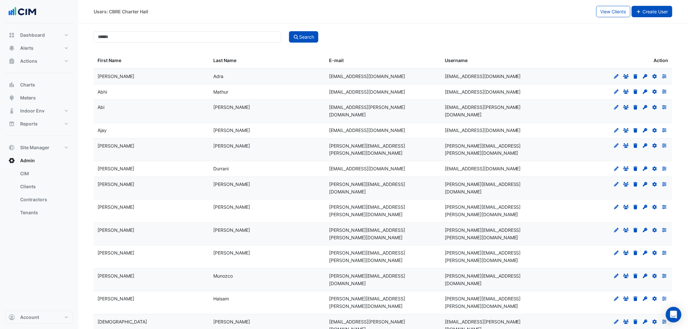
click at [549, 14] on button "Create User" at bounding box center [652, 11] width 41 height 11
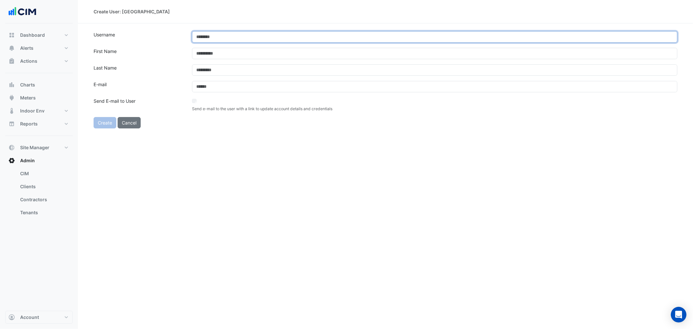
click at [200, 37] on input "text" at bounding box center [435, 36] width 486 height 11
paste input "**********"
type input "**********"
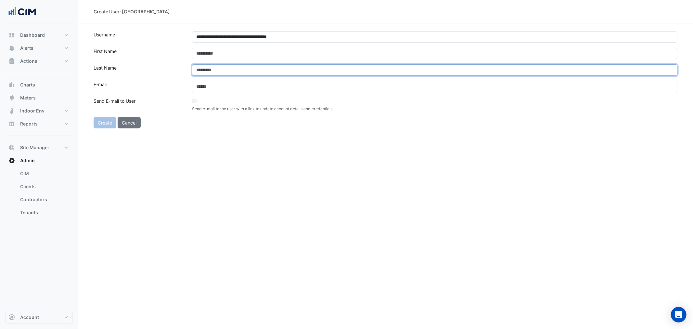
click at [236, 70] on input "text" at bounding box center [435, 69] width 486 height 11
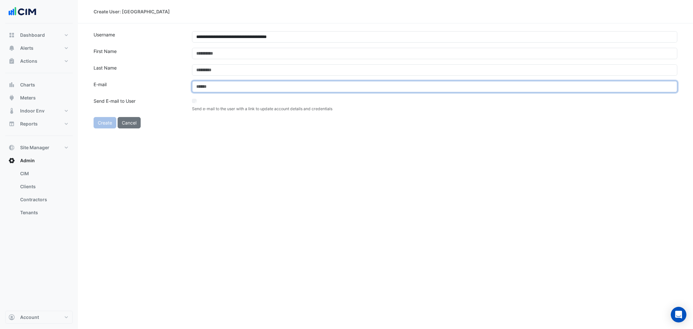
click at [219, 87] on form "**********" at bounding box center [386, 79] width 584 height 97
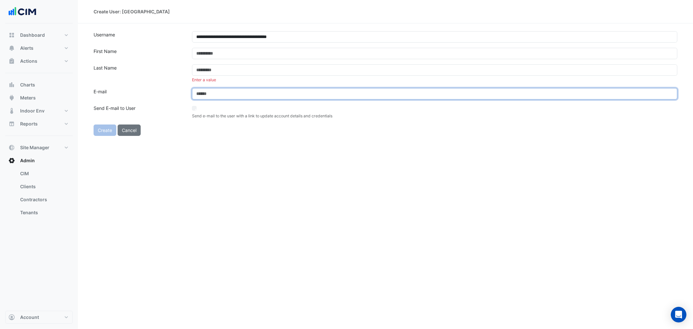
paste input "**********"
type input "**********"
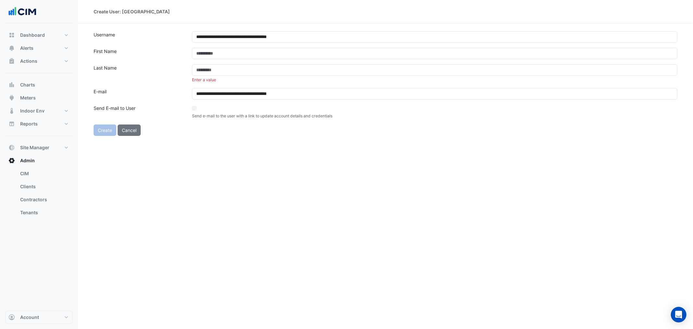
click at [179, 108] on label "Send E-mail to User" at bounding box center [139, 112] width 98 height 14
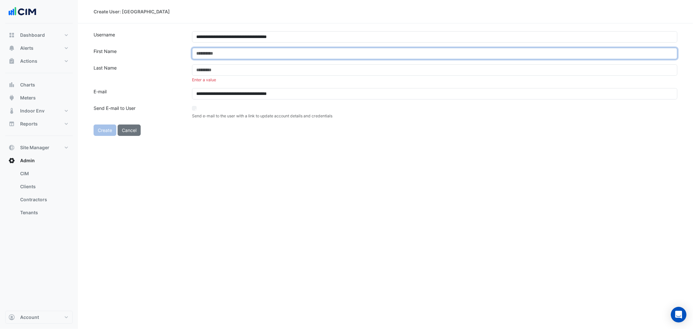
click at [237, 56] on input "text" at bounding box center [435, 53] width 486 height 11
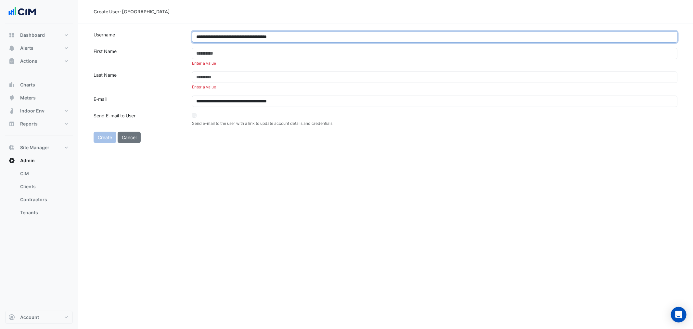
drag, startPoint x: 213, startPoint y: 36, endPoint x: 184, endPoint y: 34, distance: 29.0
click at [184, 34] on div "**********" at bounding box center [386, 36] width 592 height 11
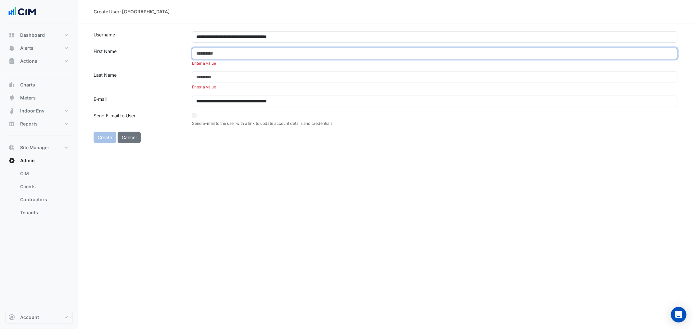
click at [220, 54] on input "text" at bounding box center [435, 53] width 486 height 11
paste input "*******"
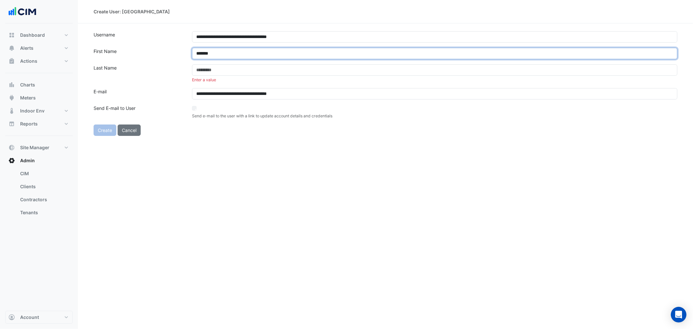
drag, startPoint x: 201, startPoint y: 56, endPoint x: 187, endPoint y: 54, distance: 13.4
click at [187, 54] on div "First Name *******" at bounding box center [386, 53] width 592 height 11
type input "*******"
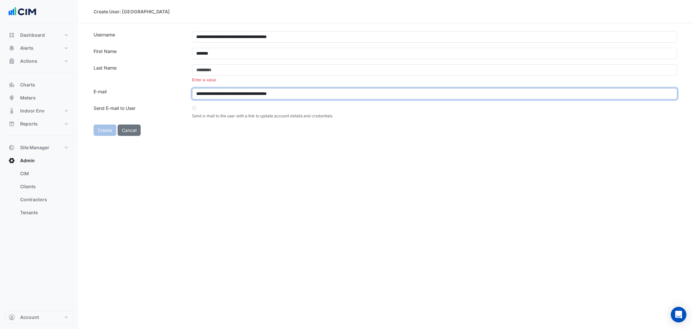
drag, startPoint x: 214, startPoint y: 93, endPoint x: 235, endPoint y: 92, distance: 21.1
click at [235, 92] on input "**********" at bounding box center [435, 93] width 486 height 11
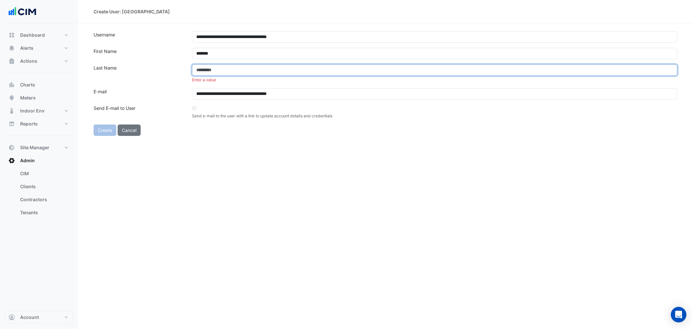
click at [216, 71] on input "text" at bounding box center [435, 69] width 486 height 11
paste input "**********"
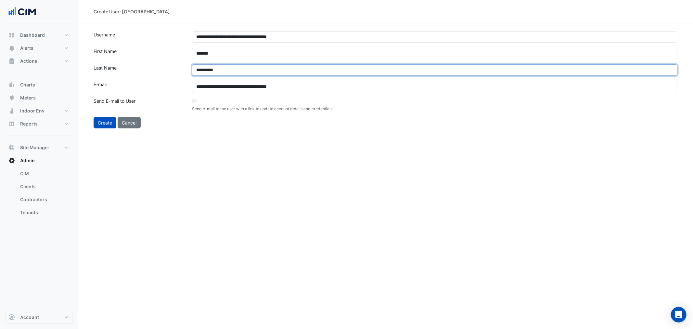
drag, startPoint x: 198, startPoint y: 70, endPoint x: 185, endPoint y: 70, distance: 13.0
click at [185, 70] on div "**********" at bounding box center [386, 69] width 592 height 11
type input "**********"
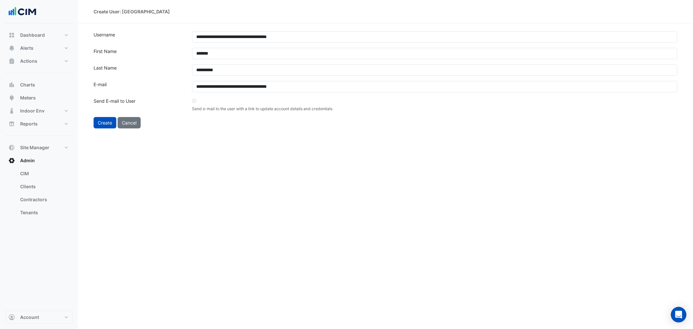
click at [213, 197] on div "**********" at bounding box center [385, 164] width 615 height 329
click at [108, 119] on button "Create" at bounding box center [105, 122] width 23 height 11
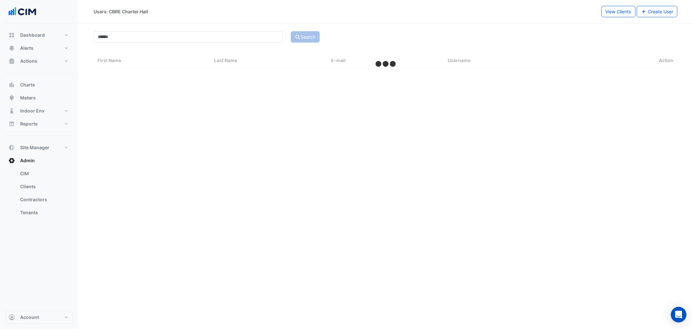
select select "***"
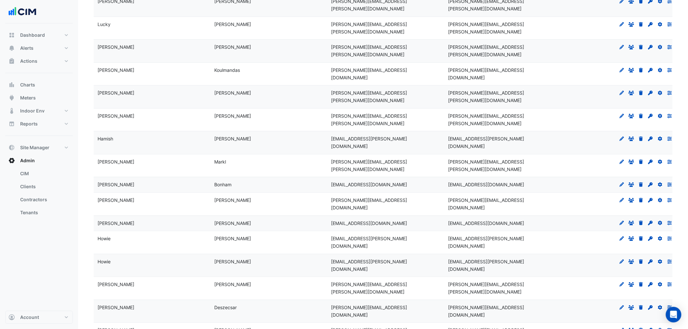
scroll to position [1083, 0]
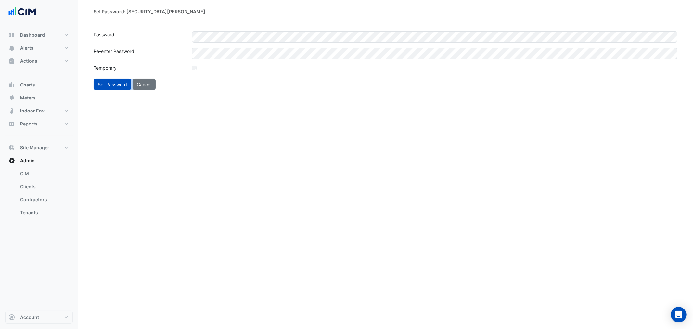
click at [132, 102] on div "Set Password: [SECURITY_DATA][PERSON_NAME] Password Re-enter Password Temporary…" at bounding box center [385, 164] width 615 height 329
click at [124, 86] on button "Set Password" at bounding box center [113, 84] width 38 height 11
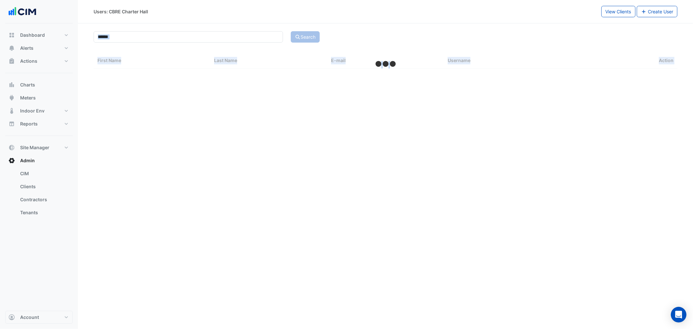
select select "***"
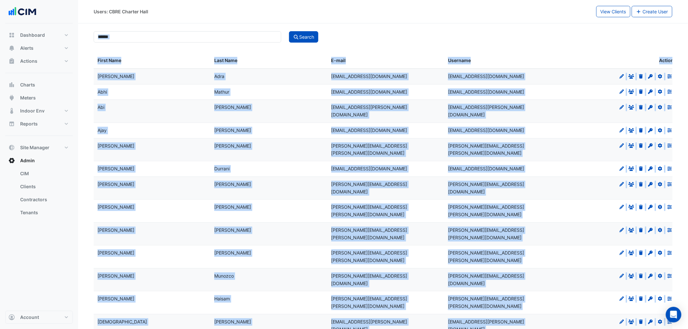
click at [271, 106] on div "[PERSON_NAME]" at bounding box center [268, 107] width 109 height 7
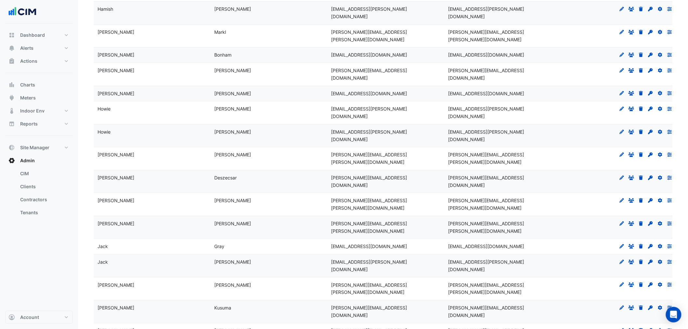
scroll to position [1312, 0]
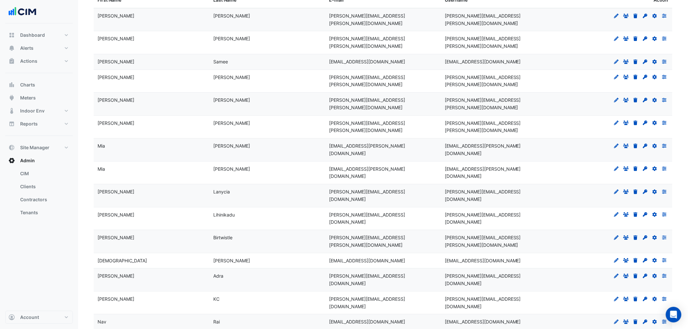
scroll to position [0, 0]
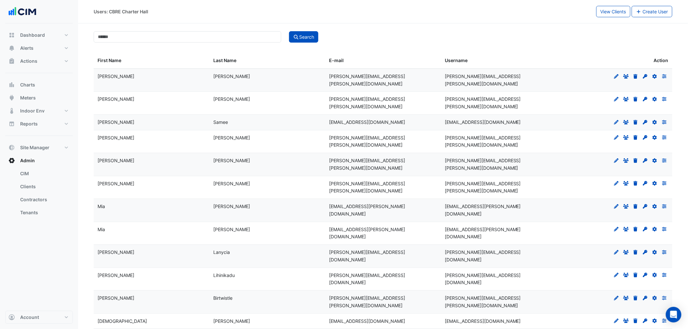
drag, startPoint x: 274, startPoint y: 201, endPoint x: 272, endPoint y: 205, distance: 4.7
click at [274, 249] on div "Lanycia" at bounding box center [267, 252] width 108 height 7
click at [261, 251] on div "Lihinikadu" at bounding box center [267, 275] width 108 height 7
click at [549, 251] on icon at bounding box center [645, 275] width 5 height 5
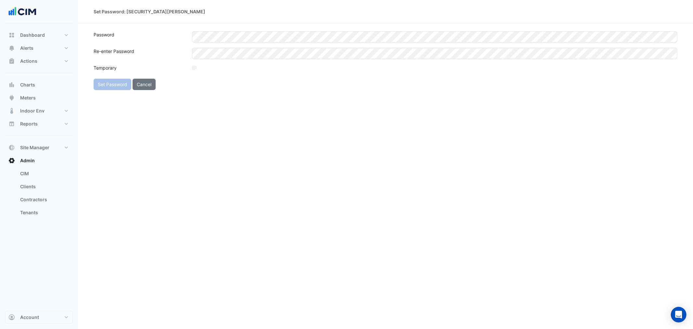
click at [278, 111] on div "Set Password: [SECURITY_DATA][PERSON_NAME] Password Re-enter Password Temporary…" at bounding box center [385, 164] width 615 height 329
click at [133, 117] on div "Set Password: [SECURITY_DATA][PERSON_NAME] Password Re-enter Password Temporary…" at bounding box center [385, 164] width 615 height 329
click at [114, 86] on button "Set Password" at bounding box center [113, 84] width 38 height 11
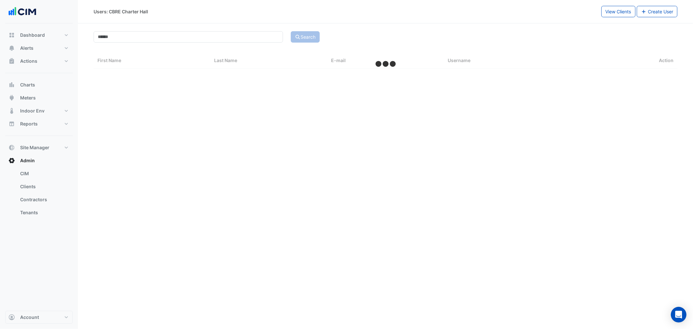
select select "***"
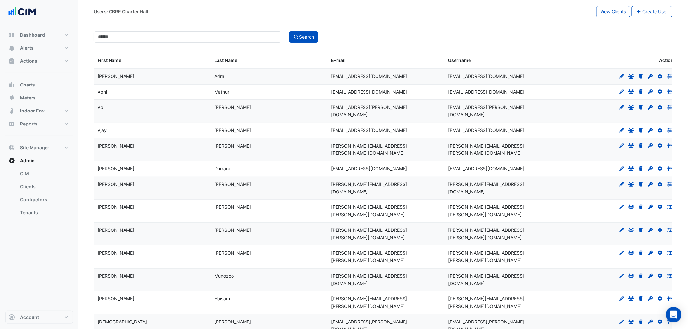
click at [421, 39] on div "Search" at bounding box center [480, 36] width 391 height 11
click at [47, 148] on span "Site Manager" at bounding box center [34, 147] width 29 height 7
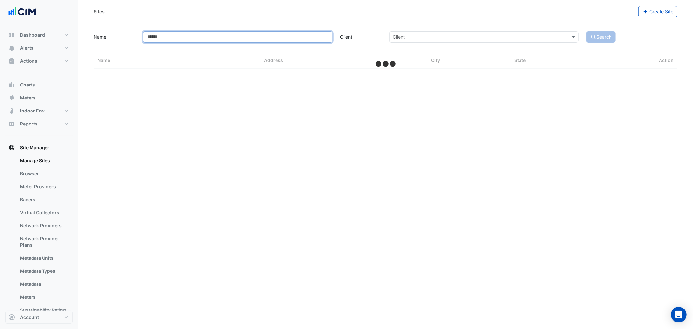
drag, startPoint x: 243, startPoint y: 35, endPoint x: 241, endPoint y: 40, distance: 5.4
click at [243, 35] on input "Name" at bounding box center [238, 36] width 190 height 11
select select "***"
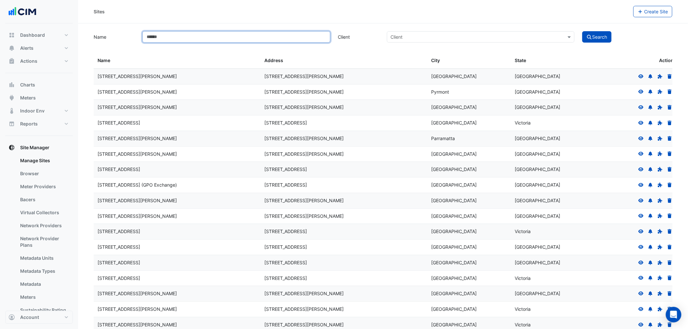
click at [204, 41] on input "Name" at bounding box center [236, 36] width 188 height 11
type input "********"
click at [549, 31] on button "Search" at bounding box center [596, 36] width 29 height 11
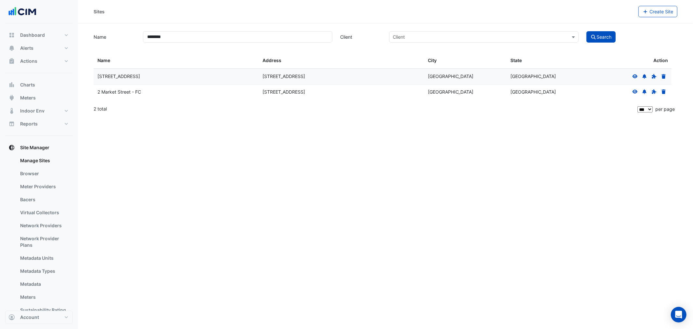
click at [549, 74] on icon at bounding box center [636, 76] width 6 height 5
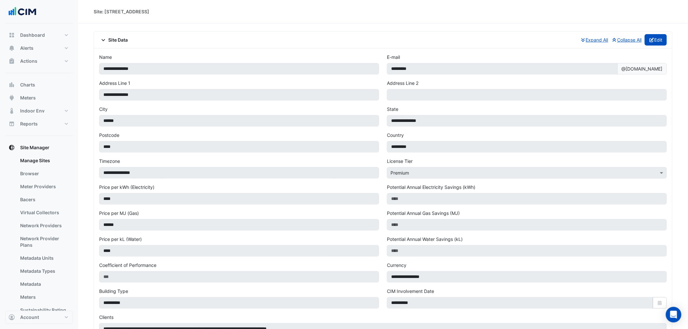
click at [549, 41] on button "Edit" at bounding box center [656, 39] width 22 height 11
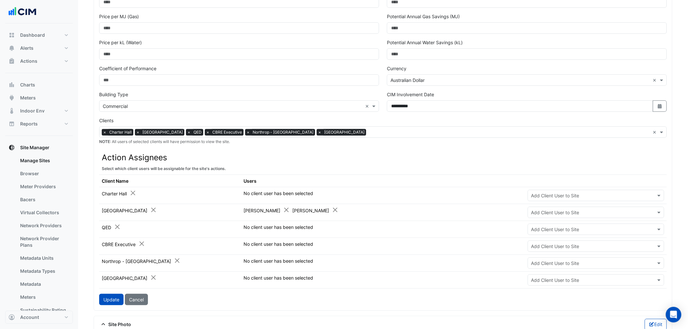
scroll to position [216, 0]
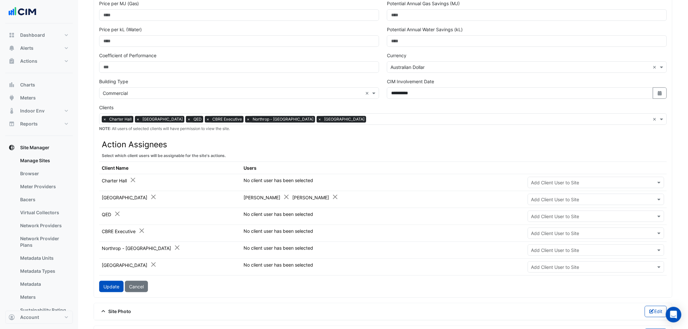
click at [549, 200] on input "text" at bounding box center [589, 199] width 117 height 7
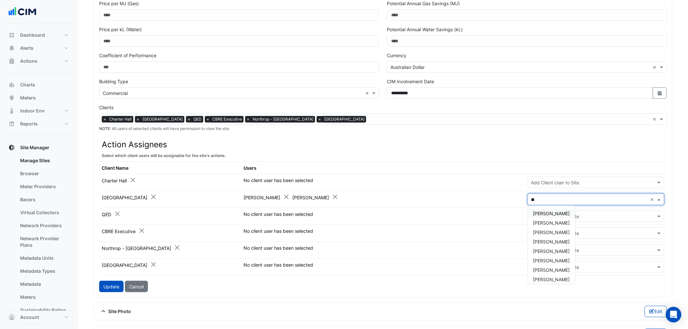
type input "*"
type input "****"
click at [549, 209] on div "Jennifer Shakir" at bounding box center [551, 213] width 47 height 9
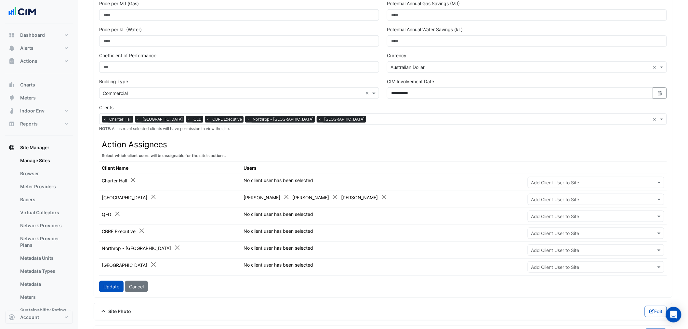
click at [387, 203] on td "George Argyropoulos Todd Smith Jennifer Shakir" at bounding box center [383, 199] width 284 height 17
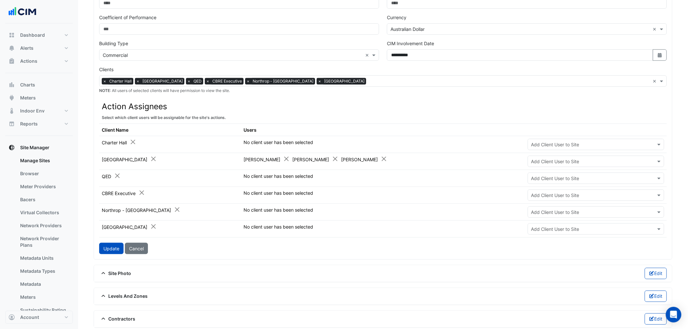
scroll to position [325, 0]
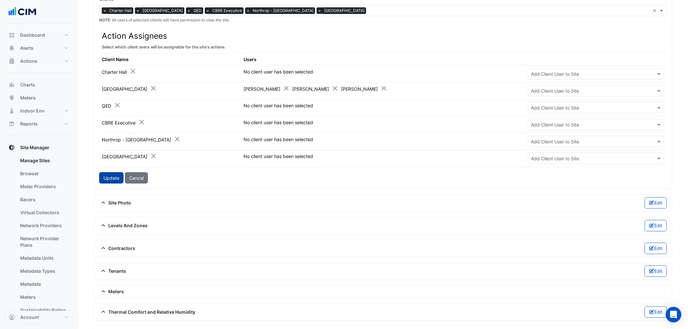
click at [114, 178] on button "Update" at bounding box center [111, 177] width 24 height 11
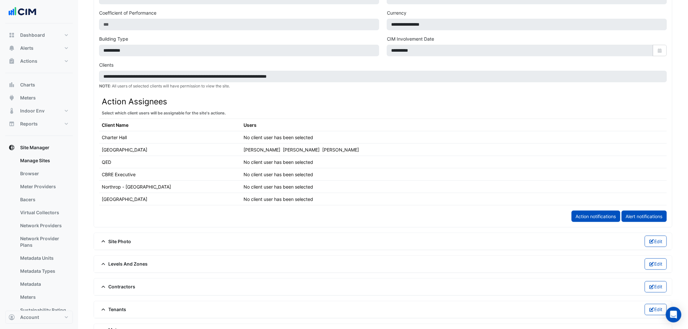
scroll to position [318, 0]
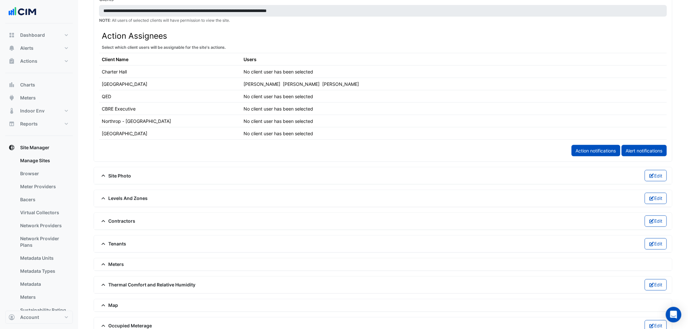
click at [134, 223] on span "Contractors" at bounding box center [117, 221] width 36 height 7
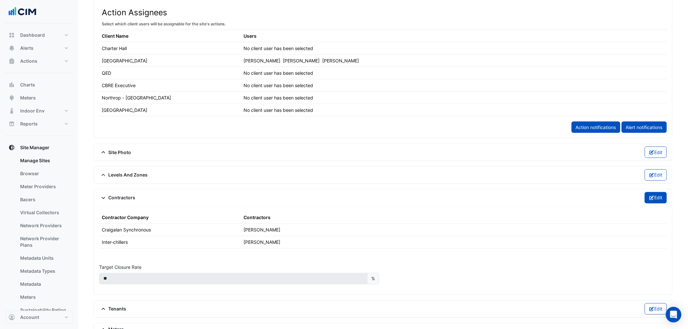
scroll to position [354, 0]
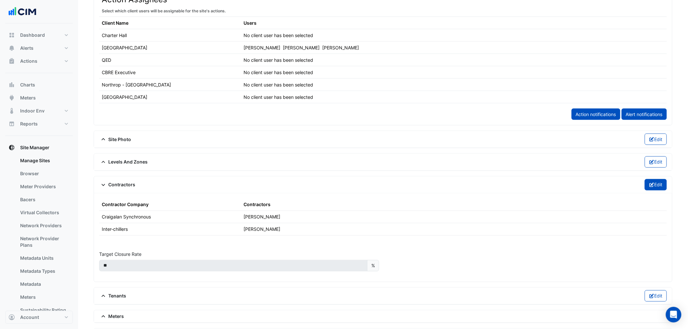
click at [549, 184] on button "Edit" at bounding box center [656, 184] width 22 height 11
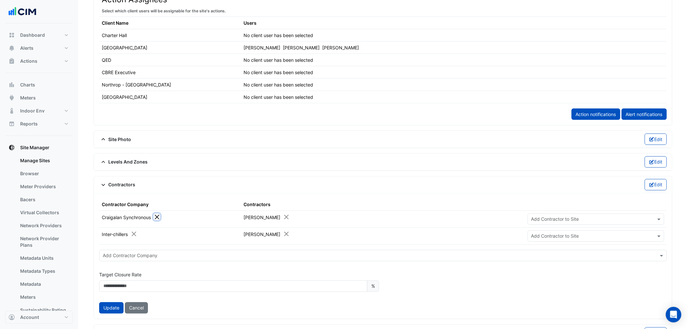
click at [159, 217] on button "Close" at bounding box center [156, 217] width 7 height 7
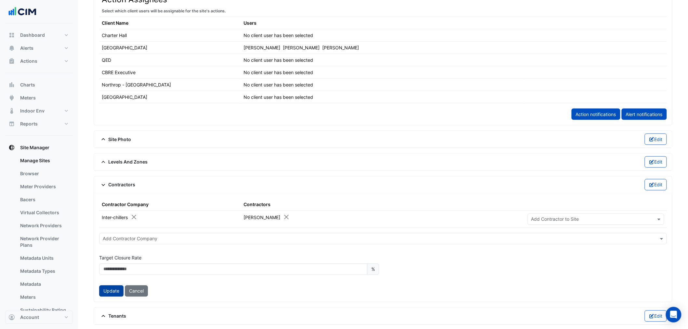
click at [111, 251] on button "Update" at bounding box center [111, 290] width 24 height 11
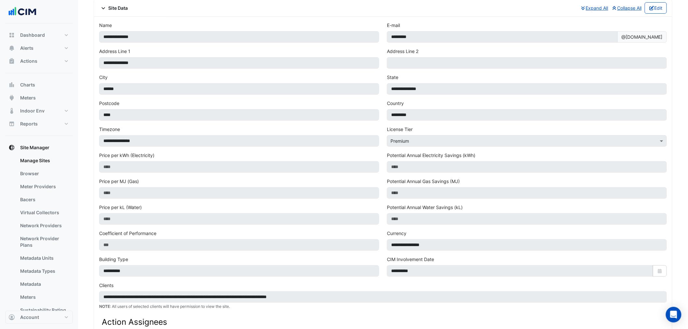
scroll to position [0, 0]
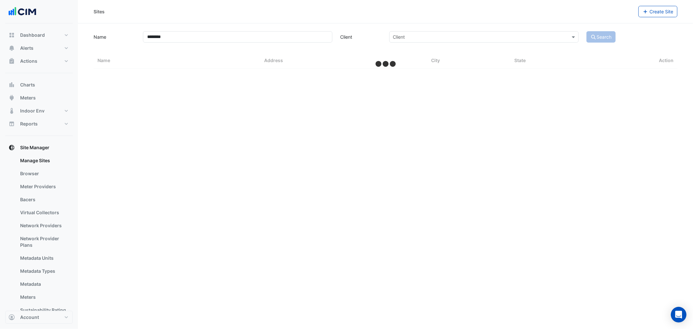
select select "***"
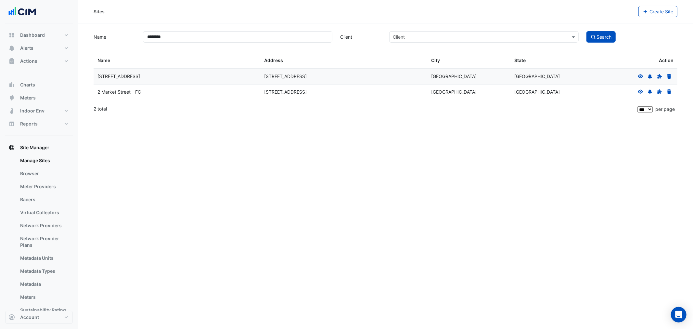
click at [159, 30] on div "Name ******** Client Client Search" at bounding box center [386, 36] width 592 height 13
drag, startPoint x: 173, startPoint y: 35, endPoint x: 135, endPoint y: 36, distance: 38.0
click at [135, 36] on div "Name ******** Client Client Search" at bounding box center [386, 36] width 592 height 13
type input "****"
click at [549, 31] on button "Search" at bounding box center [601, 36] width 29 height 11
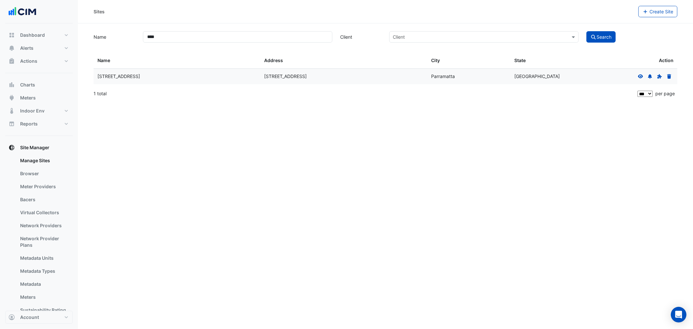
click at [549, 73] on div at bounding box center [655, 76] width 37 height 7
click at [549, 75] on icon at bounding box center [641, 76] width 6 height 5
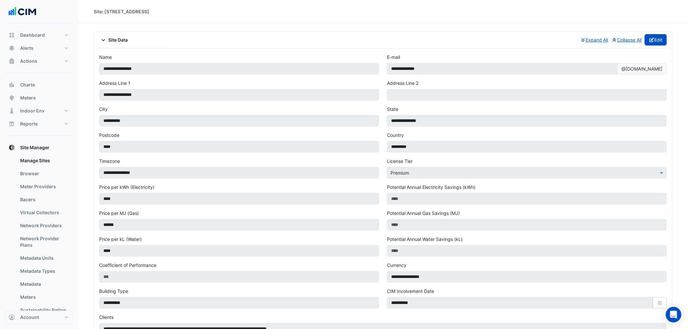
click at [549, 36] on button "Edit" at bounding box center [656, 39] width 22 height 11
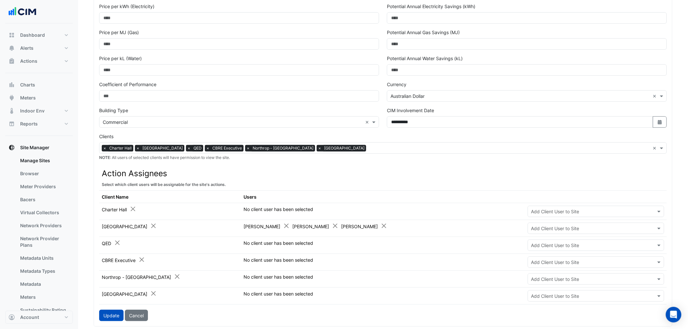
scroll to position [253, 0]
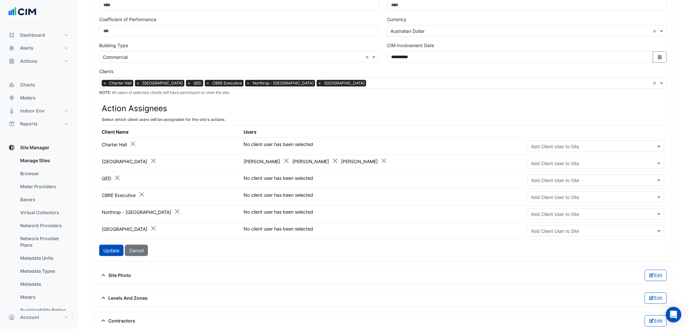
click at [549, 166] on input "text" at bounding box center [589, 163] width 117 height 7
type input "****"
click at [549, 186] on span "Michael Lihinikadu" at bounding box center [551, 187] width 37 height 6
click at [381, 161] on button "Close" at bounding box center [384, 161] width 7 height 7
click at [113, 248] on button "Update" at bounding box center [111, 250] width 24 height 11
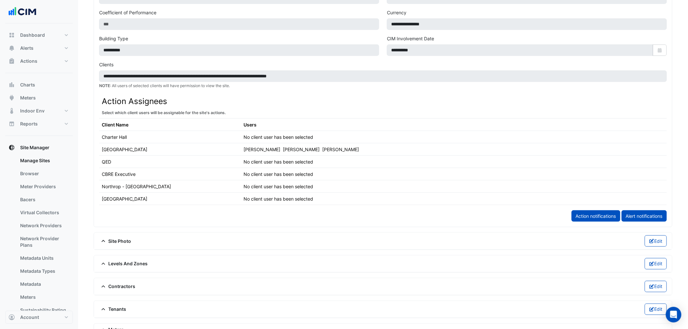
scroll to position [246, 0]
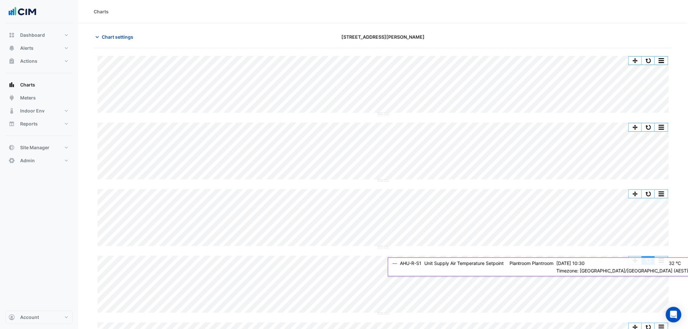
click at [654, 260] on button "button" at bounding box center [648, 260] width 13 height 8
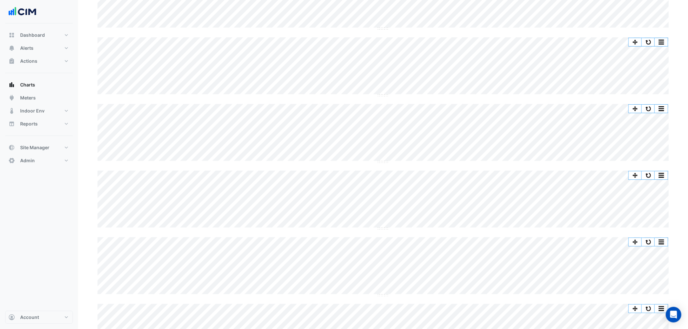
scroll to position [127, 0]
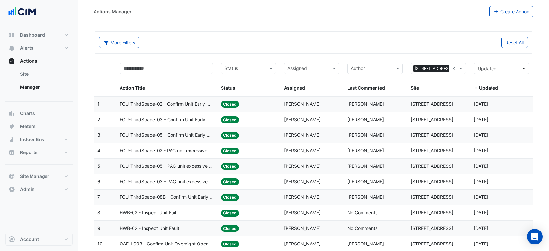
select select "***"
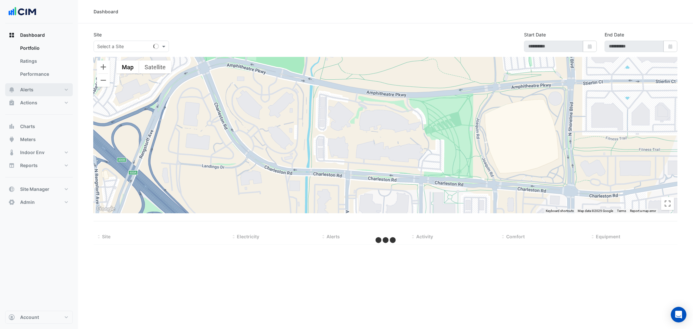
click at [41, 85] on button "Alerts" at bounding box center [39, 89] width 68 height 13
click at [121, 45] on input "text" at bounding box center [124, 46] width 55 height 7
type input "***"
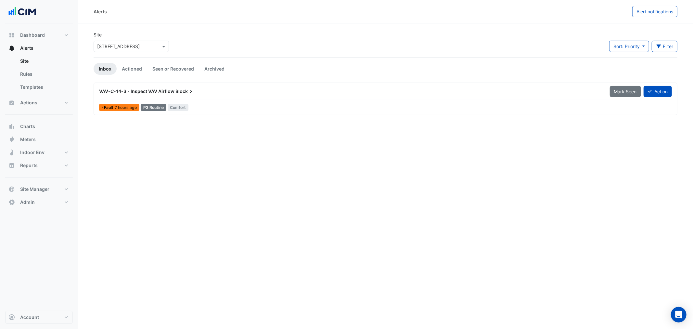
drag, startPoint x: 122, startPoint y: 44, endPoint x: 121, endPoint y: 47, distance: 3.3
click at [121, 47] on input "text" at bounding box center [124, 46] width 55 height 7
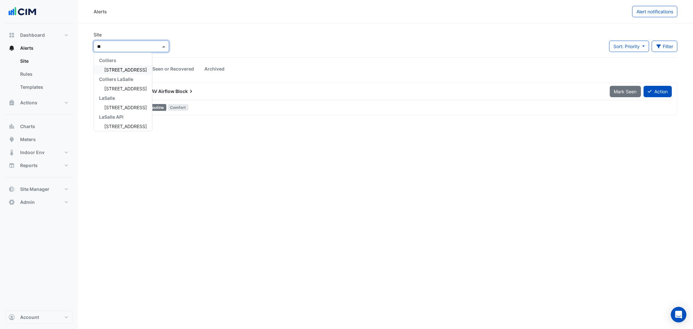
type input "***"
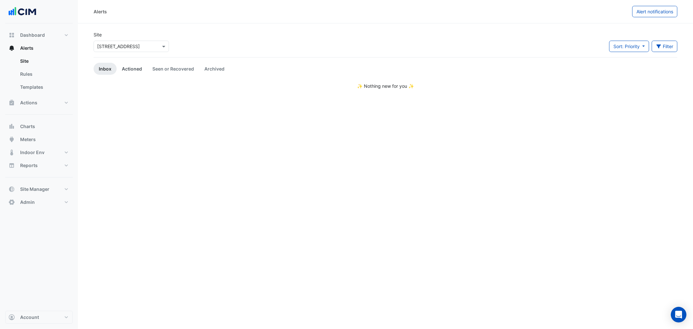
click at [124, 70] on link "Actioned" at bounding box center [132, 69] width 31 height 12
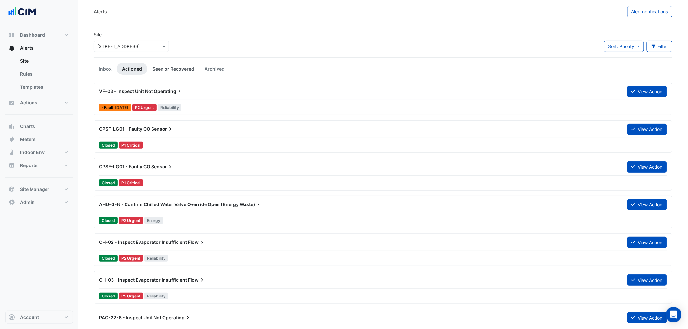
click at [177, 73] on link "Seen or Recovered" at bounding box center [173, 69] width 52 height 12
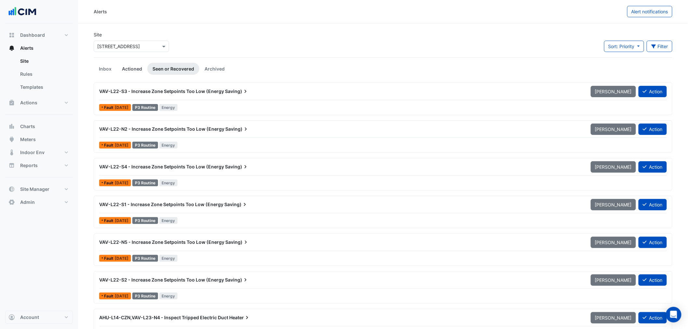
click at [134, 64] on link "Actioned" at bounding box center [132, 69] width 31 height 12
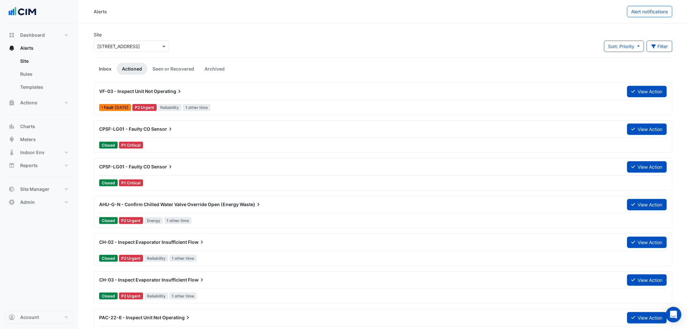
click at [106, 67] on link "Inbox" at bounding box center [105, 69] width 23 height 12
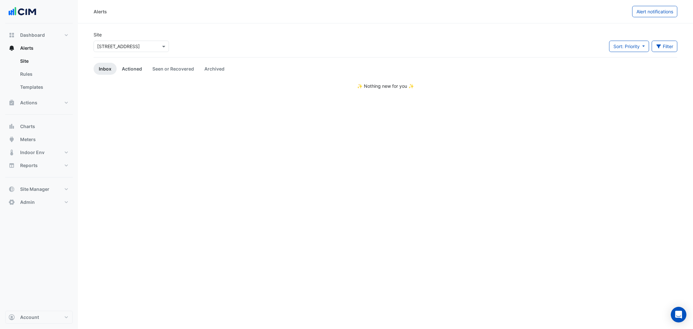
click at [128, 67] on link "Actioned" at bounding box center [132, 69] width 31 height 12
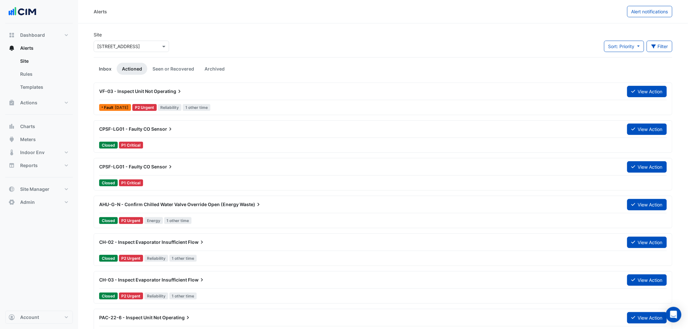
click at [101, 66] on link "Inbox" at bounding box center [105, 69] width 23 height 12
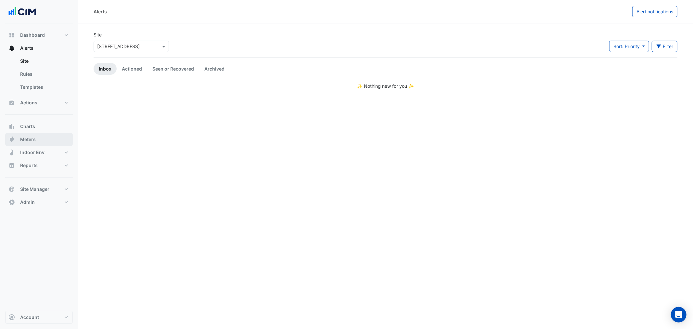
click at [49, 134] on button "Meters" at bounding box center [39, 139] width 68 height 13
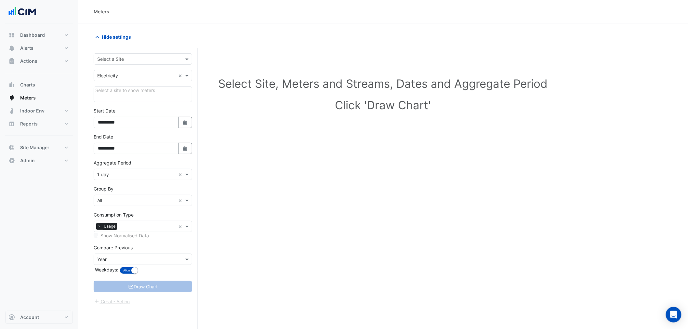
drag, startPoint x: 136, startPoint y: 61, endPoint x: 148, endPoint y: 56, distance: 12.9
click at [142, 61] on input "text" at bounding box center [136, 59] width 78 height 7
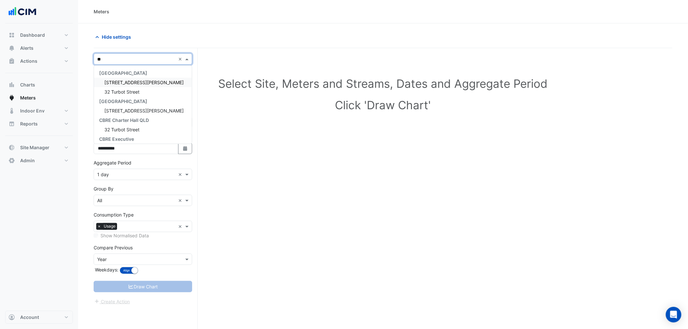
type input "***"
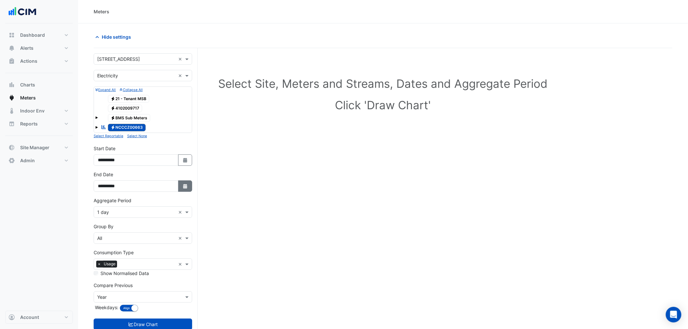
click at [179, 187] on button "Select Date" at bounding box center [185, 185] width 14 height 11
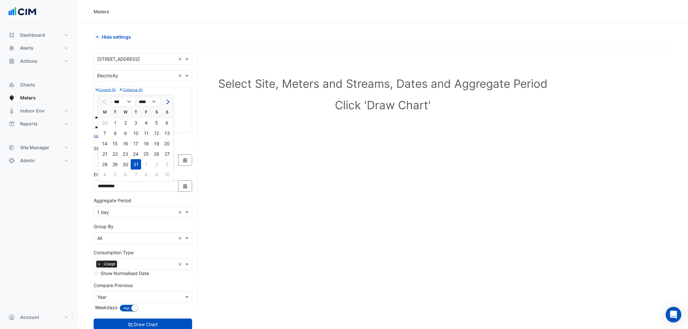
click at [167, 104] on button "Next month" at bounding box center [167, 102] width 8 height 10
select select "*"
click at [104, 153] on div "18" at bounding box center [104, 154] width 10 height 10
type input "**********"
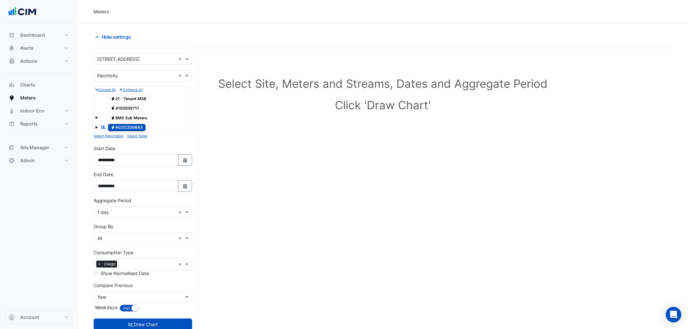
click at [130, 211] on input "text" at bounding box center [136, 212] width 78 height 7
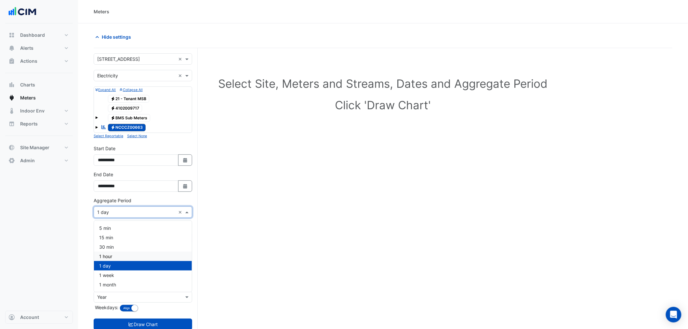
click at [111, 258] on span "1 hour" at bounding box center [105, 257] width 13 height 6
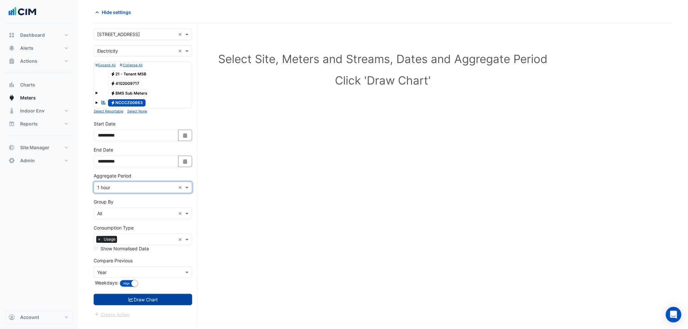
click at [155, 304] on button "Draw Chart" at bounding box center [143, 299] width 98 height 11
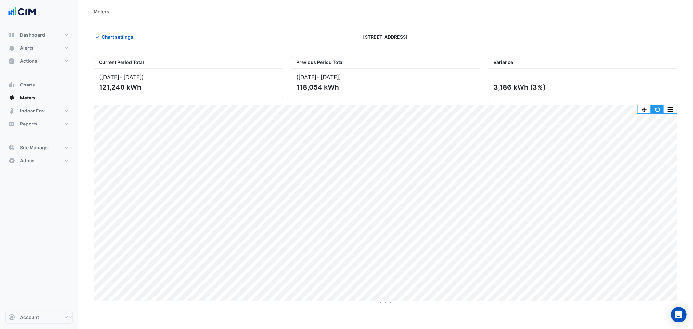
click at [659, 110] on button "button" at bounding box center [657, 109] width 13 height 8
click at [672, 113] on button "button" at bounding box center [670, 109] width 13 height 8
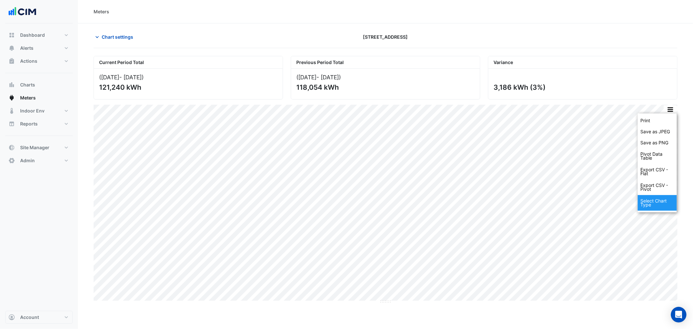
click at [652, 203] on div "Select Chart Type" at bounding box center [657, 203] width 39 height 16
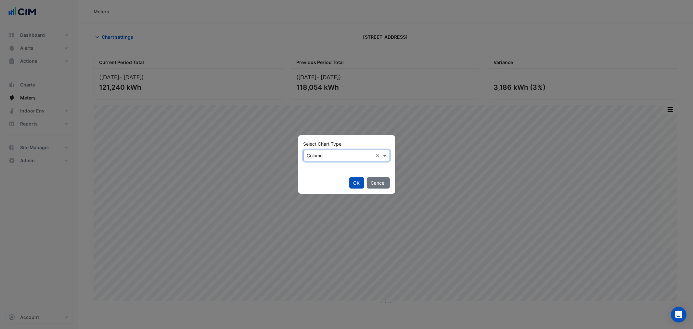
click at [356, 160] on div "Select Chart Type × Column ×" at bounding box center [347, 155] width 86 height 11
click at [320, 171] on div "Line" at bounding box center [318, 169] width 28 height 9
click at [354, 181] on button "OK" at bounding box center [356, 182] width 15 height 11
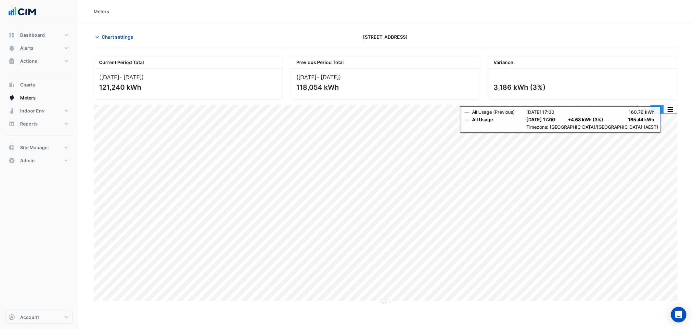
click at [661, 109] on button "button" at bounding box center [657, 109] width 13 height 8
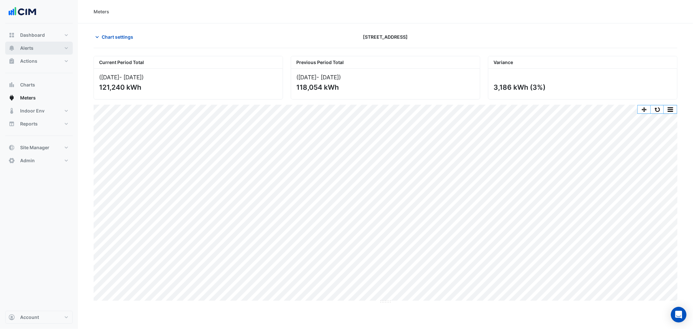
click at [57, 50] on button "Alerts" at bounding box center [39, 48] width 68 height 13
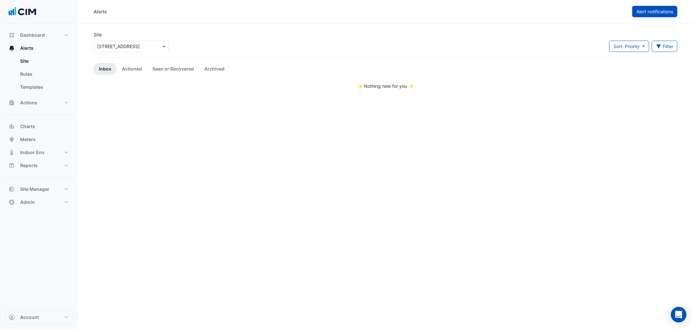
click at [645, 10] on span "Alert notifications" at bounding box center [655, 12] width 37 height 6
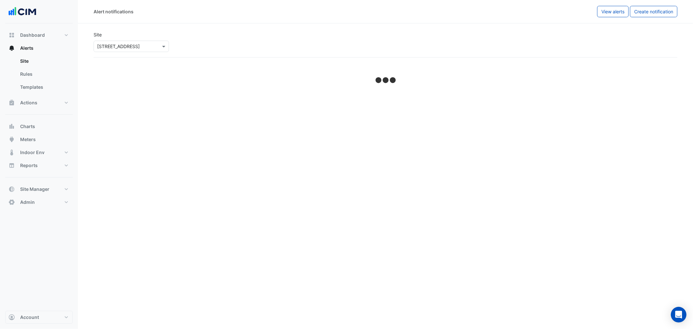
select select "******"
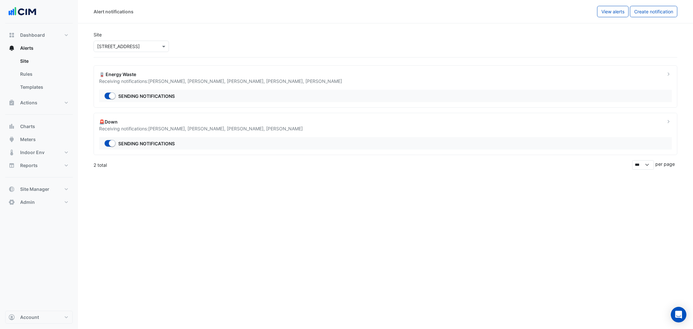
click at [215, 127] on span "Ali Kharazi Bahery ," at bounding box center [207, 129] width 39 height 6
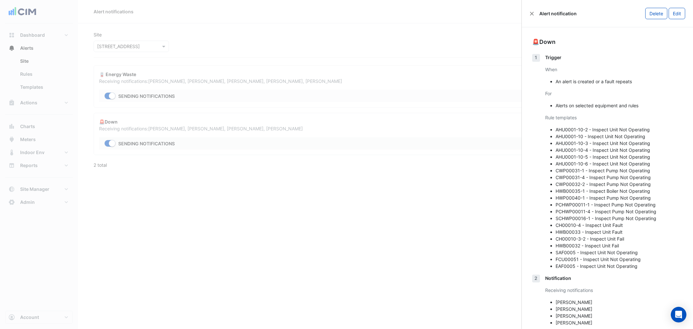
click at [348, 81] on ngb-offcanvas-backdrop at bounding box center [346, 164] width 693 height 329
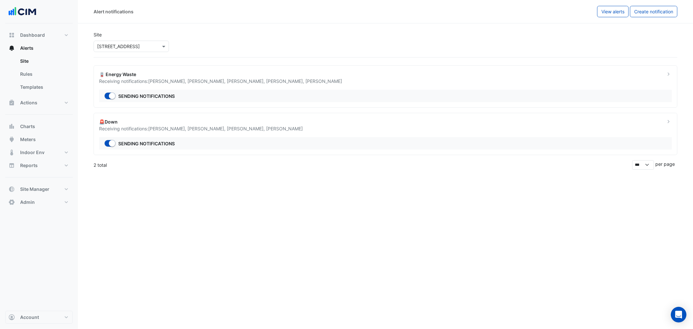
click at [281, 78] on span "Vijay Gokarn ," at bounding box center [285, 81] width 39 height 6
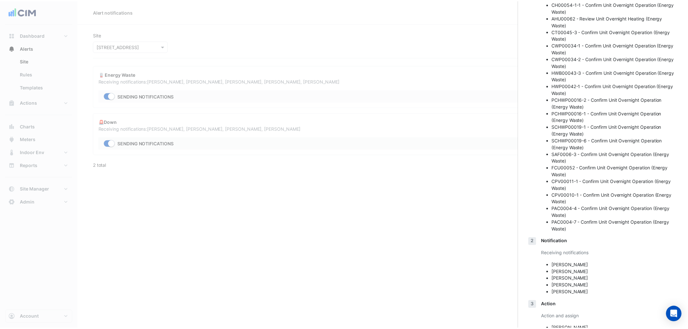
scroll to position [199, 0]
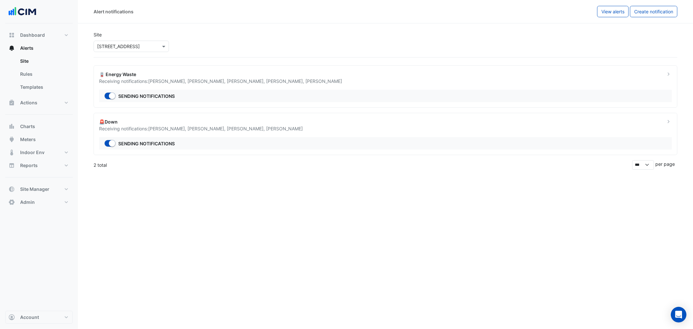
click at [428, 102] on ngb-offcanvas-backdrop at bounding box center [346, 164] width 693 height 329
click at [50, 55] on link "Site" at bounding box center [44, 61] width 58 height 13
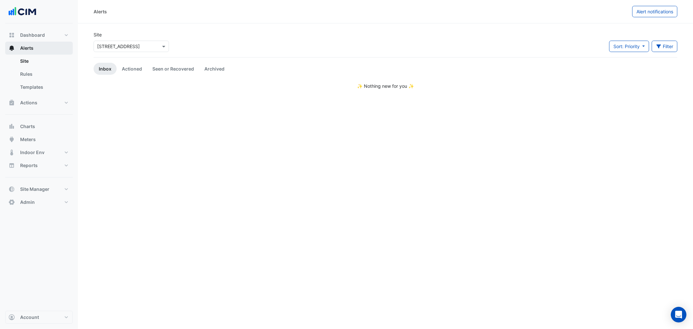
click at [49, 50] on button "Alerts" at bounding box center [39, 48] width 68 height 13
click at [43, 75] on link "Rules" at bounding box center [44, 74] width 58 height 13
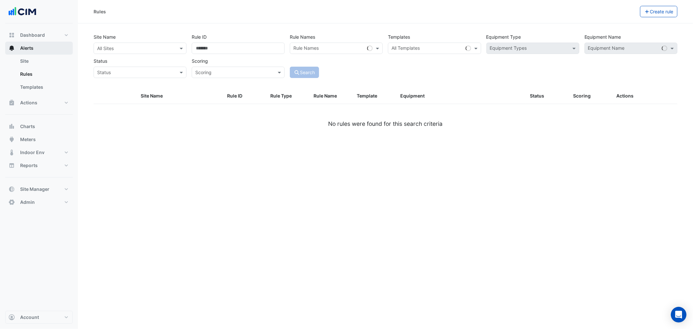
click at [46, 51] on button "Alerts" at bounding box center [39, 48] width 68 height 13
click at [53, 59] on link "Site" at bounding box center [44, 61] width 58 height 13
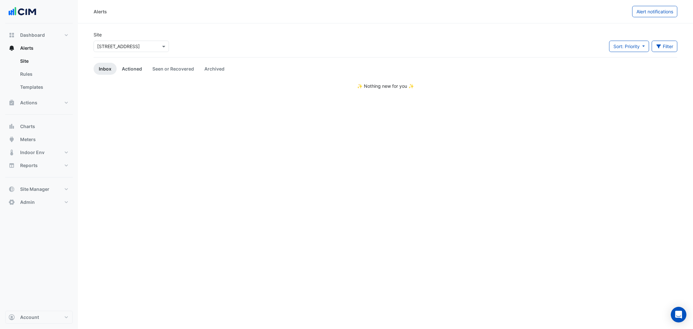
click at [132, 67] on link "Actioned" at bounding box center [132, 69] width 31 height 12
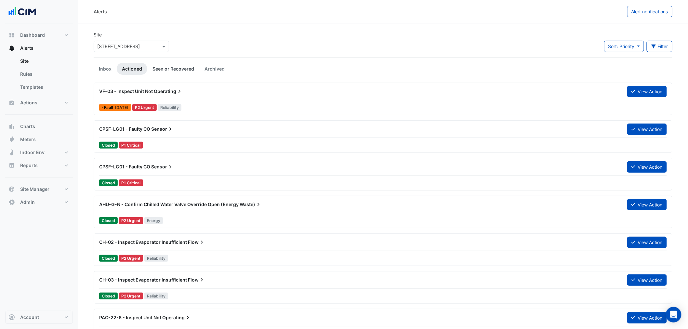
click at [171, 67] on link "Seen or Recovered" at bounding box center [173, 69] width 52 height 12
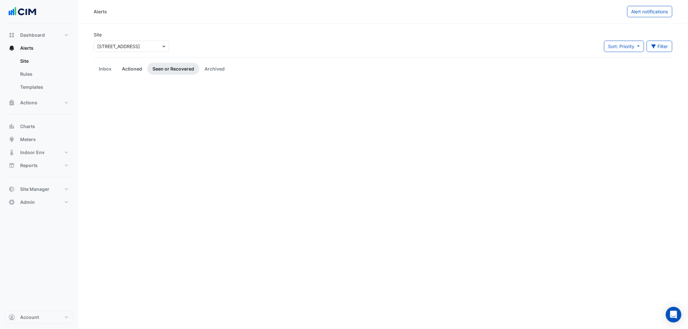
click at [129, 67] on link "Actioned" at bounding box center [132, 69] width 31 height 12
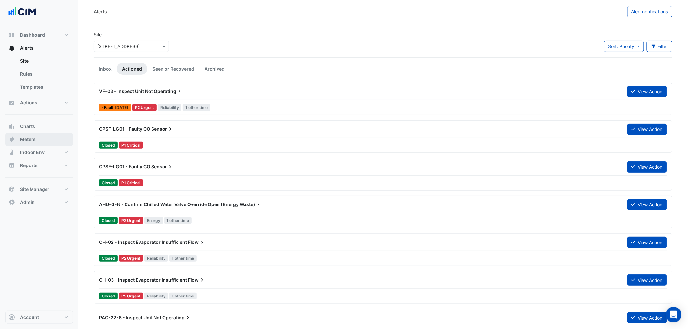
click at [39, 143] on button "Meters" at bounding box center [39, 139] width 68 height 13
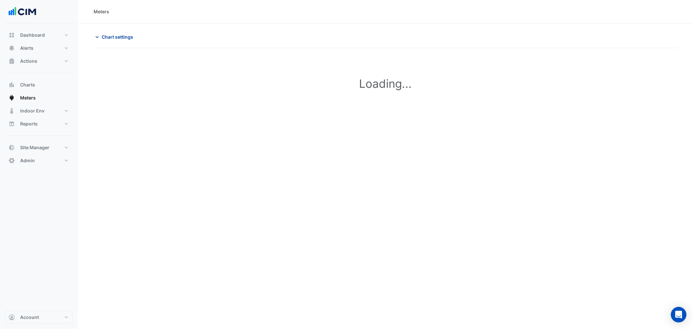
click at [117, 33] on button "Chart settings" at bounding box center [116, 36] width 44 height 11
type input "**********"
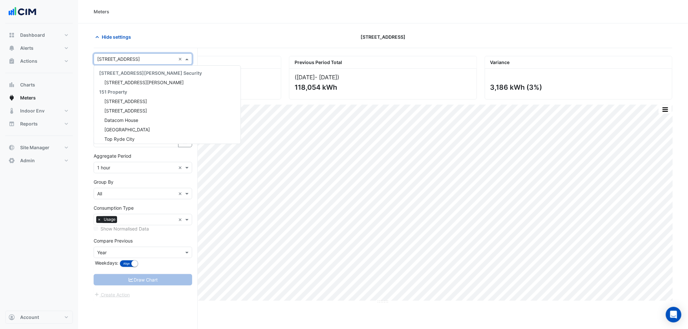
click at [114, 64] on div "Select a Site × 323 Castlereagh Street ×" at bounding box center [143, 58] width 98 height 11
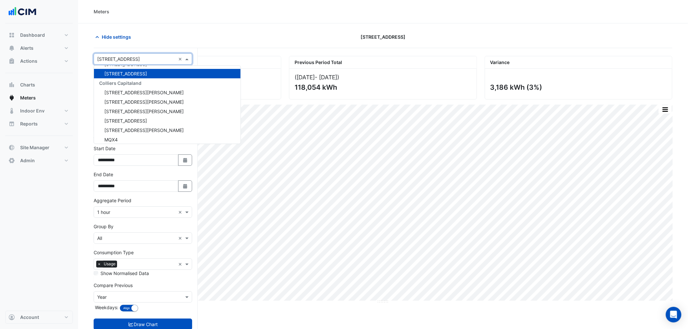
click at [135, 43] on div "Hide settings 323 Castlereagh Street" at bounding box center [383, 39] width 579 height 17
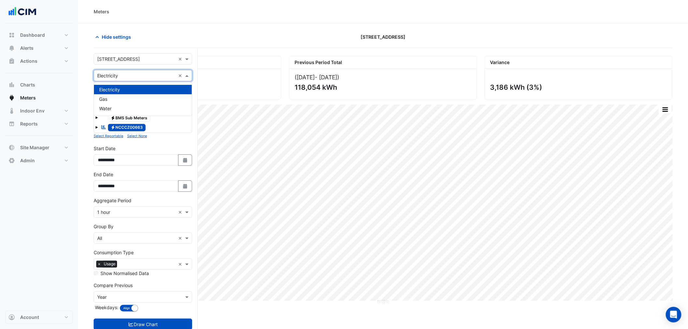
click at [131, 77] on input "text" at bounding box center [136, 75] width 78 height 7
click at [122, 102] on div "Gas" at bounding box center [143, 98] width 98 height 9
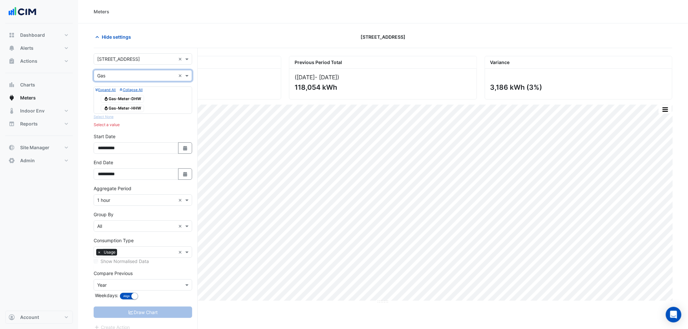
click at [122, 99] on span "Gas Gas-Meter-DHW" at bounding box center [122, 99] width 43 height 8
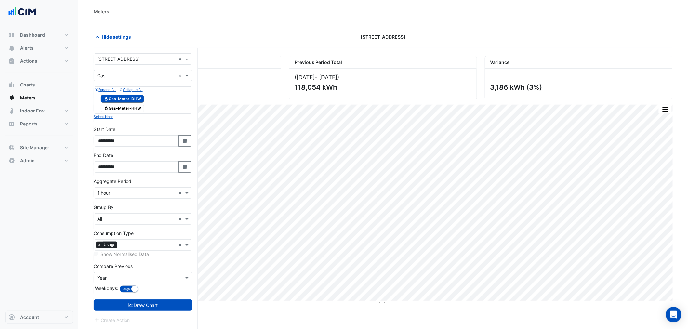
click at [121, 105] on span "Gas Gas-Meter-HHW" at bounding box center [122, 109] width 43 height 8
click at [163, 309] on button "Draw Chart" at bounding box center [143, 304] width 98 height 11
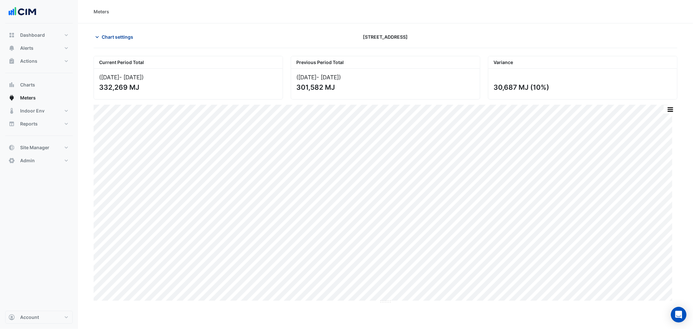
click at [112, 38] on span "Chart settings" at bounding box center [118, 36] width 32 height 7
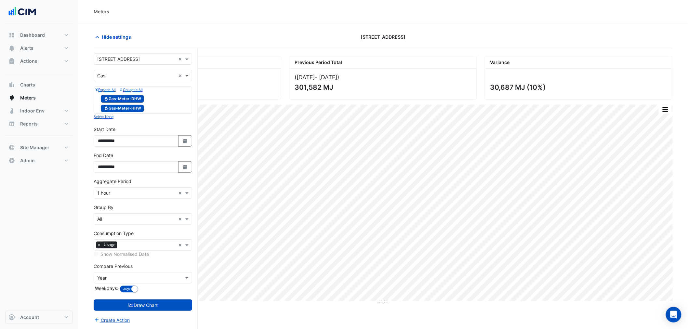
click at [128, 109] on span "Gas Gas-Meter-HHW" at bounding box center [122, 109] width 43 height 8
click at [161, 301] on button "Draw Chart" at bounding box center [143, 304] width 98 height 11
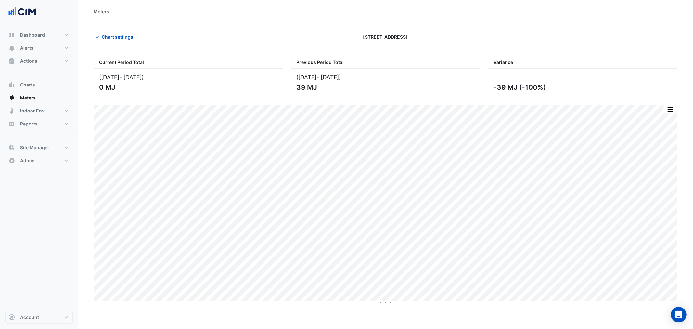
click at [118, 44] on div "Chart settings 323 Castlereagh Street" at bounding box center [386, 39] width 584 height 17
click at [119, 40] on button "Chart settings" at bounding box center [116, 36] width 44 height 11
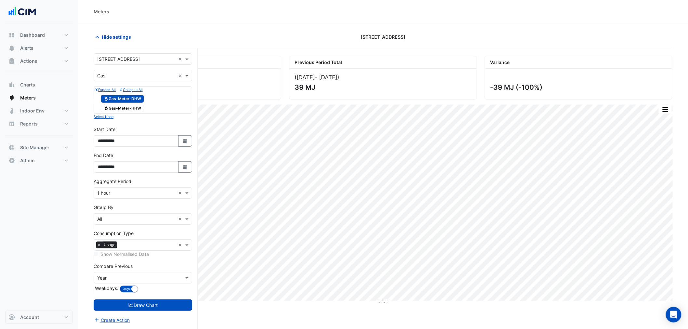
click at [122, 104] on div at bounding box center [142, 103] width 95 height 1
click at [124, 101] on span "Gas Gas-Meter-DHW" at bounding box center [122, 99] width 43 height 8
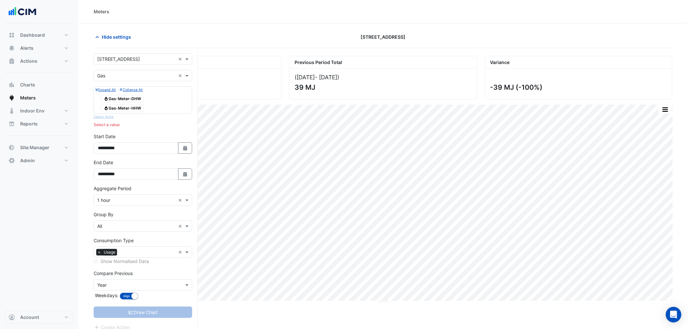
click at [125, 108] on span "Gas Gas-Meter-HHW" at bounding box center [122, 109] width 43 height 8
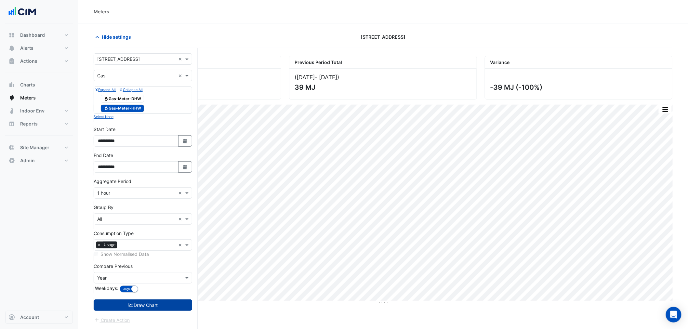
click at [171, 310] on button "Draw Chart" at bounding box center [143, 304] width 98 height 11
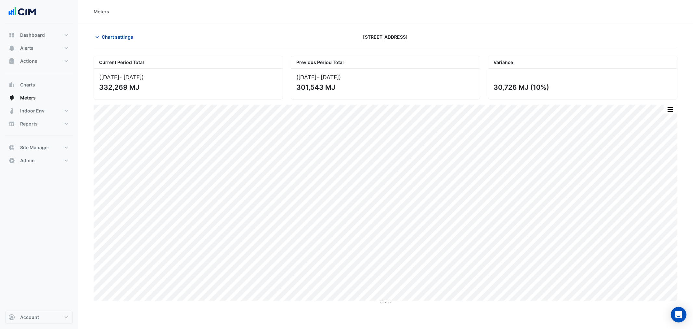
click at [110, 34] on span "Chart settings" at bounding box center [118, 36] width 32 height 7
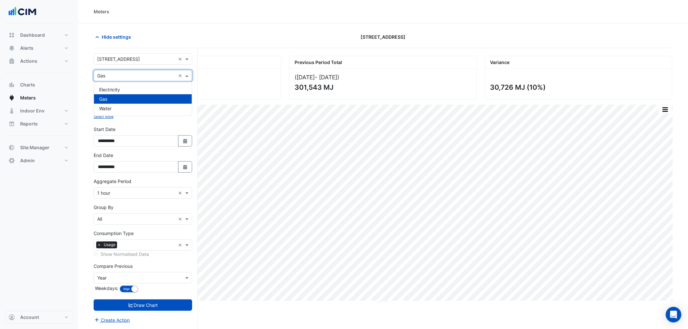
click at [141, 77] on input "text" at bounding box center [136, 75] width 78 height 7
click at [129, 109] on div "Water" at bounding box center [143, 108] width 98 height 9
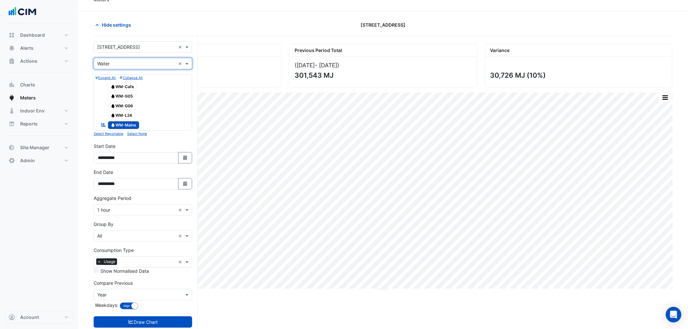
scroll to position [31, 0]
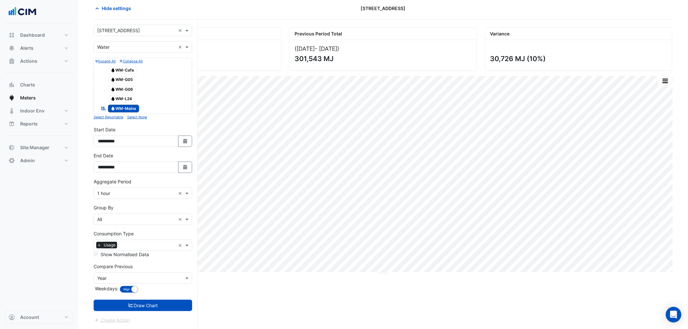
click at [177, 314] on form "Select a Site × 323 Castlereagh Street × Utility Type × Water × Expand All Coll…" at bounding box center [143, 174] width 98 height 299
click at [179, 307] on button "Draw Chart" at bounding box center [143, 305] width 98 height 11
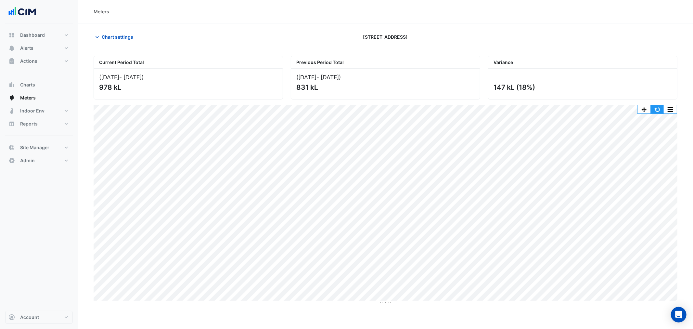
click at [656, 109] on button "button" at bounding box center [657, 109] width 13 height 8
click at [55, 112] on button "Indoor Env" at bounding box center [39, 110] width 68 height 13
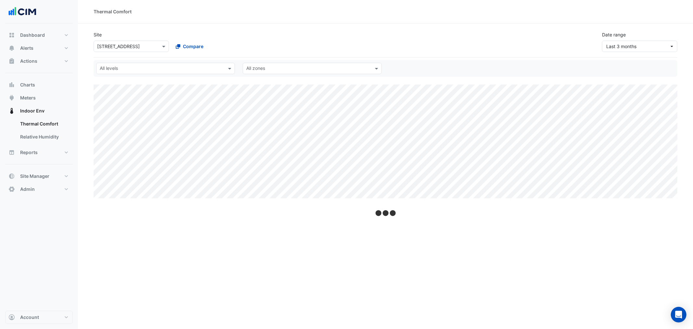
click at [202, 66] on input "text" at bounding box center [162, 69] width 124 height 7
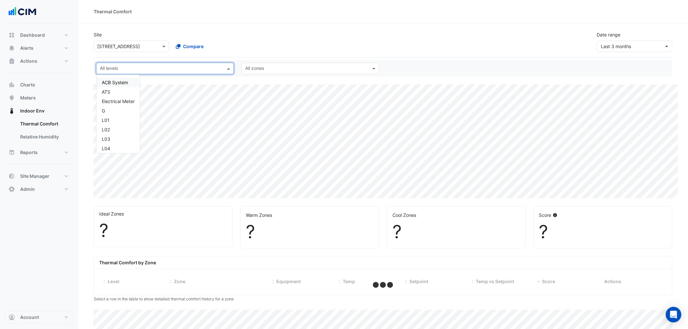
drag, startPoint x: 362, startPoint y: 46, endPoint x: 368, endPoint y: 45, distance: 6.3
click at [365, 46] on div "Site Select a Site × 323 Castlereagh Street Compare Date range Last 3 months" at bounding box center [383, 39] width 586 height 26
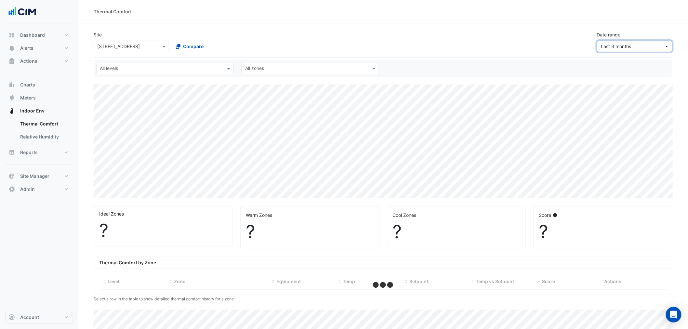
click at [616, 44] on span "Last 3 months" at bounding box center [616, 47] width 30 height 6
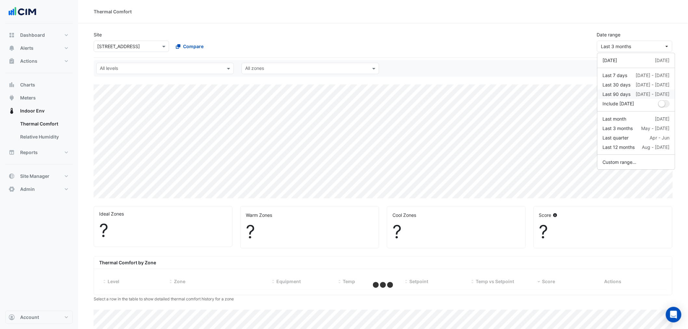
click at [631, 92] on div "Last 90 days 22 May - 19 Aug" at bounding box center [636, 94] width 67 height 7
select select "***"
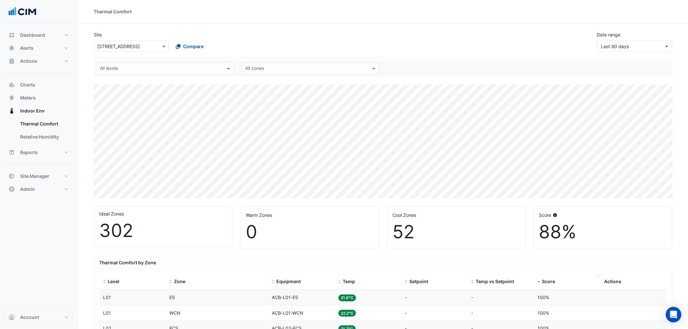
click at [547, 282] on span "Score" at bounding box center [548, 282] width 13 height 6
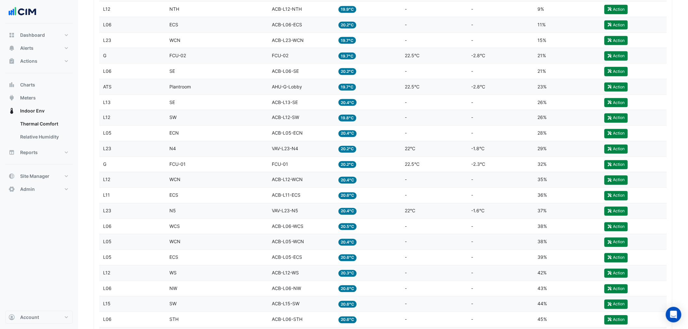
scroll to position [361, 0]
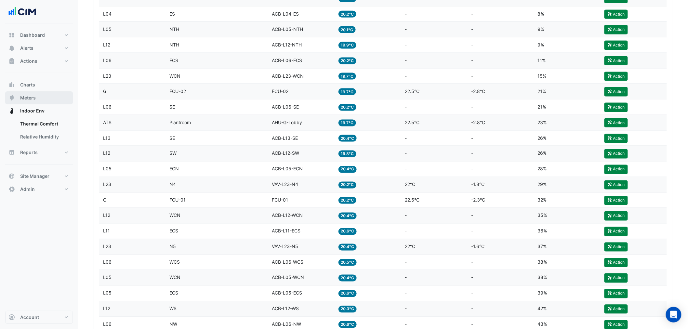
click at [36, 98] on button "Meters" at bounding box center [39, 97] width 68 height 13
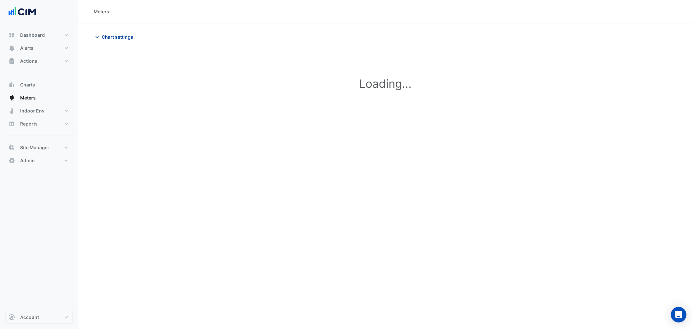
click at [116, 33] on button "Chart settings" at bounding box center [116, 36] width 44 height 11
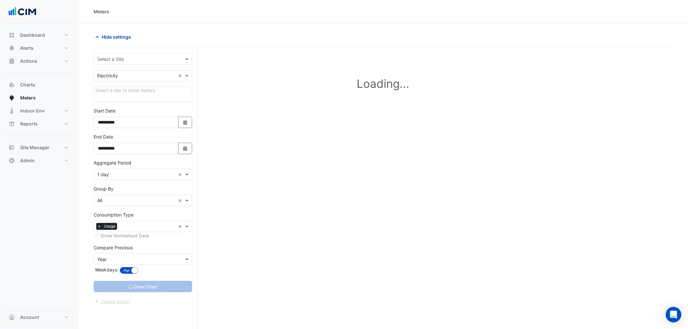
type input "**********"
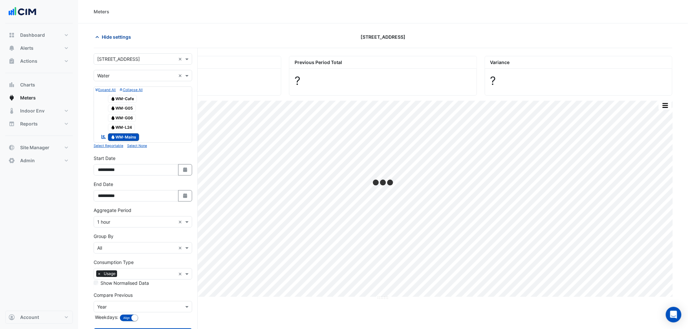
click at [116, 34] on span "Hide settings" at bounding box center [116, 36] width 29 height 7
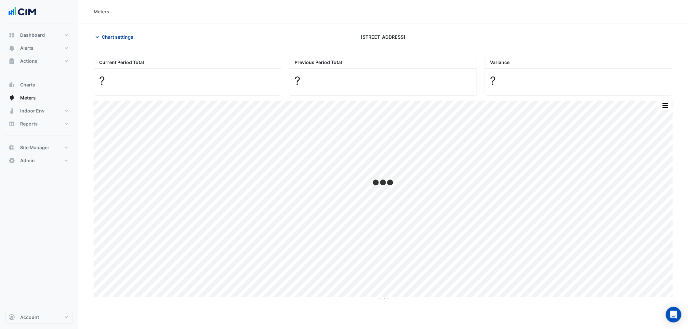
click at [116, 34] on span "Chart settings" at bounding box center [118, 36] width 32 height 7
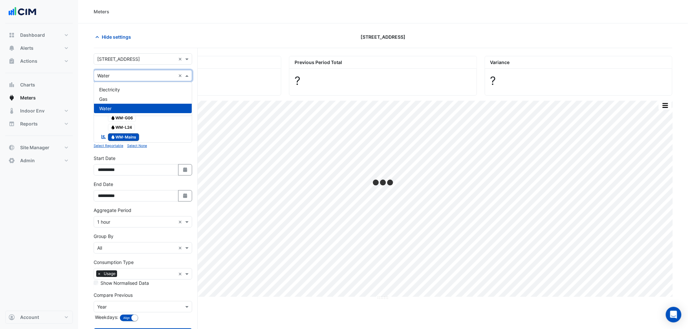
click at [127, 72] on input "text" at bounding box center [136, 75] width 78 height 7
click at [125, 85] on div "Electricity" at bounding box center [143, 89] width 98 height 9
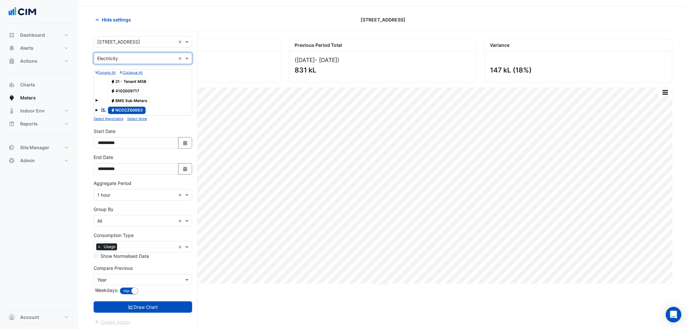
scroll to position [25, 0]
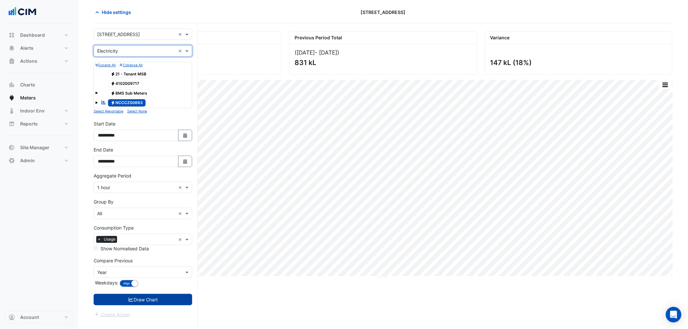
click at [169, 301] on button "Draw Chart" at bounding box center [143, 299] width 98 height 11
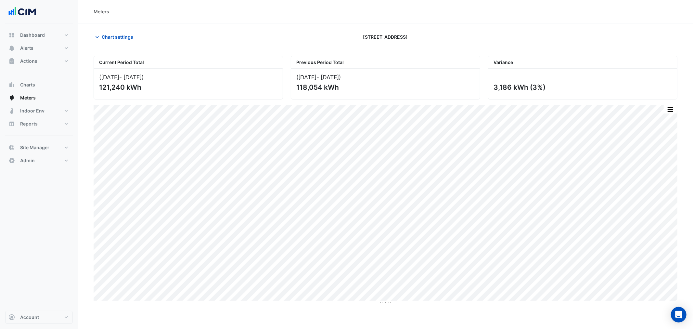
click at [99, 44] on div "Chart settings 323 Castlereagh Street" at bounding box center [386, 39] width 584 height 17
click at [42, 85] on button "Charts" at bounding box center [39, 84] width 68 height 13
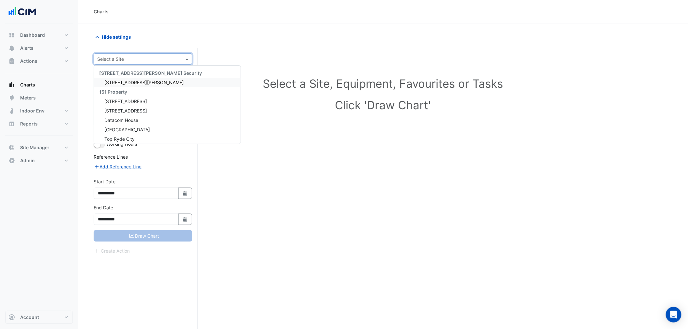
click at [122, 56] on input "text" at bounding box center [136, 59] width 78 height 7
type input "***"
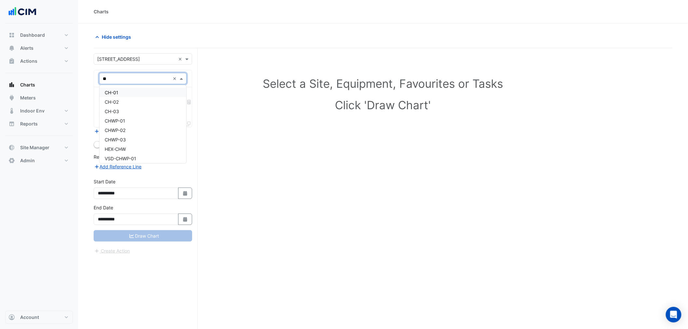
type input "***"
type input "******"
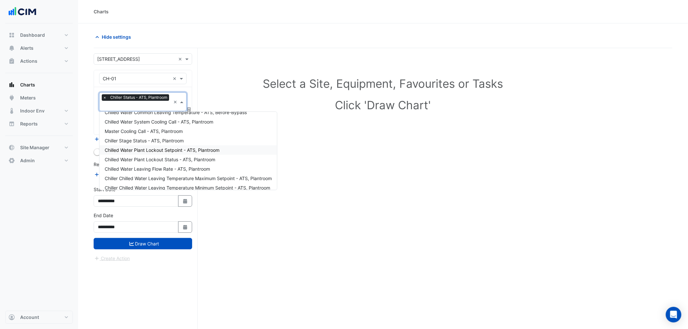
scroll to position [229, 0]
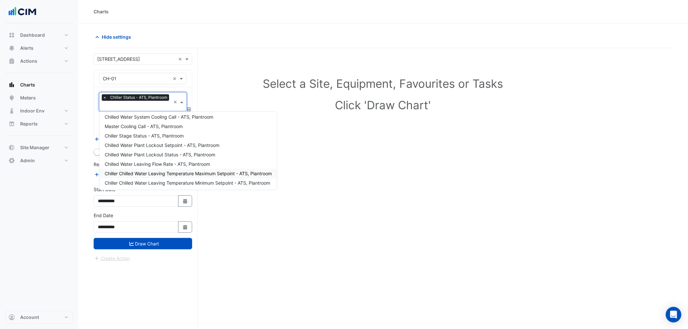
click at [156, 251] on form "**********" at bounding box center [143, 157] width 98 height 209
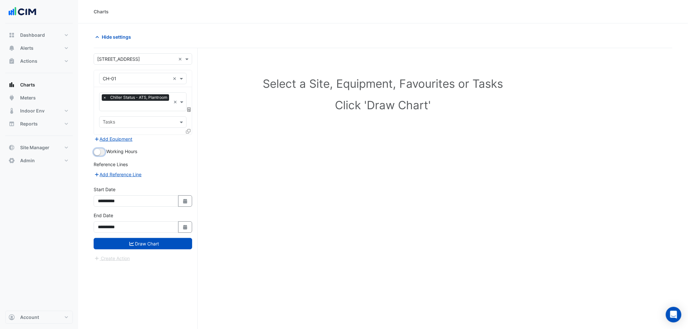
click at [101, 154] on button "button" at bounding box center [99, 152] width 11 height 7
click at [189, 129] on icon at bounding box center [188, 131] width 5 height 5
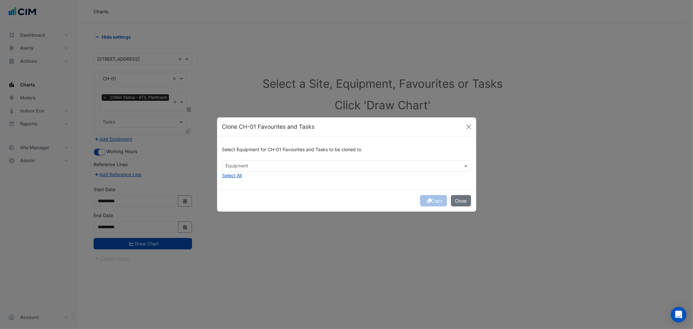
click at [291, 159] on div "Select Equipment for CH-01 Favourites and Tasks to be cloned to" at bounding box center [346, 151] width 249 height 19
click at [232, 171] on div "Equipment" at bounding box center [346, 165] width 249 height 11
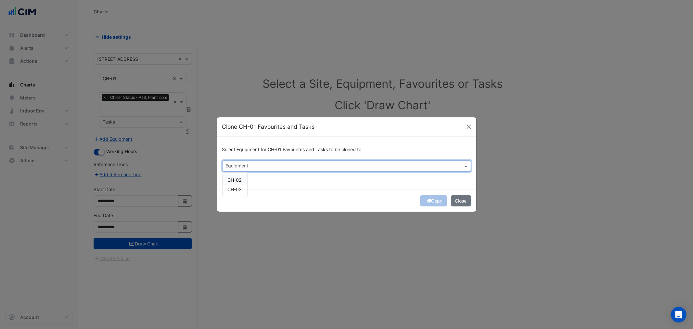
click at [233, 177] on div "CH-02" at bounding box center [235, 179] width 25 height 9
drag, startPoint x: 238, startPoint y: 189, endPoint x: 290, endPoint y: 192, distance: 51.8
click at [242, 190] on span "CH-03" at bounding box center [235, 190] width 14 height 6
click at [292, 186] on div "Select Equipment for CH-01 Favourites and Tasks to be cloned to Equipment × CH-…" at bounding box center [346, 163] width 259 height 53
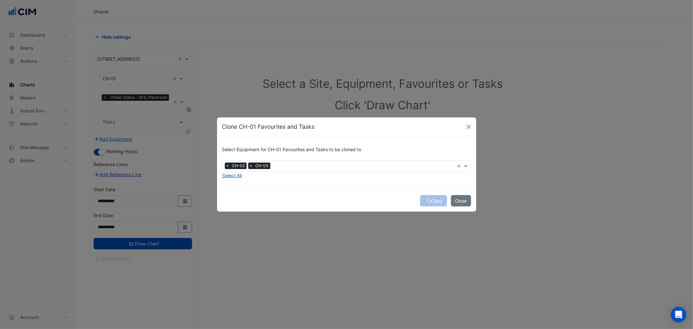
click at [432, 201] on div "Copy Close" at bounding box center [346, 201] width 259 height 22
click at [434, 197] on button "Copy" at bounding box center [433, 200] width 27 height 11
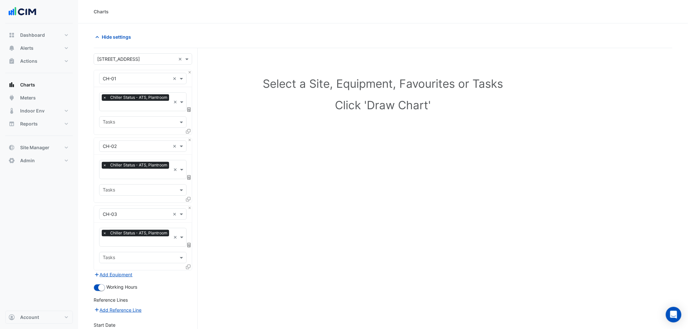
scroll to position [72, 0]
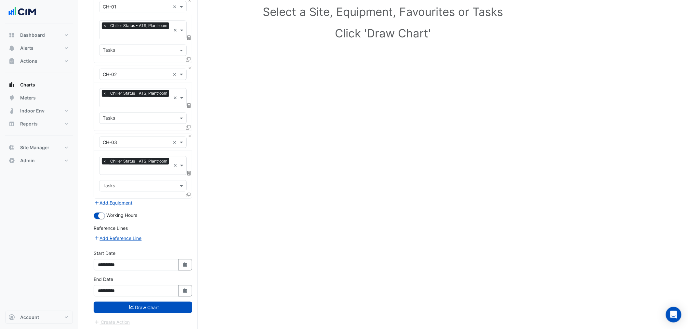
drag, startPoint x: 85, startPoint y: 203, endPoint x: 73, endPoint y: 301, distance: 98.6
click at [151, 302] on button "Draw Chart" at bounding box center [143, 307] width 98 height 11
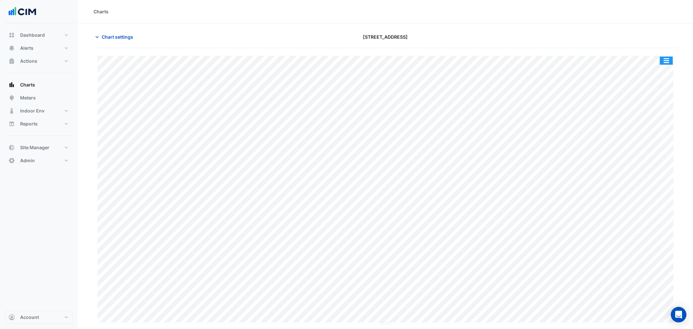
click at [665, 60] on button "button" at bounding box center [666, 61] width 13 height 8
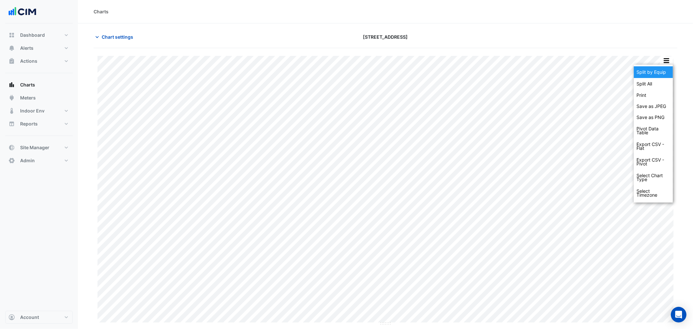
click at [663, 71] on div "Split by Equip" at bounding box center [653, 72] width 39 height 12
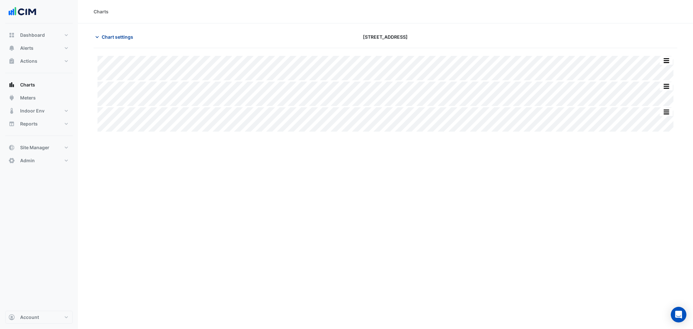
click at [125, 36] on span "Chart settings" at bounding box center [118, 36] width 32 height 7
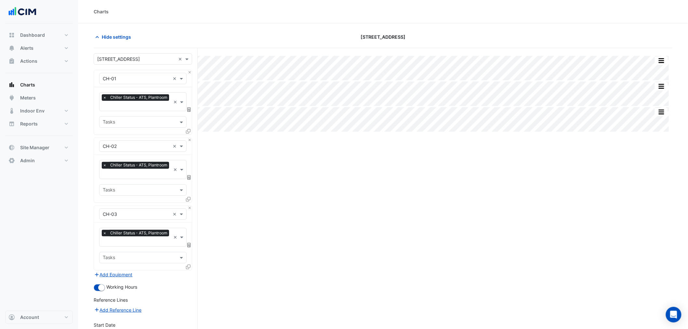
click at [132, 98] on span "Chiller Status - ATS, Plantroom" at bounding box center [139, 97] width 60 height 7
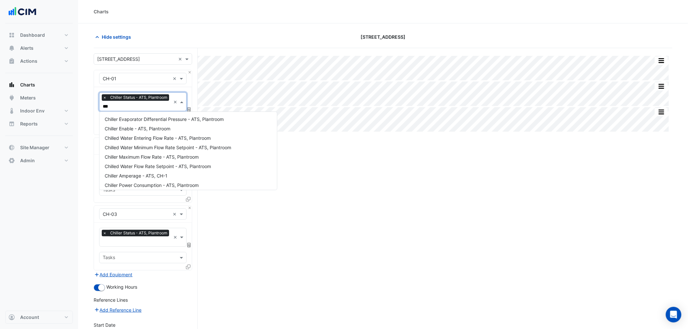
type input "****"
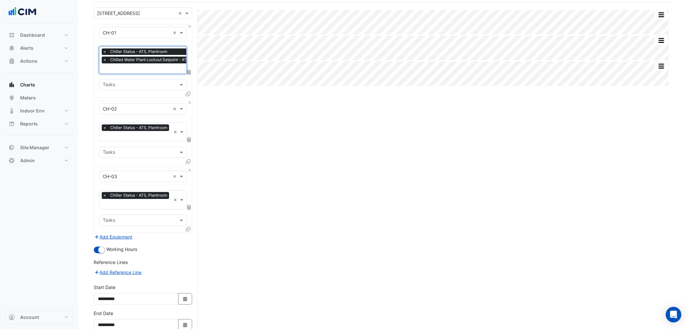
scroll to position [80, 0]
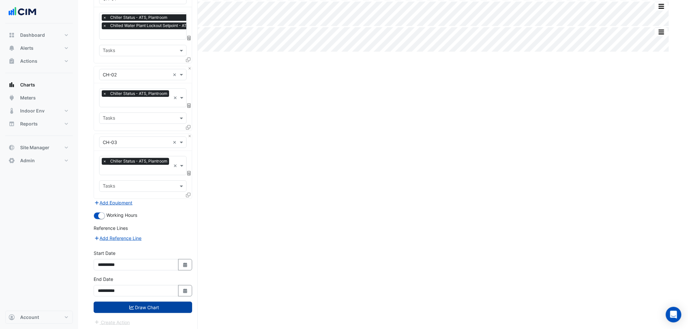
click at [168, 307] on button "Draw Chart" at bounding box center [143, 307] width 98 height 11
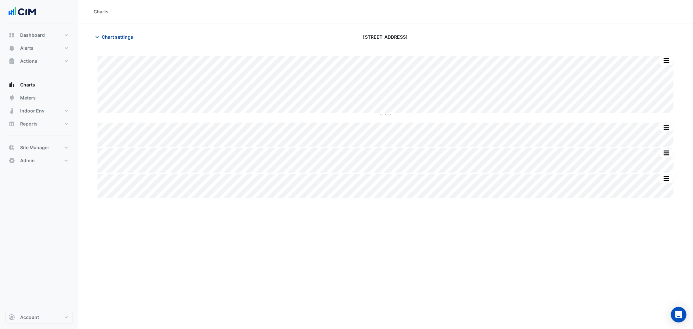
click at [121, 35] on span "Chart settings" at bounding box center [118, 36] width 32 height 7
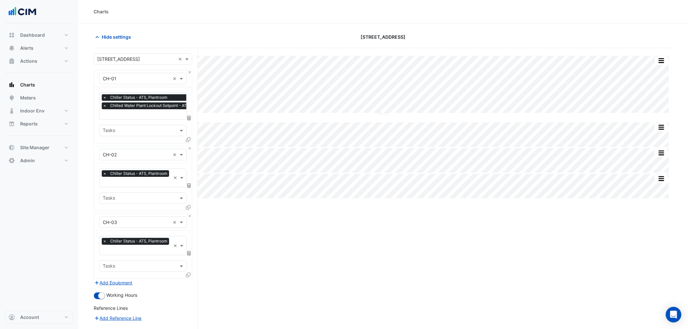
click at [130, 113] on input "text" at bounding box center [158, 115] width 111 height 7
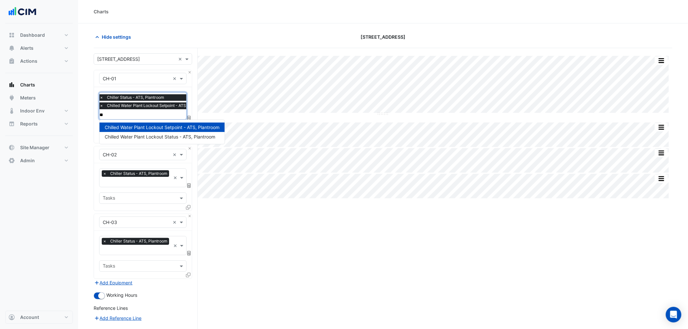
type input "*"
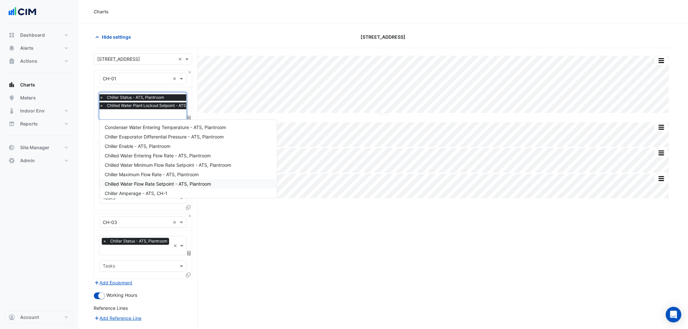
click at [85, 246] on section "Hide settings 323 Castlereagh Street Split by Unit Split All Split None Print S…" at bounding box center [383, 217] width 610 height 388
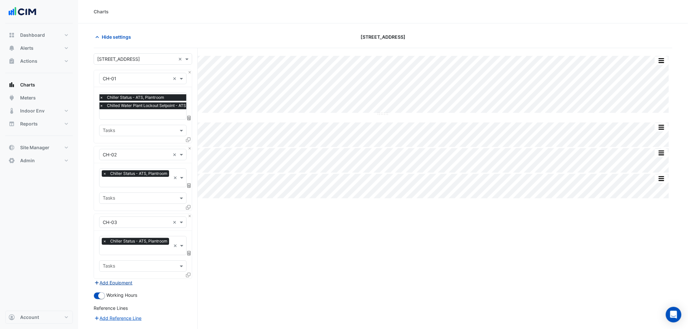
click at [112, 281] on button "Add Equipment" at bounding box center [113, 282] width 39 height 7
click at [116, 284] on div "Equipment" at bounding box center [142, 289] width 87 height 11
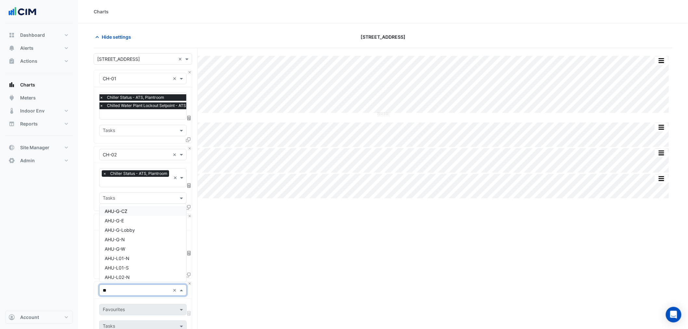
type input "***"
click at [124, 269] on span "AHU-L01-S" at bounding box center [117, 268] width 24 height 6
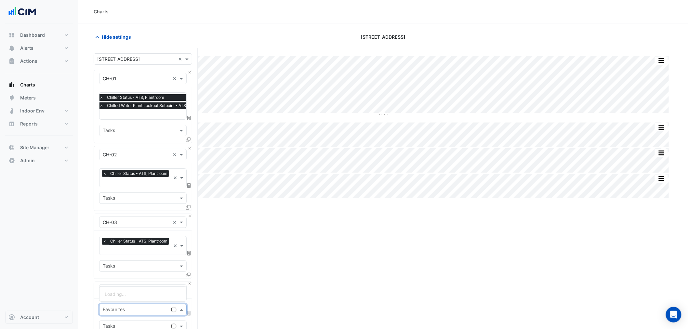
click at [125, 310] on input "text" at bounding box center [136, 310] width 66 height 7
type input "*******"
click at [148, 294] on span "Unit Outside Air Temperature - ATS, All" at bounding box center [146, 294] width 82 height 6
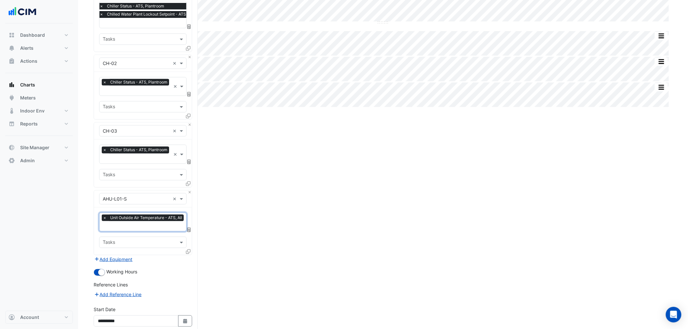
scroll to position [147, 0]
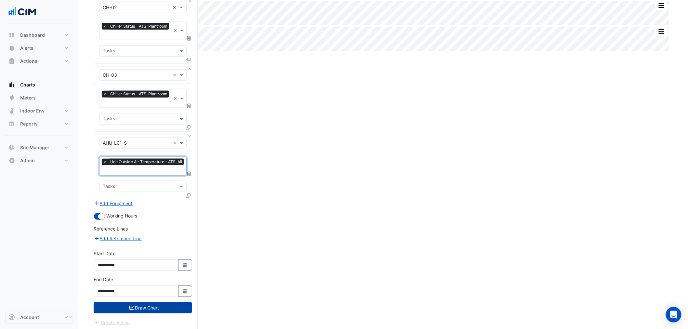
click at [164, 306] on button "Draw Chart" at bounding box center [143, 307] width 98 height 11
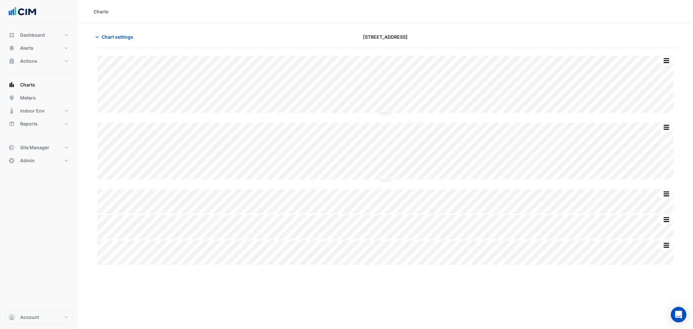
click at [668, 55] on div "Split by Unit Split All Split None Print Save as JPEG Save as PNG Pivot Data Ta…" at bounding box center [386, 157] width 584 height 218
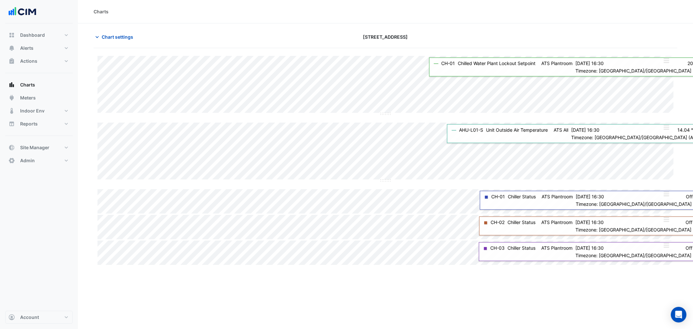
click at [668, 62] on button "button" at bounding box center [666, 61] width 13 height 8
click at [666, 70] on div "Split by Unit" at bounding box center [653, 72] width 39 height 12
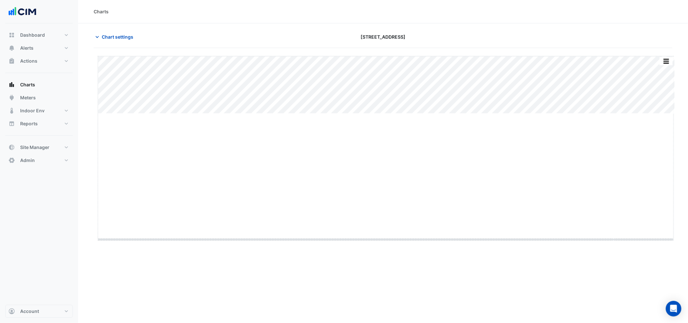
drag, startPoint x: 385, startPoint y: 113, endPoint x: 389, endPoint y: 242, distance: 129.1
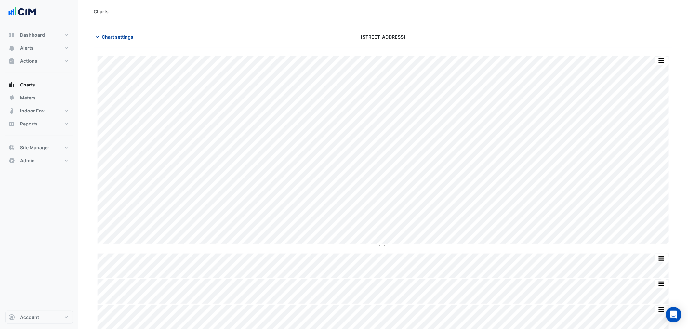
click at [111, 40] on button "Chart settings" at bounding box center [116, 36] width 44 height 11
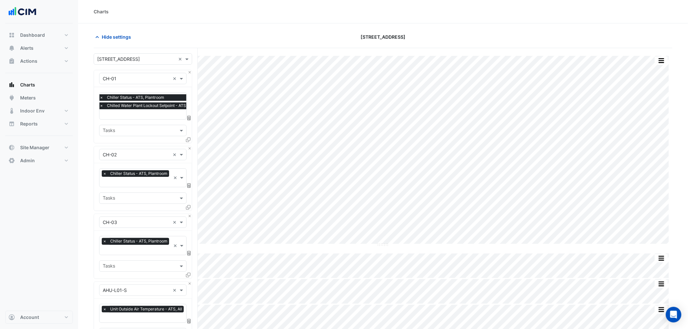
click at [138, 187] on div "Favourites × Chiller Status - ATS, Plantroom × Tasks" at bounding box center [143, 186] width 98 height 47
click at [138, 183] on input "text" at bounding box center [137, 182] width 68 height 7
type input "****"
click at [185, 206] on span "Chilled Water Plant Lockout Status - ATS, Plantroom" at bounding box center [160, 204] width 111 height 6
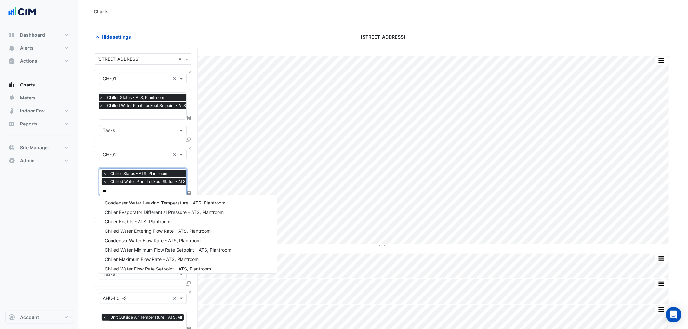
scroll to position [12, 0]
type input "****"
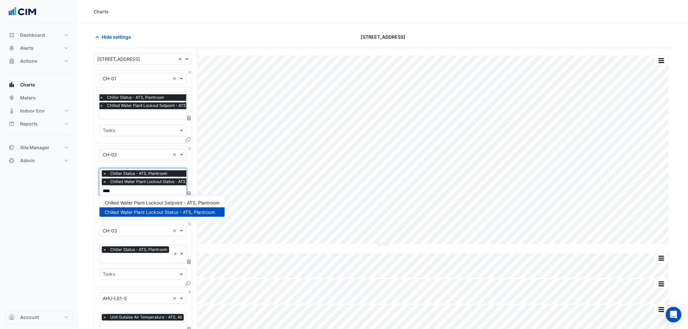
scroll to position [0, 0]
click at [177, 202] on span "Chilled Water Plant Lockout Setpoint - ATS, Plantroom" at bounding box center [162, 203] width 115 height 6
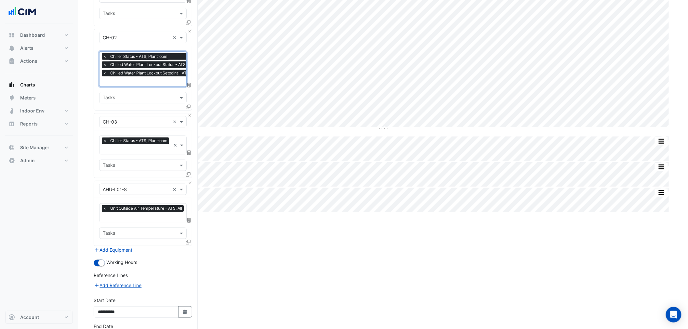
scroll to position [164, 0]
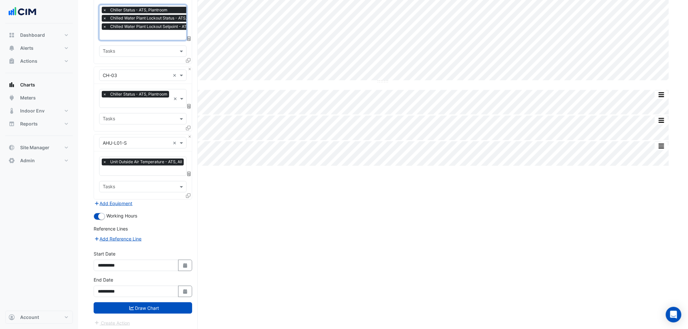
click at [170, 308] on button "Draw Chart" at bounding box center [143, 307] width 98 height 11
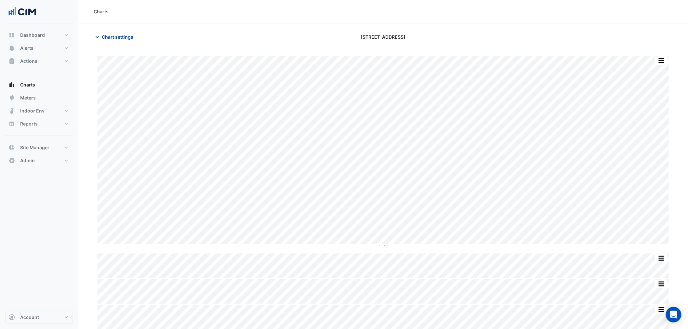
click at [102, 36] on span "Chart settings" at bounding box center [118, 36] width 32 height 7
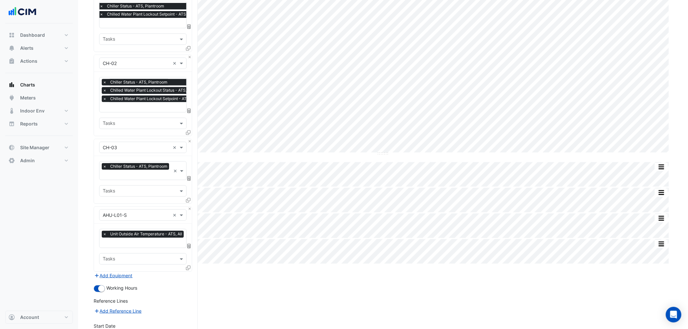
scroll to position [144, 0]
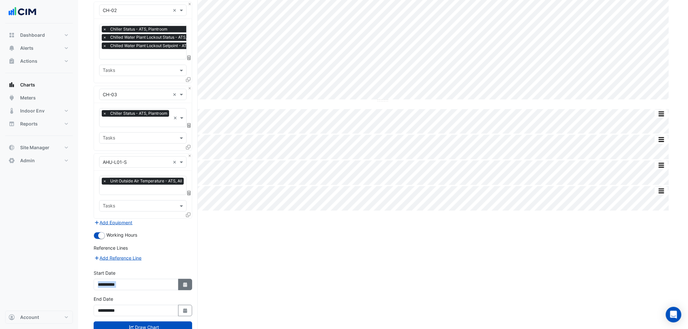
click at [186, 276] on div "**********" at bounding box center [143, 279] width 98 height 21
click at [185, 279] on button "Select Date" at bounding box center [185, 284] width 14 height 11
select select "*"
select select "****"
click at [104, 195] on span "Previous month" at bounding box center [104, 195] width 5 height 5
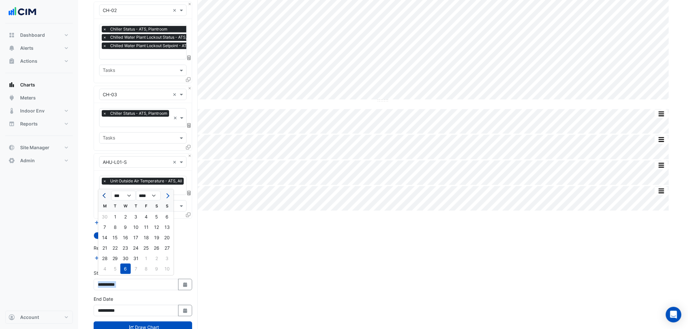
click at [104, 195] on span "Previous month" at bounding box center [104, 195] width 5 height 5
select select "*"
click at [164, 217] on div "1" at bounding box center [167, 217] width 10 height 10
type input "**********"
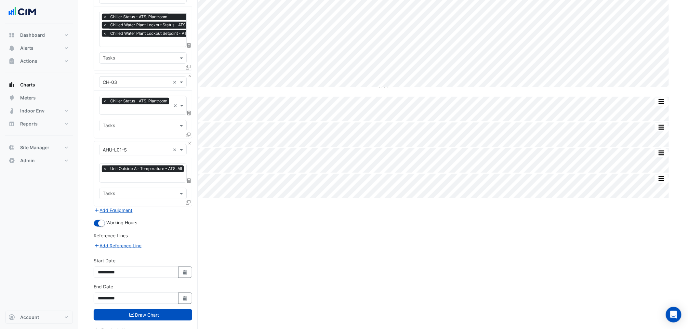
scroll to position [164, 0]
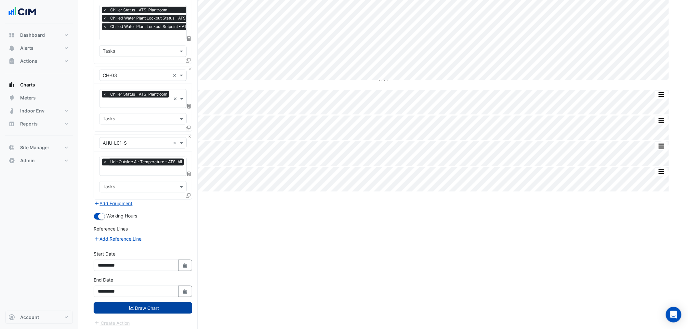
click at [179, 309] on button "Draw Chart" at bounding box center [143, 307] width 98 height 11
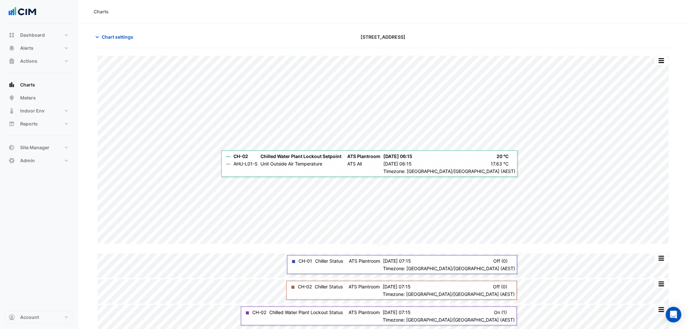
scroll to position [27, 0]
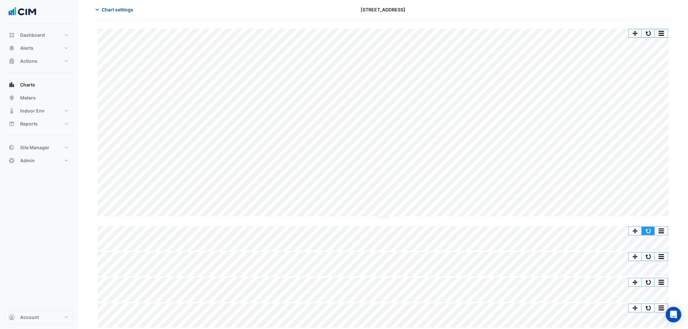
click at [645, 230] on button "button" at bounding box center [648, 231] width 13 height 8
click at [133, 23] on div "Split by Equip Split All Split None Print Save as JPEG Save as PNG Pivot Data T…" at bounding box center [383, 175] width 579 height 308
click at [132, 15] on div "Chart settings 323 Castlereagh Street" at bounding box center [383, 12] width 579 height 17
click at [131, 11] on span "Chart settings" at bounding box center [118, 9] width 32 height 7
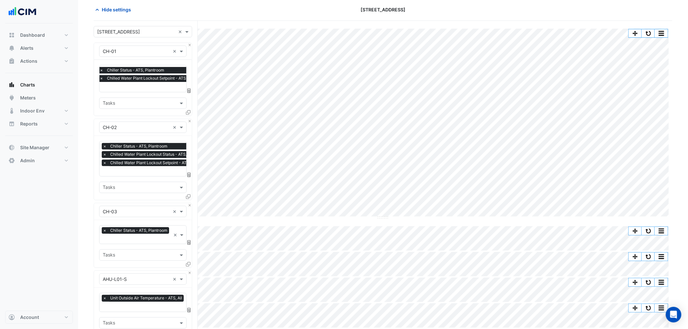
click at [138, 85] on input "text" at bounding box center [154, 87] width 111 height 7
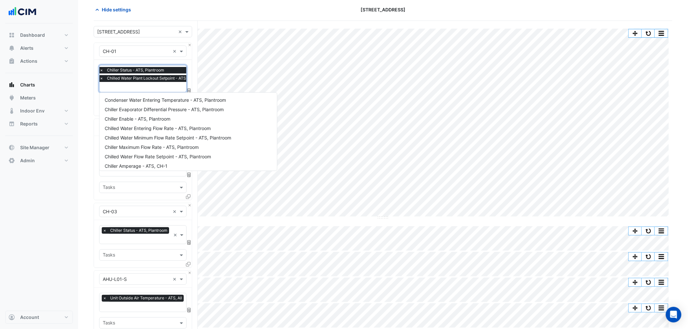
scroll to position [229, 0]
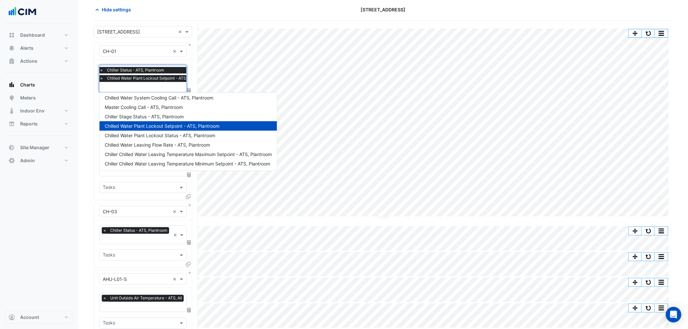
click at [95, 81] on div "Favourites × Chiller Status - ATS, Plantroom × Chilled Water Plant Lockout Setp…" at bounding box center [143, 88] width 98 height 56
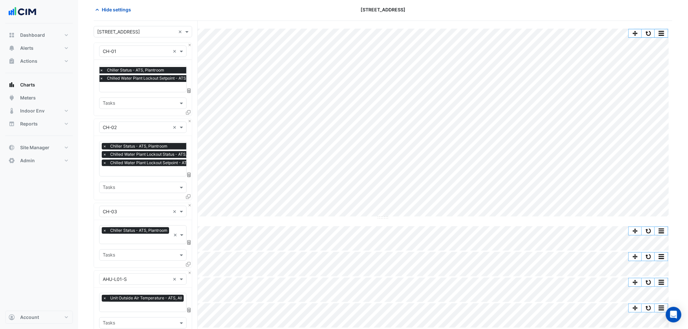
click at [90, 86] on section "Hide settings 323 Castlereagh Street Split by Equip Split All Split None Print …" at bounding box center [383, 232] width 610 height 472
click at [104, 69] on div "× Chiller Status - ATS, Plantroom" at bounding box center [153, 70] width 110 height 7
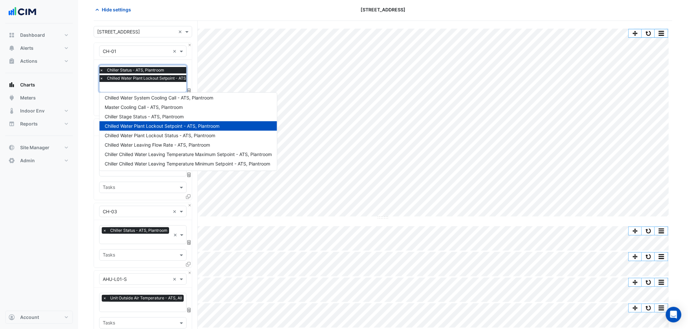
click at [192, 45] on div "Equipment × CH-01 × Favourites × Chiller Status - ATS, Plantroom × Chilled Wate…" at bounding box center [143, 79] width 98 height 73
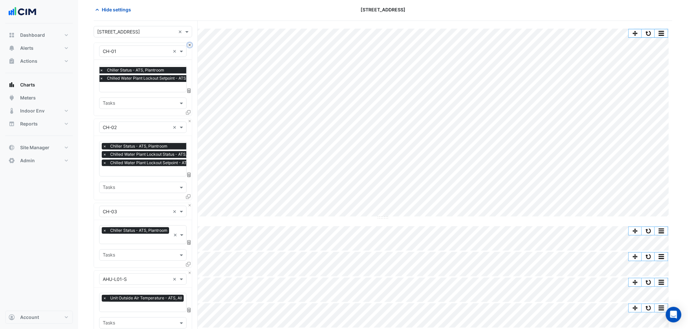
click at [190, 45] on button "Close" at bounding box center [190, 45] width 4 height 4
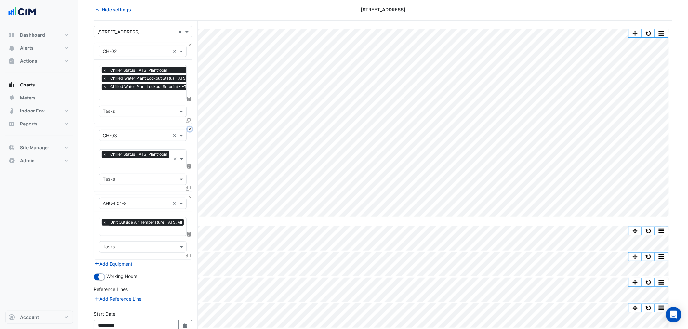
click at [189, 128] on button "Close" at bounding box center [190, 129] width 4 height 4
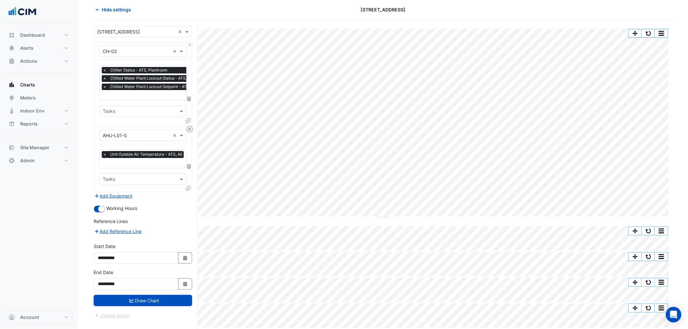
click at [189, 128] on button "Close" at bounding box center [190, 129] width 4 height 4
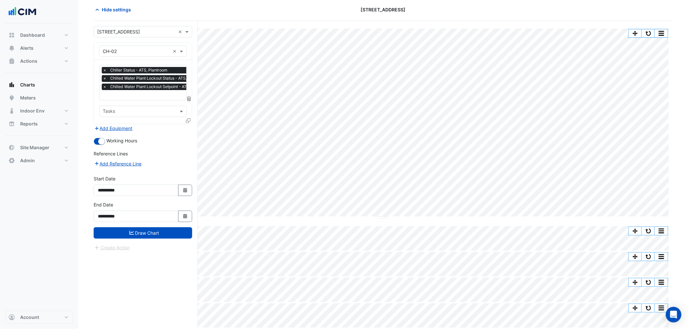
scroll to position [0, 3]
click at [153, 94] on input "text" at bounding box center [154, 95] width 111 height 7
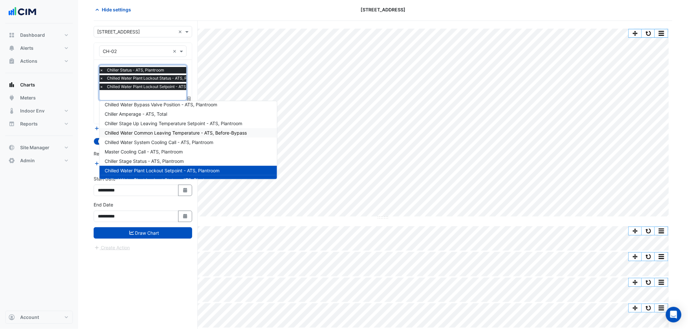
scroll to position [103, 0]
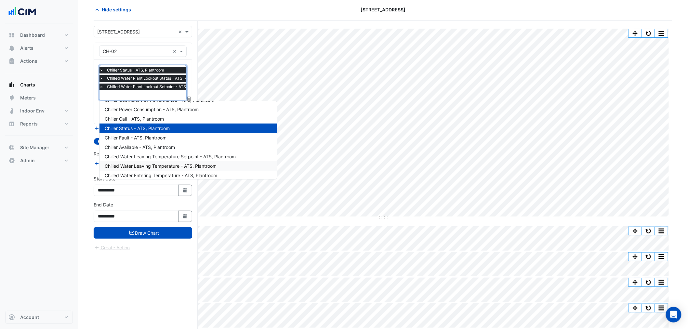
click at [194, 166] on span "Chilled Water Leaving Temperature - ATS, Plantroom" at bounding box center [161, 166] width 112 height 6
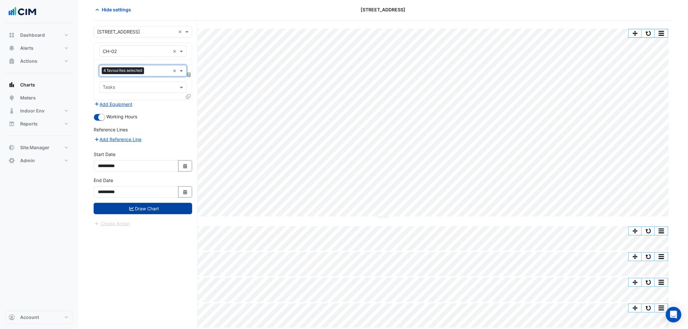
click at [161, 211] on button "Draw Chart" at bounding box center [143, 208] width 98 height 11
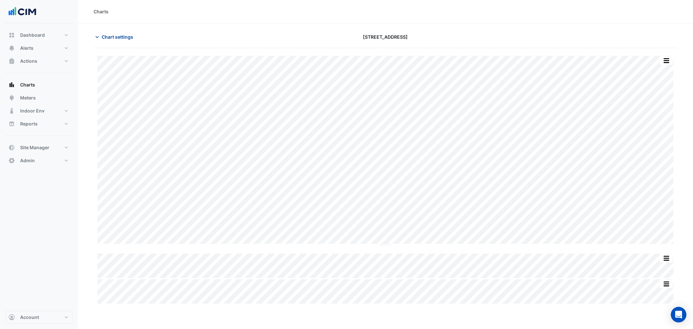
click at [116, 39] on span "Chart settings" at bounding box center [118, 36] width 32 height 7
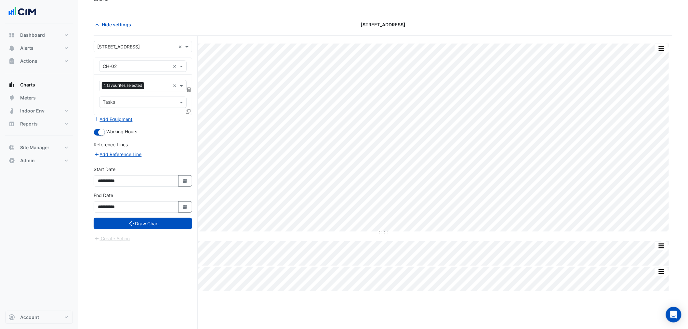
scroll to position [25, 0]
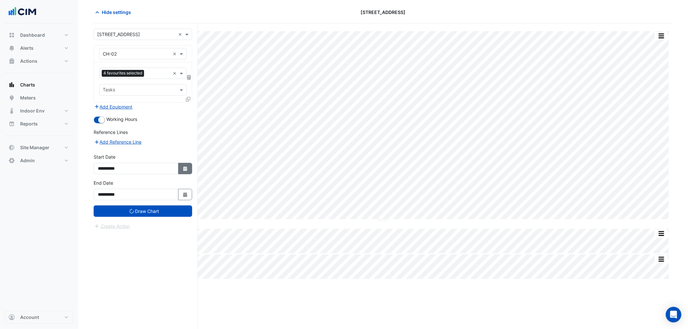
click at [181, 167] on button "Select Date" at bounding box center [185, 168] width 14 height 11
select select "*"
select select "****"
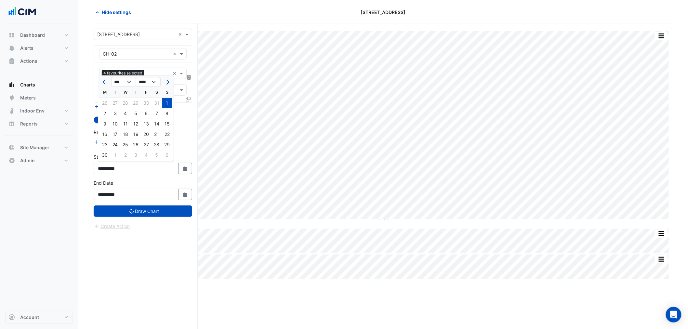
click at [165, 80] on button "Next month" at bounding box center [167, 82] width 8 height 10
click at [165, 80] on span "Next month" at bounding box center [166, 82] width 5 height 5
select select "*"
click at [166, 80] on div at bounding box center [167, 82] width 13 height 10
click at [147, 100] on div "1" at bounding box center [146, 103] width 10 height 10
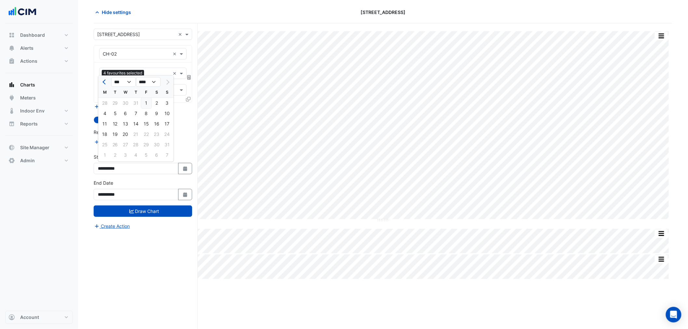
type input "**********"
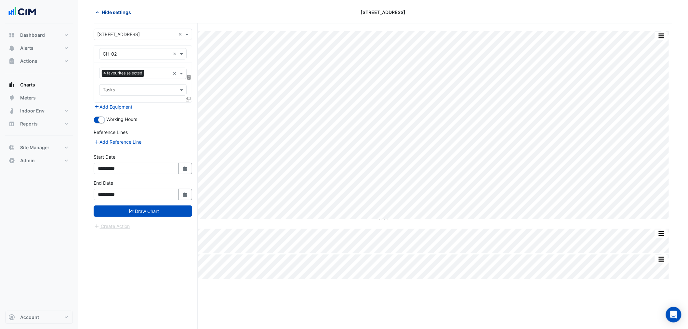
click at [117, 17] on button "Hide settings" at bounding box center [115, 12] width 42 height 11
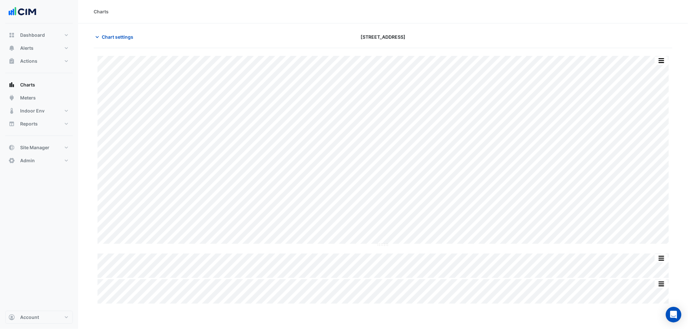
scroll to position [0, 0]
click at [127, 40] on button "Chart settings" at bounding box center [116, 36] width 44 height 11
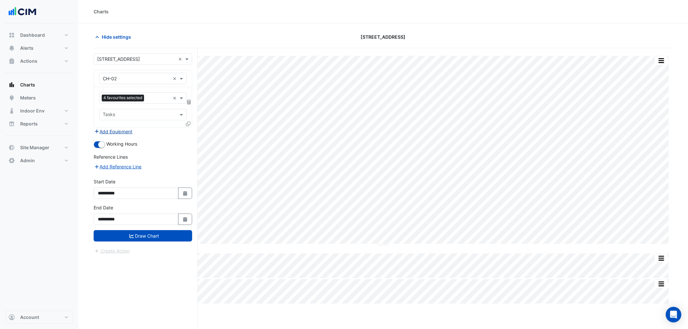
click at [116, 131] on button "Add Equipment" at bounding box center [113, 131] width 39 height 7
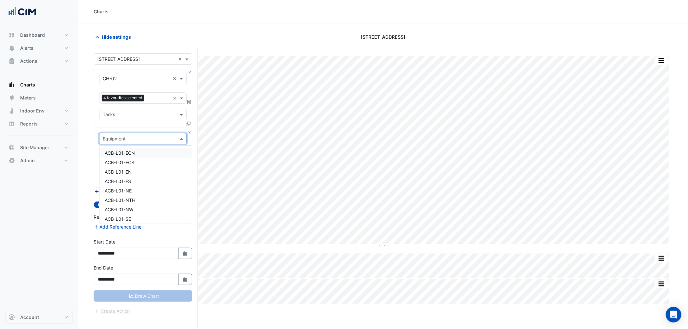
click at [120, 141] on input "text" at bounding box center [136, 139] width 67 height 7
type input "****"
click at [123, 151] on div "Weather" at bounding box center [142, 152] width 87 height 9
click at [125, 154] on div "Favourites" at bounding box center [133, 158] width 69 height 10
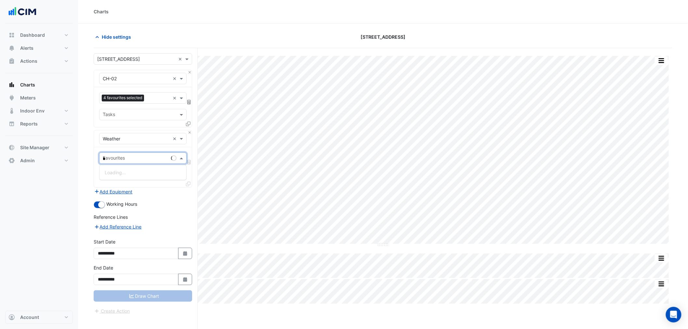
type input "**"
click at [138, 171] on span "Temperature (Celcius)" at bounding box center [139, 173] width 69 height 6
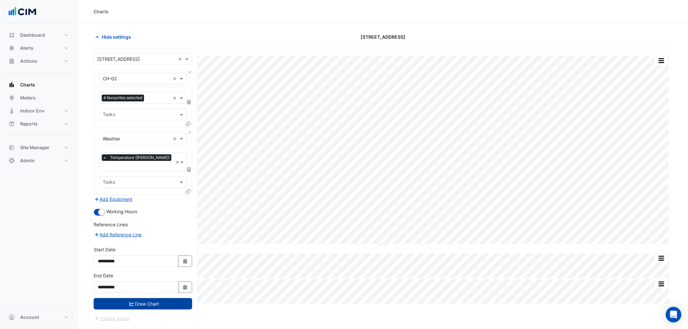
click at [155, 298] on button "Draw Chart" at bounding box center [143, 303] width 98 height 11
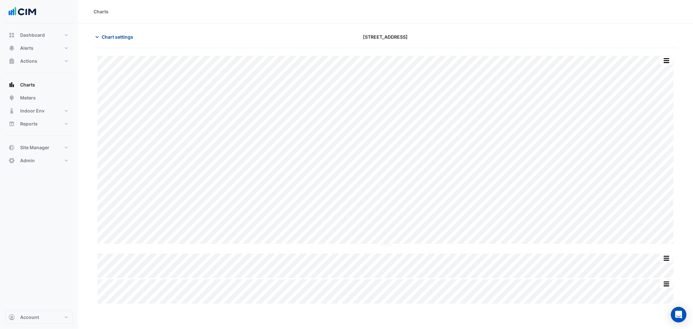
click at [115, 40] on span "Chart settings" at bounding box center [118, 36] width 32 height 7
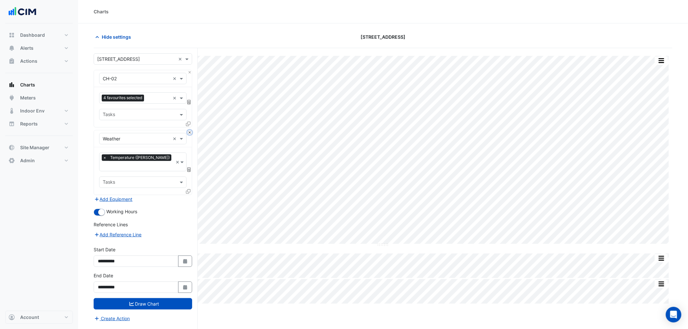
click at [189, 132] on button "Close" at bounding box center [190, 132] width 4 height 4
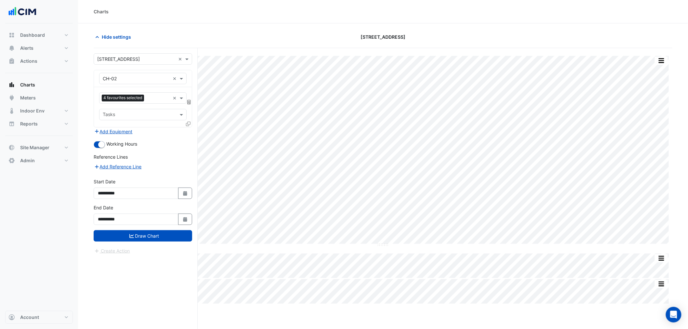
click at [164, 74] on div "Equipment × CH-02 ×" at bounding box center [142, 78] width 87 height 11
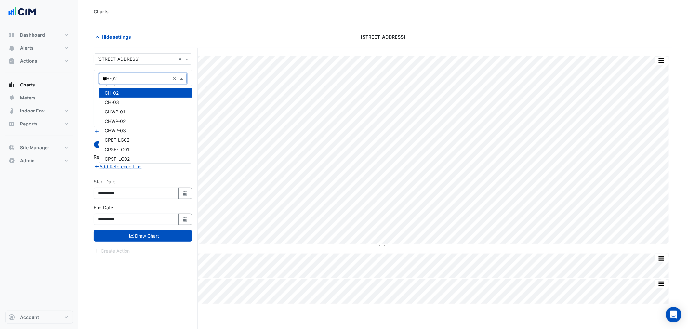
scroll to position [12, 0]
type input "***"
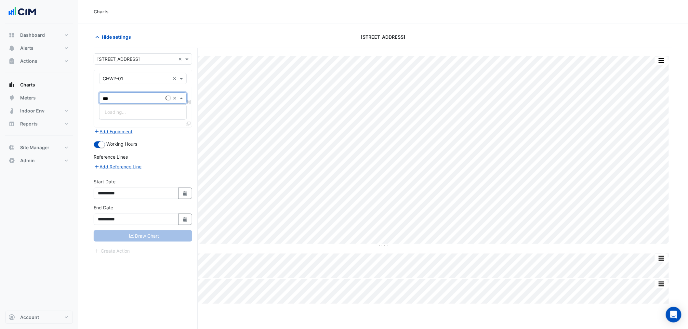
type input "****"
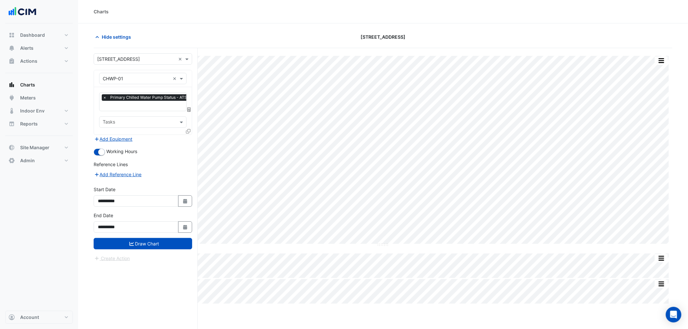
scroll to position [0, 37]
click at [138, 107] on input "text" at bounding box center [120, 106] width 109 height 7
type input "*"
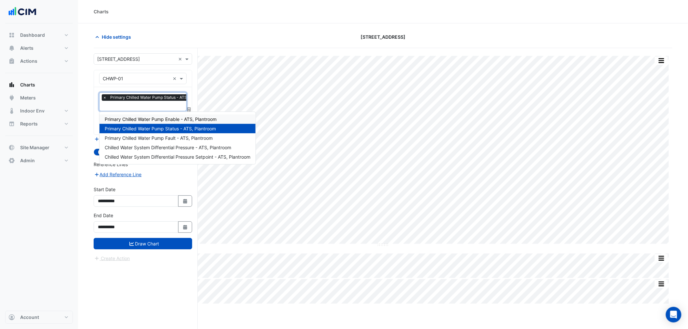
click at [181, 121] on span "Primary Chilled Water Pump Enable - ATS, Plantroom" at bounding box center [161, 119] width 112 height 6
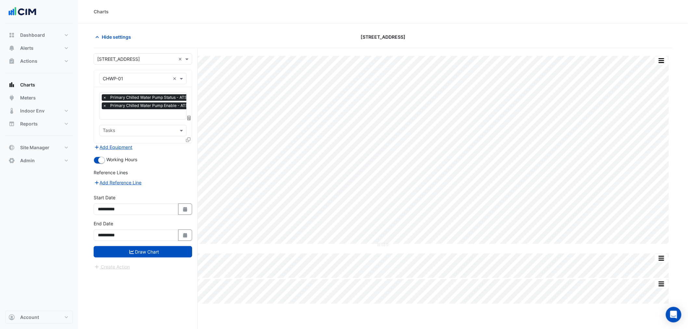
click at [187, 140] on icon at bounding box center [188, 140] width 5 height 5
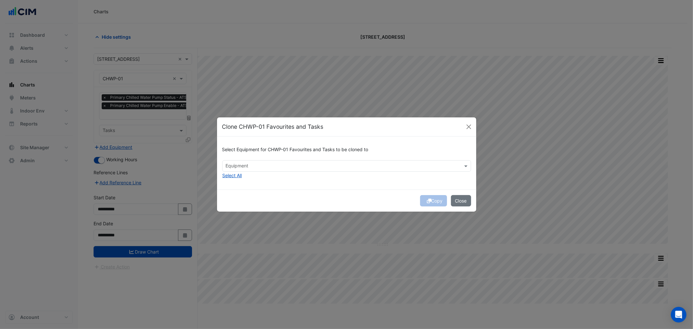
click at [241, 184] on div "Select Equipment for CHWP-01 Favourites and Tasks to be cloned to Equipment Sel…" at bounding box center [346, 163] width 259 height 53
click at [239, 178] on button "Select All" at bounding box center [232, 175] width 20 height 7
click at [435, 200] on div "Copy Close" at bounding box center [346, 201] width 259 height 22
click at [435, 200] on button "Copy" at bounding box center [433, 200] width 27 height 11
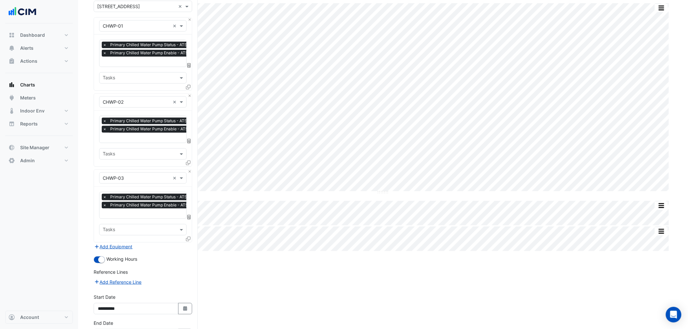
scroll to position [96, 0]
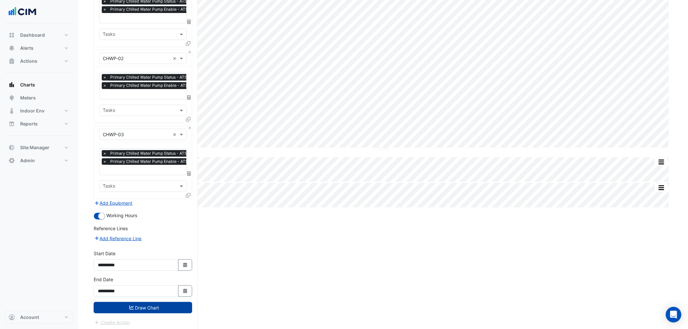
click at [163, 304] on button "Draw Chart" at bounding box center [143, 307] width 98 height 11
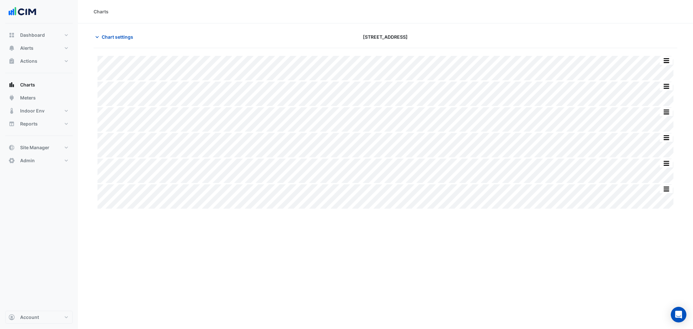
drag, startPoint x: 331, startPoint y: 35, endPoint x: 429, endPoint y: 39, distance: 98.3
click at [429, 39] on div "[STREET_ADDRESS]" at bounding box center [385, 36] width 197 height 11
click at [133, 37] on span "Chart settings" at bounding box center [118, 36] width 32 height 7
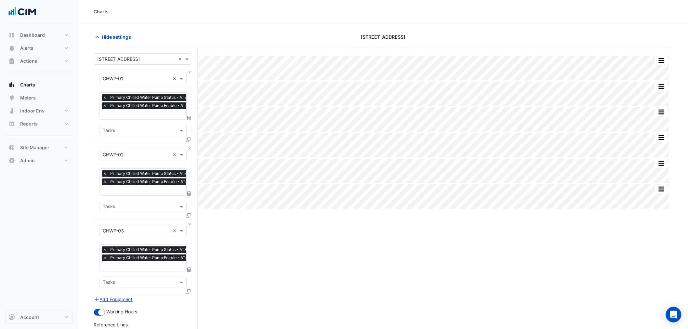
click at [187, 70] on div "Equipment × CHWP-01 ×" at bounding box center [143, 78] width 98 height 17
click at [188, 71] on div "Equipment × CHWP-01 ×" at bounding box center [143, 78] width 98 height 17
click at [188, 71] on button "Close" at bounding box center [190, 72] width 4 height 4
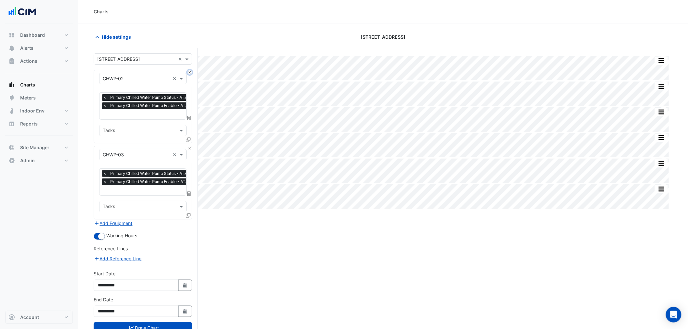
click at [188, 71] on button "Close" at bounding box center [190, 72] width 4 height 4
click at [188, 146] on div "Equipment × CHWP-03 ×" at bounding box center [143, 154] width 98 height 17
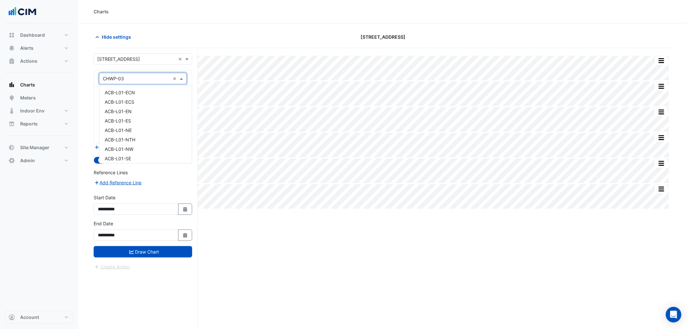
click at [153, 77] on input "text" at bounding box center [136, 78] width 67 height 7
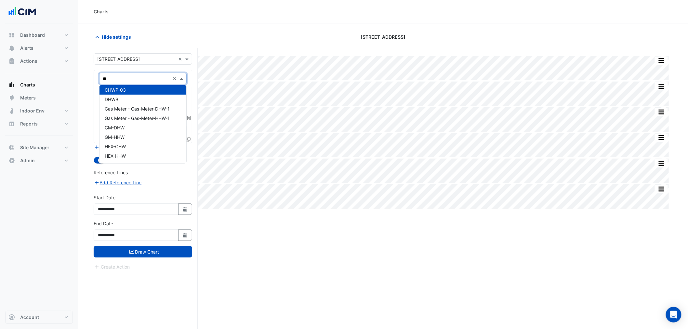
type input "***"
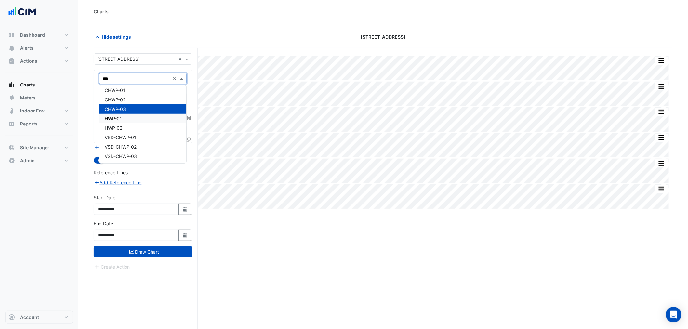
click at [146, 118] on div "HWP-01" at bounding box center [142, 118] width 87 height 9
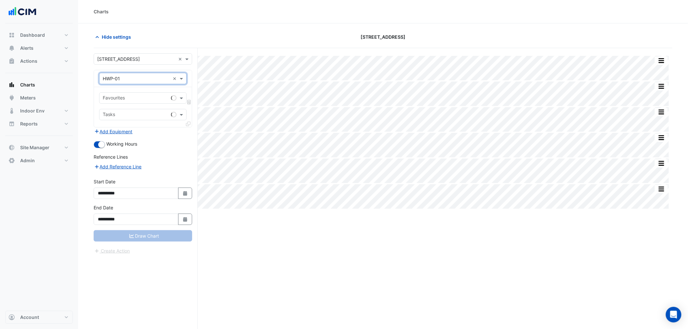
click at [145, 102] on input "text" at bounding box center [136, 98] width 66 height 7
type input "****"
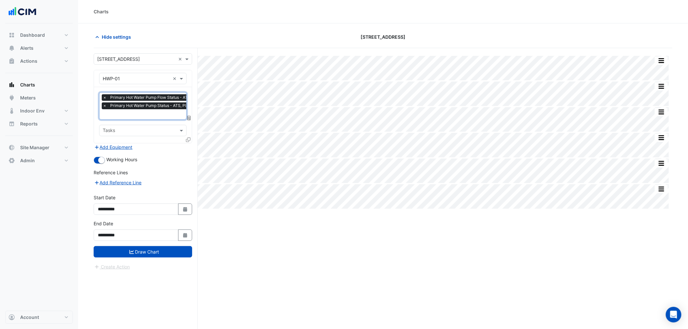
click at [188, 138] on icon at bounding box center [188, 140] width 5 height 5
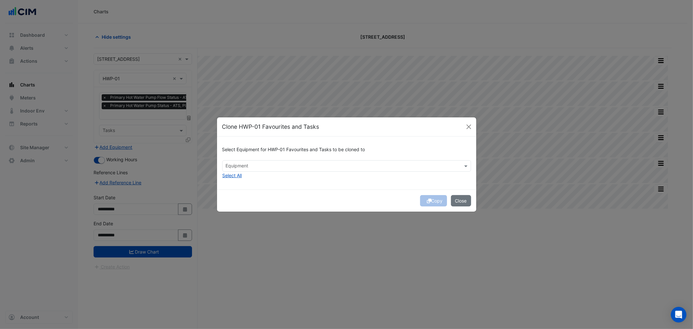
click at [281, 167] on input "text" at bounding box center [343, 166] width 234 height 7
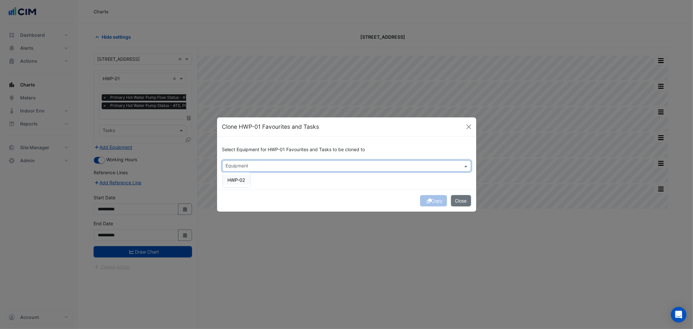
click at [238, 177] on div "HWP-02" at bounding box center [237, 179] width 28 height 9
click at [294, 180] on div "Select Equipment for HWP-01 Favourites and Tasks to be cloned to Equipment × HW…" at bounding box center [346, 163] width 259 height 53
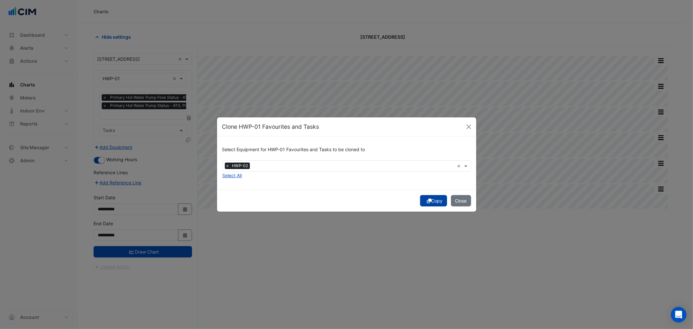
click at [427, 200] on icon "submit" at bounding box center [429, 201] width 5 height 5
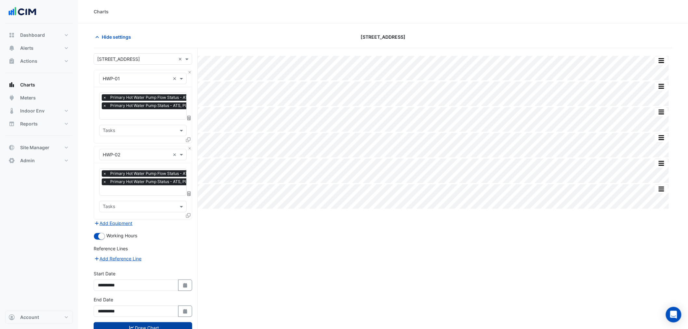
click at [185, 324] on button "Draw Chart" at bounding box center [143, 327] width 98 height 11
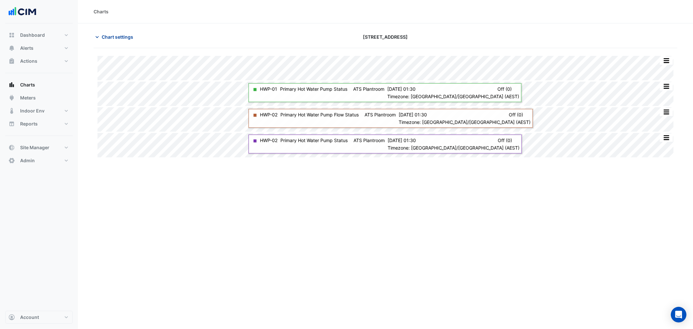
click at [119, 37] on span "Chart settings" at bounding box center [118, 36] width 32 height 7
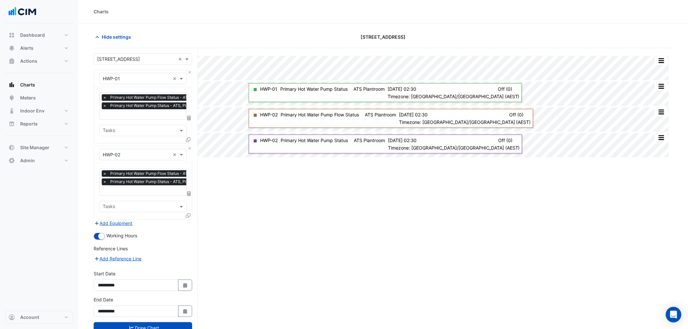
scroll to position [0, 3]
click at [139, 109] on div "× Primary Hot Water Pump Flow Status - ATS, Plantroom × Primary Hot Water Pump …" at bounding box center [154, 102] width 113 height 17
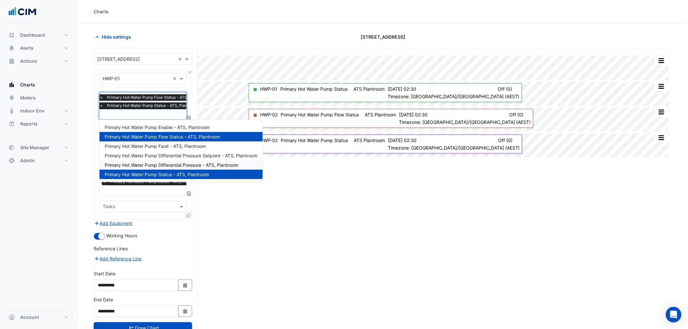
click at [214, 164] on span "Primary Hot Water Pump Differential Pressure - ATS, Plantroom" at bounding box center [172, 165] width 134 height 6
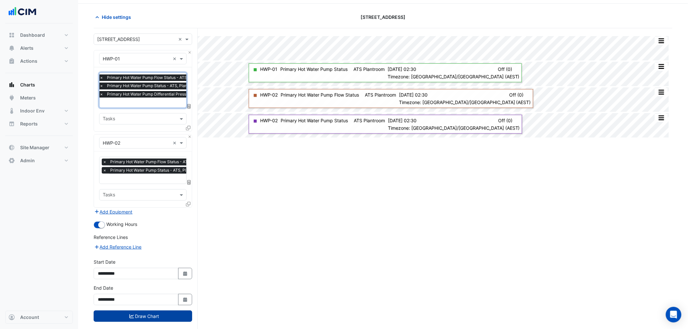
scroll to position [29, 0]
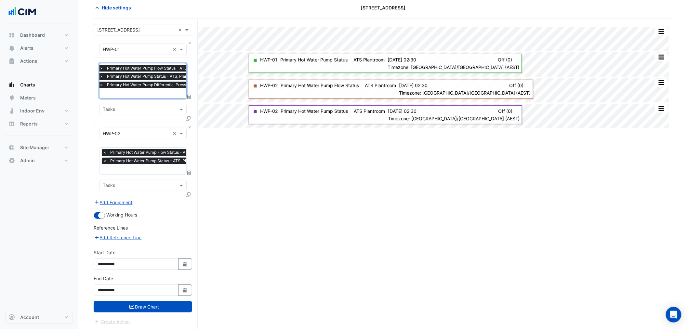
click at [185, 315] on form "Select a Site × 323 Castlereagh Street × Equipment × HWP-01 × Favourites × Prim…" at bounding box center [143, 174] width 98 height 301
click at [186, 309] on button "Draw Chart" at bounding box center [143, 306] width 98 height 11
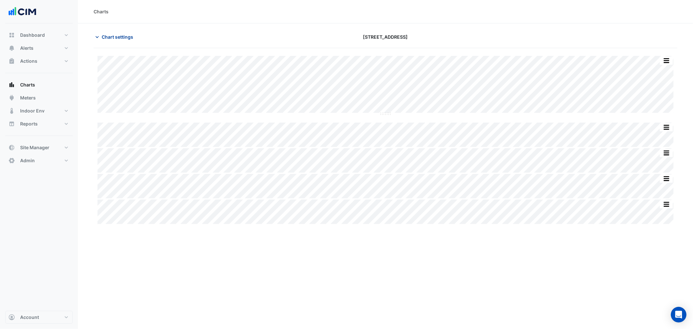
click at [114, 33] on span "Chart settings" at bounding box center [118, 36] width 32 height 7
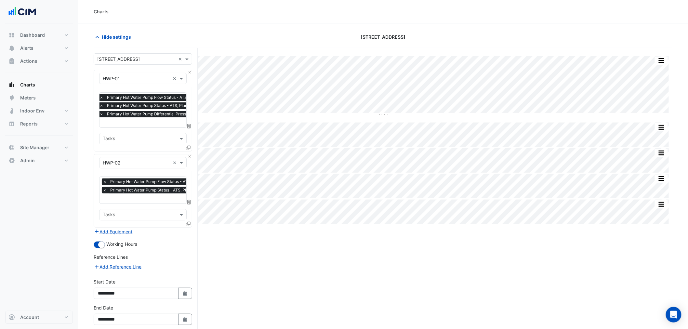
click at [148, 80] on input "text" at bounding box center [136, 78] width 67 height 7
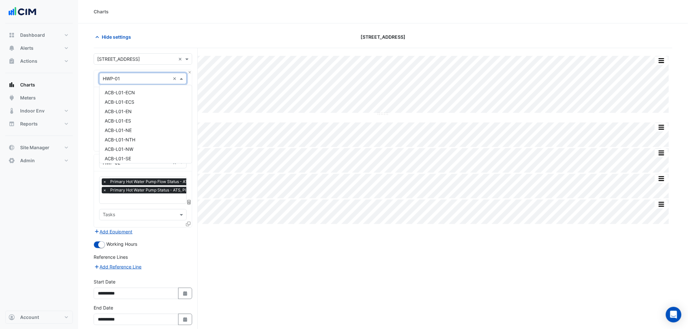
scroll to position [3836, 0]
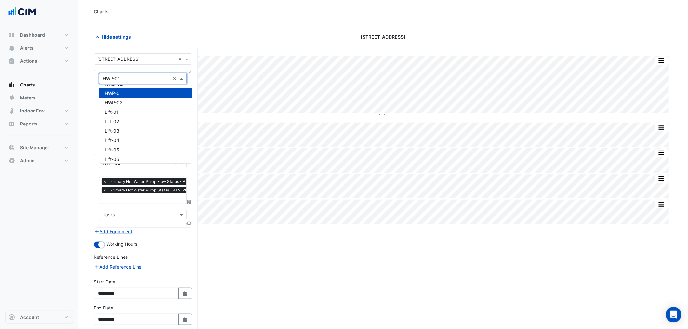
click at [89, 92] on section "Hide settings 323 Castlereagh Street Split by Equip Split All Split None Print …" at bounding box center [383, 191] width 610 height 336
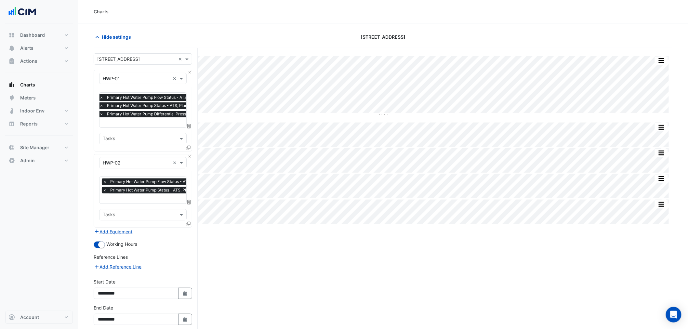
click at [118, 82] on div "Equipment × HWP-01 ×" at bounding box center [142, 78] width 87 height 11
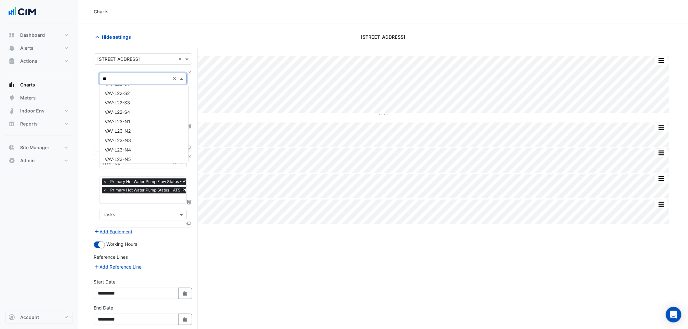
scroll to position [125, 0]
type input "***"
click at [147, 97] on div "AHU-G-CZ" at bounding box center [142, 92] width 87 height 9
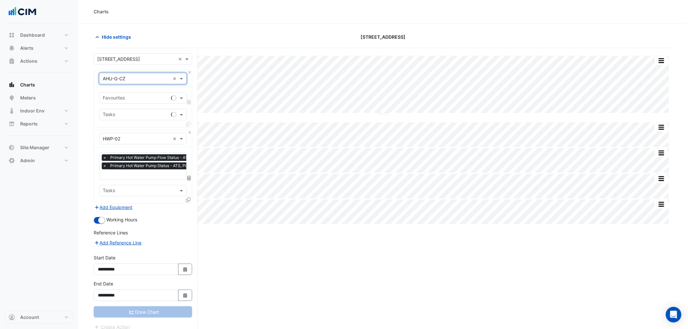
click at [147, 97] on input "text" at bounding box center [136, 98] width 66 height 7
type input "*"
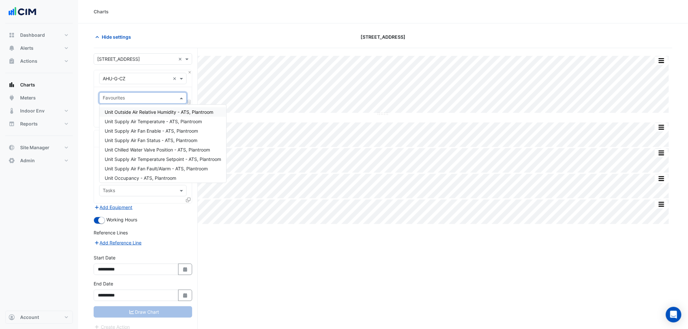
type input "*"
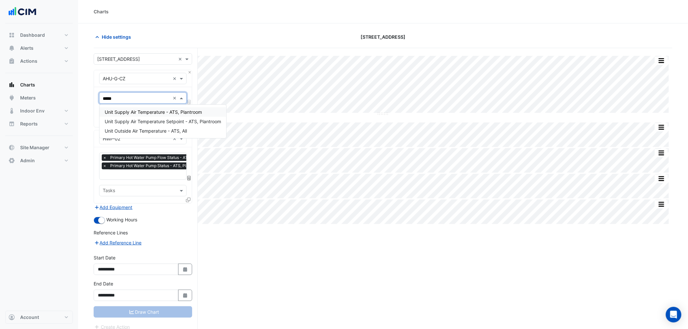
type input "******"
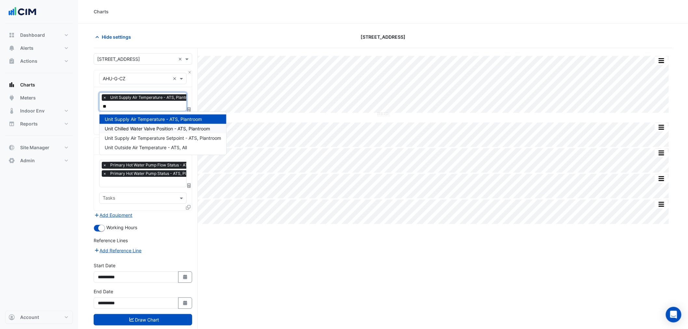
type input "***"
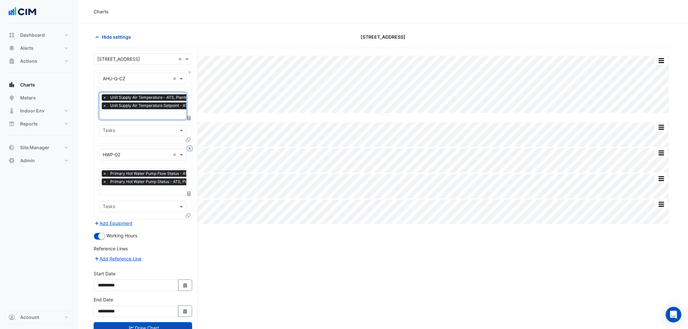
click at [188, 147] on button "Close" at bounding box center [190, 148] width 4 height 4
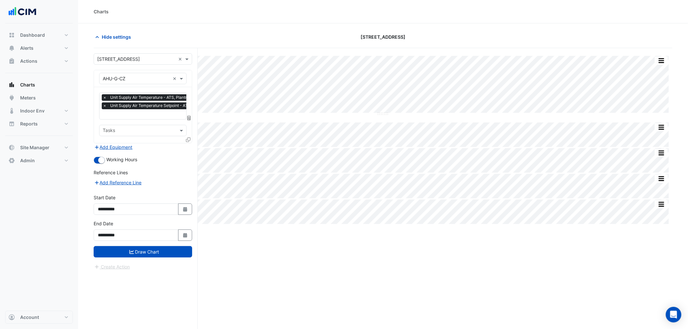
click at [189, 141] on icon at bounding box center [188, 140] width 5 height 5
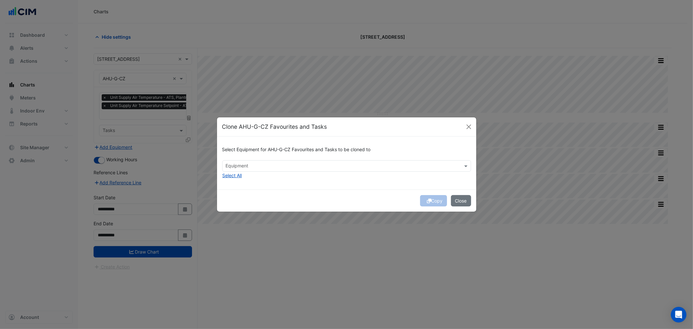
click at [304, 174] on div "Select Equipment for AHU-G-CZ Favourites and Tasks to be cloned to Equipment Se…" at bounding box center [346, 163] width 259 height 53
click at [295, 168] on input "text" at bounding box center [343, 166] width 234 height 7
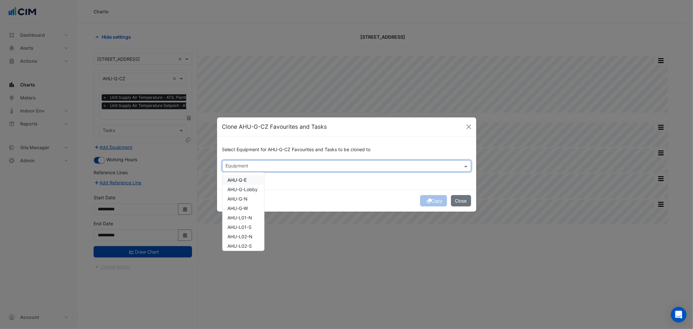
drag, startPoint x: 314, startPoint y: 180, endPoint x: 269, endPoint y: 178, distance: 45.9
click at [308, 180] on div "Select Equipment for AHU-G-CZ Favourites and Tasks to be cloned to Equipment AH…" at bounding box center [346, 163] width 259 height 53
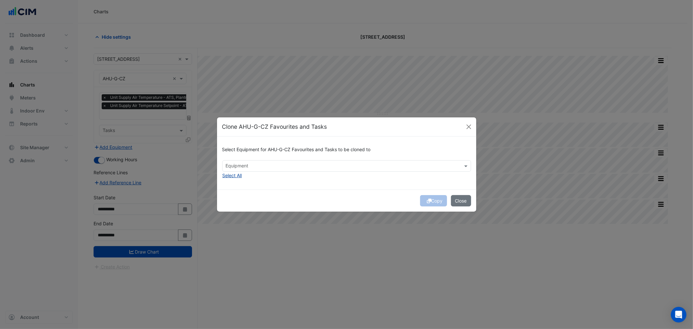
click at [233, 177] on button "Select All" at bounding box center [232, 175] width 20 height 7
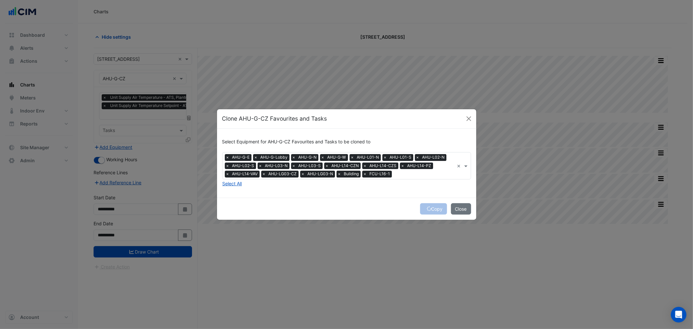
click at [340, 173] on span "×" at bounding box center [340, 174] width 6 height 7
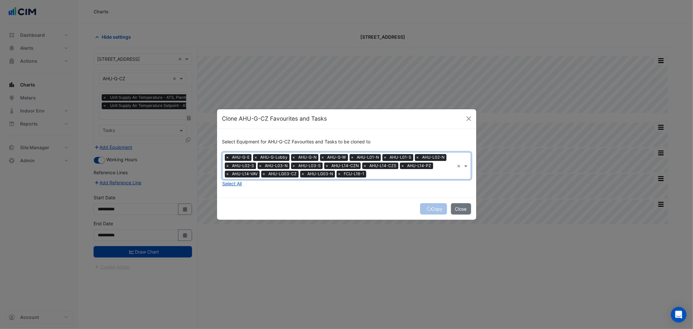
click at [340, 173] on span "×" at bounding box center [340, 174] width 6 height 7
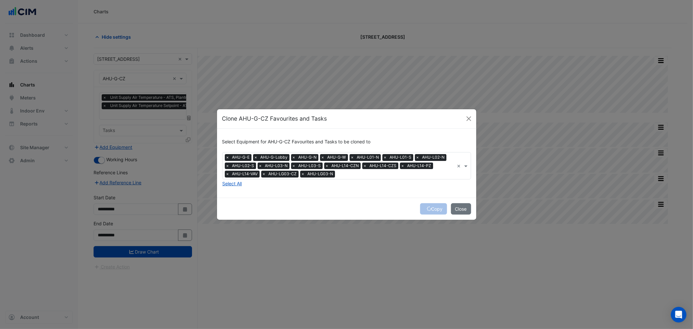
click at [434, 207] on div "Copy Close" at bounding box center [346, 209] width 259 height 22
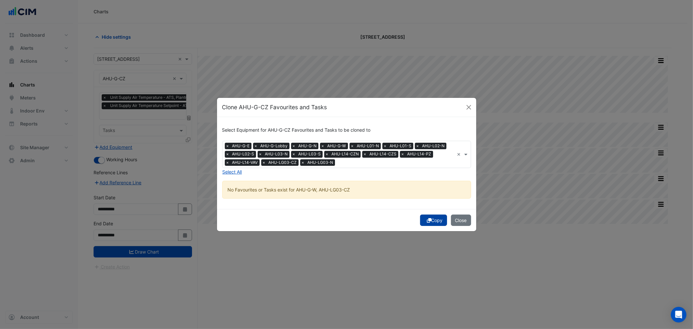
click at [432, 217] on button "Copy" at bounding box center [433, 220] width 27 height 11
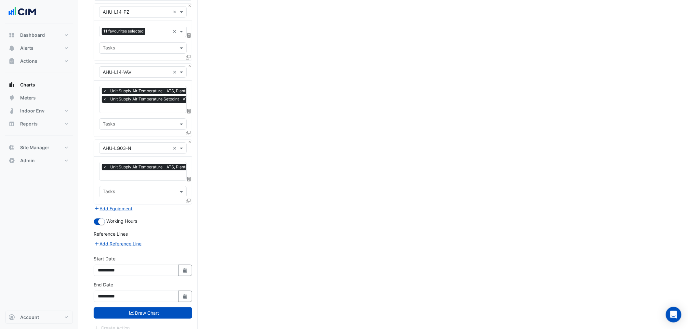
drag, startPoint x: 203, startPoint y: 232, endPoint x: 216, endPoint y: 334, distance: 103.3
click at [180, 307] on button "Draw Chart" at bounding box center [143, 312] width 98 height 11
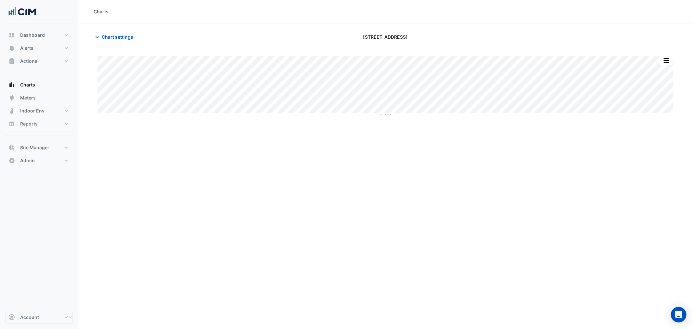
click at [404, 306] on div "Charts Chart settings 323 Castlereagh Street Print Save as JPEG Save as PNG — A…" at bounding box center [385, 164] width 615 height 329
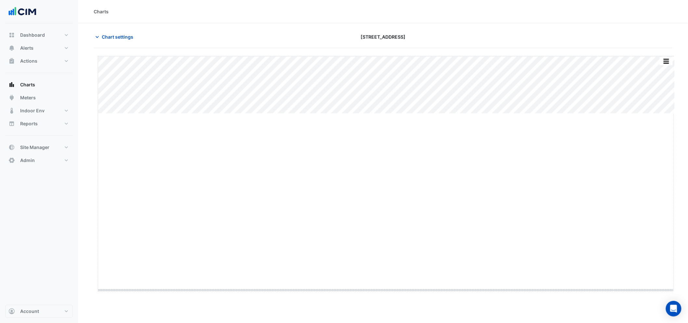
drag, startPoint x: 389, startPoint y: 114, endPoint x: 391, endPoint y: 346, distance: 231.8
click at [391, 323] on html "Charts Chart settings 323 Castlereagh Street Split by Equip Split All Split Non…" at bounding box center [344, 161] width 688 height 323
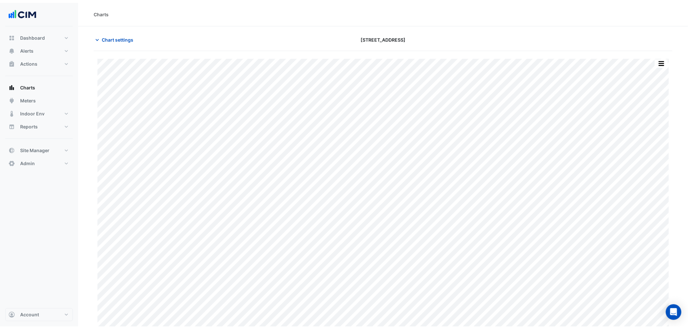
scroll to position [23, 0]
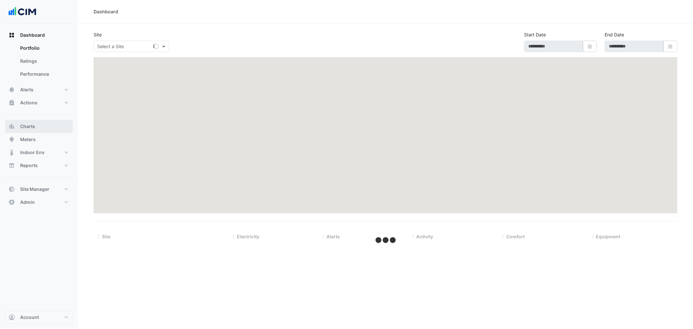
click at [50, 131] on button "Charts" at bounding box center [39, 126] width 68 height 13
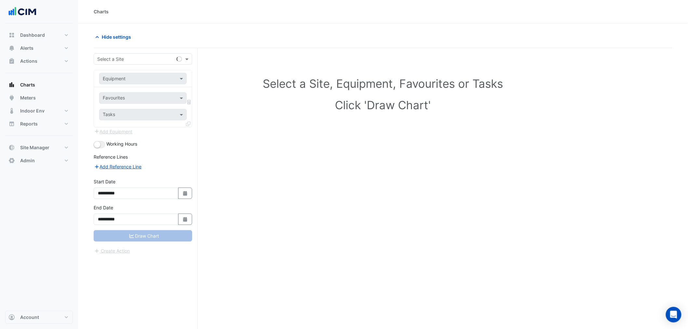
click at [121, 53] on div "**********" at bounding box center [146, 201] width 104 height 306
click at [117, 60] on input "text" at bounding box center [136, 59] width 78 height 7
type input "*******"
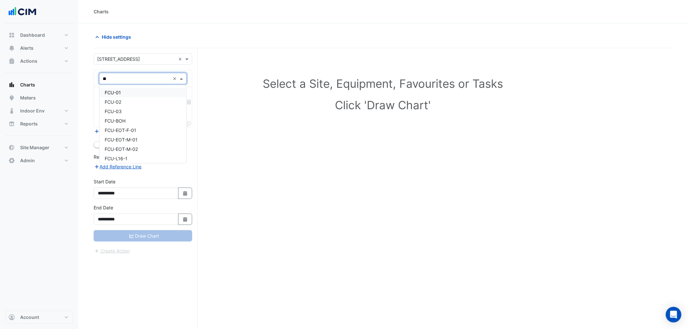
type input "***"
type input "****"
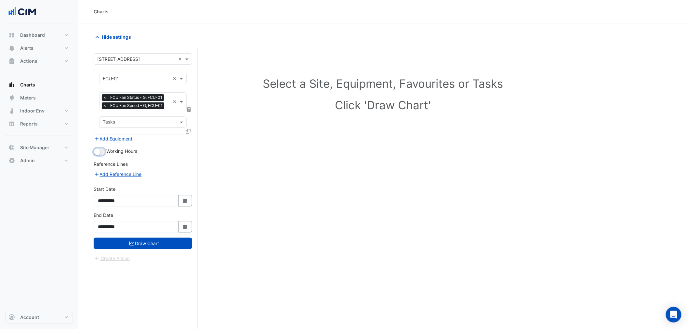
click at [99, 150] on small "button" at bounding box center [97, 152] width 7 height 7
click at [189, 128] on div at bounding box center [189, 132] width 6 height 9
click at [188, 128] on div at bounding box center [189, 132] width 6 height 9
click at [188, 129] on icon at bounding box center [188, 131] width 5 height 5
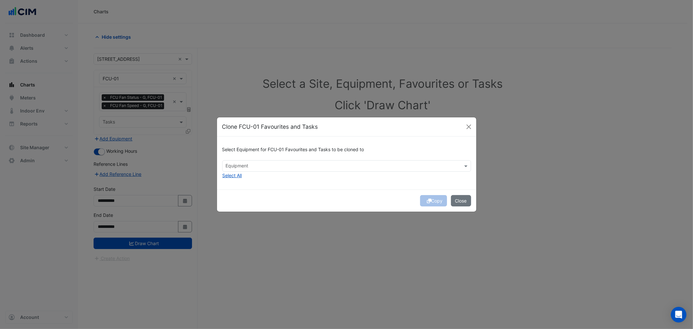
click at [228, 159] on div "Select Equipment for FCU-01 Favourites and Tasks to be cloned to" at bounding box center [346, 151] width 249 height 19
click at [235, 166] on input "text" at bounding box center [343, 166] width 234 height 7
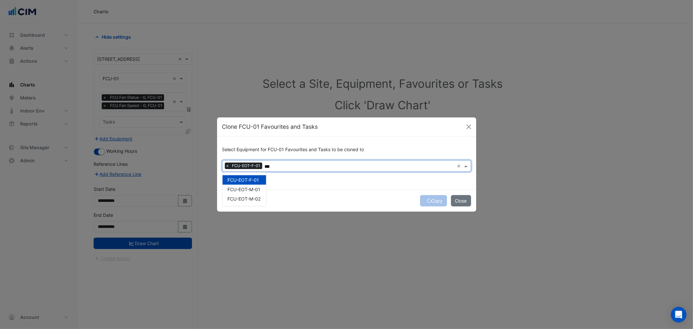
click at [247, 188] on span "FCU-EOT-M-01" at bounding box center [244, 190] width 33 height 6
click at [248, 196] on span "FCU-EOT-M-02" at bounding box center [244, 199] width 33 height 6
type input "***"
click at [306, 192] on div "Copy Close" at bounding box center [346, 201] width 259 height 22
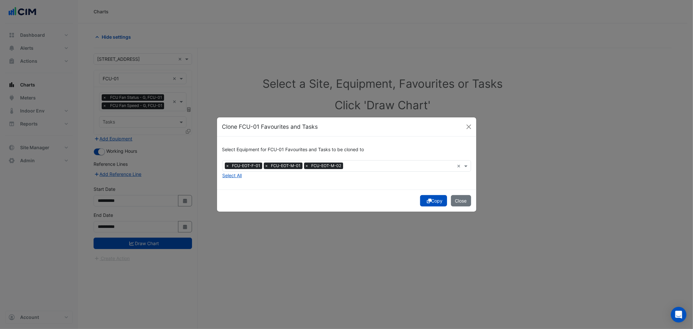
click at [436, 200] on button "Copy" at bounding box center [433, 200] width 27 height 11
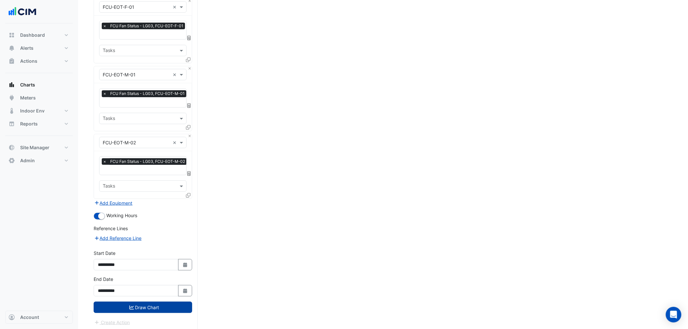
click at [175, 305] on button "Draw Chart" at bounding box center [143, 307] width 98 height 11
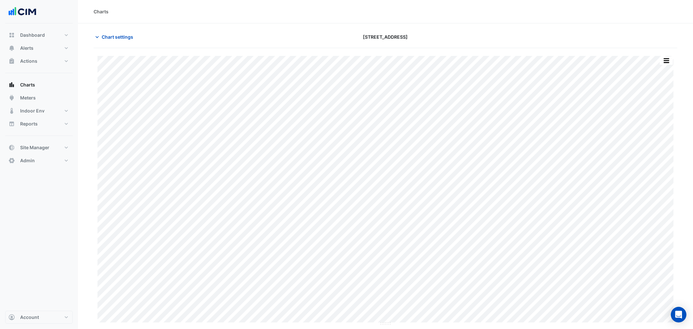
click at [674, 54] on div "Split by Equip Split by Unit Split All Print Save as JPEG Save as PNG Pivot Dat…" at bounding box center [386, 187] width 584 height 278
click at [673, 57] on button "button" at bounding box center [666, 61] width 13 height 8
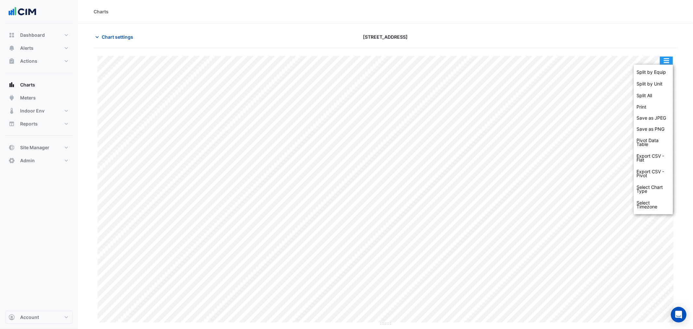
click at [672, 60] on button "button" at bounding box center [666, 61] width 13 height 8
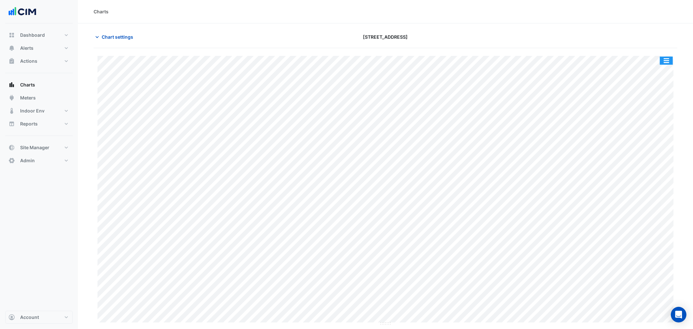
click at [671, 61] on button "button" at bounding box center [666, 61] width 13 height 8
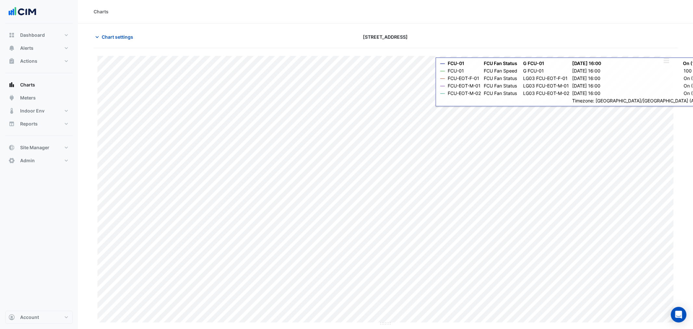
click at [664, 64] on button "button" at bounding box center [666, 61] width 13 height 8
click at [664, 71] on div "Split by Equip" at bounding box center [653, 72] width 39 height 12
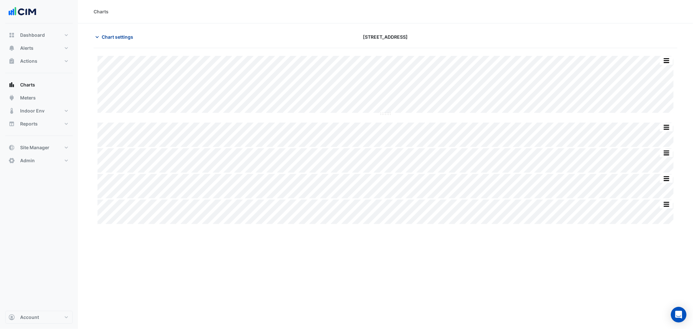
click at [125, 35] on span "Chart settings" at bounding box center [118, 36] width 32 height 7
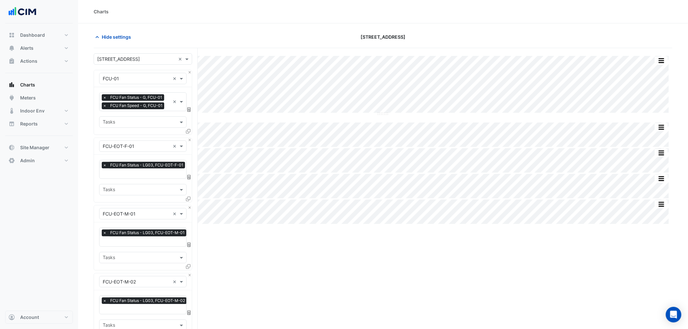
click at [128, 177] on input "text" at bounding box center [145, 174] width 84 height 7
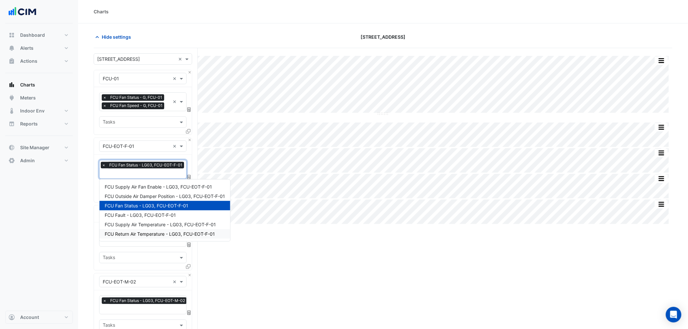
click at [255, 266] on div "Split by Unit Split All Split None Print Save as JPEG Save as PNG Pivot Data Ta…" at bounding box center [383, 259] width 579 height 422
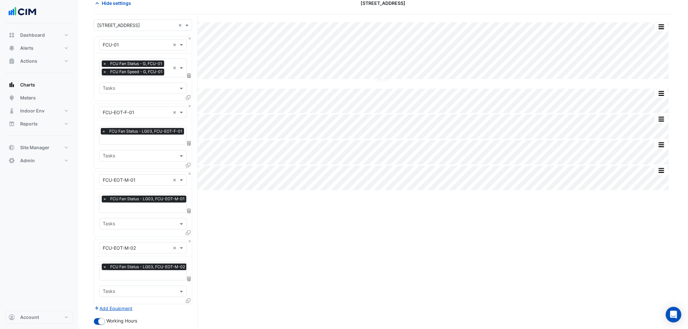
scroll to position [0, 0]
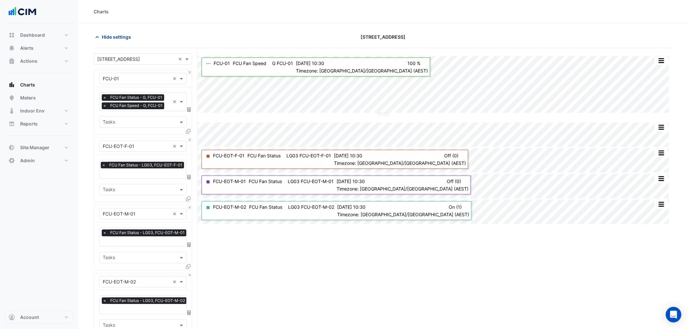
click at [108, 40] on button "Hide settings" at bounding box center [115, 36] width 42 height 11
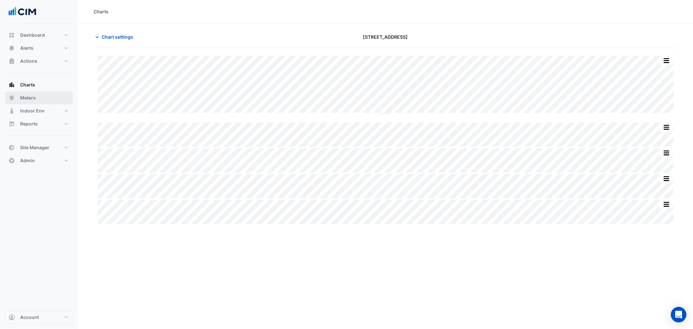
click at [52, 101] on button "Meters" at bounding box center [39, 97] width 68 height 13
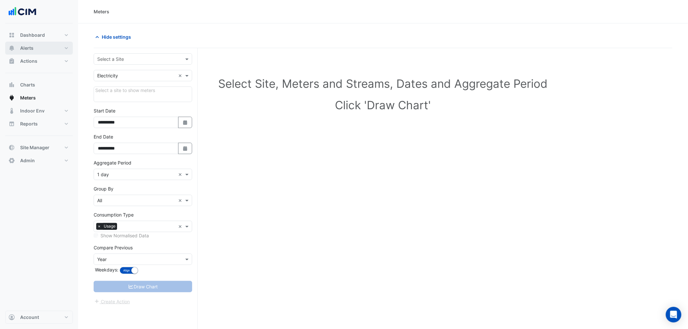
click at [45, 47] on button "Alerts" at bounding box center [39, 48] width 68 height 13
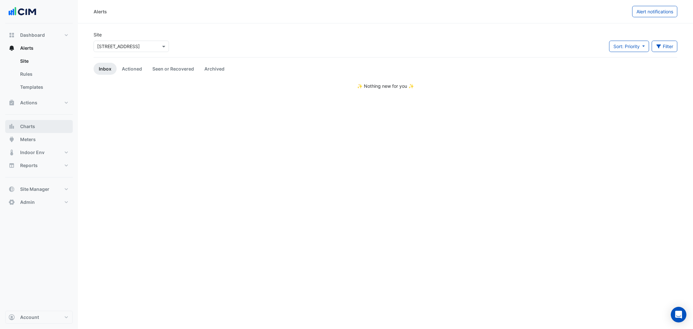
click at [38, 131] on button "Charts" at bounding box center [39, 126] width 68 height 13
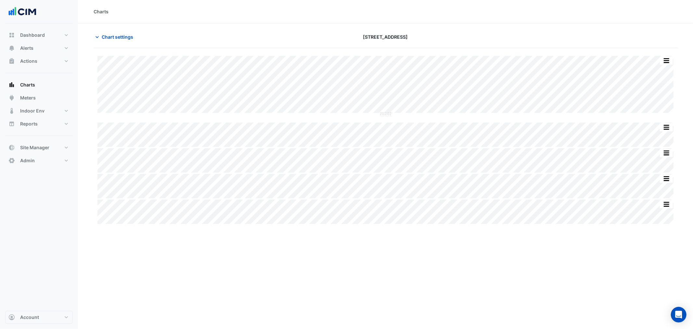
click at [119, 31] on section "Chart settings [STREET_ADDRESS] Split by Unit Split All Split None Print Save a…" at bounding box center [385, 124] width 615 height 202
click at [119, 32] on button "Chart settings" at bounding box center [116, 36] width 44 height 11
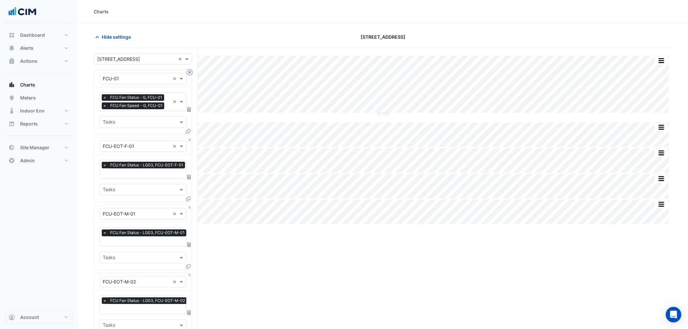
click at [189, 73] on button "Close" at bounding box center [190, 72] width 4 height 4
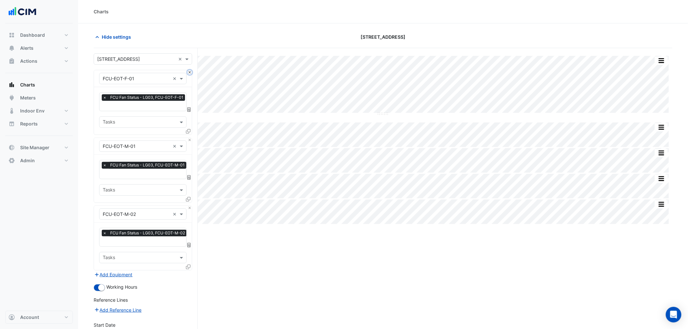
click at [189, 73] on button "Close" at bounding box center [190, 72] width 4 height 4
click at [189, 138] on button "Close" at bounding box center [190, 140] width 4 height 4
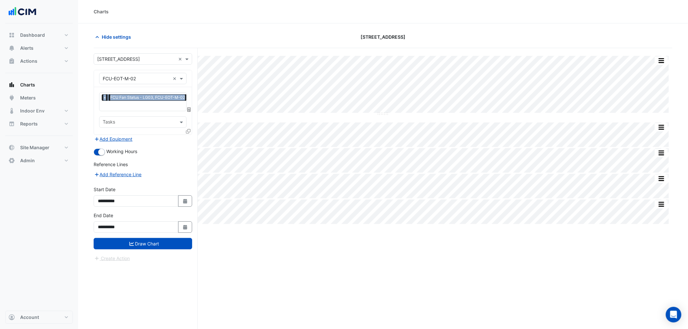
click at [189, 73] on div "Equipment × FCU-EOT-M-02 ×" at bounding box center [143, 78] width 98 height 17
click at [158, 79] on input "text" at bounding box center [136, 78] width 67 height 7
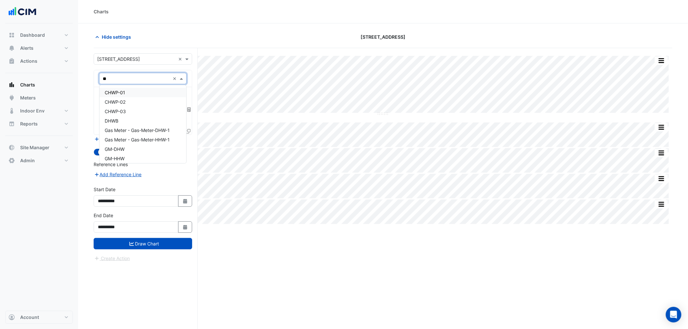
type input "***"
click at [145, 104] on div "HWB-01" at bounding box center [142, 101] width 87 height 9
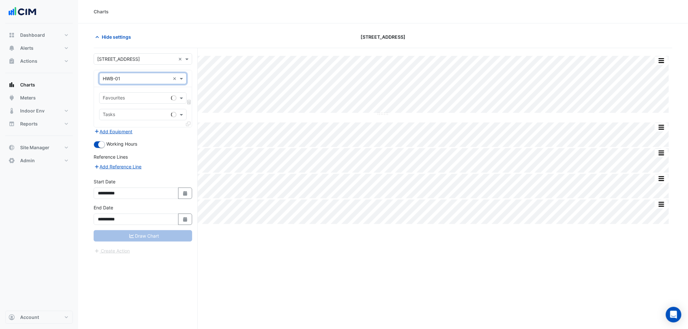
click at [141, 96] on input "text" at bounding box center [136, 98] width 66 height 7
type input "****"
click at [147, 113] on span "Hot Water Boiler Status - ATS, Plantroom" at bounding box center [148, 112] width 86 height 6
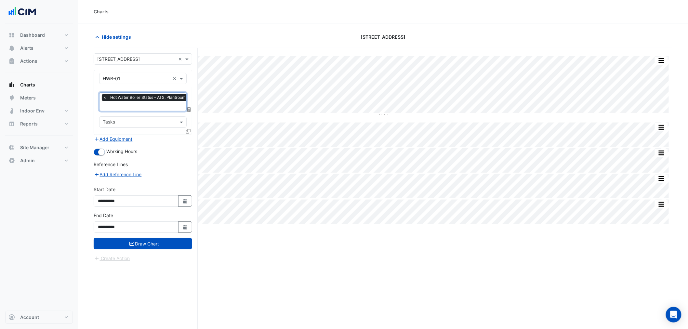
click at [145, 112] on div "Favourites × Hot Water Boiler Status - ATS, Plantroom × Tasks" at bounding box center [143, 110] width 98 height 47
click at [144, 109] on input "text" at bounding box center [146, 106] width 86 height 7
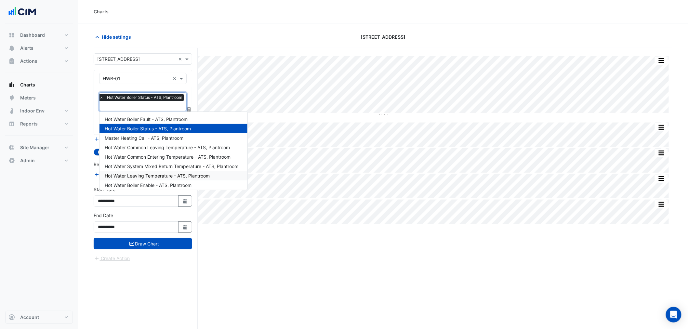
click at [89, 175] on section "Hide settings [STREET_ADDRESS] Split by Unit Split All Split None Print Save as…" at bounding box center [383, 188] width 610 height 330
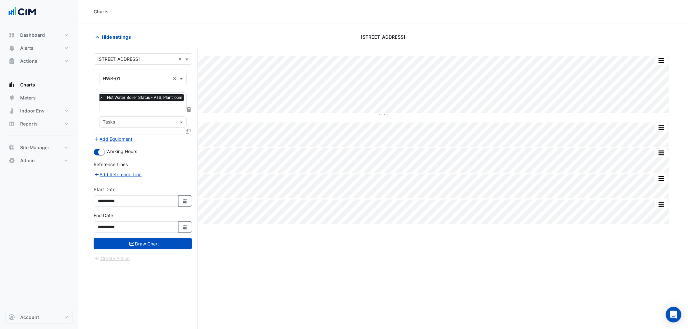
click at [186, 131] on icon at bounding box center [188, 131] width 5 height 5
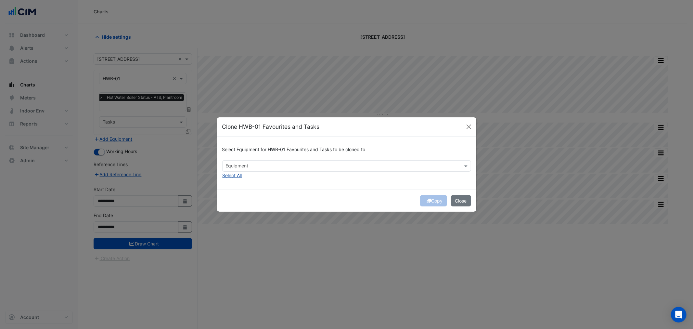
click at [237, 174] on button "Select All" at bounding box center [232, 175] width 20 height 7
click at [435, 200] on button "Copy" at bounding box center [433, 200] width 27 height 11
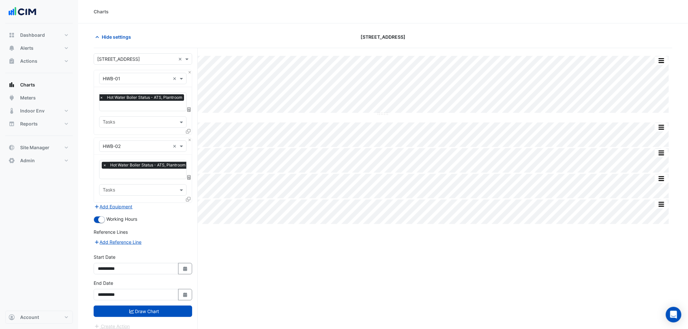
click at [114, 112] on div "Favourites × Hot Water Boiler Status - ATS, Plantroom × Tasks" at bounding box center [143, 110] width 98 height 47
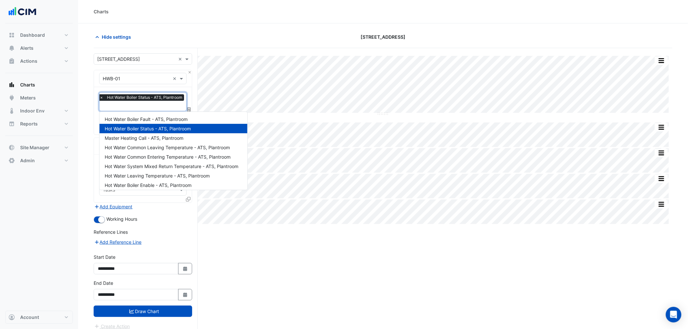
click at [114, 110] on div "Favourites × Hot Water Boiler Status - ATS, Plantroom ×" at bounding box center [142, 101] width 87 height 19
type input "*"
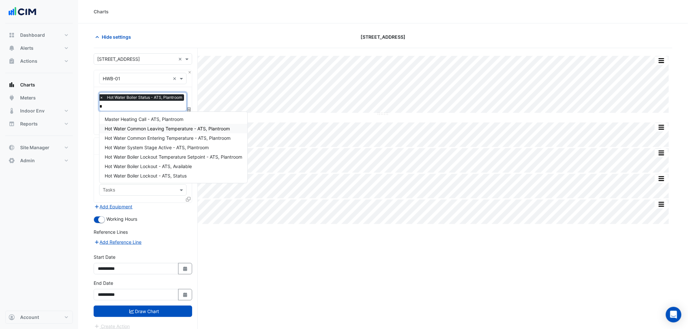
click at [134, 130] on span "Hot Water Common Leaving Temperature - ATS, Plantroom" at bounding box center [167, 129] width 125 height 6
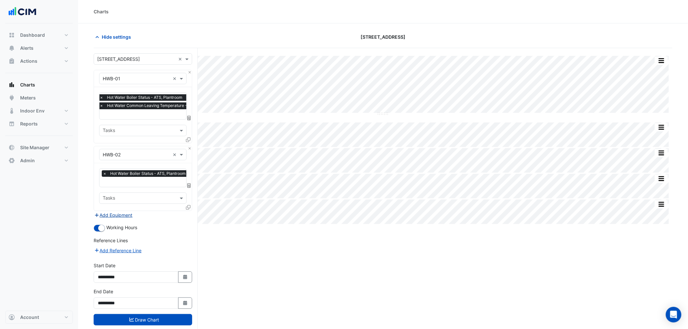
click at [119, 214] on button "Add Equipment" at bounding box center [113, 214] width 39 height 7
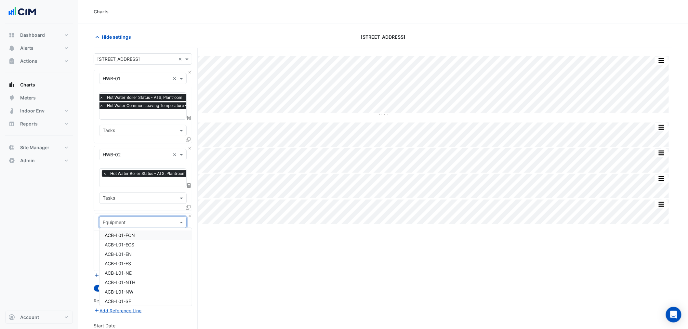
click at [120, 217] on div "Equipment" at bounding box center [142, 221] width 87 height 11
click at [122, 220] on input "text" at bounding box center [136, 222] width 67 height 7
type input "***"
click at [123, 232] on div "DHWB" at bounding box center [142, 234] width 87 height 9
click at [124, 232] on div "Favourites Tasks" at bounding box center [143, 251] width 98 height 40
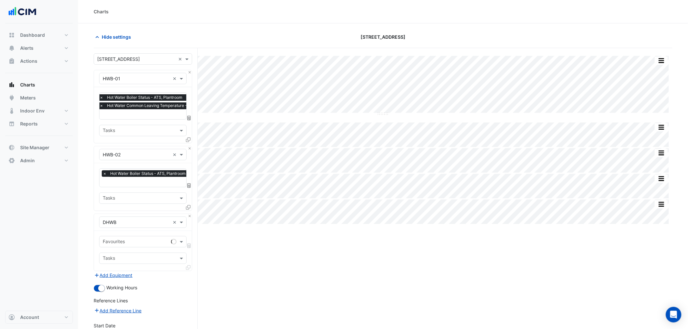
click at [125, 243] on input "text" at bounding box center [136, 242] width 66 height 7
type input "****"
click at [145, 247] on ng-dropdown-panel "No items found" at bounding box center [142, 254] width 87 height 15
click at [145, 246] on div "Favourites **** ×" at bounding box center [142, 241] width 87 height 11
click at [145, 245] on div "Favourites **** ×" at bounding box center [142, 241] width 87 height 11
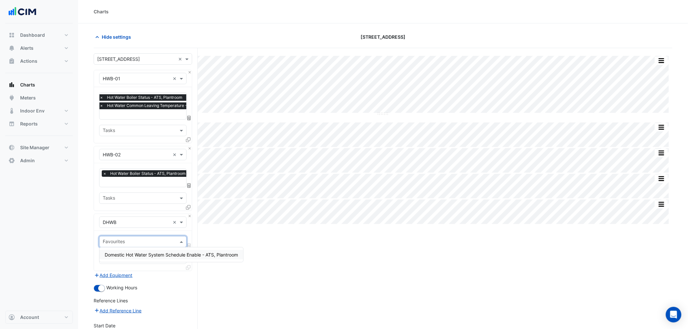
click at [163, 254] on span "Domestic Hot Water System Schedule Enable - ATS, Plantroom" at bounding box center [171, 255] width 133 height 6
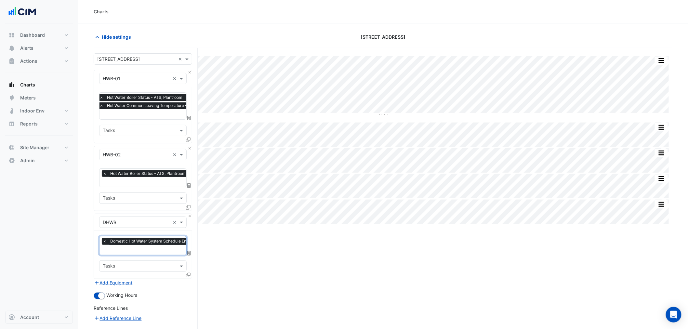
scroll to position [80, 0]
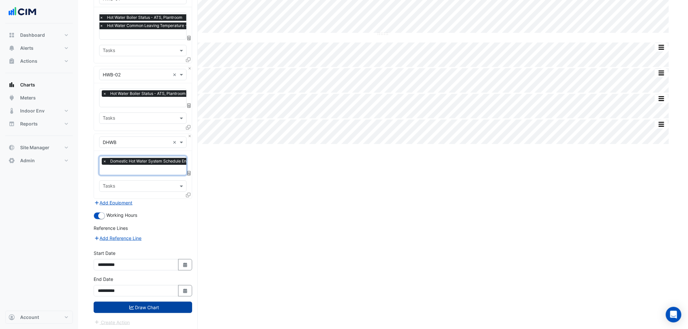
click at [154, 303] on button "Draw Chart" at bounding box center [143, 307] width 98 height 11
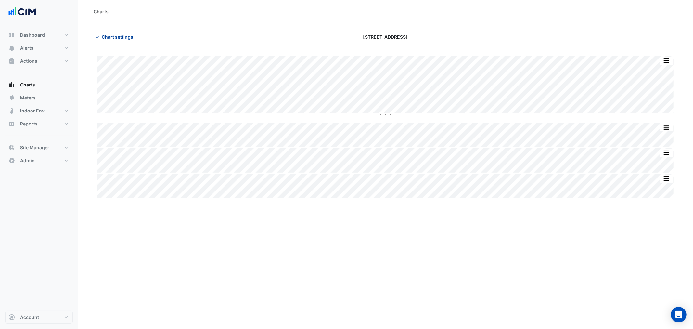
click at [122, 32] on button "Chart settings" at bounding box center [116, 36] width 44 height 11
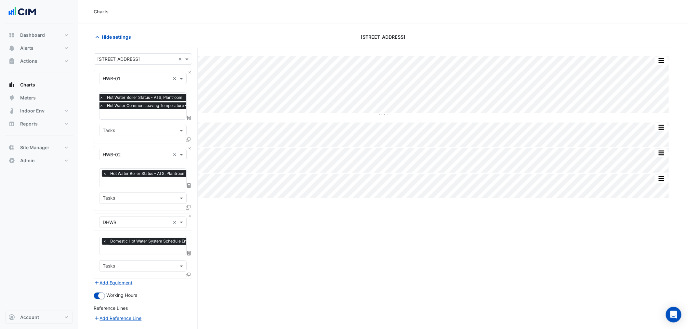
click at [126, 51] on div "Select a Site × 323 Castlereagh Street × Equipment × HWB-01 × Favourites × Hot …" at bounding box center [146, 229] width 104 height 363
click at [126, 59] on input "text" at bounding box center [136, 59] width 78 height 7
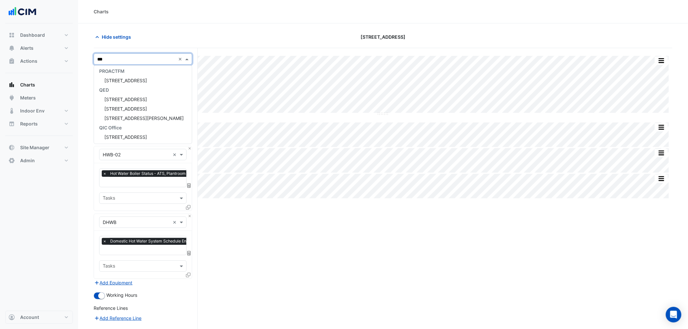
scroll to position [2, 0]
type input "****"
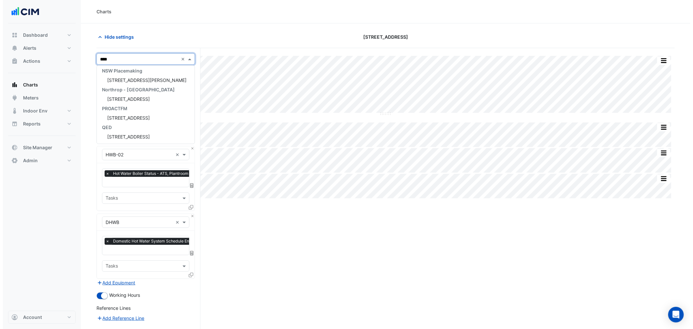
scroll to position [59, 0]
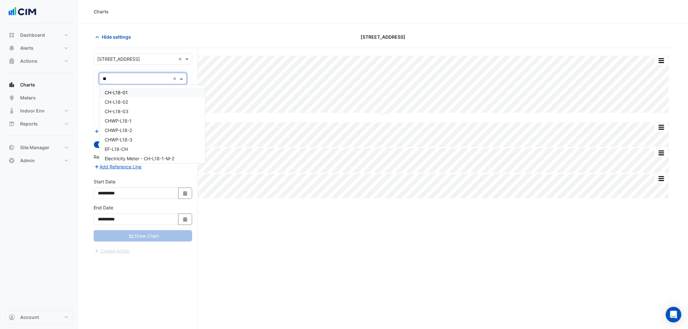
type input "*"
type input "****"
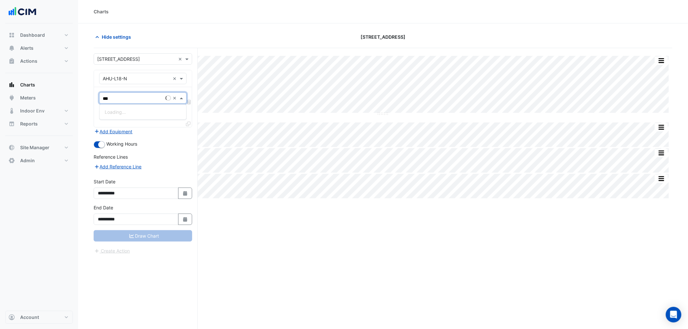
type input "****"
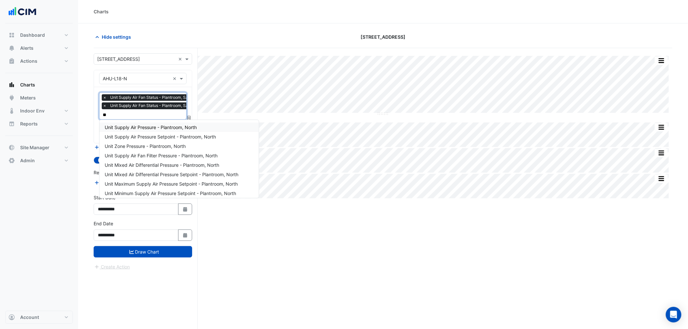
type input "***"
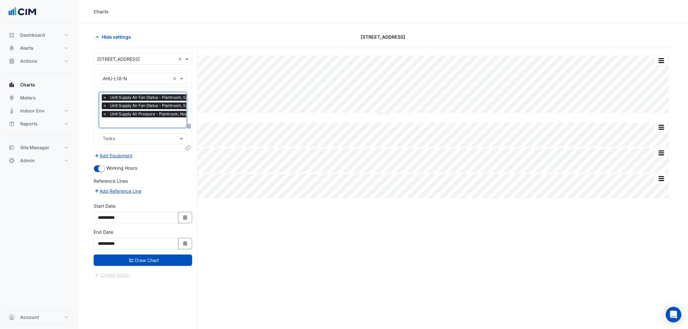
click at [156, 266] on form "**********" at bounding box center [143, 165] width 98 height 225
click at [160, 259] on button "Draw Chart" at bounding box center [143, 260] width 98 height 11
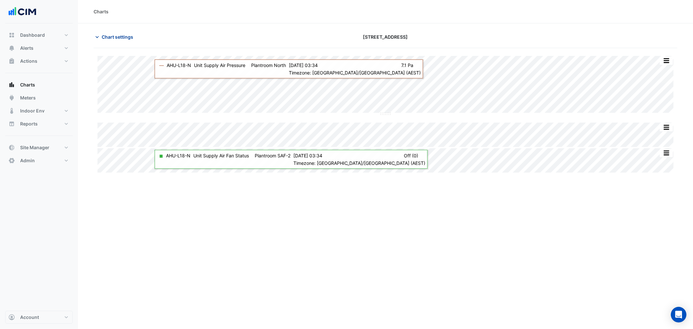
click at [107, 34] on span "Chart settings" at bounding box center [118, 36] width 32 height 7
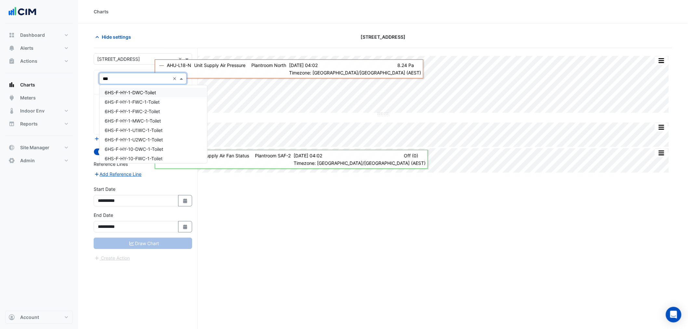
type input "****"
click at [145, 96] on div "TOAF-B1-1" at bounding box center [142, 92] width 87 height 9
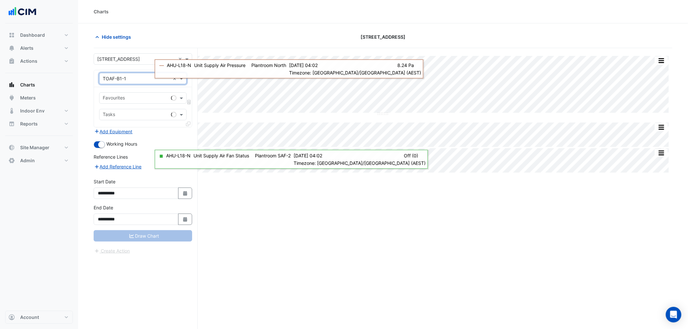
click at [135, 103] on div "Favourites" at bounding box center [142, 97] width 87 height 11
click at [136, 102] on input "text" at bounding box center [136, 98] width 66 height 7
type input "****"
click at [130, 109] on div "Supply Air Fan Status - Basement, TOAF-B1-1" at bounding box center [153, 111] width 108 height 9
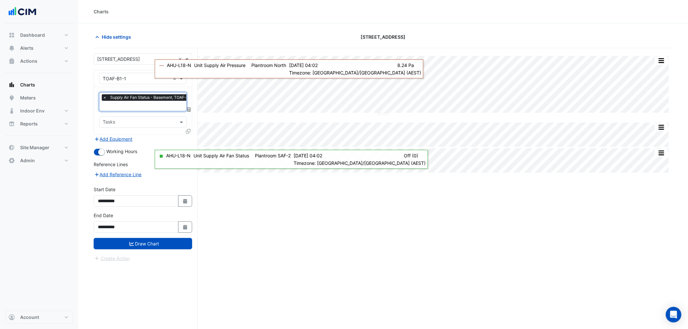
click at [134, 105] on input "text" at bounding box center [150, 106] width 95 height 7
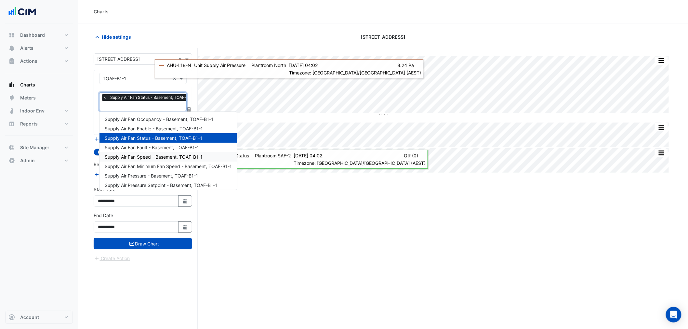
click at [161, 156] on span "Supply Air Fan Speed - Basement, TOAF-B1-1" at bounding box center [154, 157] width 98 height 6
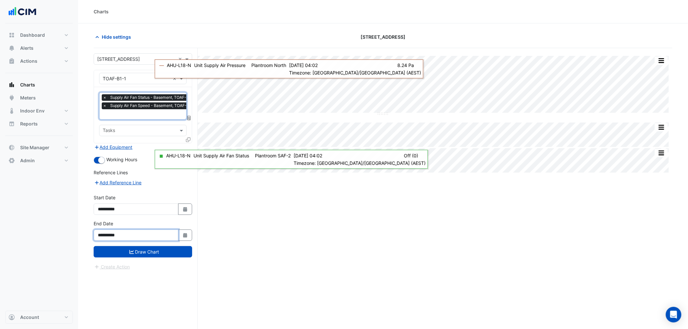
click at [156, 240] on div "**********" at bounding box center [143, 233] width 106 height 26
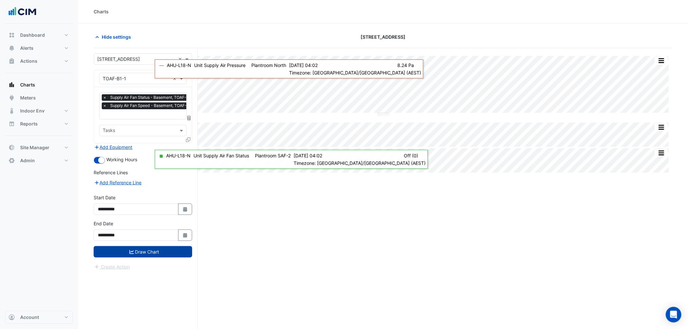
click at [164, 248] on button "Draw Chart" at bounding box center [143, 251] width 98 height 11
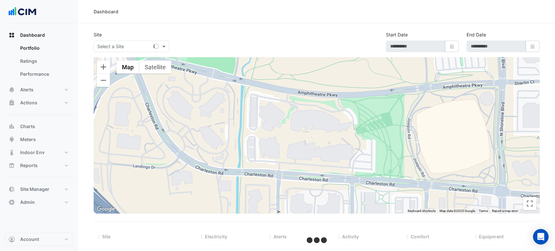
click at [326, 16] on div "Dashboard" at bounding box center [316, 11] width 477 height 23
click at [49, 86] on button "Alerts" at bounding box center [39, 89] width 68 height 13
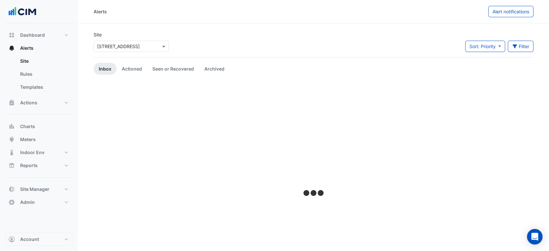
click at [115, 51] on div "Select a Site × [STREET_ADDRESS]" at bounding box center [131, 46] width 75 height 11
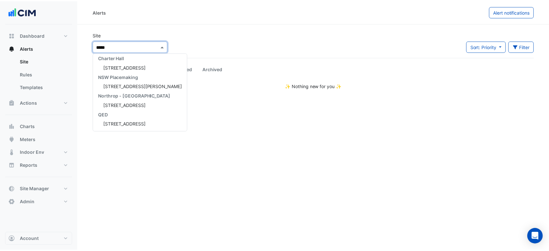
scroll to position [40, 0]
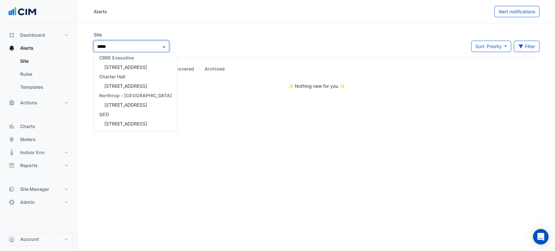
type input "******"
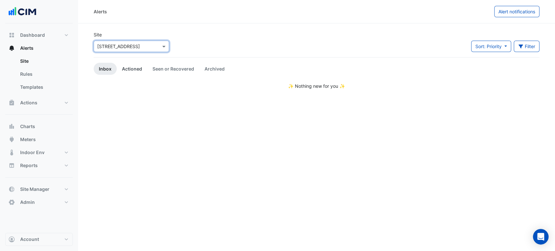
click at [128, 66] on link "Actioned" at bounding box center [132, 69] width 31 height 12
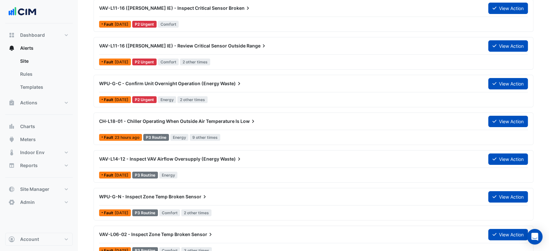
scroll to position [72, 0]
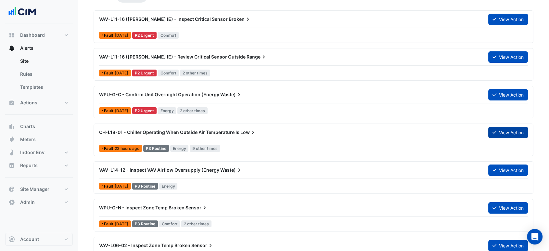
click at [522, 131] on button "View Action" at bounding box center [509, 132] width 40 height 11
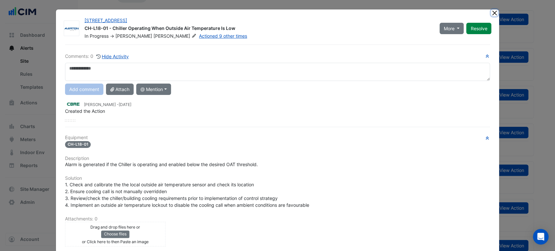
click at [492, 14] on button "Close" at bounding box center [494, 12] width 7 height 7
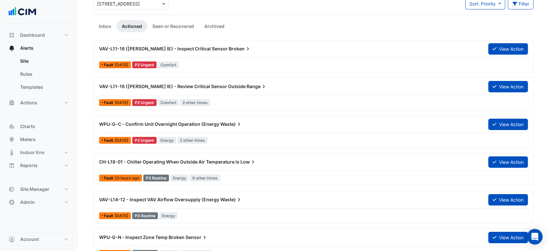
scroll to position [0, 0]
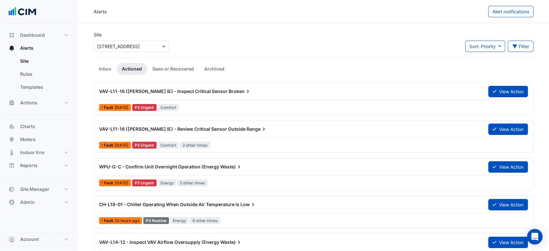
click at [133, 50] on div "Select a Site × 6 Hassall Street" at bounding box center [131, 46] width 75 height 11
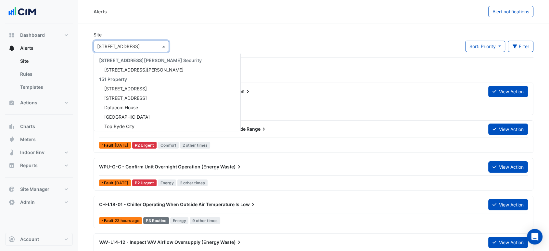
scroll to position [1690, 0]
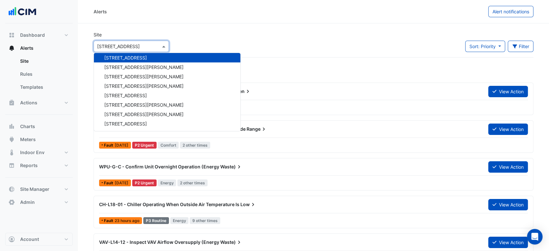
click at [136, 41] on div "Select a Site × 6 Hassall Street" at bounding box center [131, 46] width 75 height 11
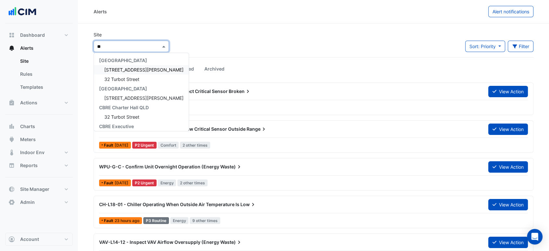
type input "***"
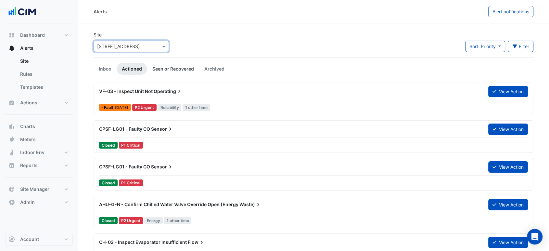
click at [175, 68] on link "Seen or Recovered" at bounding box center [173, 69] width 52 height 12
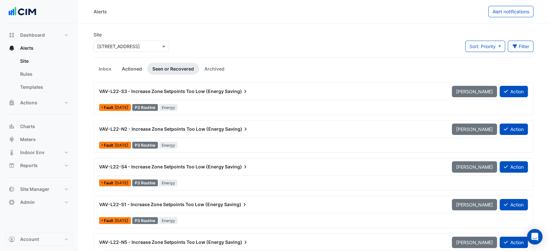
click at [131, 63] on link "Actioned" at bounding box center [132, 69] width 31 height 12
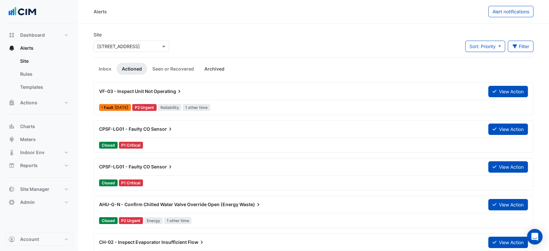
click at [217, 67] on link "Archived" at bounding box center [214, 69] width 31 height 12
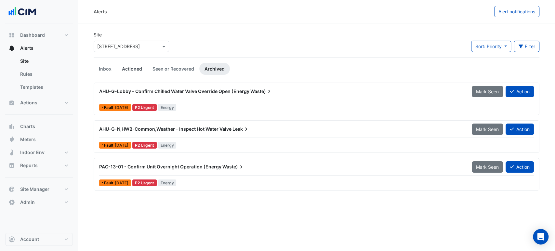
click at [126, 65] on link "Actioned" at bounding box center [132, 69] width 31 height 12
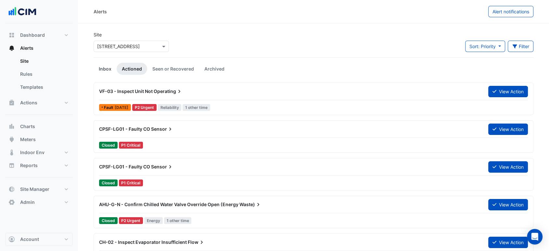
click at [110, 67] on link "Inbox" at bounding box center [105, 69] width 23 height 12
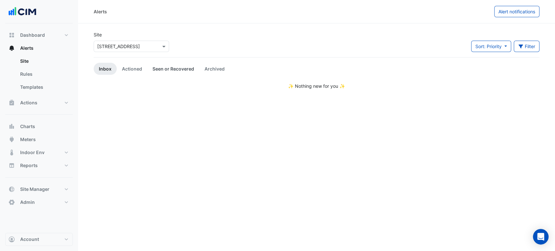
click at [170, 72] on link "Seen or Recovered" at bounding box center [173, 69] width 52 height 12
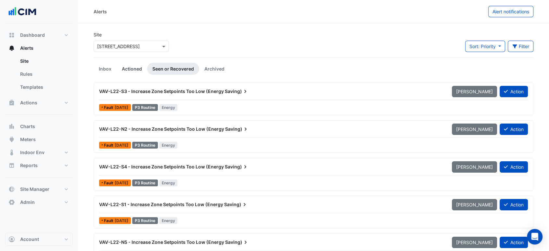
click at [140, 72] on link "Actioned" at bounding box center [132, 69] width 31 height 12
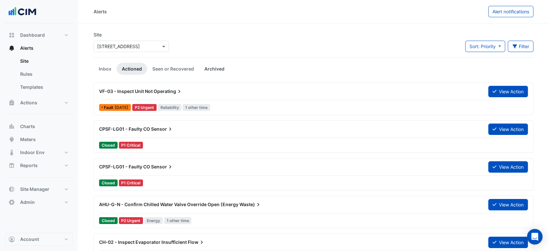
click at [202, 71] on link "Archived" at bounding box center [214, 69] width 31 height 12
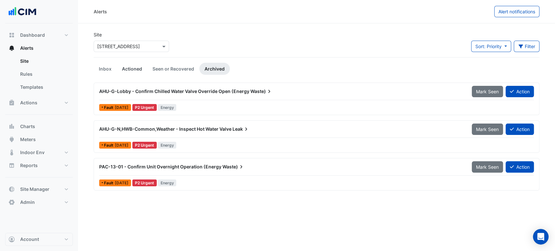
click at [136, 71] on link "Actioned" at bounding box center [132, 69] width 31 height 12
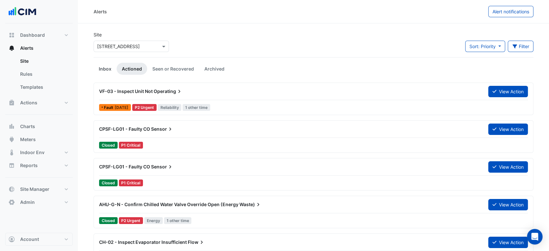
click at [114, 69] on link "Inbox" at bounding box center [105, 69] width 23 height 12
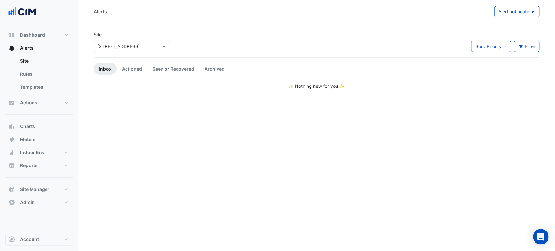
click at [315, 108] on div "Alerts Alert notifications Site Select a Site × 323 Castlereagh Street Sort: Pr…" at bounding box center [316, 125] width 477 height 251
click at [182, 74] on link "Seen or Recovered" at bounding box center [173, 69] width 52 height 12
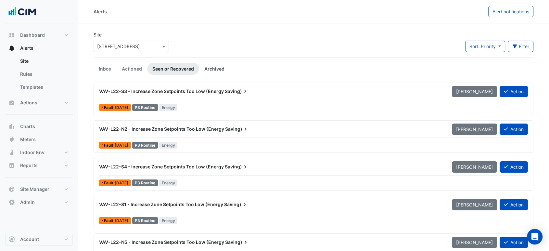
click at [214, 69] on link "Archived" at bounding box center [214, 69] width 31 height 12
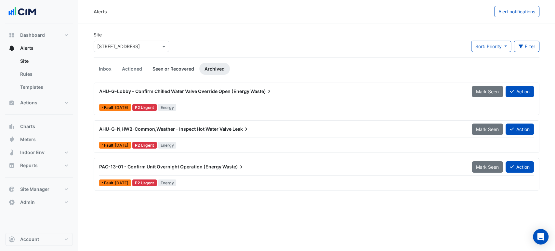
click at [177, 69] on link "Seen or Recovered" at bounding box center [173, 69] width 52 height 12
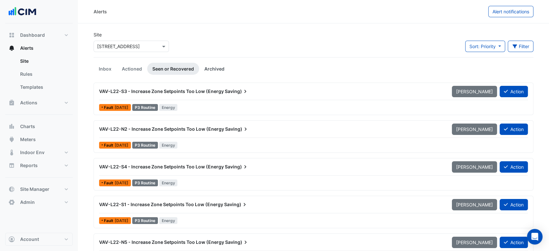
click at [213, 67] on link "Archived" at bounding box center [214, 69] width 31 height 12
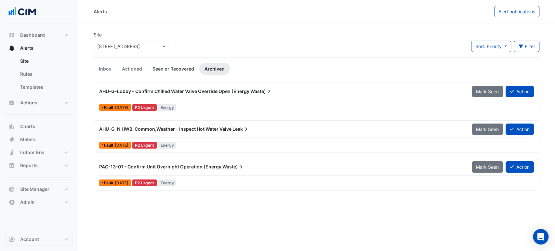
click at [178, 72] on link "Seen or Recovered" at bounding box center [173, 69] width 52 height 12
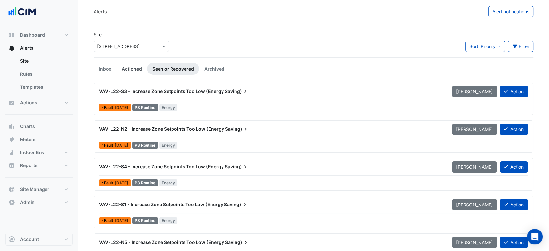
click at [130, 72] on link "Actioned" at bounding box center [132, 69] width 31 height 12
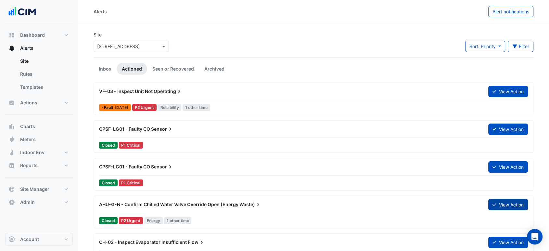
click at [494, 205] on icon at bounding box center [495, 204] width 4 height 5
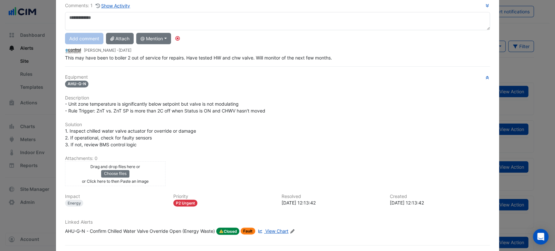
scroll to position [72, 0]
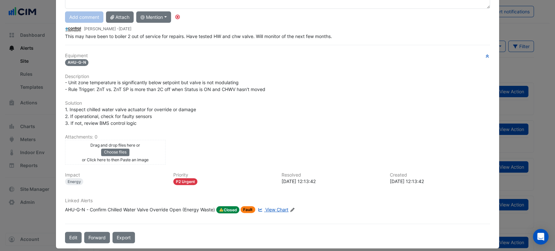
click at [277, 207] on span "View Chart" at bounding box center [276, 210] width 23 height 6
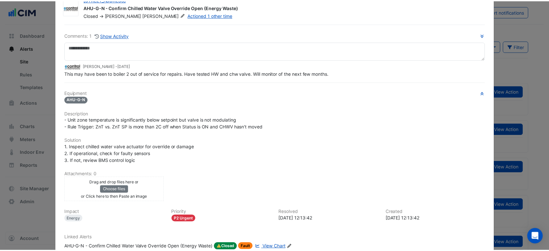
scroll to position [0, 0]
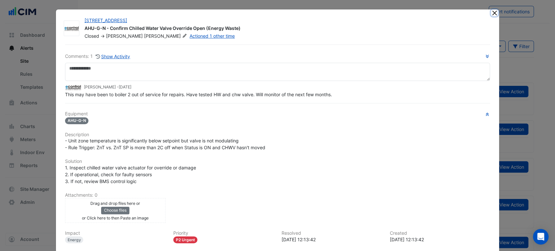
click at [494, 14] on button "Close" at bounding box center [494, 12] width 7 height 7
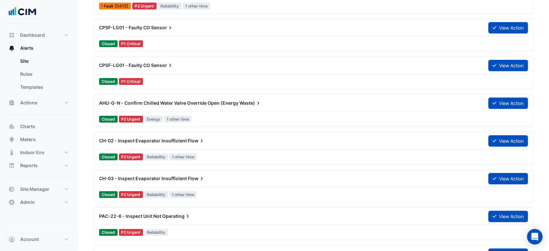
scroll to position [180, 0]
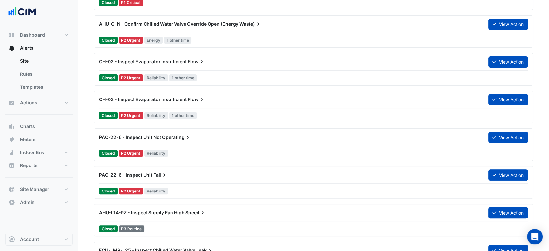
click at [224, 37] on div "Closed P2 Urgent Energy 1 other time" at bounding box center [313, 39] width 430 height 9
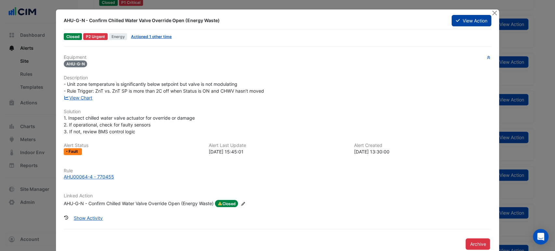
click at [465, 21] on button "View Action" at bounding box center [472, 20] width 40 height 11
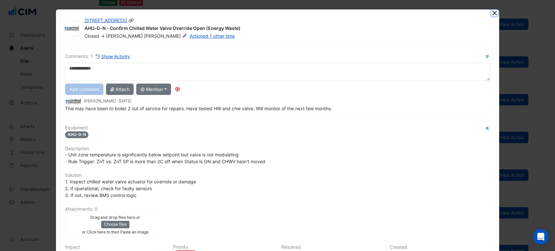
click at [491, 14] on button "Close" at bounding box center [494, 12] width 7 height 7
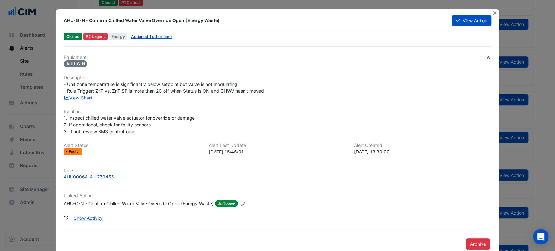
click at [495, 10] on div at bounding box center [495, 12] width 8 height 7
click at [491, 13] on button "Close" at bounding box center [494, 12] width 7 height 7
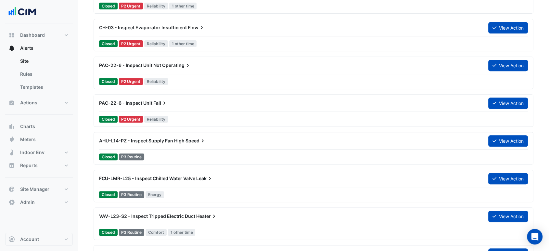
scroll to position [253, 0]
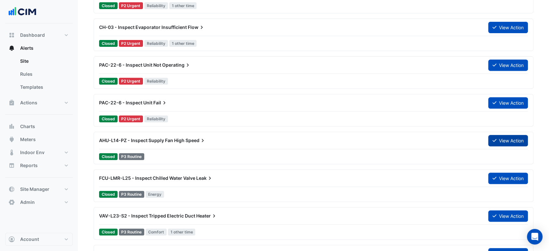
click at [499, 142] on button "View Action" at bounding box center [509, 140] width 40 height 11
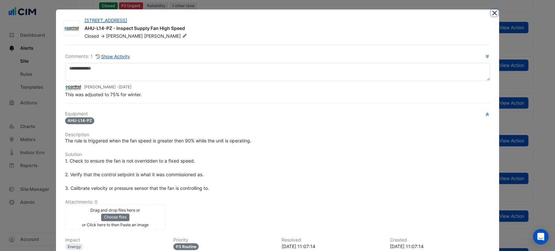
click at [492, 10] on button "Close" at bounding box center [494, 12] width 7 height 7
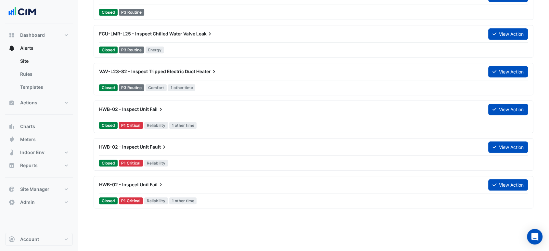
scroll to position [397, 0]
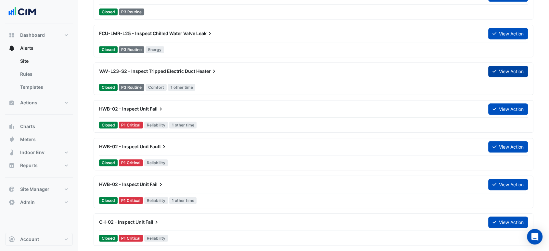
click at [522, 70] on button "View Action" at bounding box center [509, 71] width 40 height 11
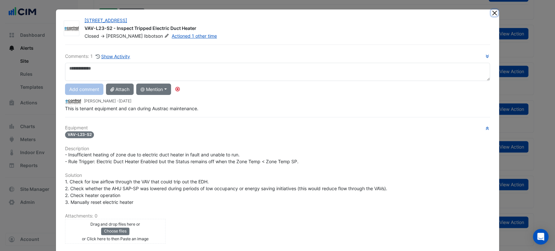
click at [491, 11] on button "Close" at bounding box center [494, 12] width 7 height 7
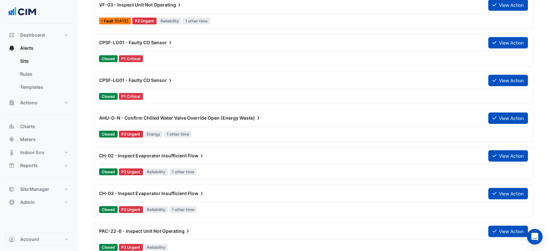
scroll to position [0, 0]
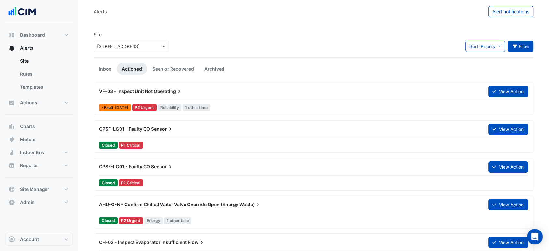
click at [524, 42] on button "Filter" at bounding box center [521, 46] width 26 height 11
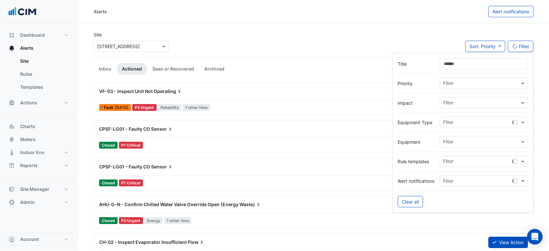
click at [512, 61] on input "Title" at bounding box center [484, 63] width 88 height 11
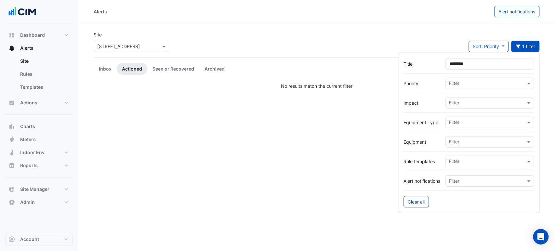
type input "********"
click at [147, 78] on app-alert-tickets "Site Select a Site × 323 Castlereagh Street Sort: Priority Priority Updated 1 f…" at bounding box center [317, 60] width 446 height 58
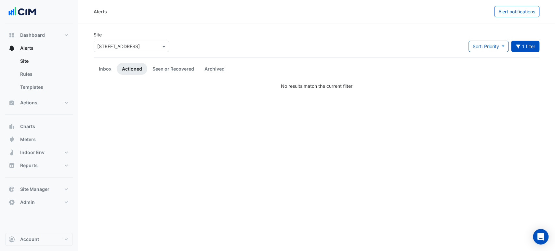
click at [151, 75] on app-alert-tickets "Site Select a Site × 323 Castlereagh Street Sort: Priority Priority Updated 1 f…" at bounding box center [317, 60] width 446 height 58
click at [153, 72] on link "Seen or Recovered" at bounding box center [173, 69] width 52 height 12
click at [106, 69] on link "Inbox" at bounding box center [105, 69] width 23 height 12
click at [206, 67] on link "Archived" at bounding box center [214, 69] width 31 height 12
click at [531, 46] on button "1 filter" at bounding box center [525, 46] width 29 height 11
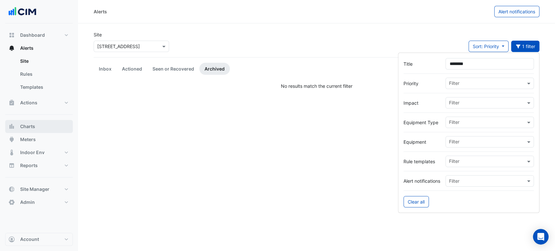
drag, startPoint x: 30, startPoint y: 124, endPoint x: 40, endPoint y: 114, distance: 14.3
click at [30, 124] on span "Charts" at bounding box center [27, 126] width 15 height 7
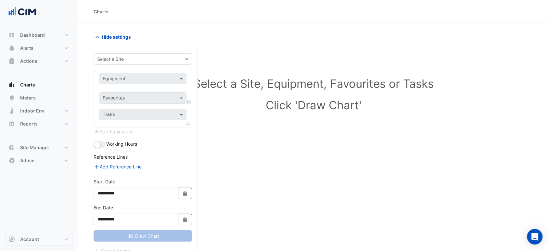
click at [114, 57] on input "text" at bounding box center [136, 59] width 78 height 7
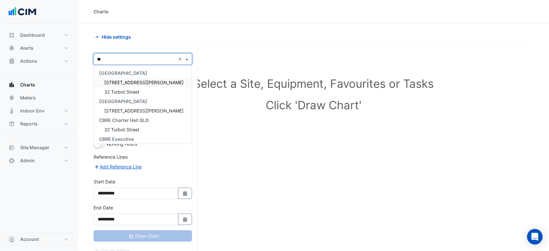
type input "***"
click at [121, 83] on span "[STREET_ADDRESS]" at bounding box center [125, 83] width 43 height 6
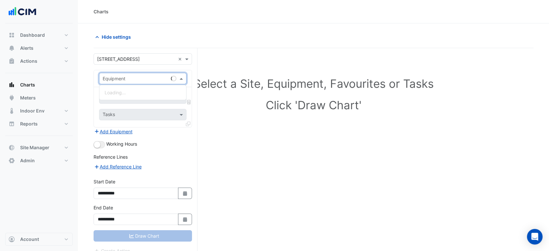
click at [124, 81] on div "Equipment" at bounding box center [114, 78] width 23 height 7
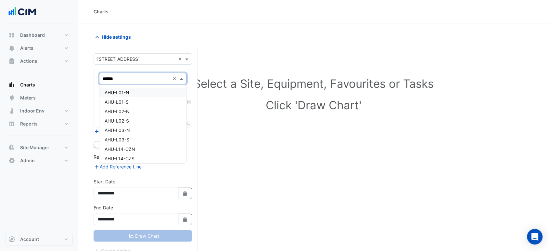
type input "*******"
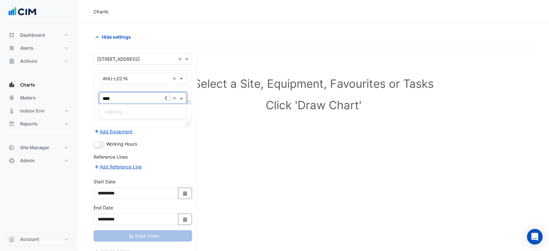
type input "*****"
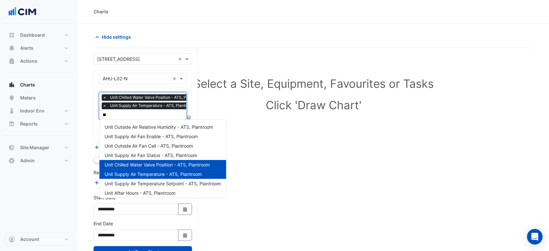
type input "***"
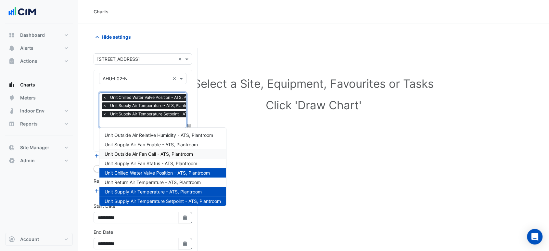
click at [161, 154] on span "Unit Outside Air Fan Call - ATS, Plantroom" at bounding box center [149, 154] width 88 height 6
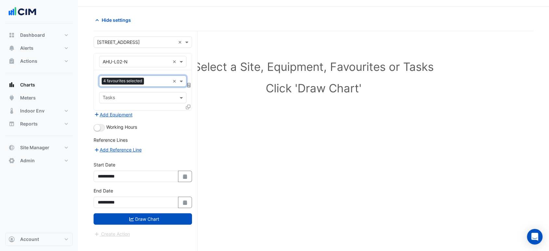
scroll to position [24, 0]
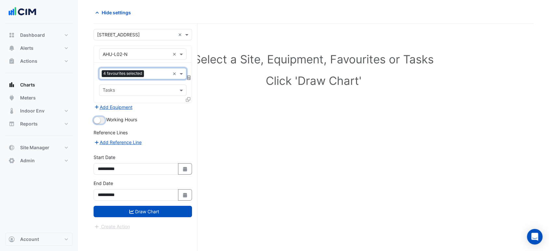
click at [102, 121] on button "button" at bounding box center [99, 120] width 11 height 7
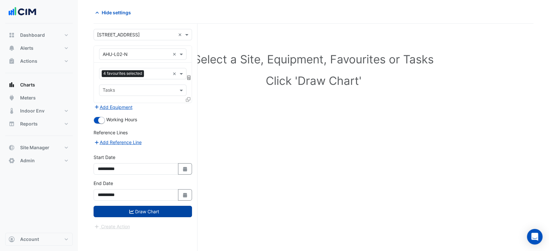
click at [143, 208] on button "Draw Chart" at bounding box center [143, 211] width 98 height 11
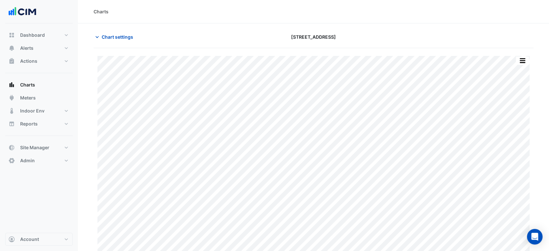
drag, startPoint x: 520, startPoint y: 60, endPoint x: 519, endPoint y: 65, distance: 5.2
click at [520, 60] on button "button" at bounding box center [522, 61] width 13 height 8
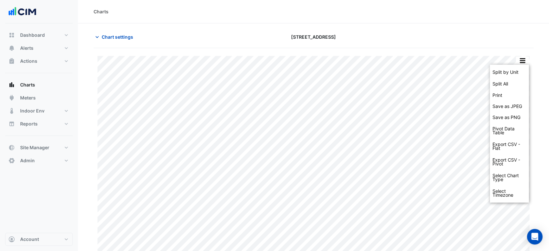
click at [517, 70] on div "Split by Unit" at bounding box center [509, 72] width 39 height 12
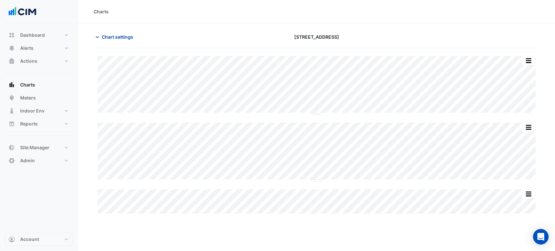
click at [119, 33] on button "Chart settings" at bounding box center [116, 36] width 44 height 11
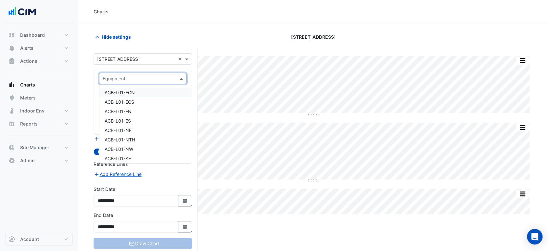
click at [166, 80] on input "text" at bounding box center [136, 78] width 67 height 7
type input "***"
click at [136, 116] on div "VAV-L22-S1" at bounding box center [142, 120] width 87 height 9
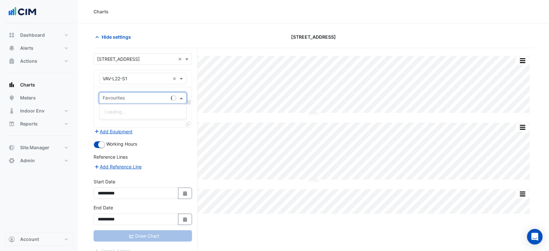
click at [136, 97] on input "text" at bounding box center [136, 98] width 66 height 7
type input "**"
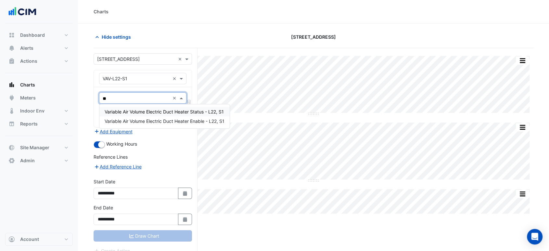
click at [111, 114] on div "Variable Air Volume Electric Duct Heater Status - L22, S1" at bounding box center [164, 111] width 130 height 9
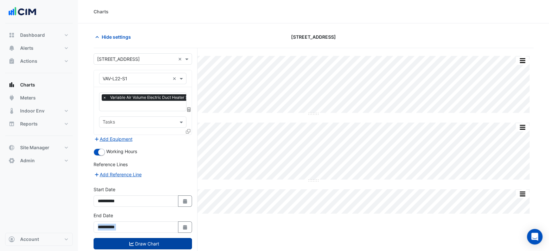
click at [149, 240] on form "**********" at bounding box center [143, 157] width 98 height 209
click at [149, 240] on button "Draw Chart" at bounding box center [143, 243] width 98 height 11
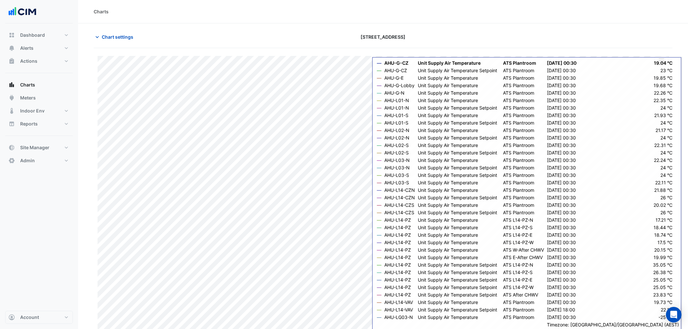
scroll to position [23, 0]
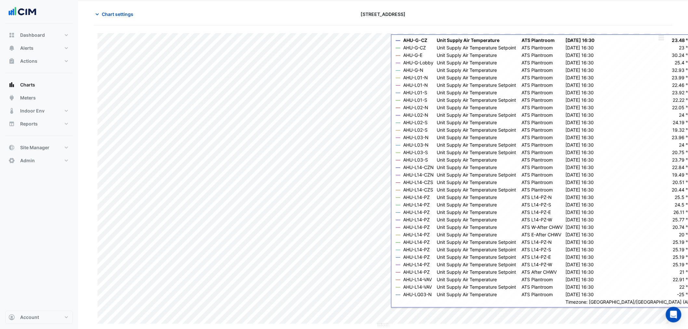
click at [666, 35] on button "button" at bounding box center [661, 38] width 13 height 8
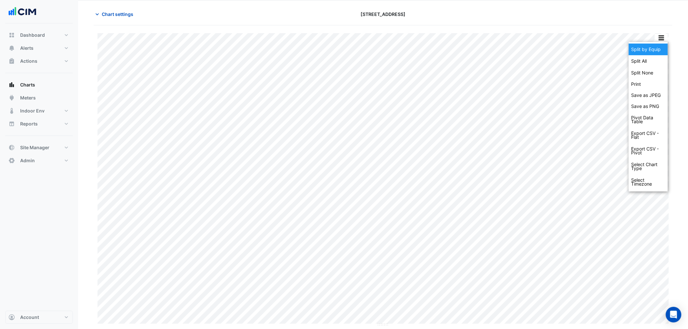
click at [664, 44] on div "Split by Equip Split All Split None Print Save as JPEG Save as PNG Pivot Data T…" at bounding box center [648, 117] width 39 height 150
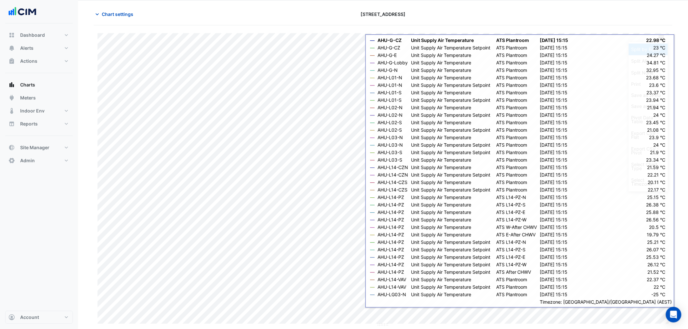
click at [637, 46] on div "Split by Equip" at bounding box center [648, 50] width 39 height 12
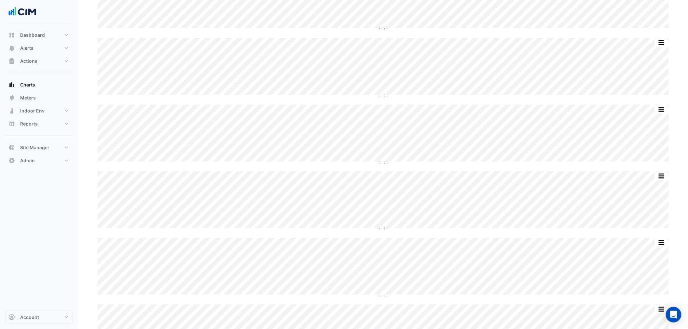
scroll to position [76, 0]
